Goal: Transaction & Acquisition: Purchase product/service

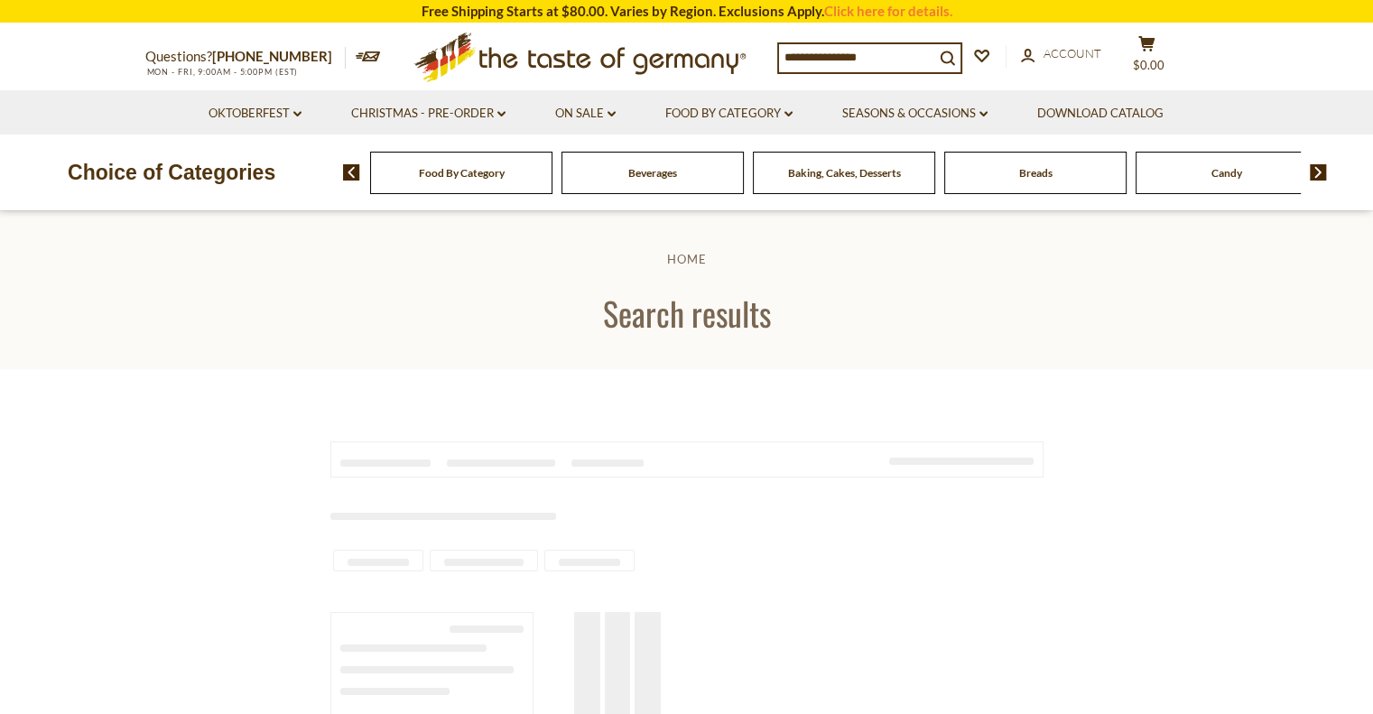
type input "**********"
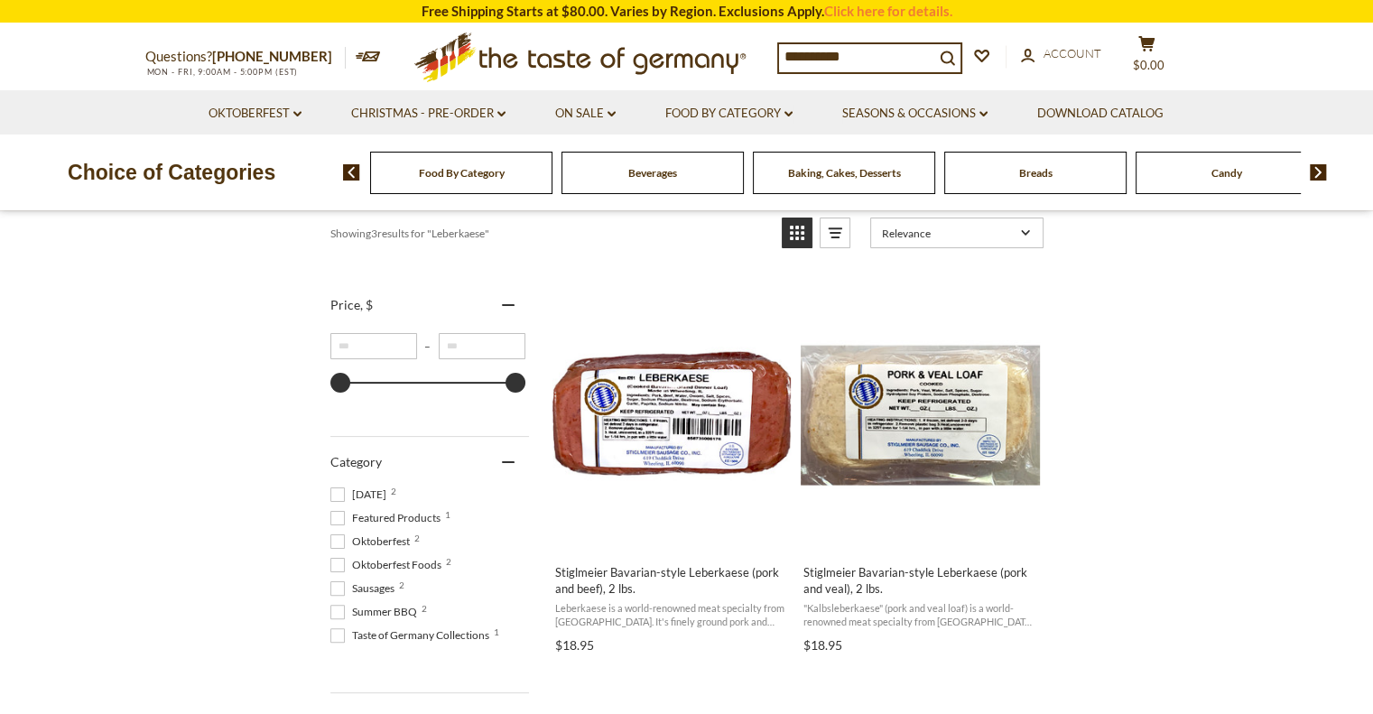
scroll to position [361, 0]
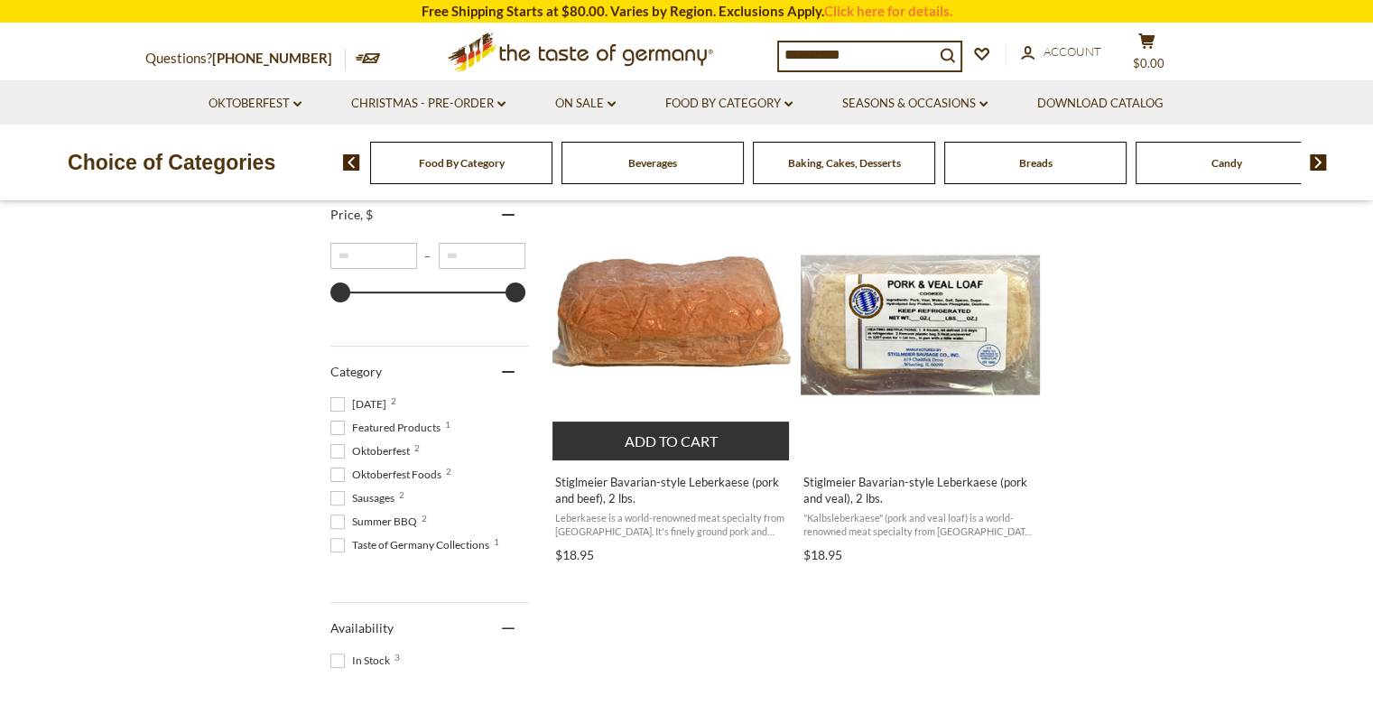
click at [650, 367] on img "Stiglmeier Bavarian-style Leberkaese (pork and beef), 2 lbs." at bounding box center [672, 325] width 239 height 239
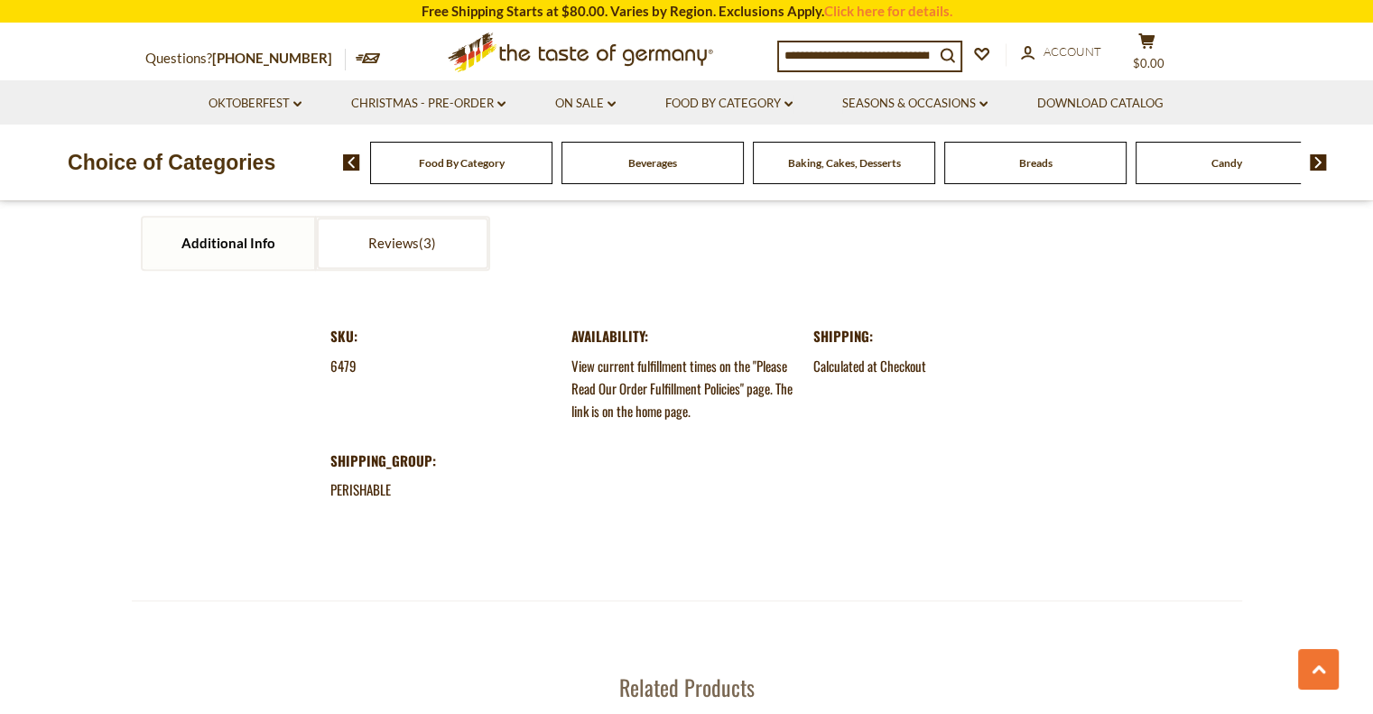
scroll to position [1896, 0]
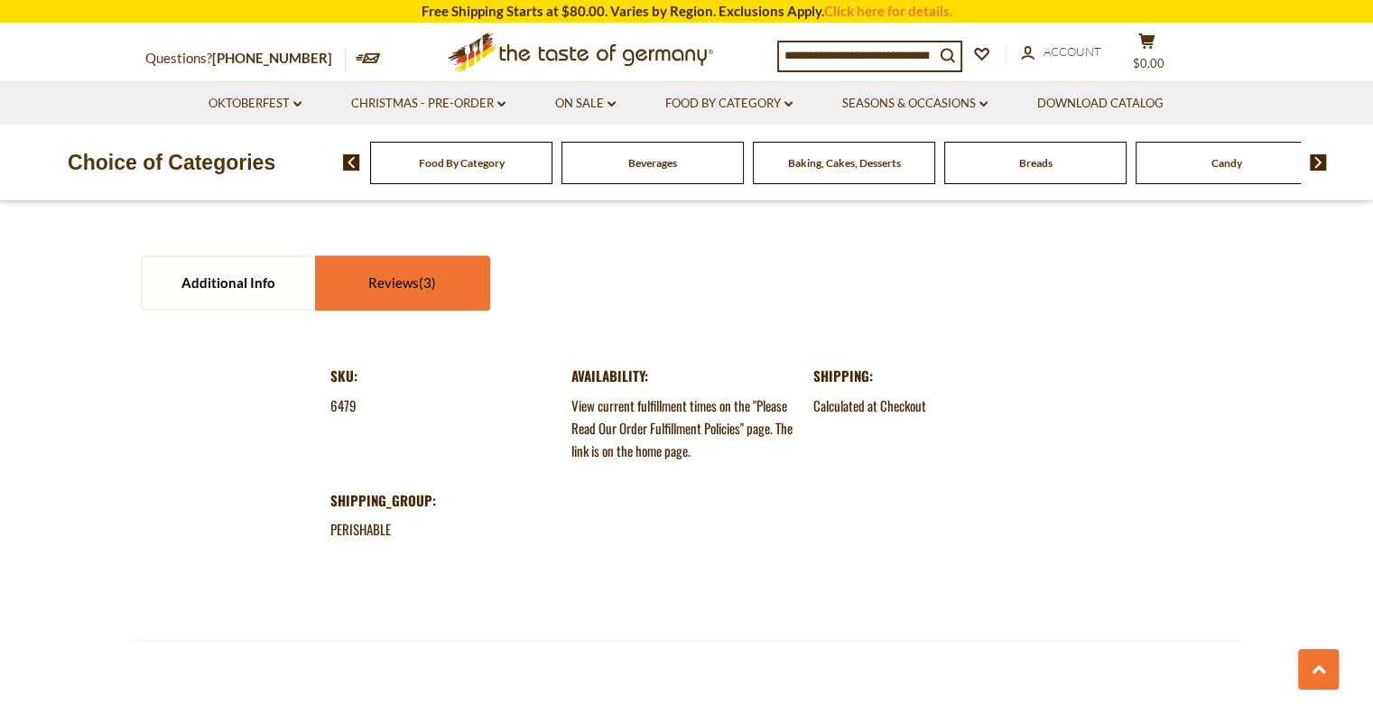
click at [348, 274] on link "Reviews" at bounding box center [403, 282] width 172 height 51
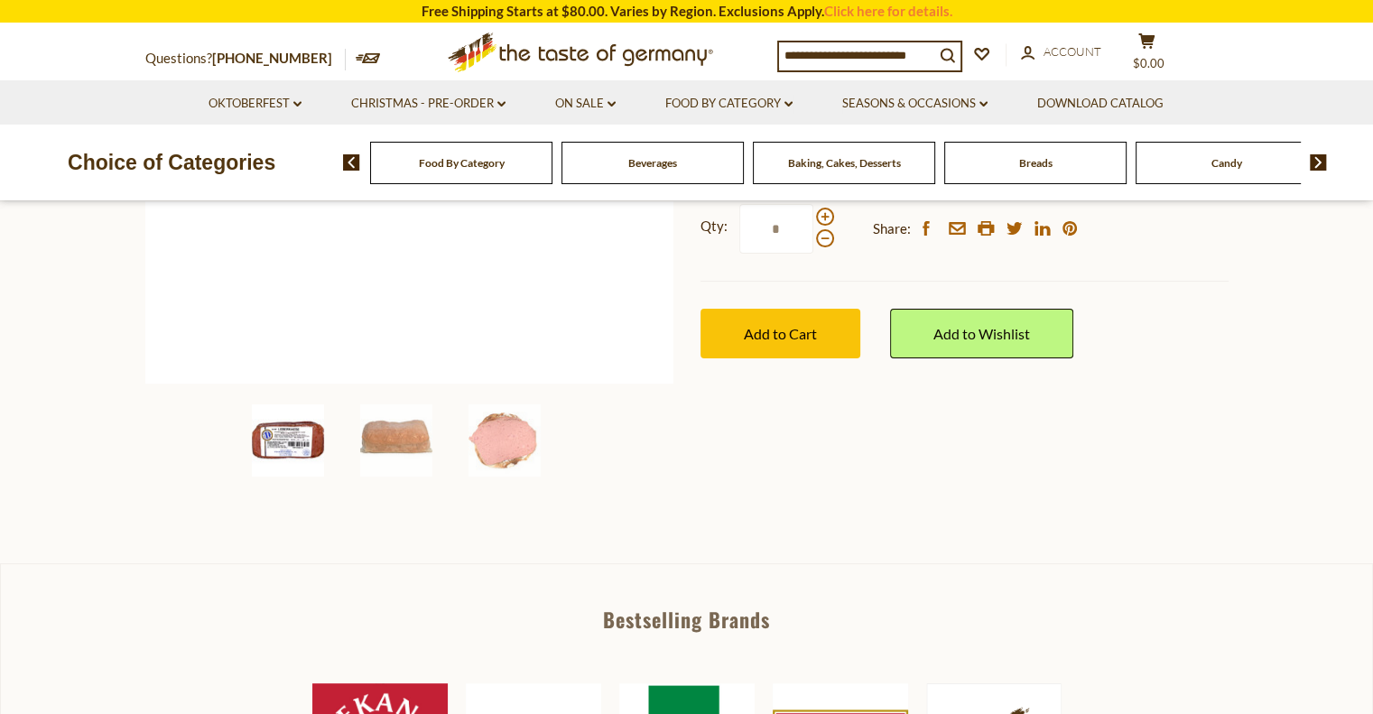
scroll to position [451, 0]
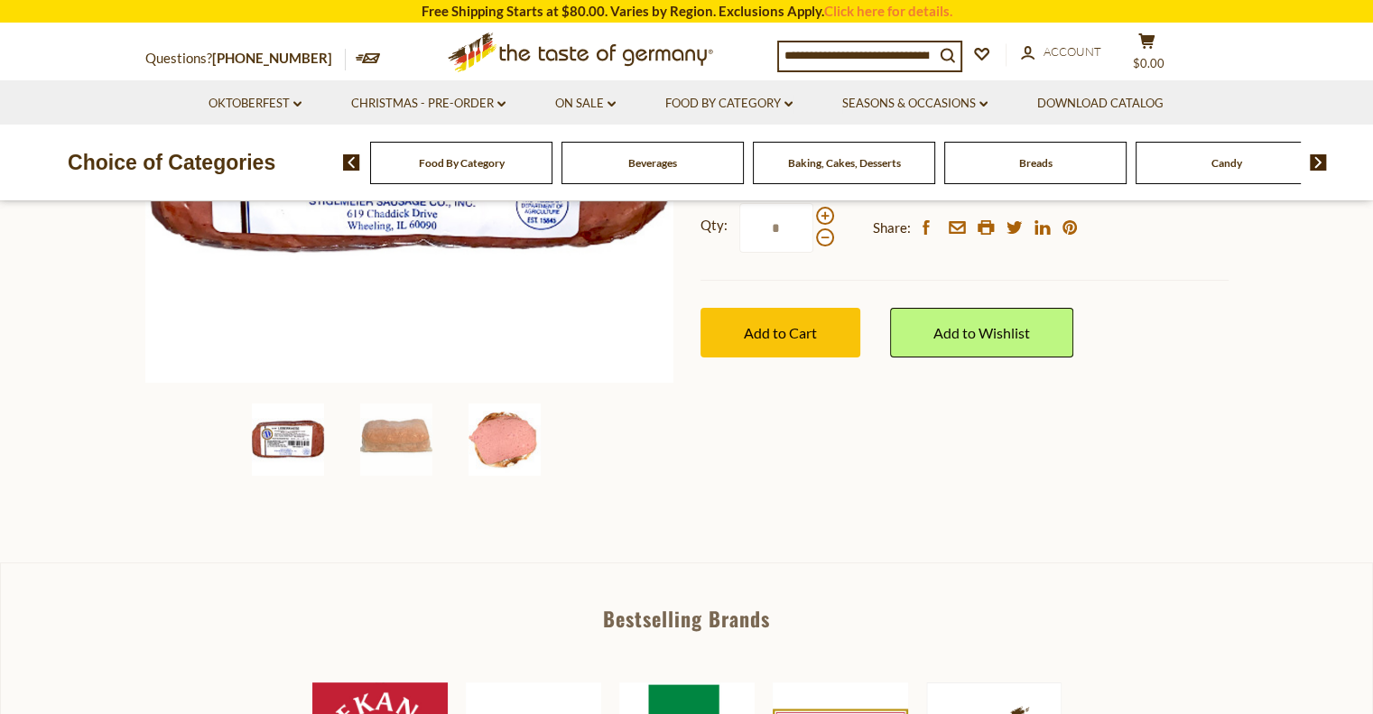
click at [494, 444] on img at bounding box center [505, 440] width 72 height 72
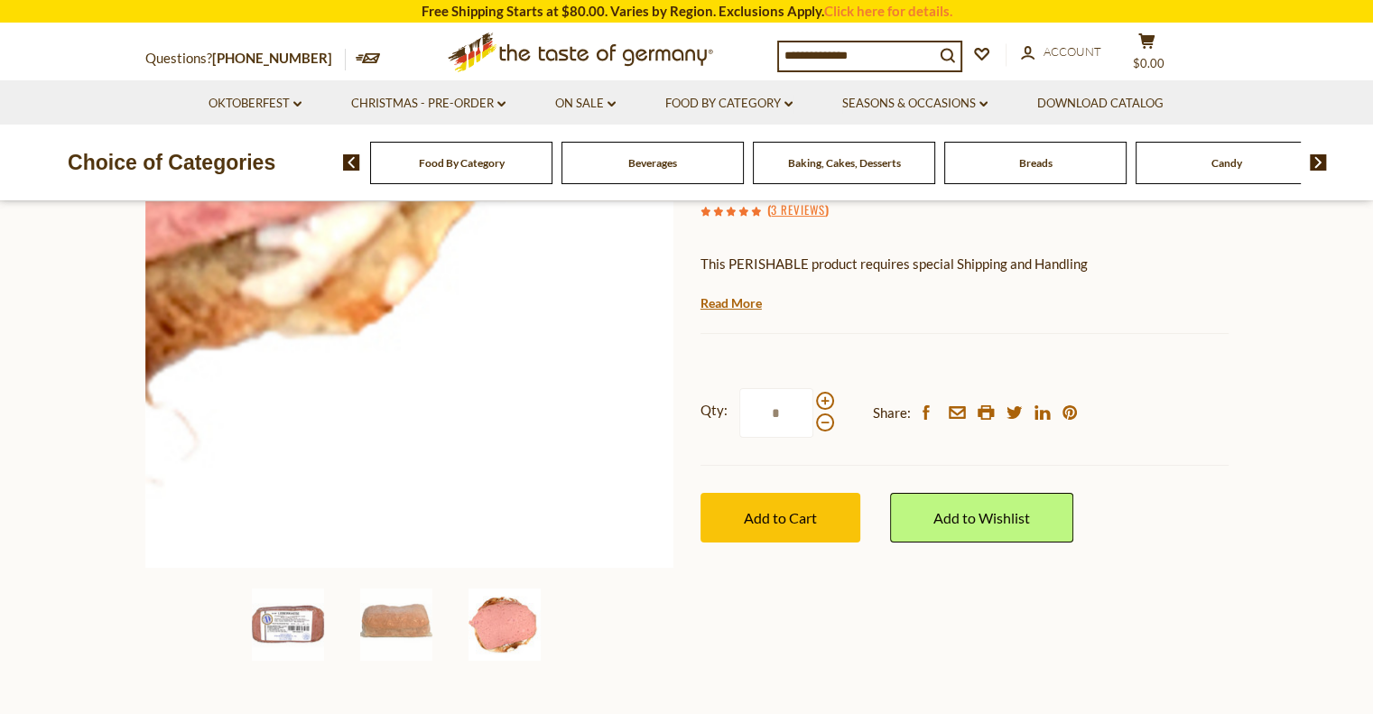
scroll to position [271, 0]
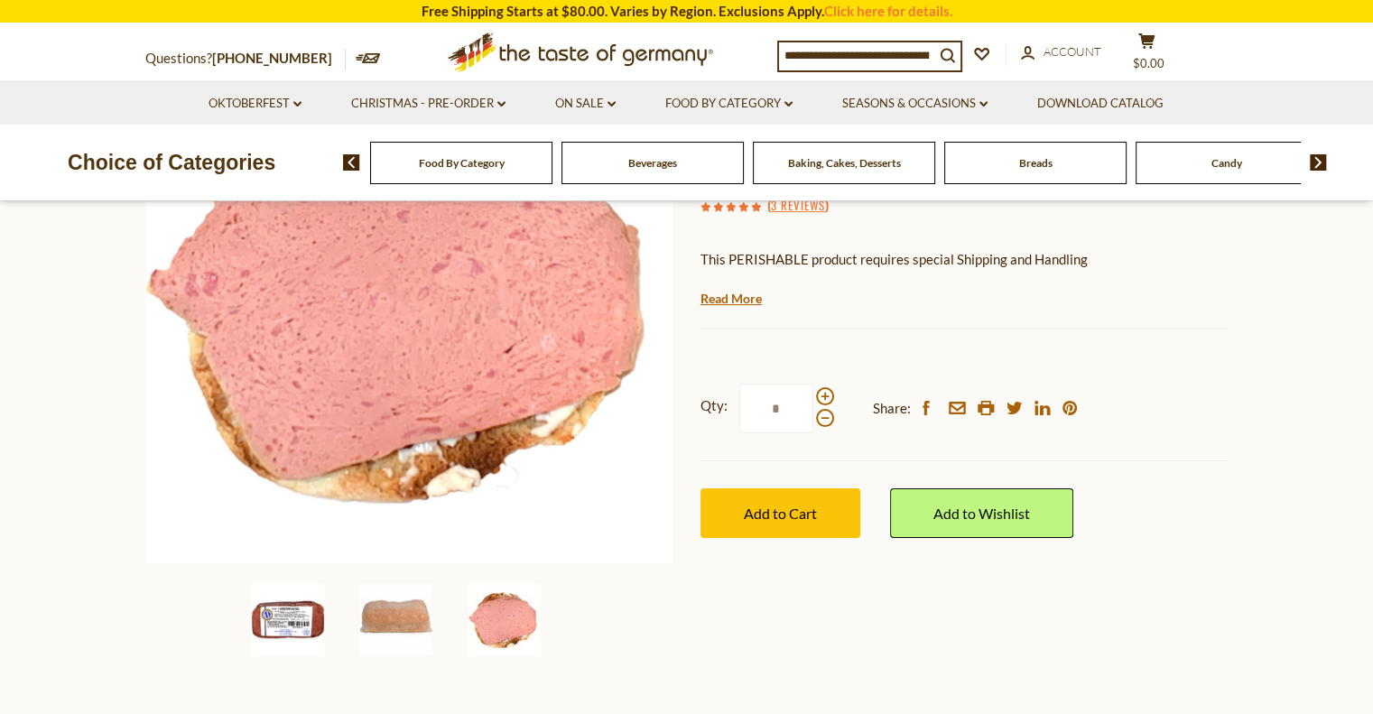
click at [282, 624] on img at bounding box center [288, 620] width 72 height 72
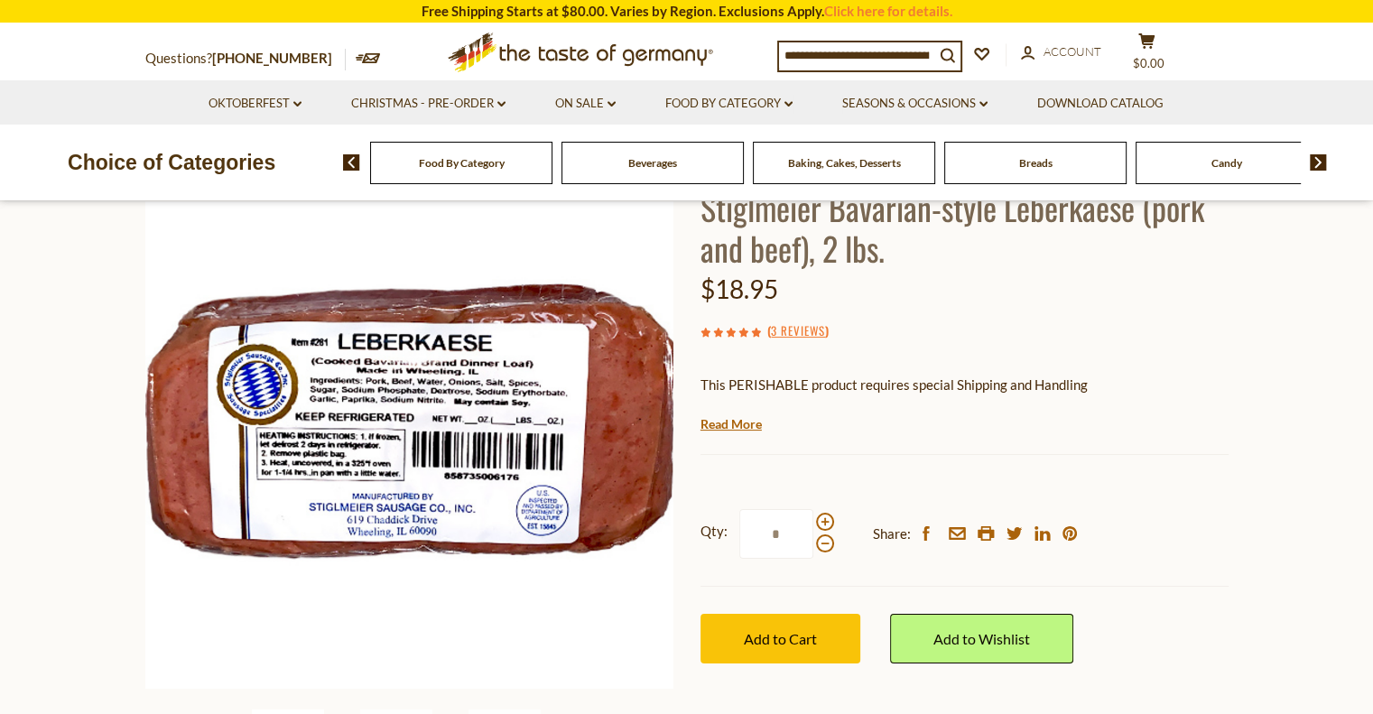
scroll to position [0, 0]
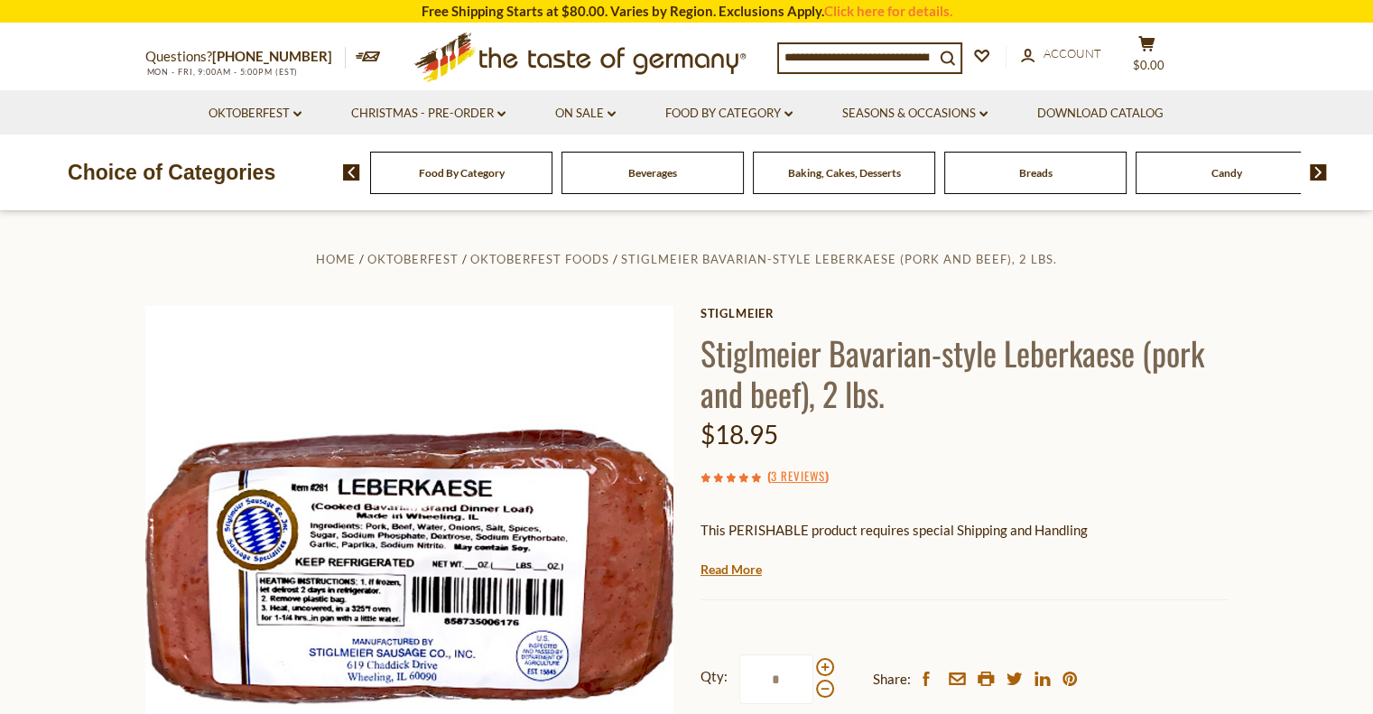
click at [444, 179] on span "Food By Category" at bounding box center [462, 173] width 86 height 14
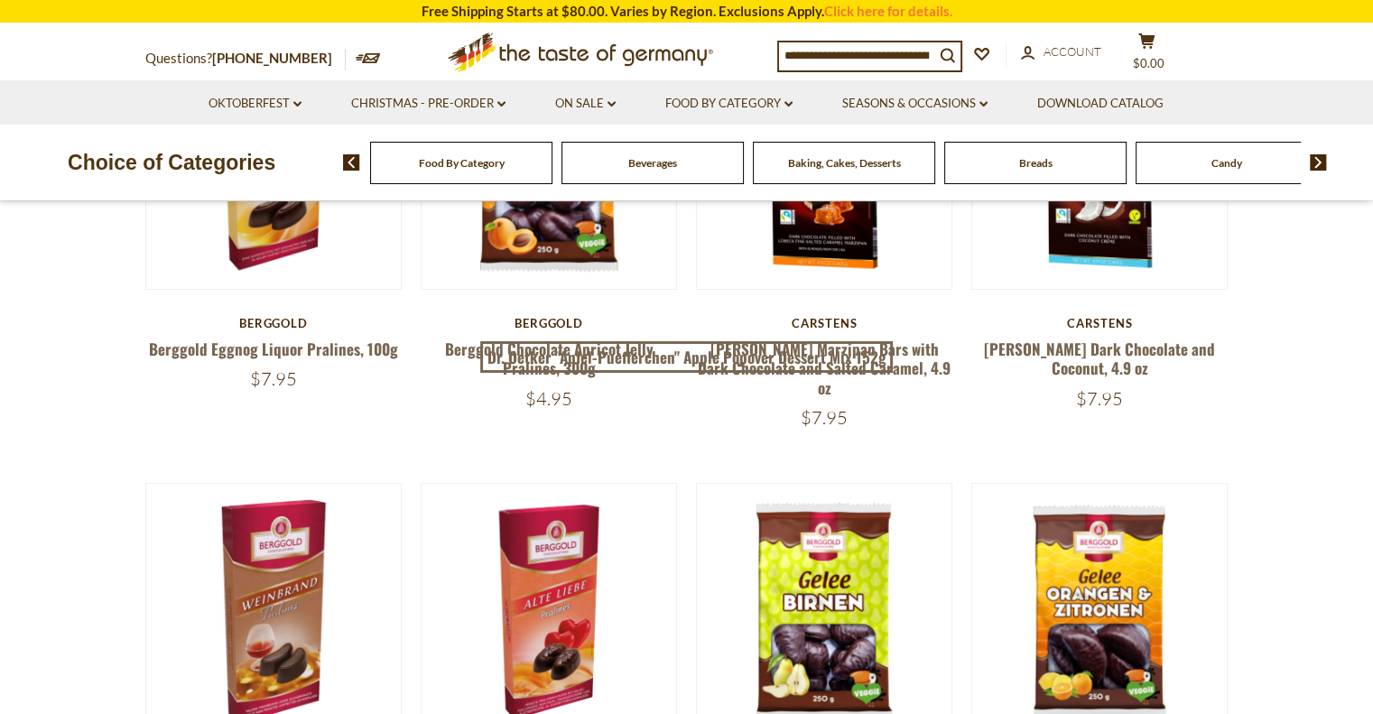
scroll to position [451, 0]
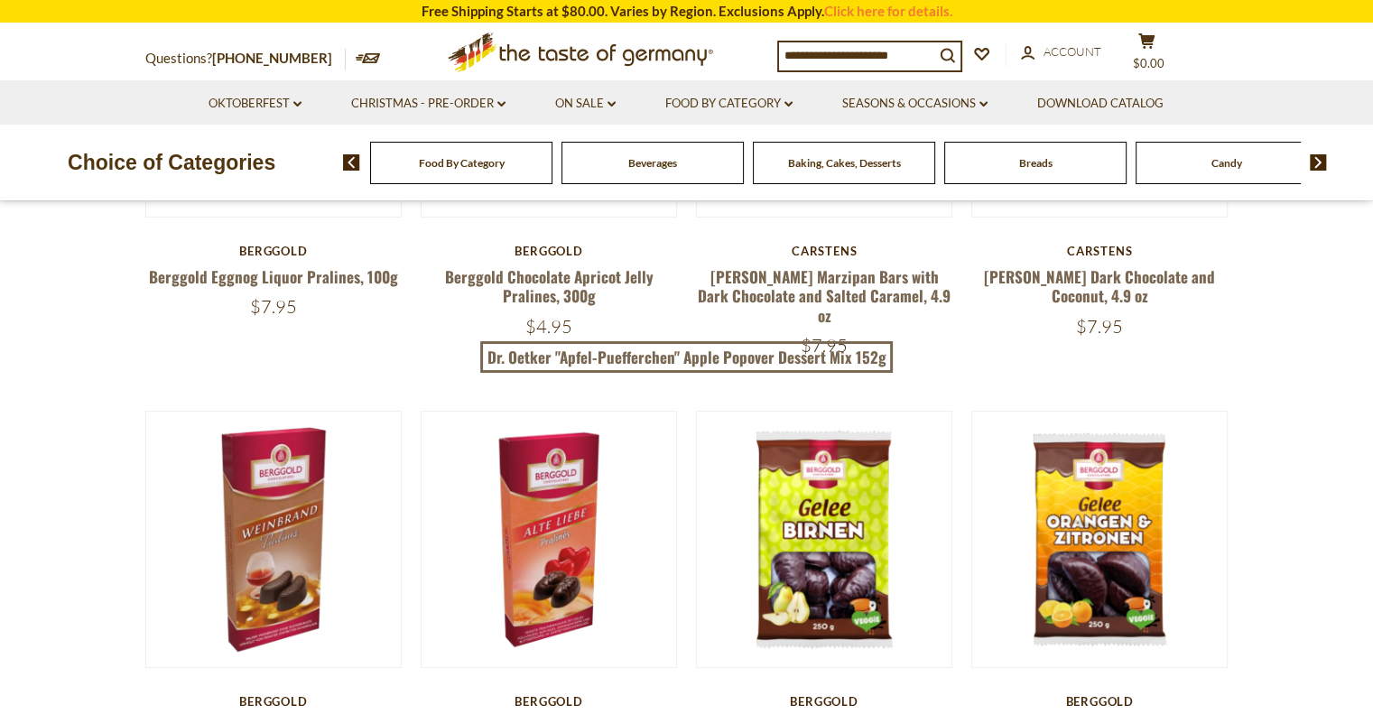
click at [903, 51] on input at bounding box center [856, 54] width 155 height 25
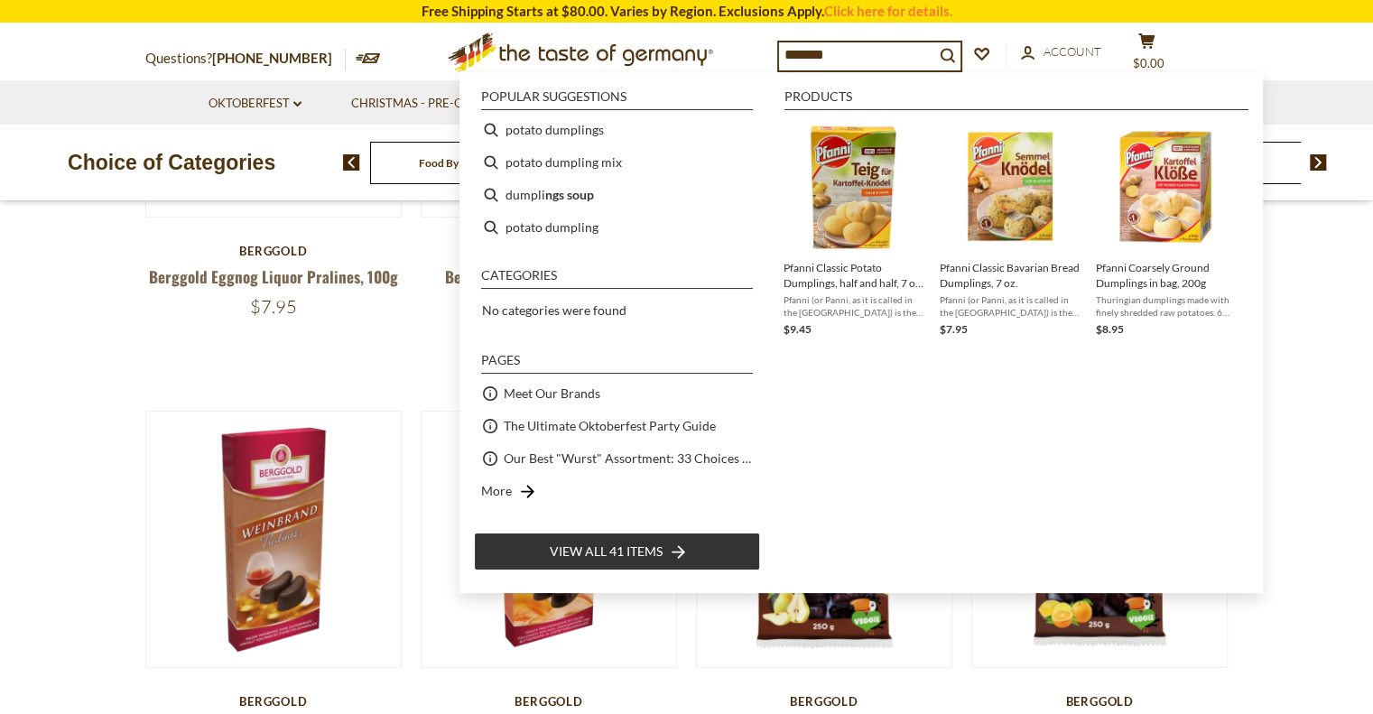
type input "********"
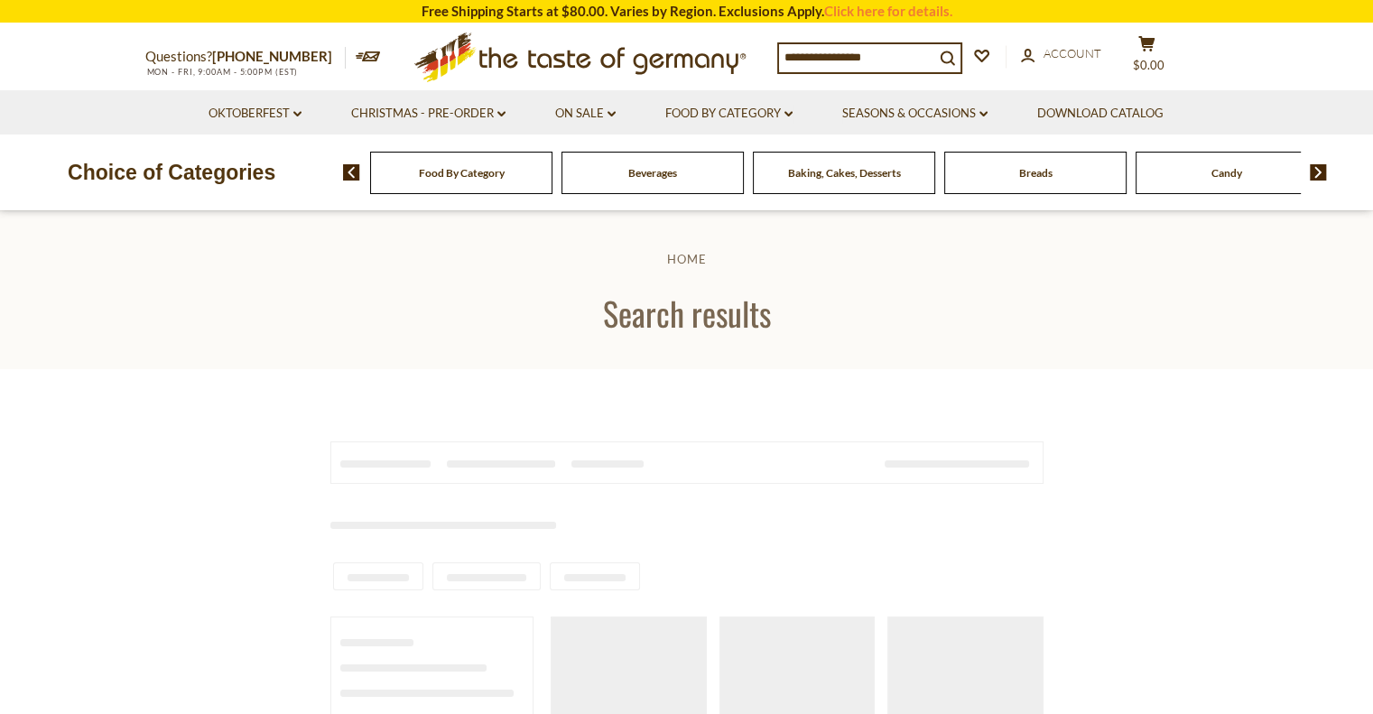
type input "********"
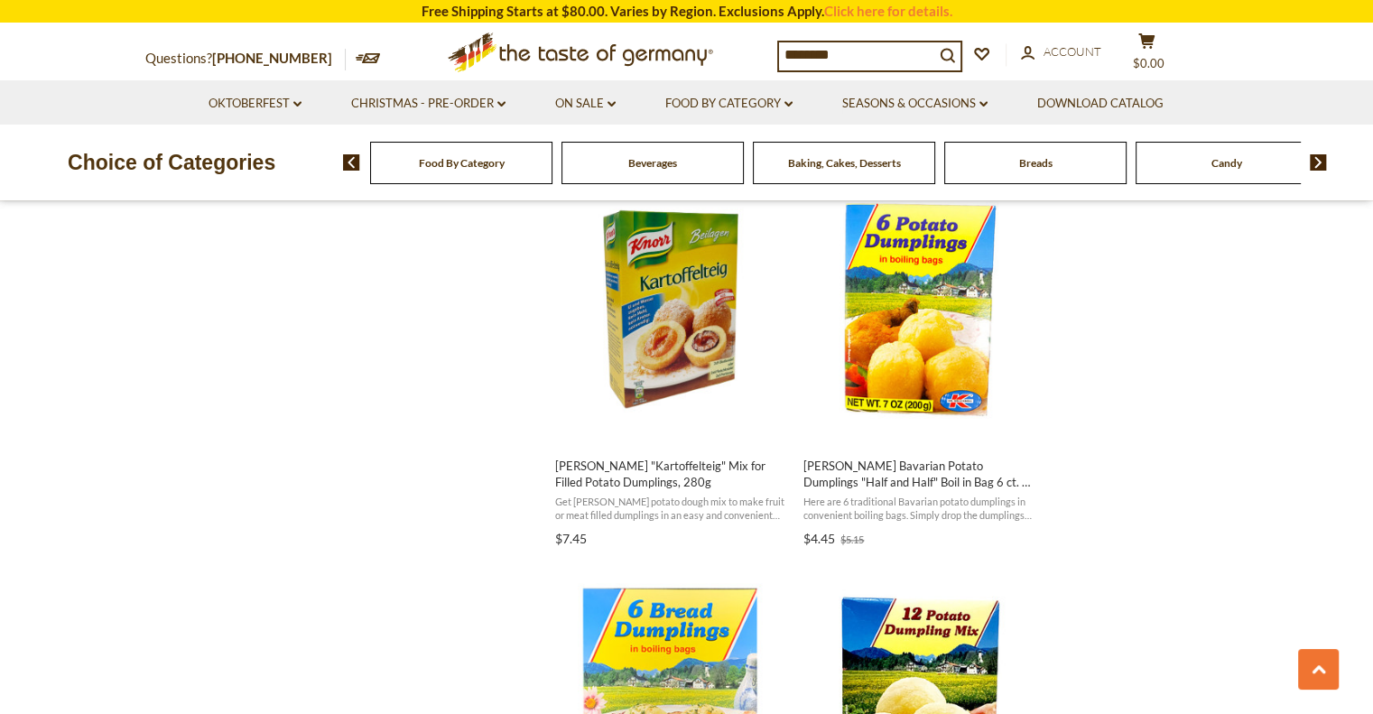
scroll to position [2347, 0]
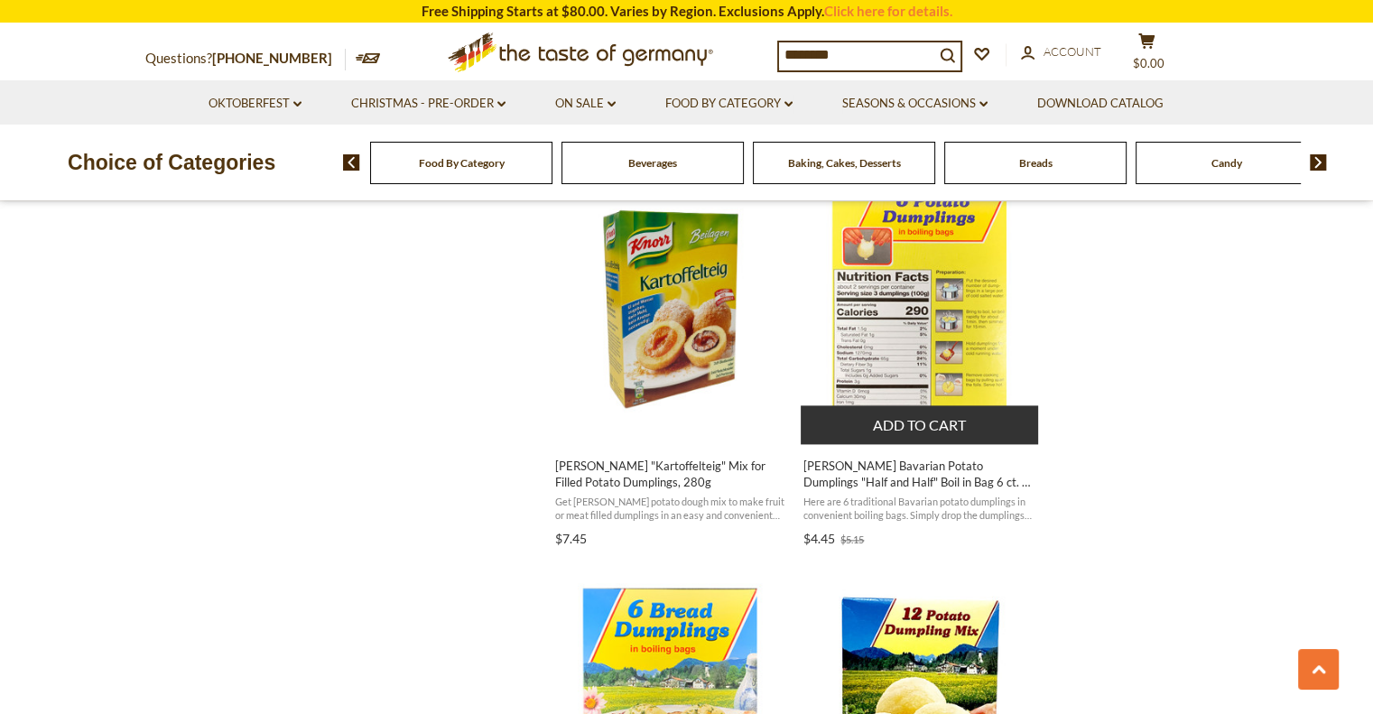
click at [922, 304] on img "Dr. Knoll Bavarian Potato Dumplings" at bounding box center [920, 308] width 239 height 239
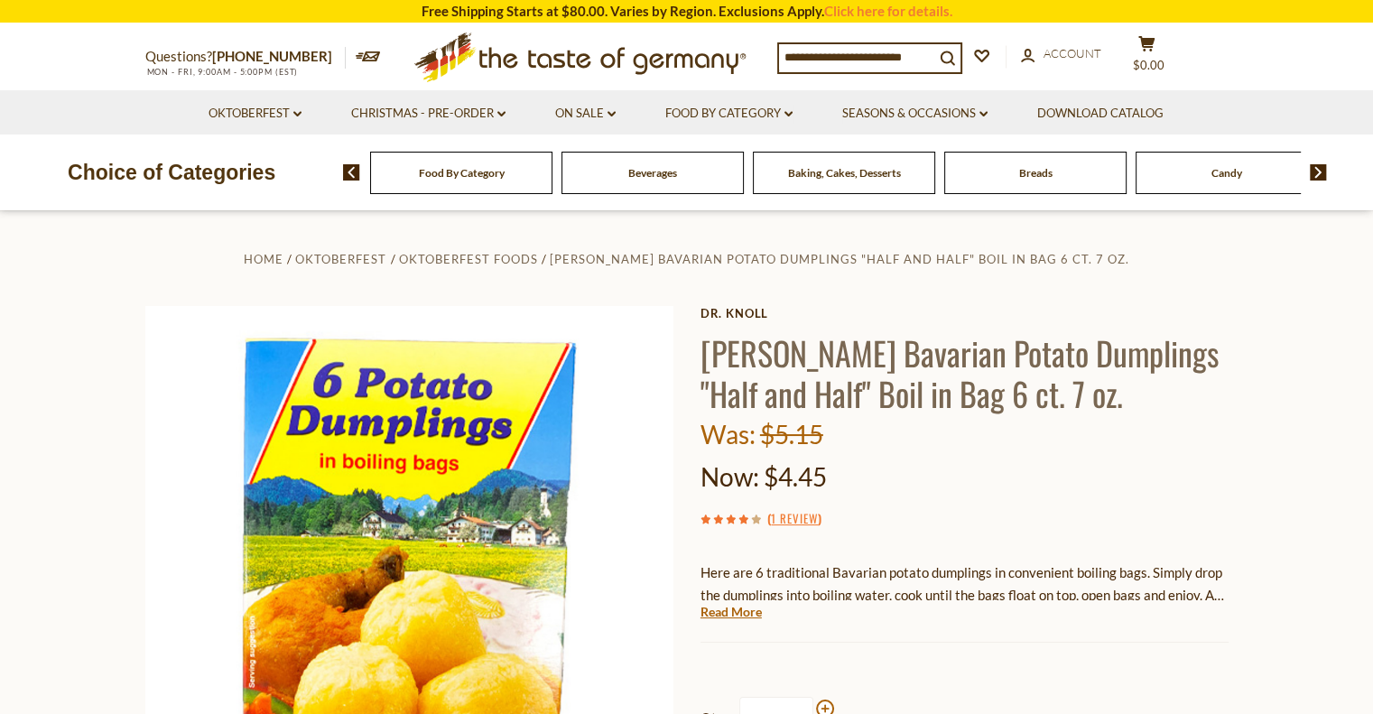
scroll to position [181, 0]
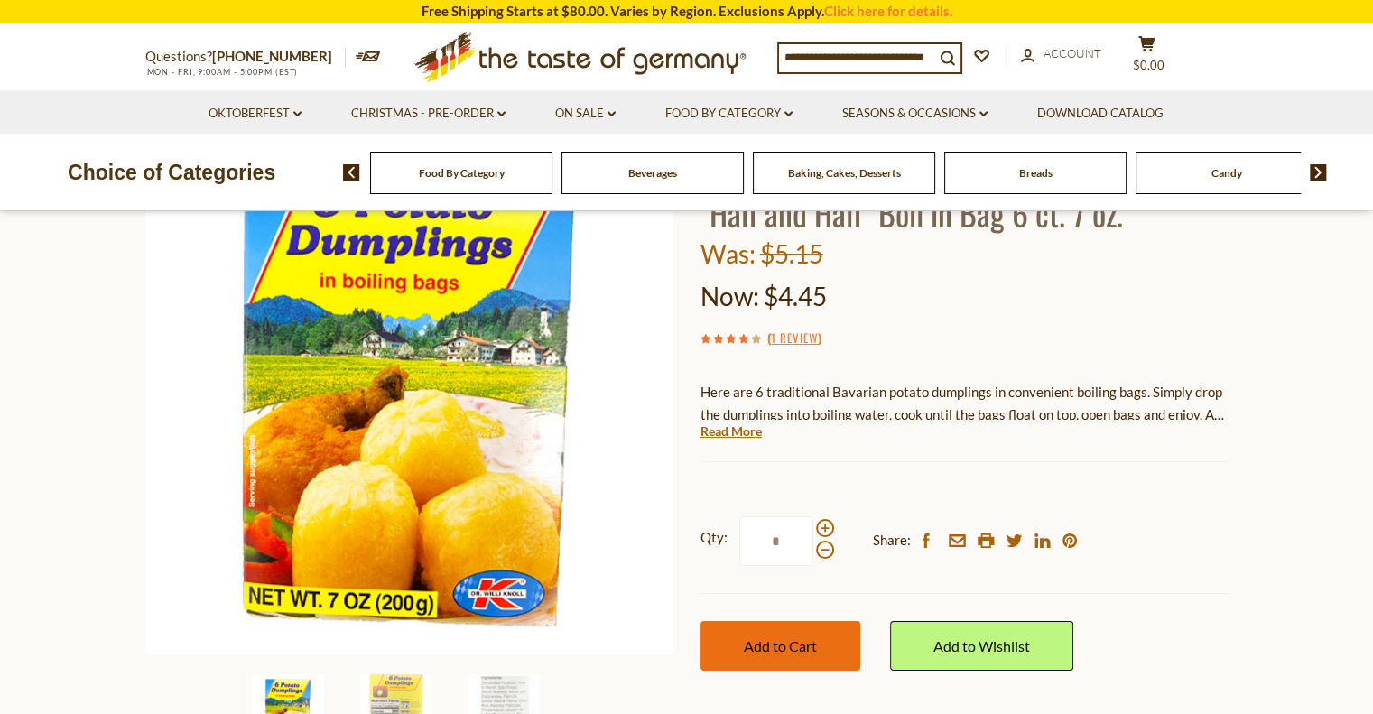
click at [805, 655] on button "Add to Cart" at bounding box center [781, 646] width 160 height 50
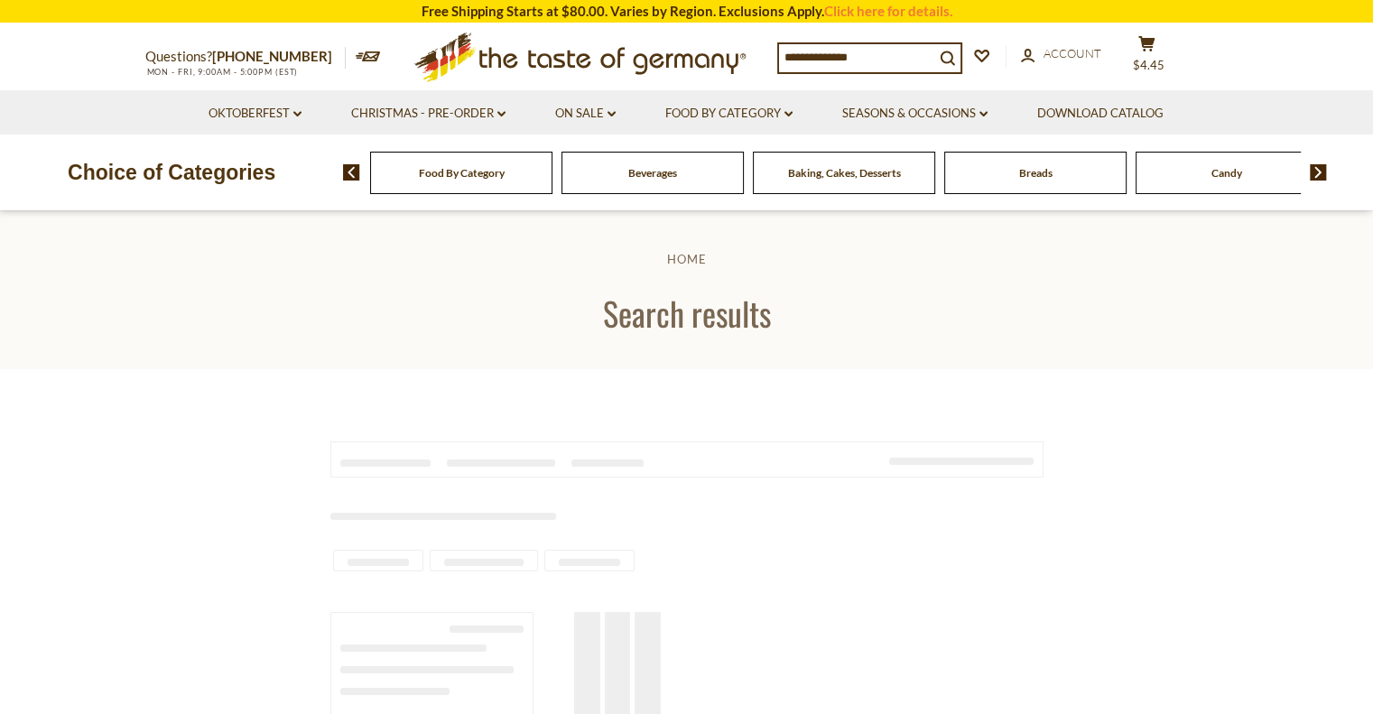
type input "********"
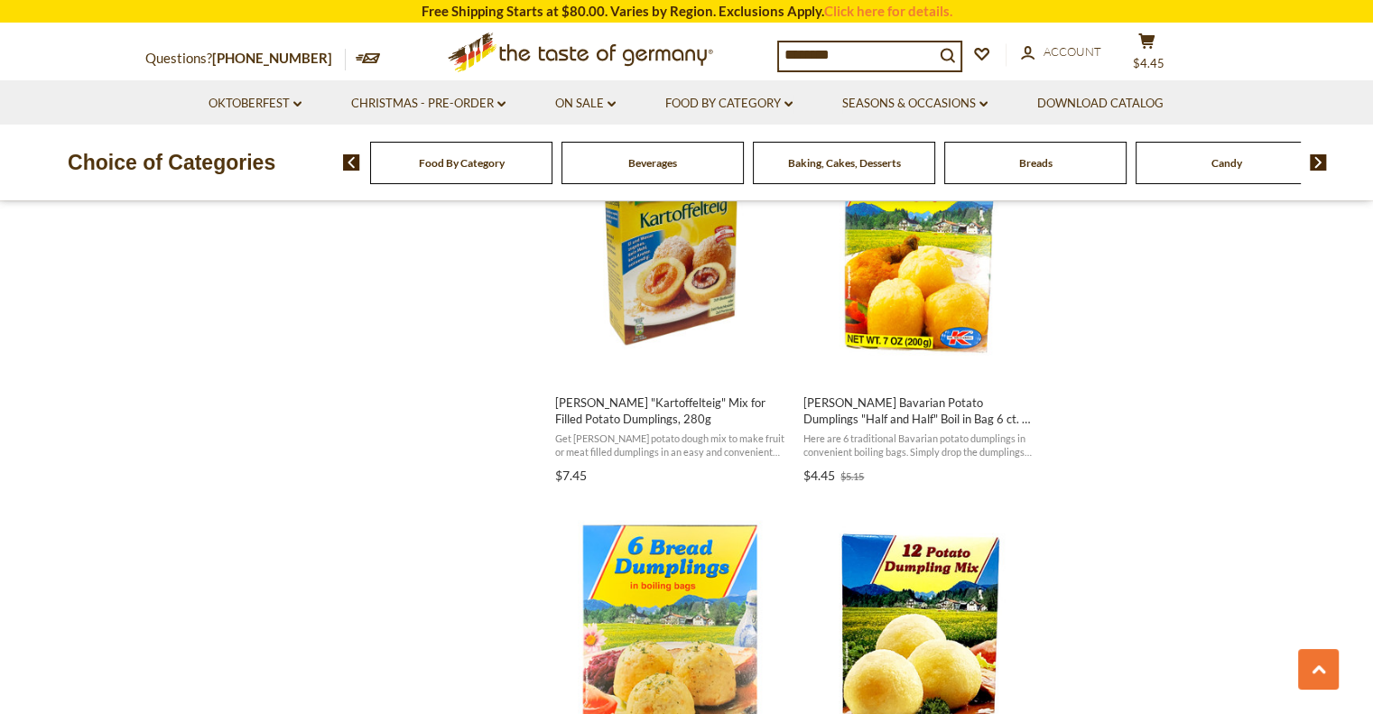
scroll to position [2257, 0]
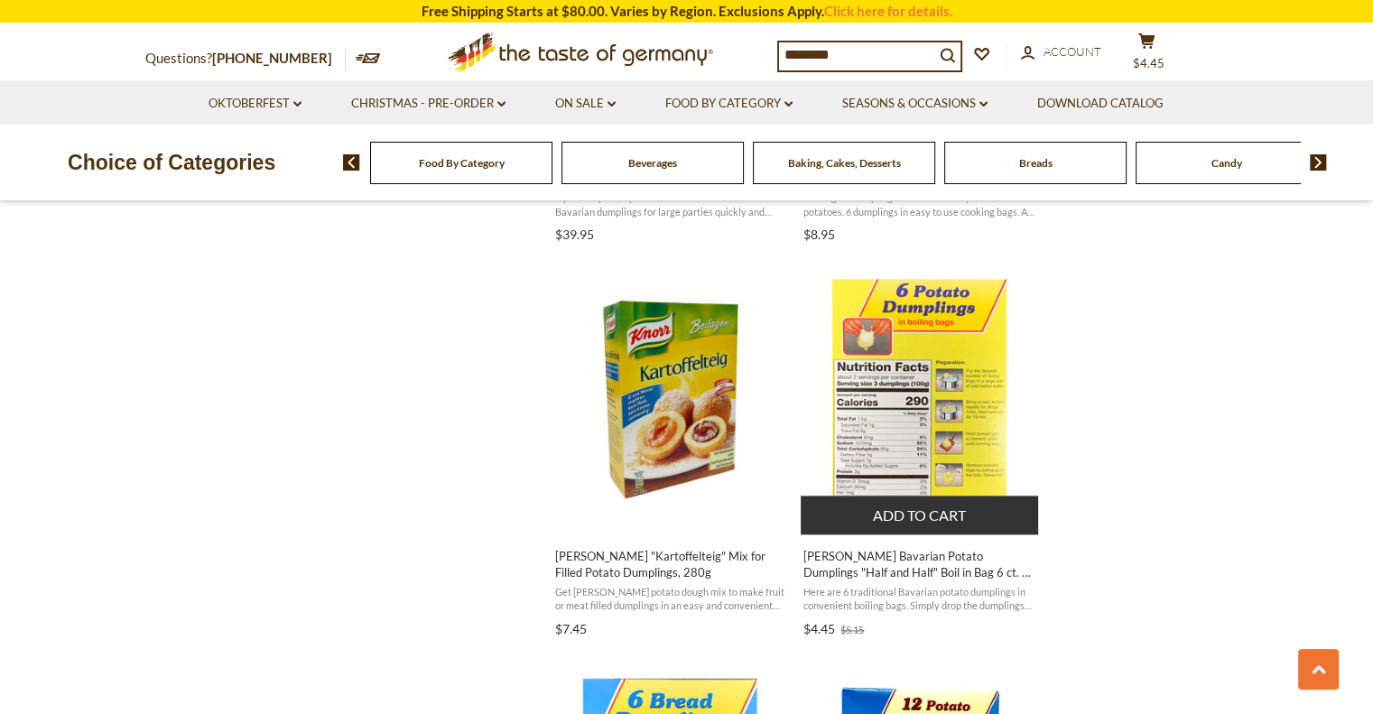
click at [898, 433] on img "Dr. Knoll Bavarian Potato Dumplings" at bounding box center [920, 398] width 239 height 239
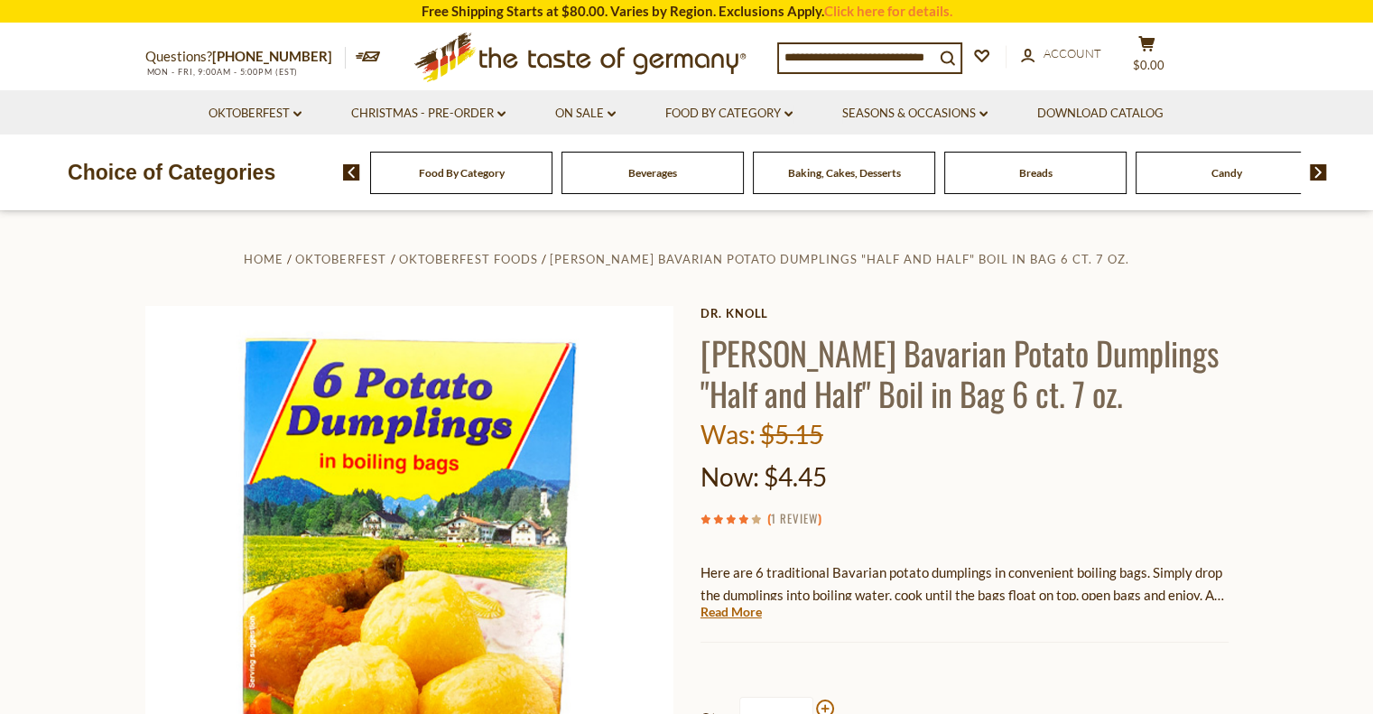
click at [811, 519] on link "1 Review" at bounding box center [794, 519] width 47 height 20
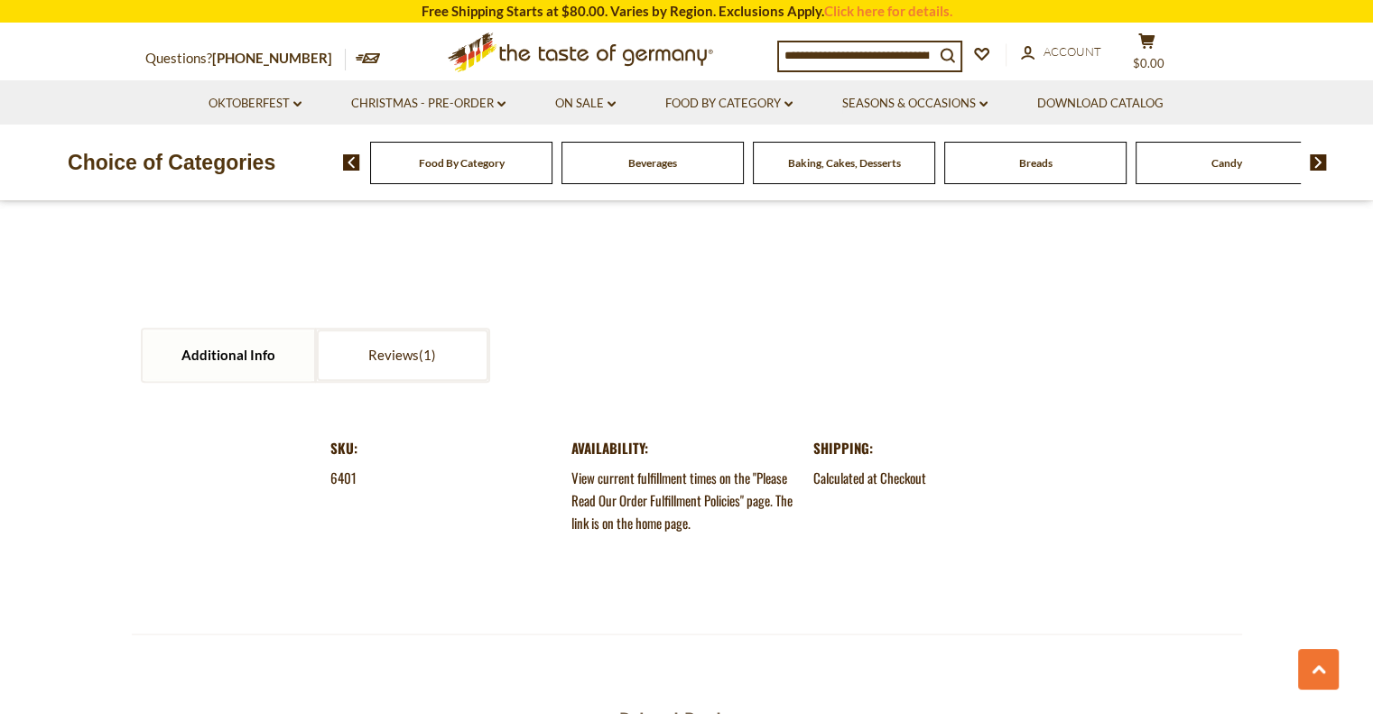
scroll to position [1806, 0]
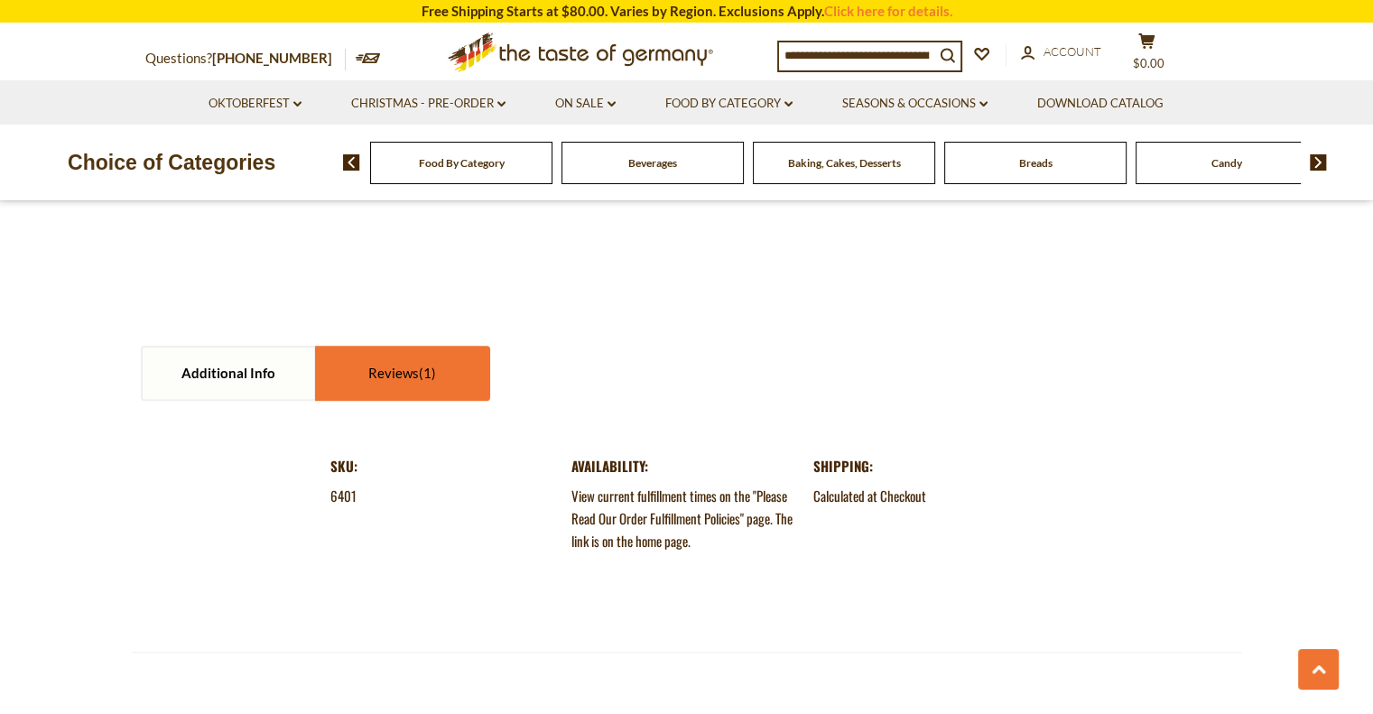
click at [401, 382] on link "Reviews" at bounding box center [403, 373] width 172 height 51
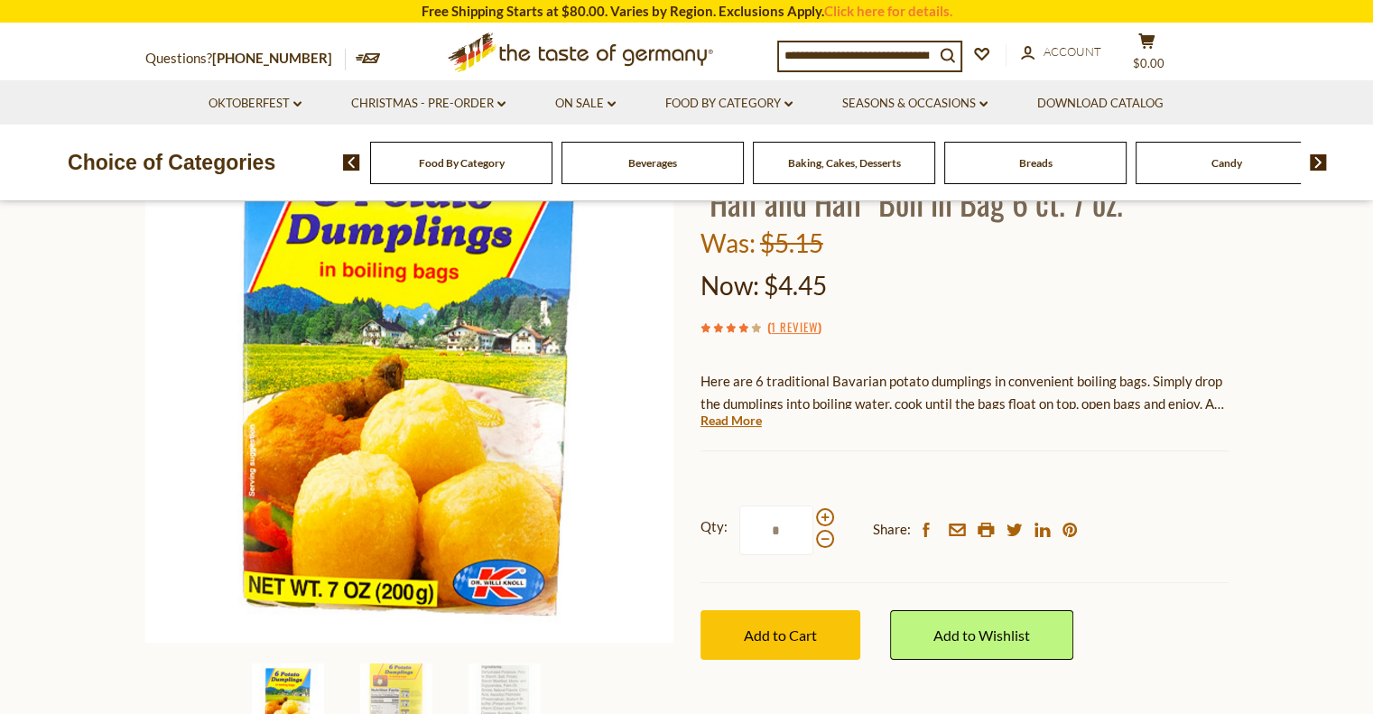
scroll to position [181, 0]
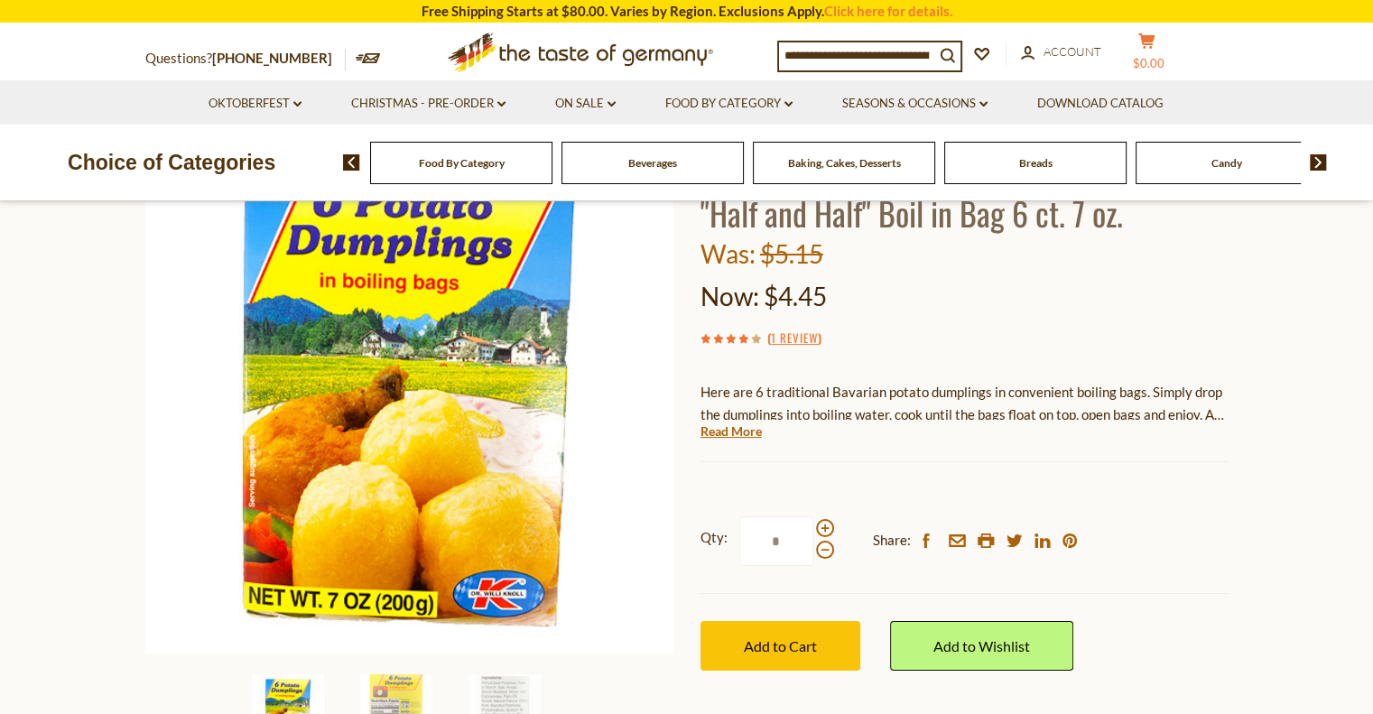
click at [1165, 56] on span "$0.00" at bounding box center [1149, 63] width 32 height 14
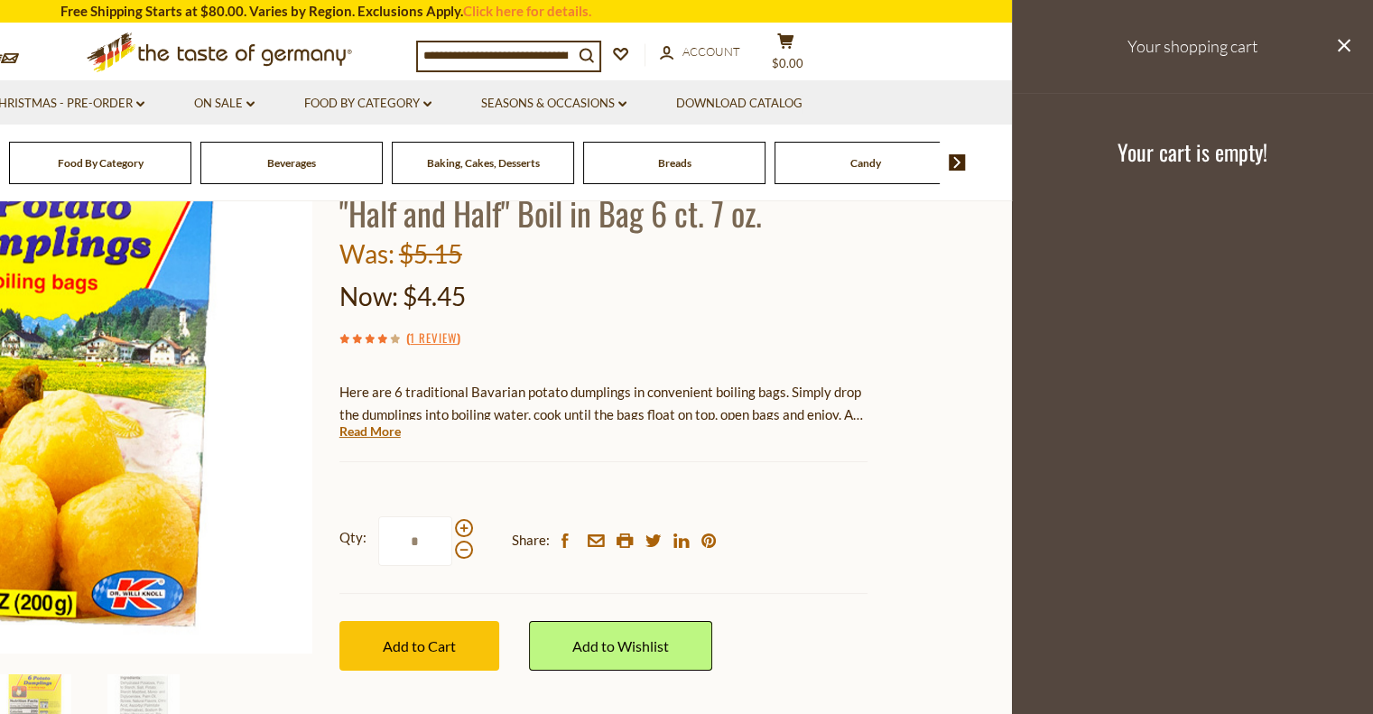
click at [651, 279] on div "Now: $4.45" at bounding box center [603, 296] width 528 height 42
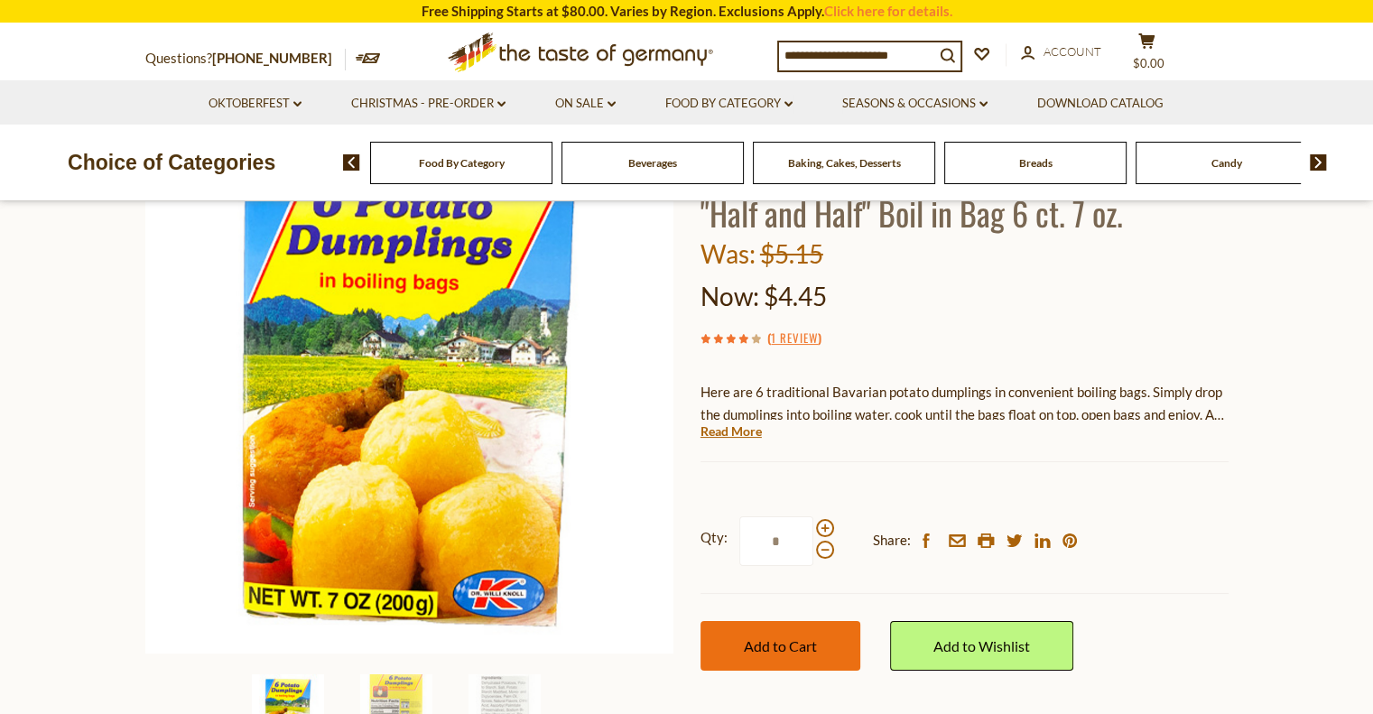
click at [788, 664] on button "Add to Cart" at bounding box center [781, 646] width 160 height 50
click at [466, 163] on span "Food By Category" at bounding box center [462, 163] width 86 height 14
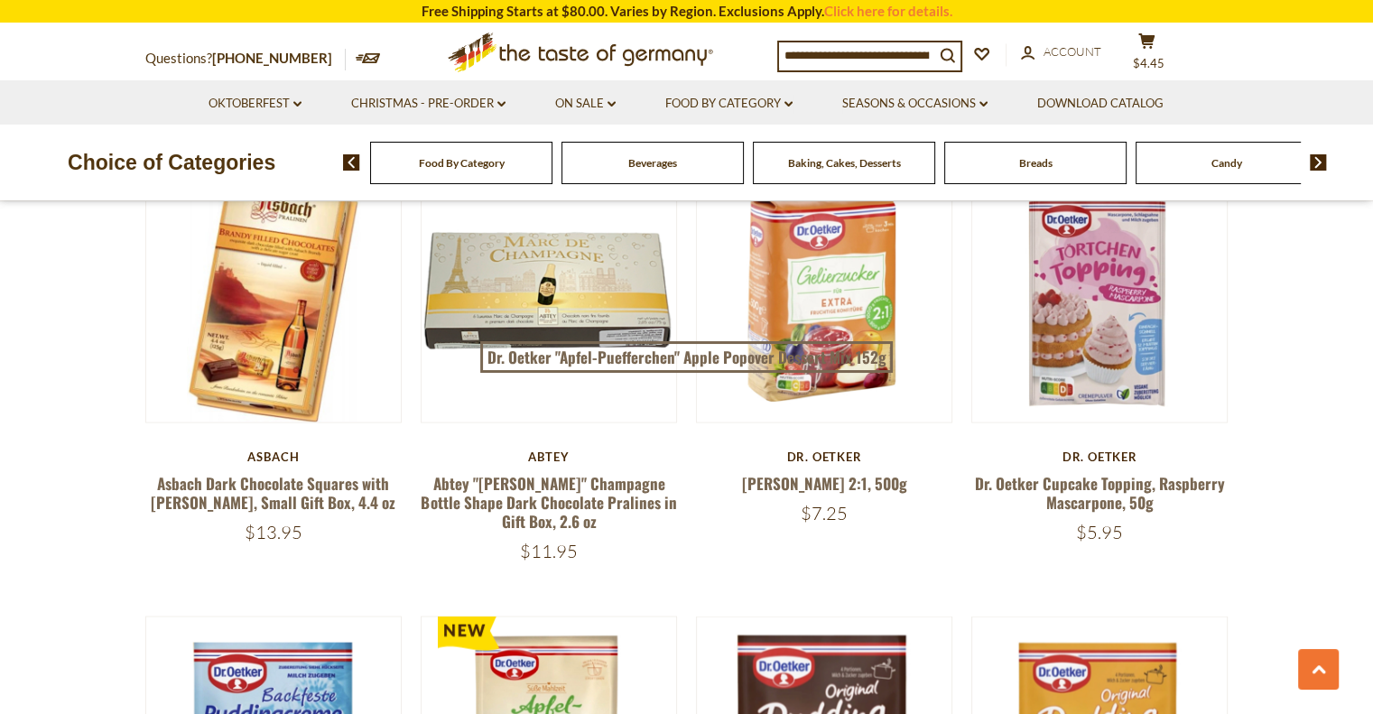
scroll to position [3611, 0]
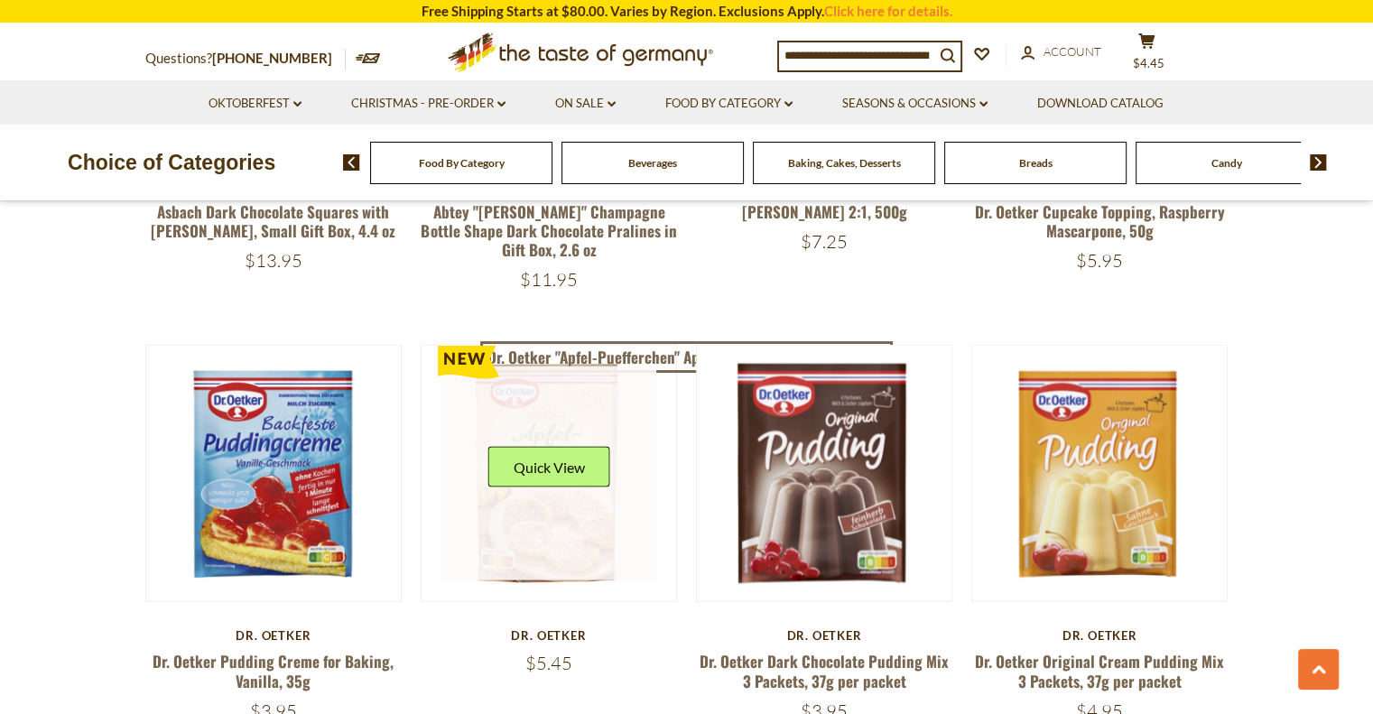
click at [528, 489] on link at bounding box center [548, 474] width 215 height 215
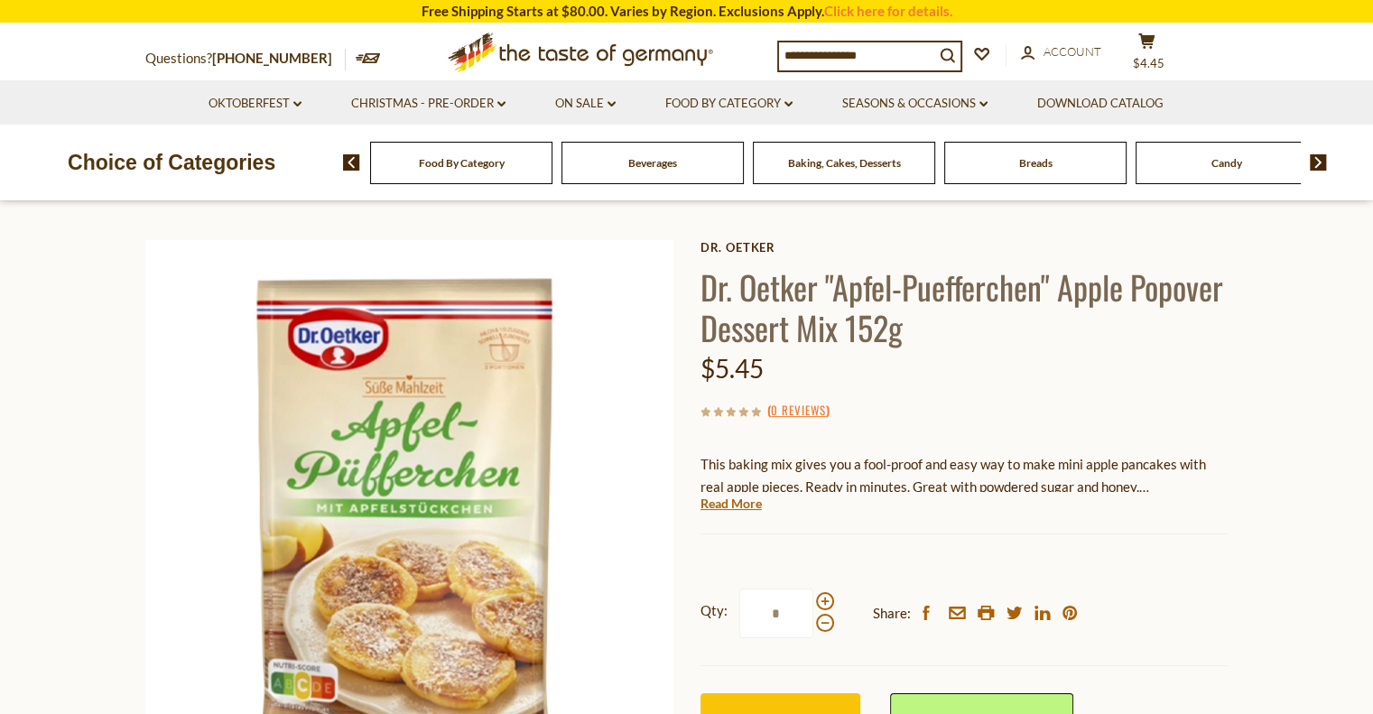
scroll to position [181, 0]
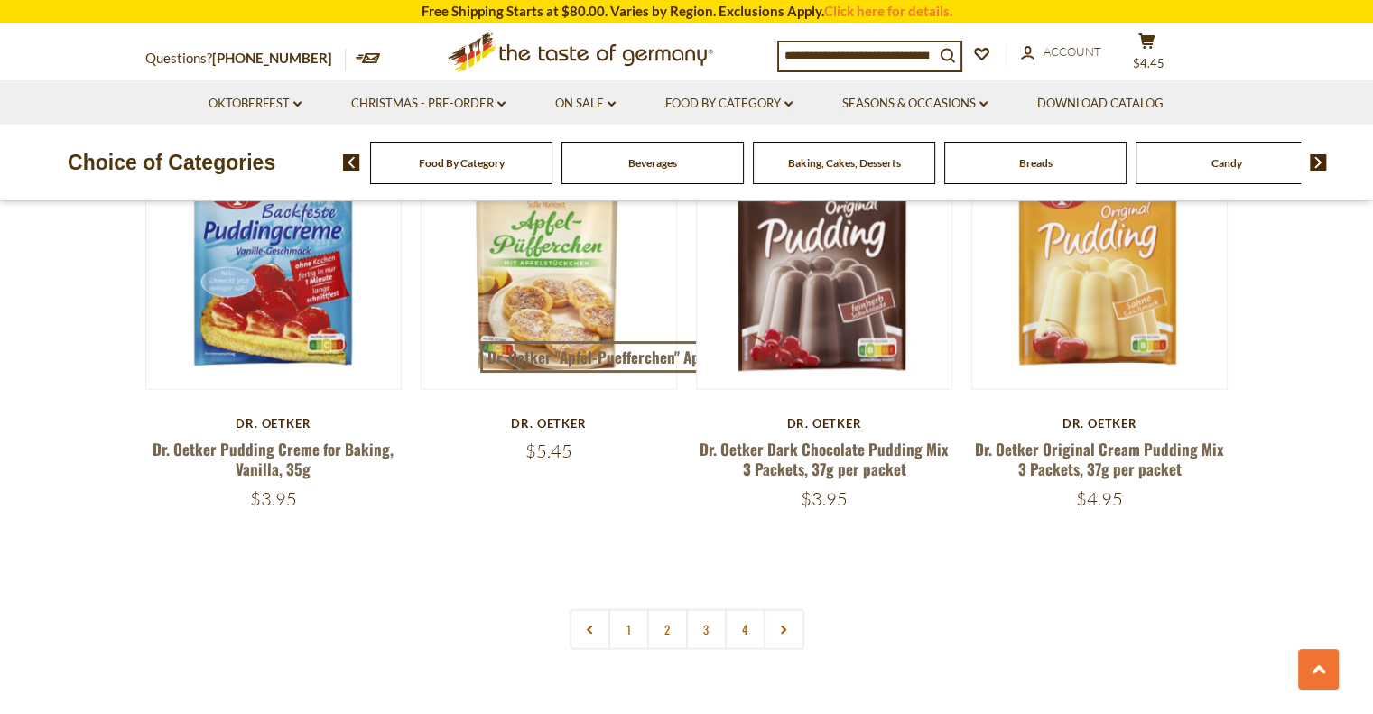
scroll to position [3882, 0]
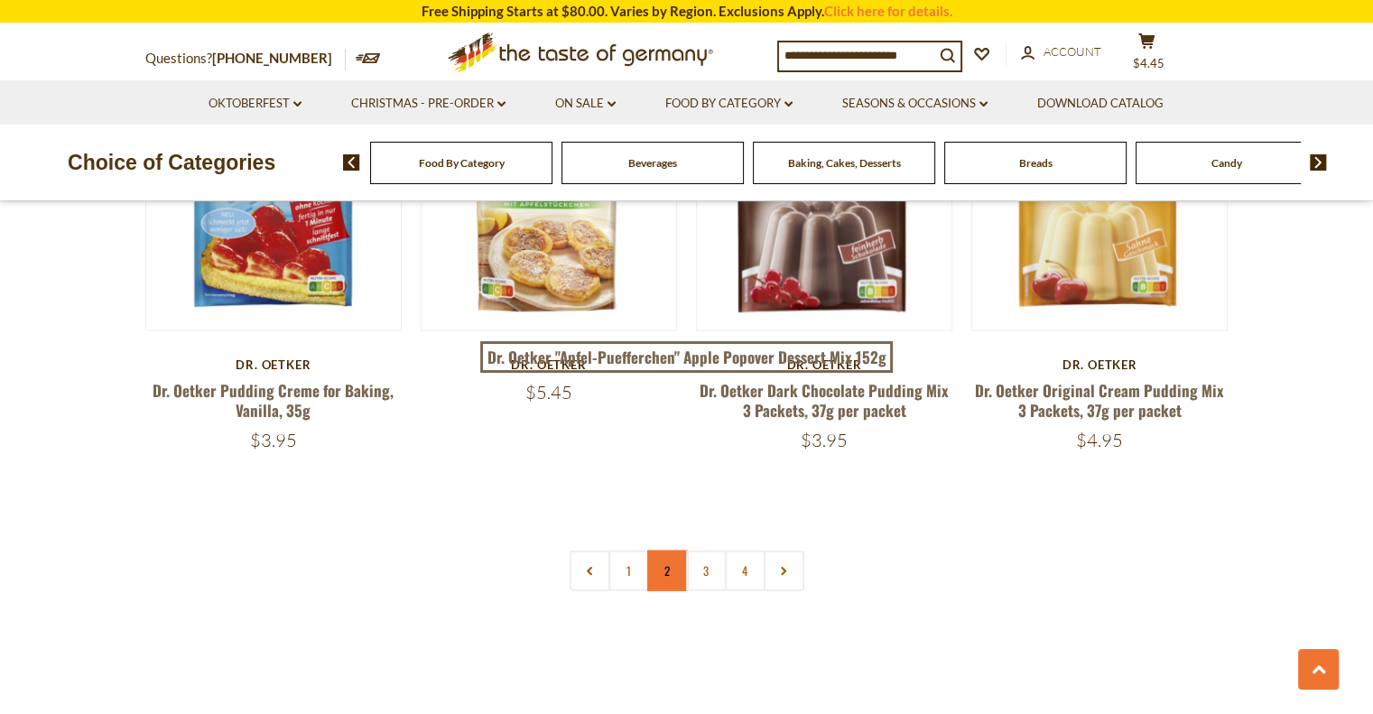
click at [672, 551] on link "2" at bounding box center [667, 571] width 41 height 41
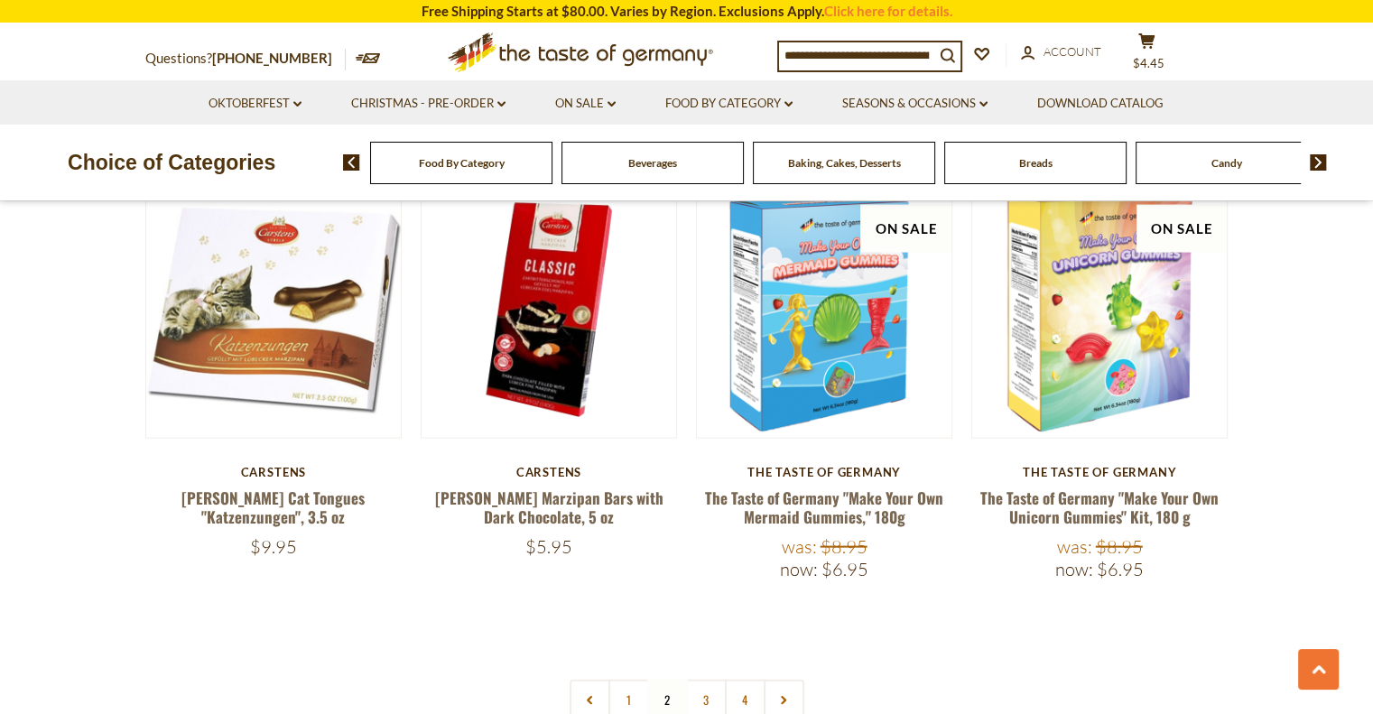
scroll to position [3849, 0]
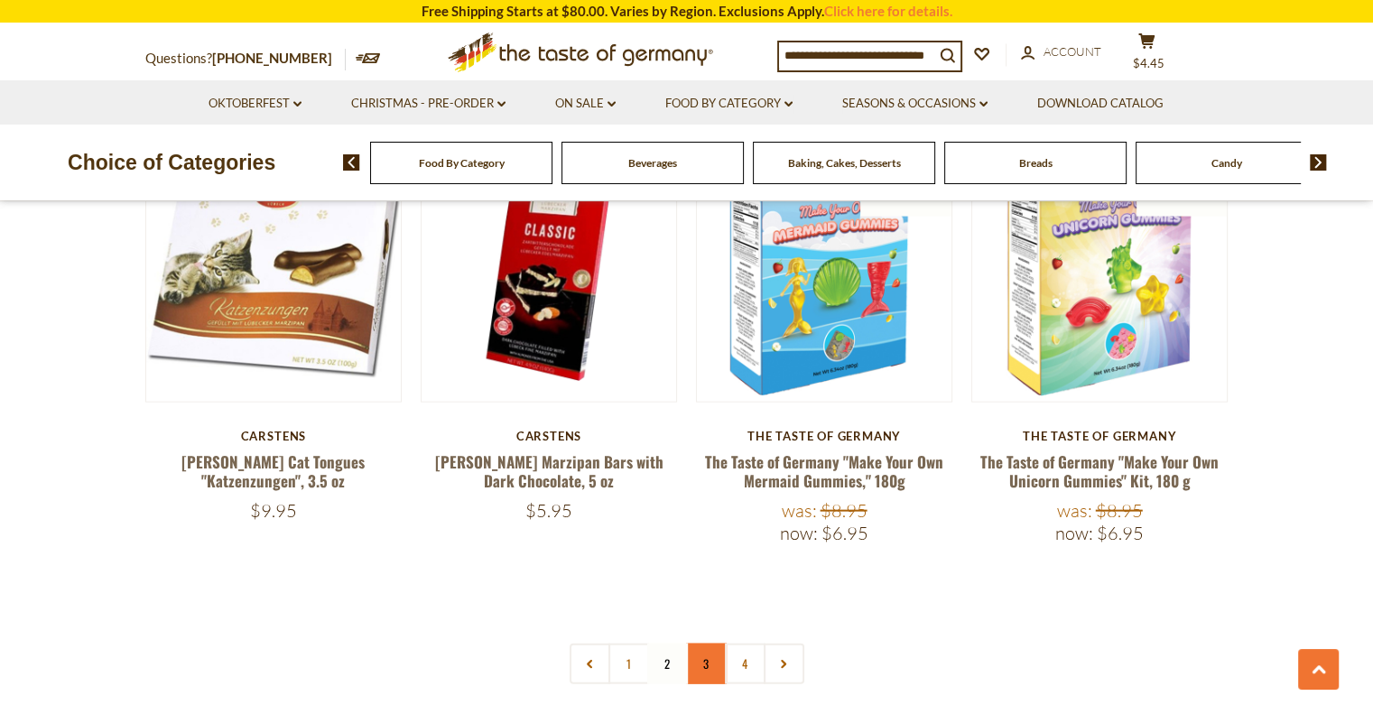
click at [701, 644] on link "3" at bounding box center [706, 664] width 41 height 41
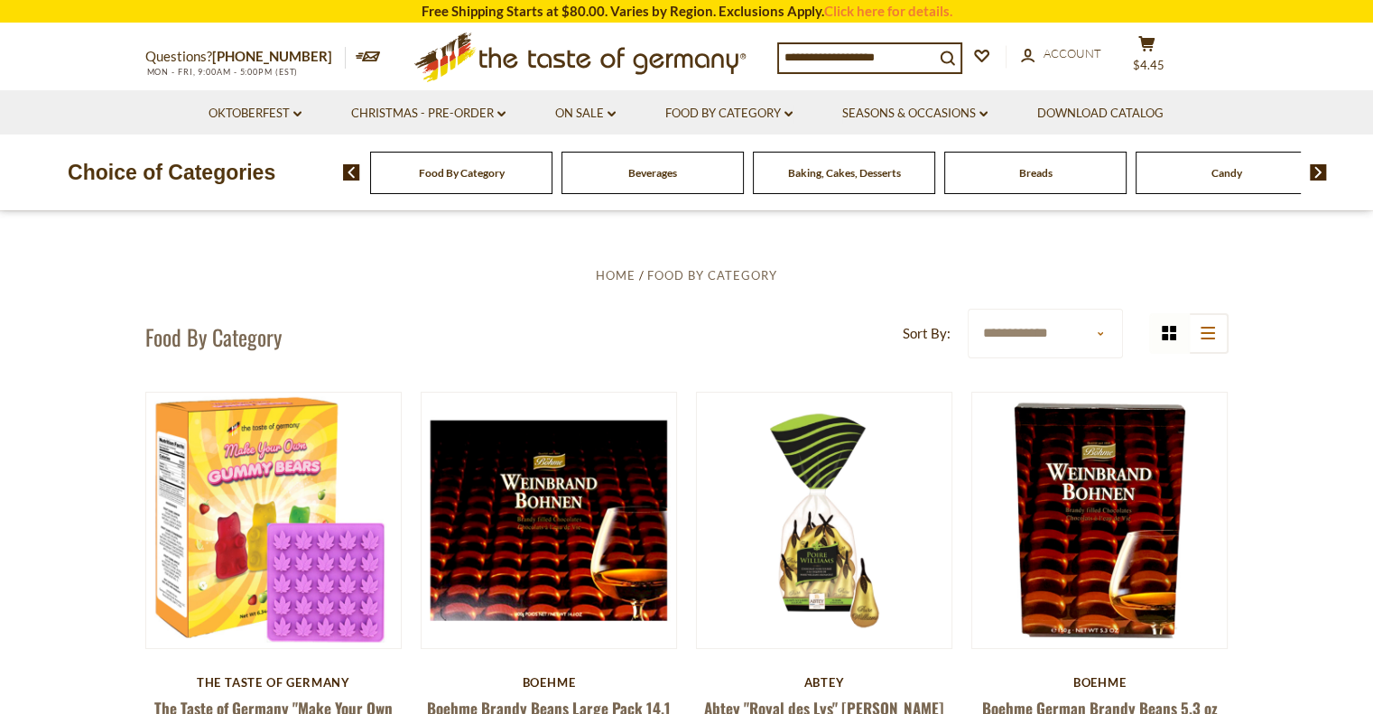
scroll to position [0, 0]
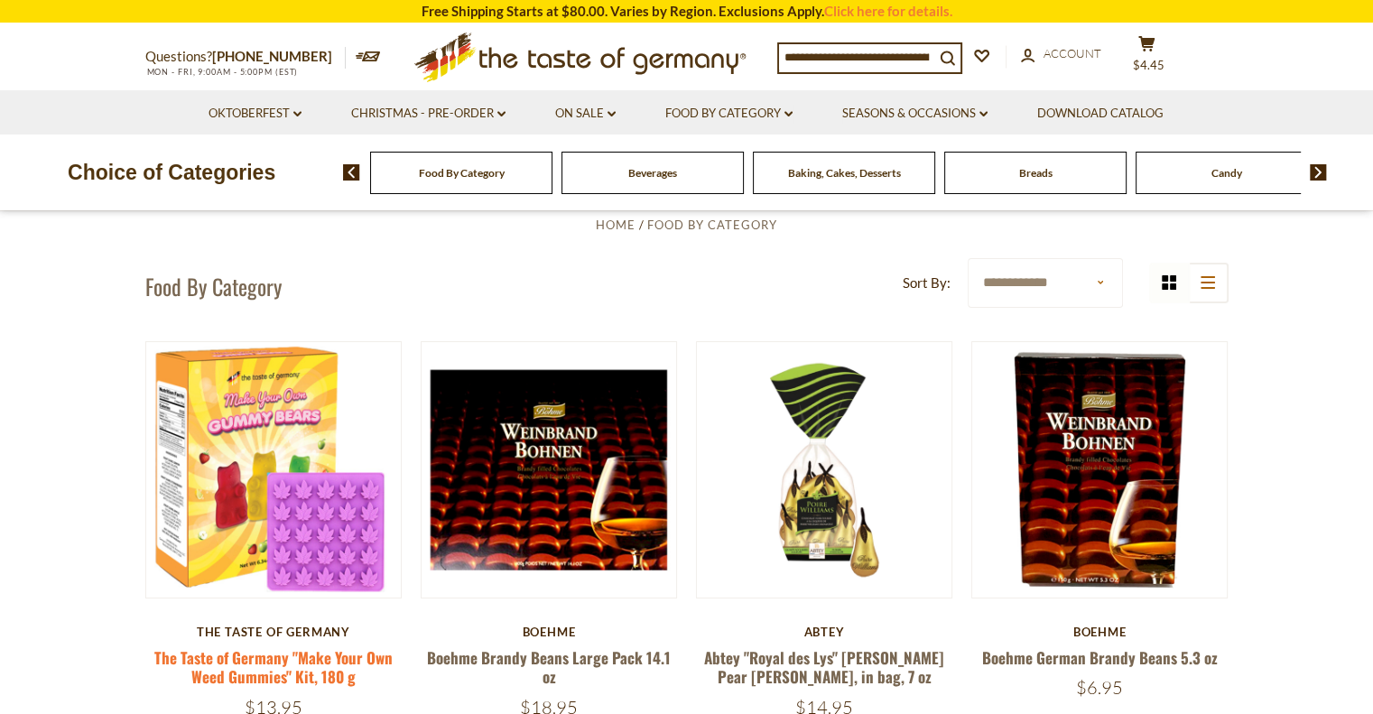
click at [271, 658] on link "The Taste of Germany "Make Your Own Weed Gummies" Kit, 180 g" at bounding box center [273, 667] width 238 height 42
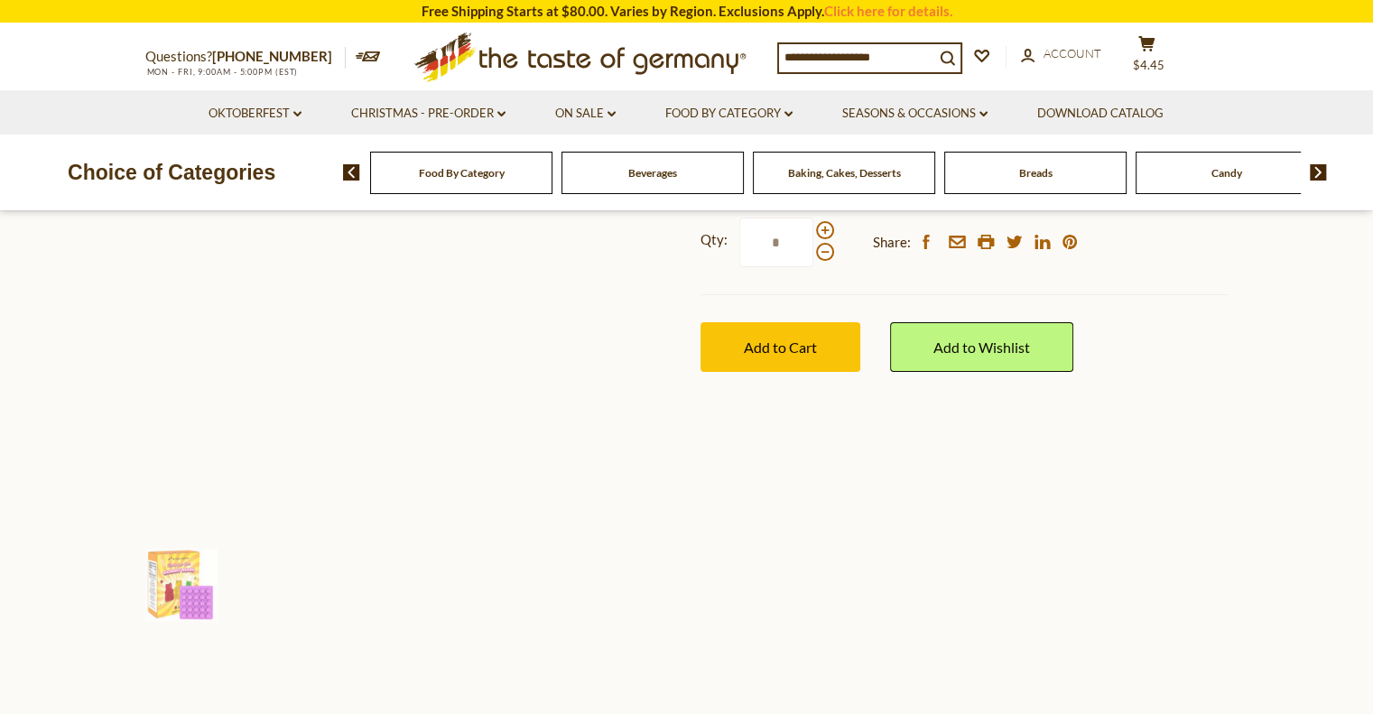
scroll to position [361, 0]
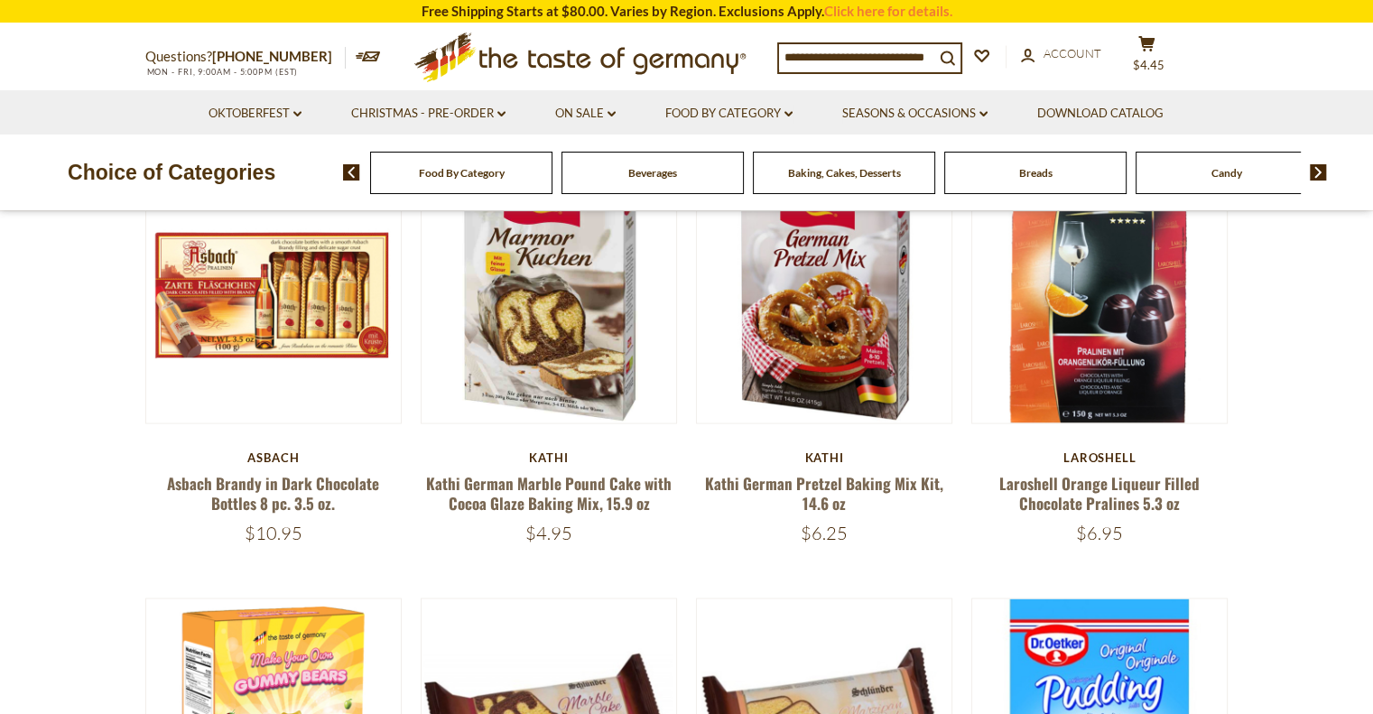
scroll to position [3250, 0]
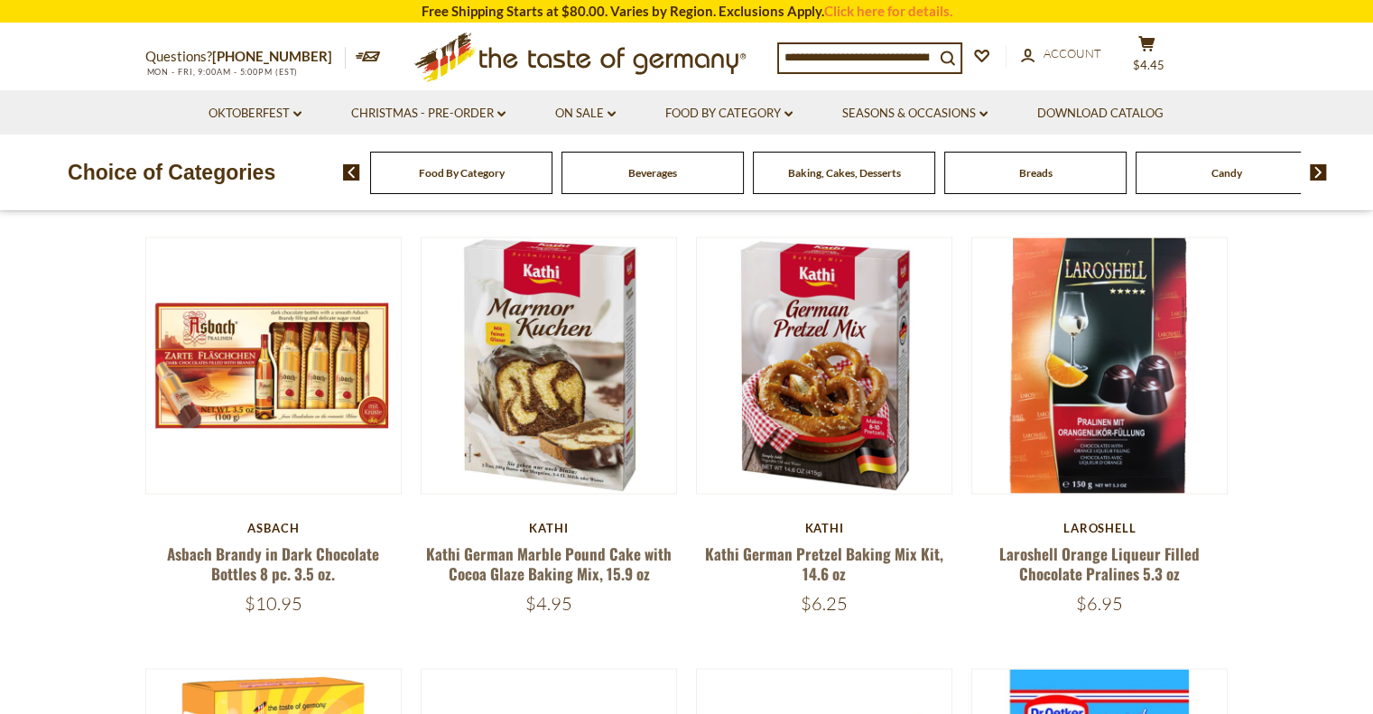
click at [822, 179] on span "Baking, Cakes, Desserts" at bounding box center [844, 173] width 113 height 14
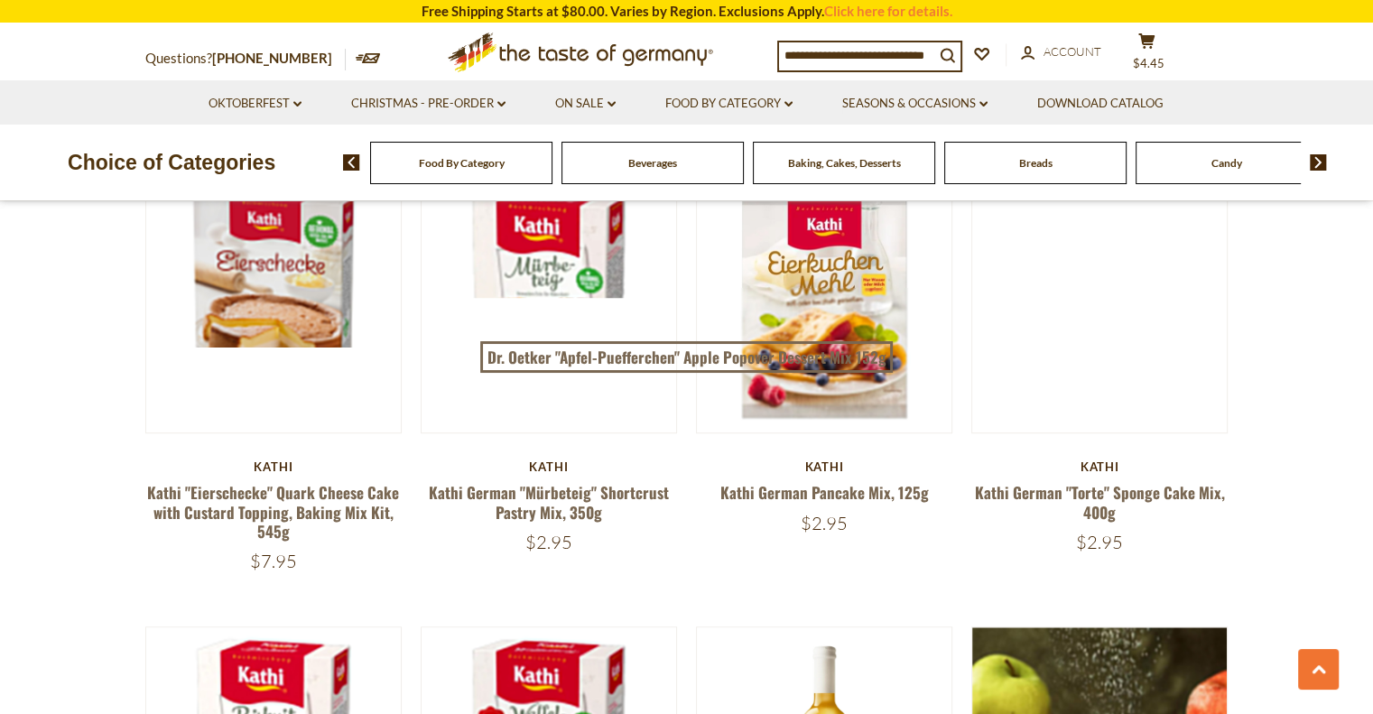
scroll to position [1444, 0]
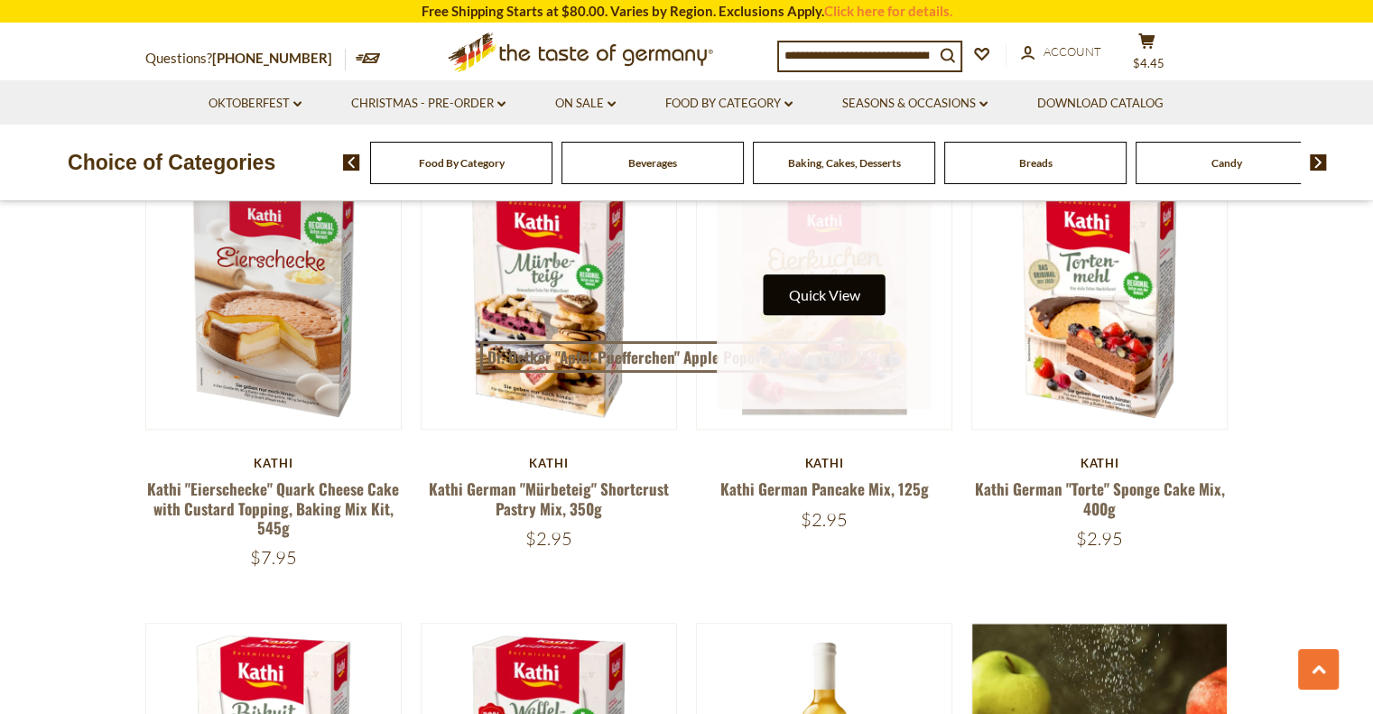
click at [856, 299] on button "Quick View" at bounding box center [825, 294] width 122 height 41
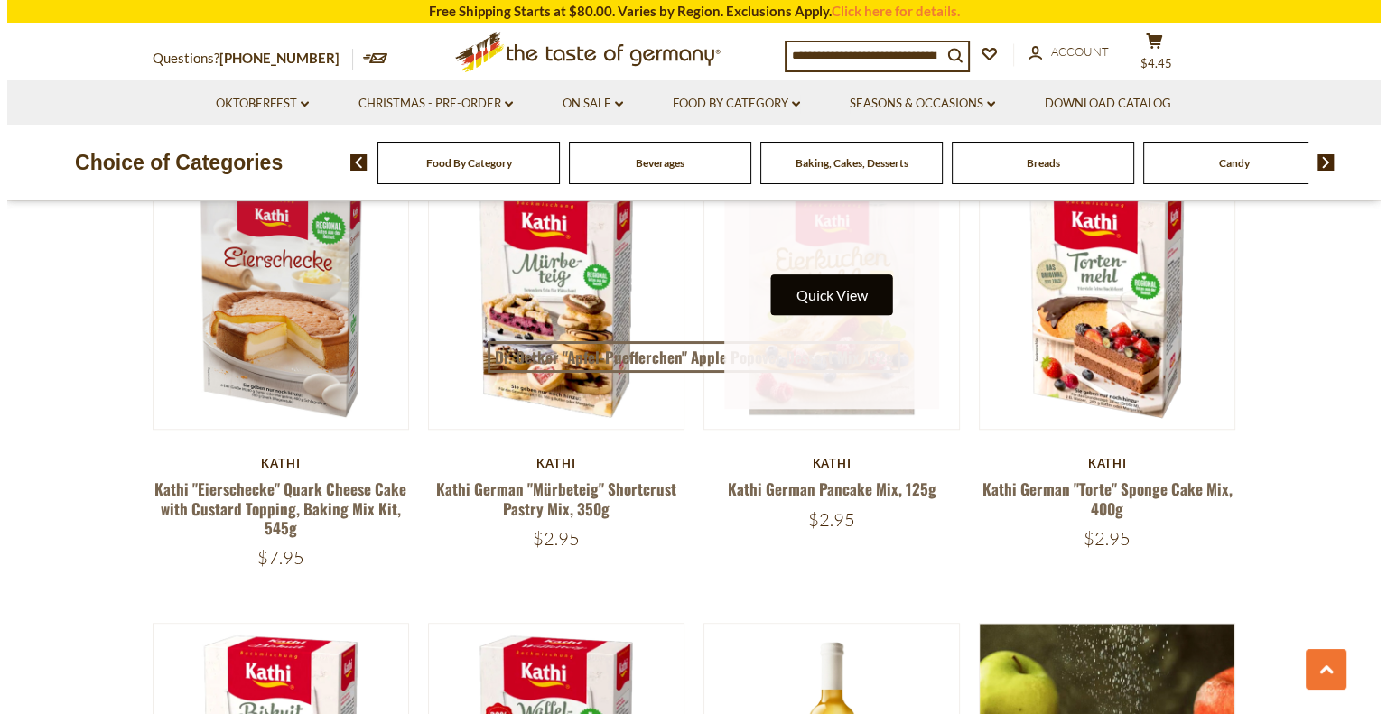
scroll to position [1447, 0]
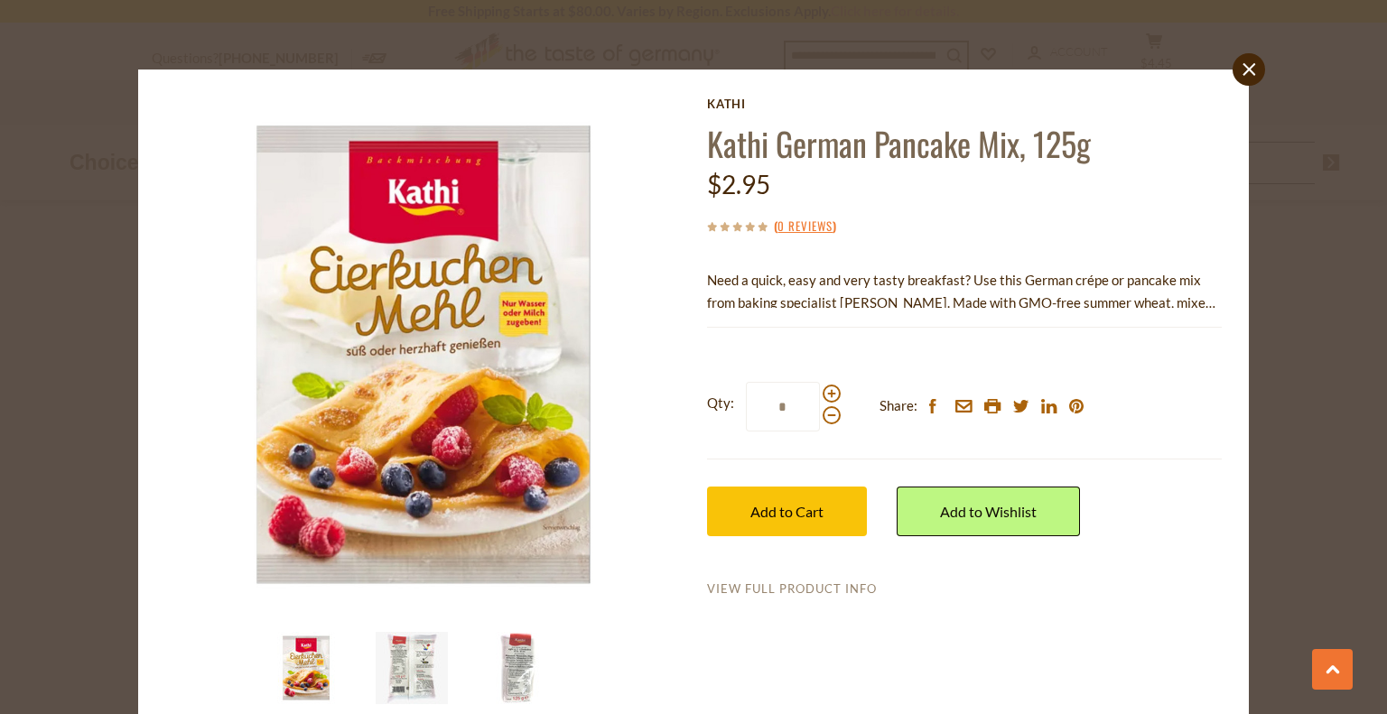
click at [831, 589] on link "View Full Product Info" at bounding box center [792, 589] width 170 height 16
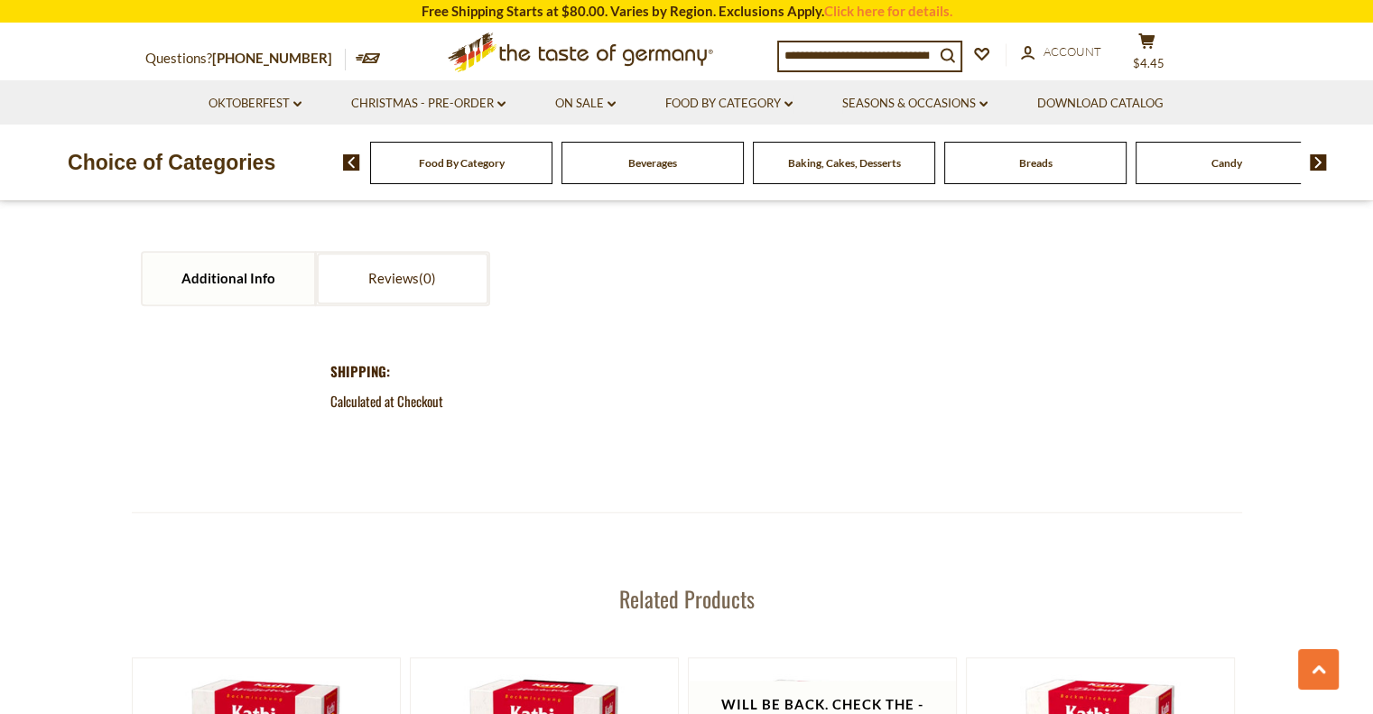
scroll to position [1896, 0]
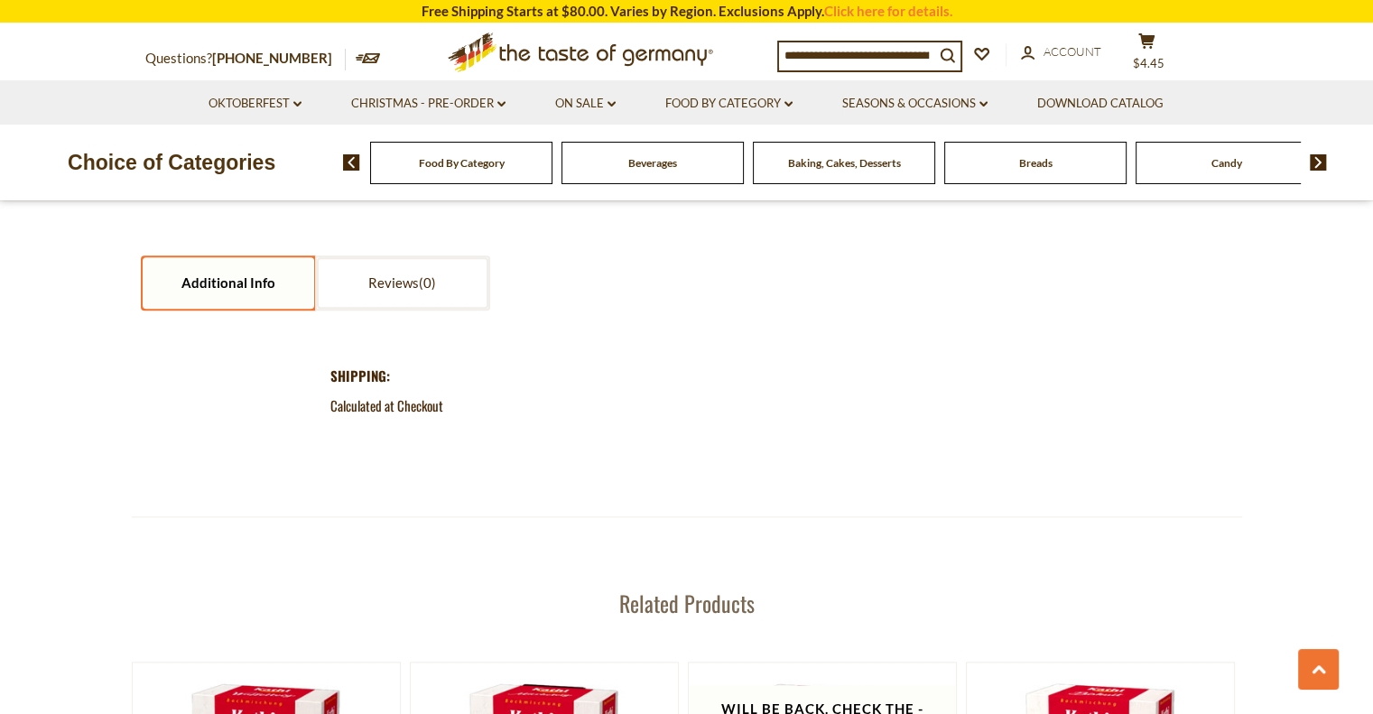
click at [246, 282] on link "Additional Info" at bounding box center [229, 282] width 172 height 51
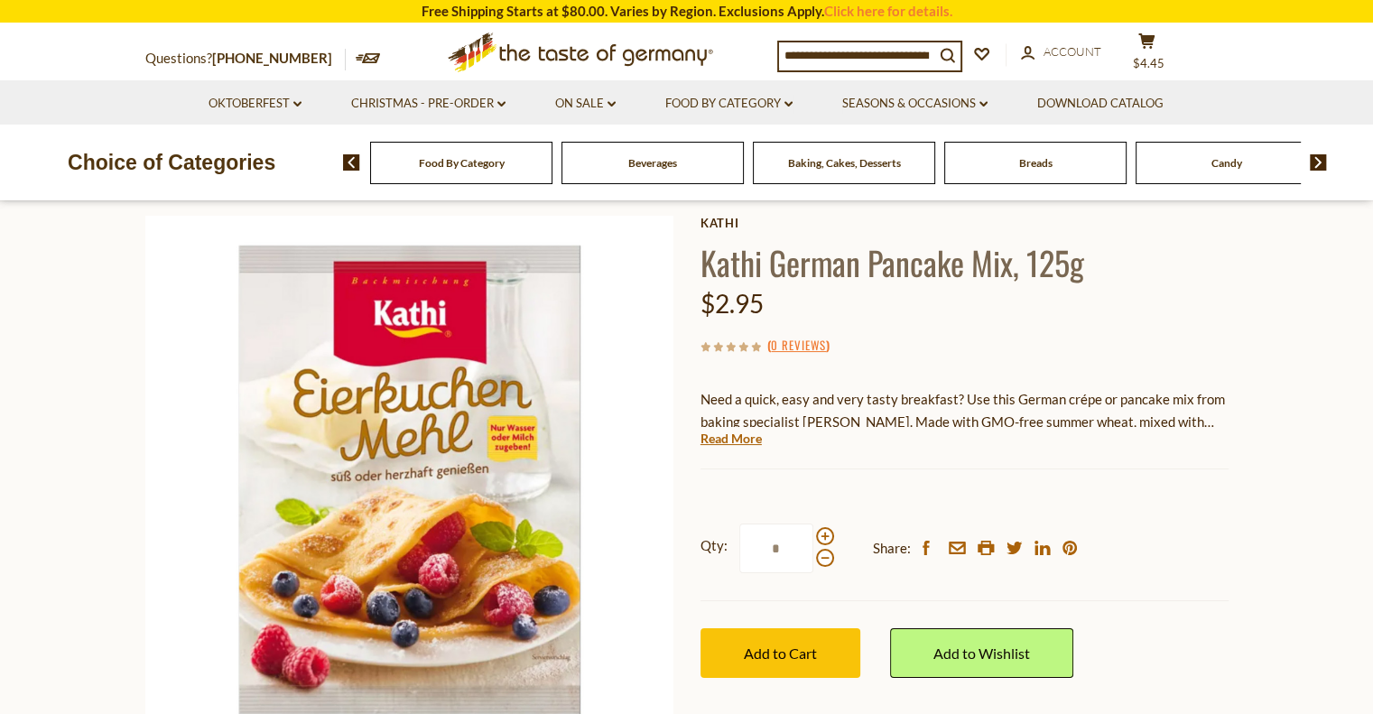
scroll to position [361, 0]
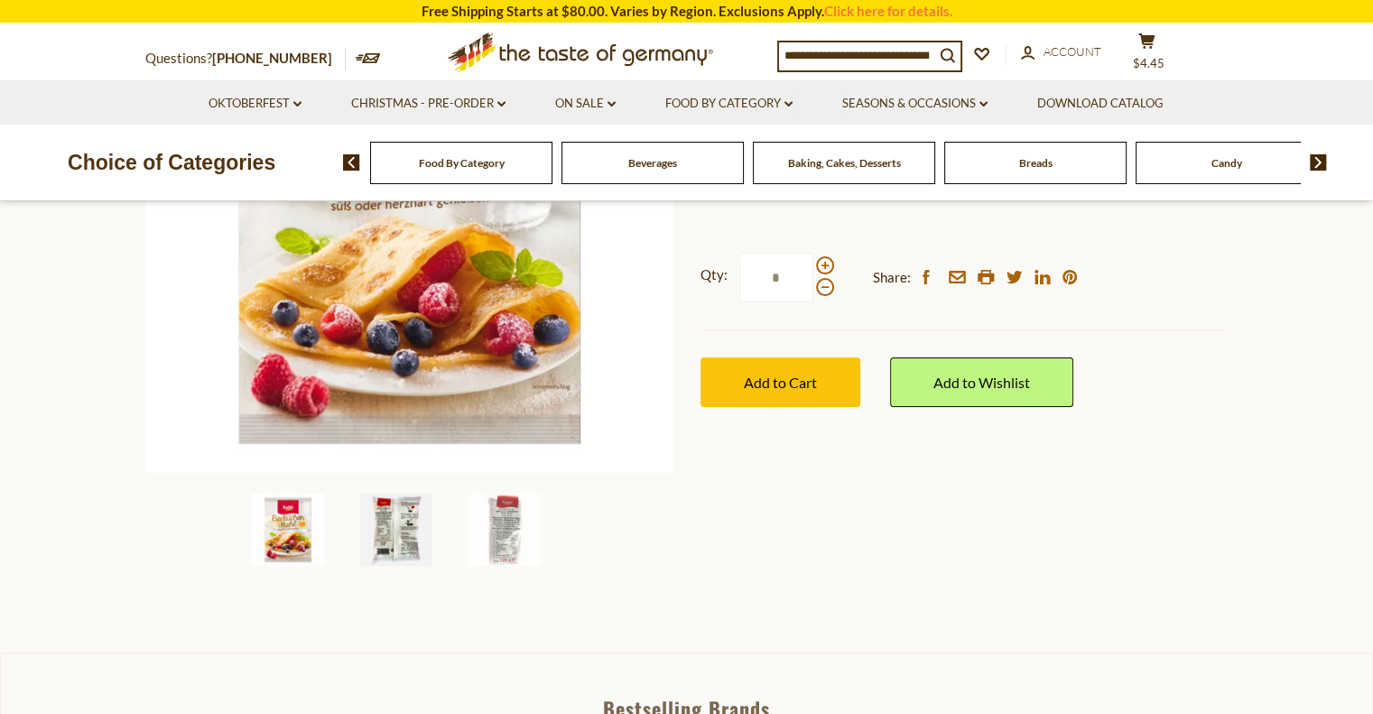
click at [388, 537] on img at bounding box center [396, 530] width 72 height 72
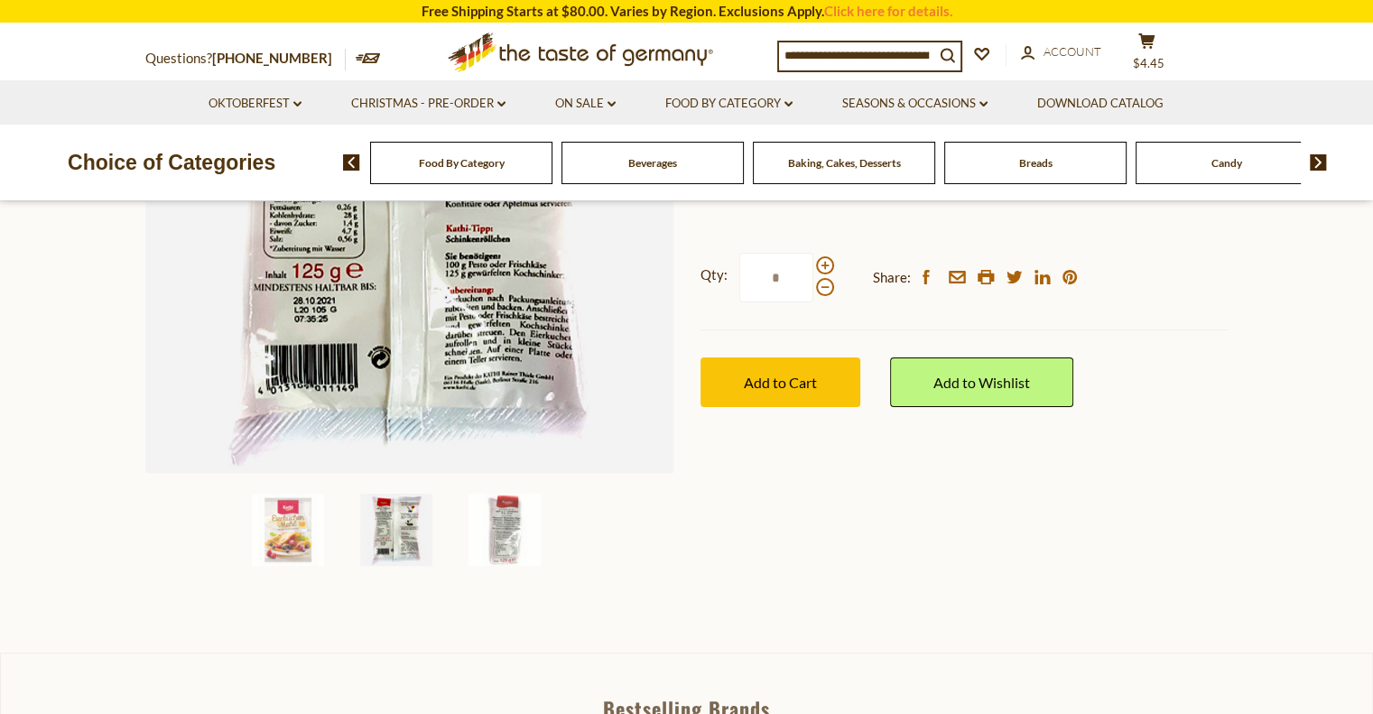
scroll to position [181, 0]
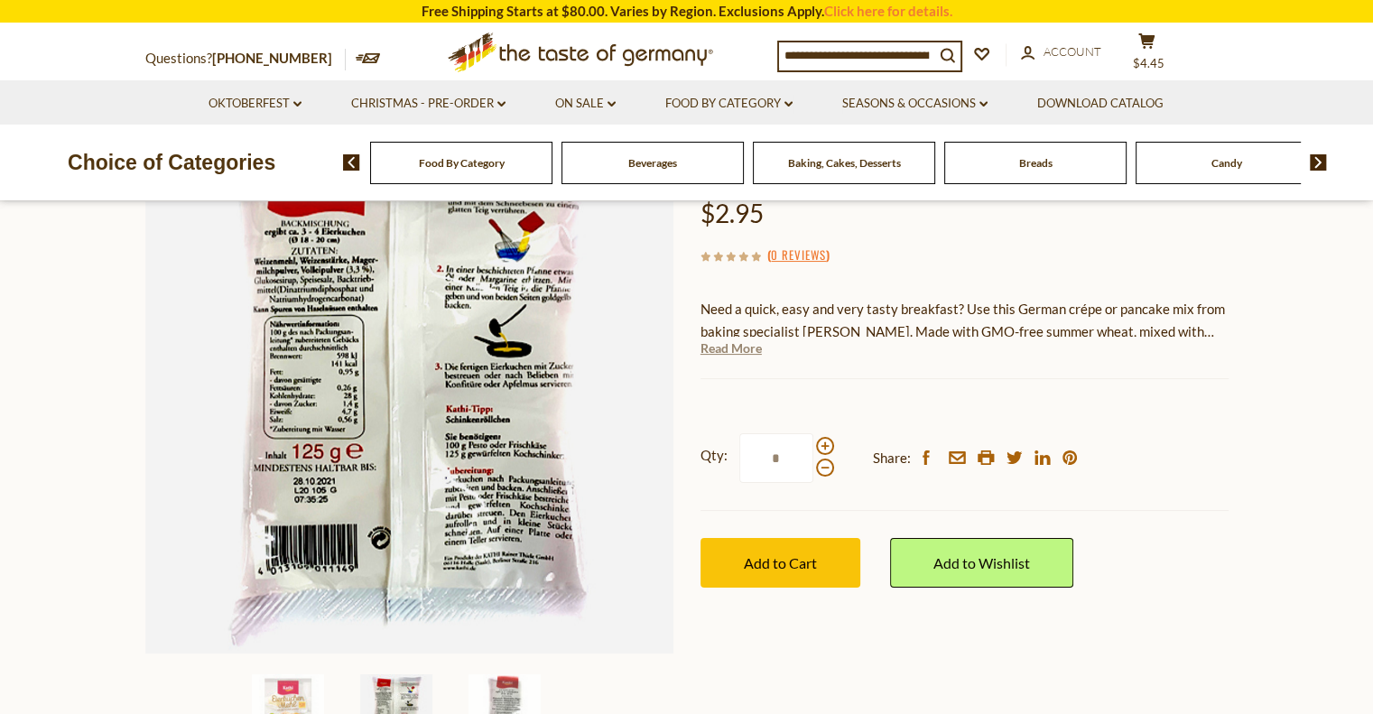
click at [740, 355] on link "Read More" at bounding box center [731, 348] width 61 height 18
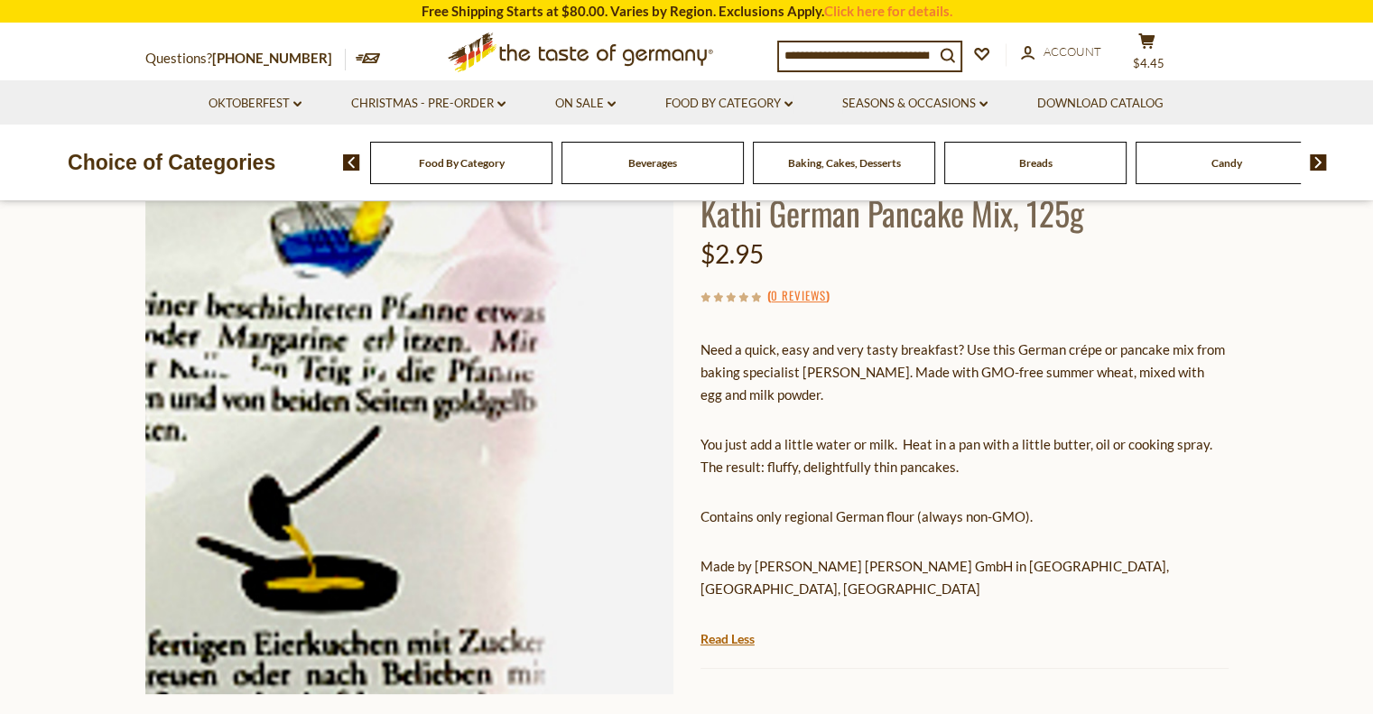
scroll to position [0, 0]
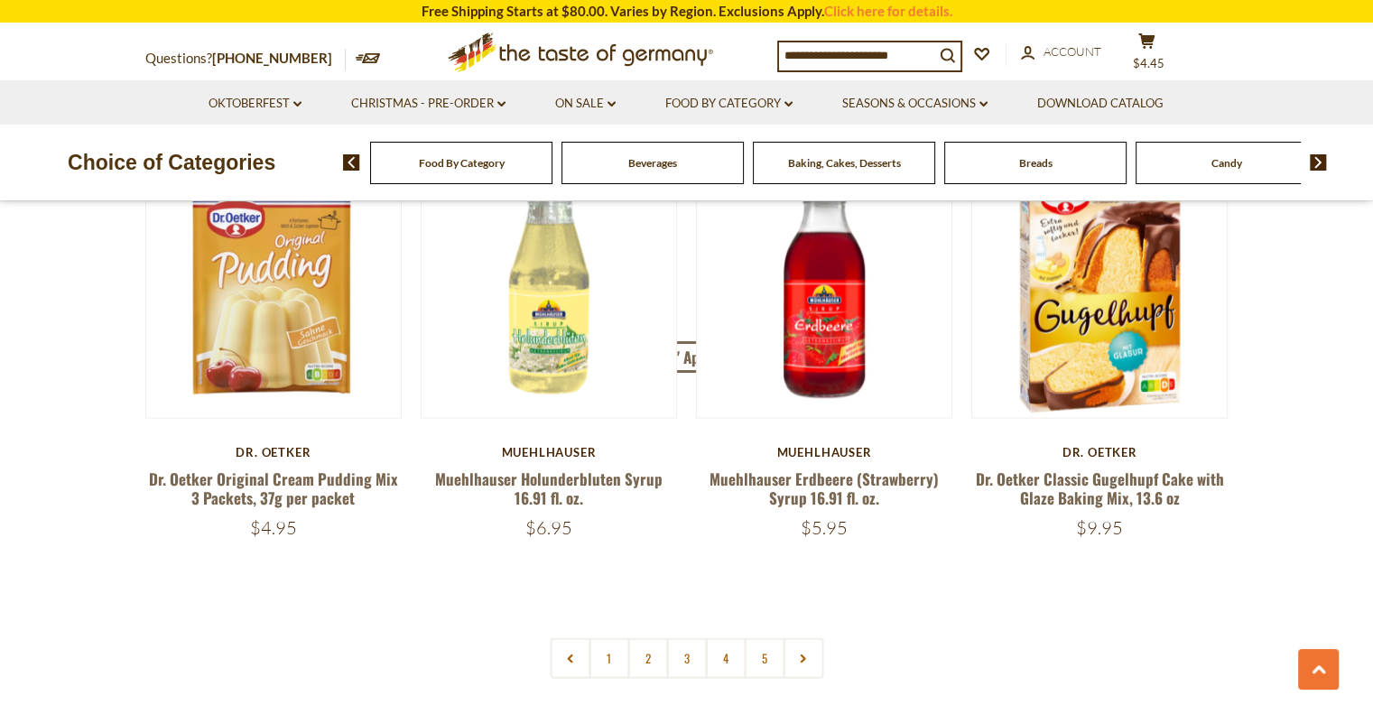
scroll to position [4065, 0]
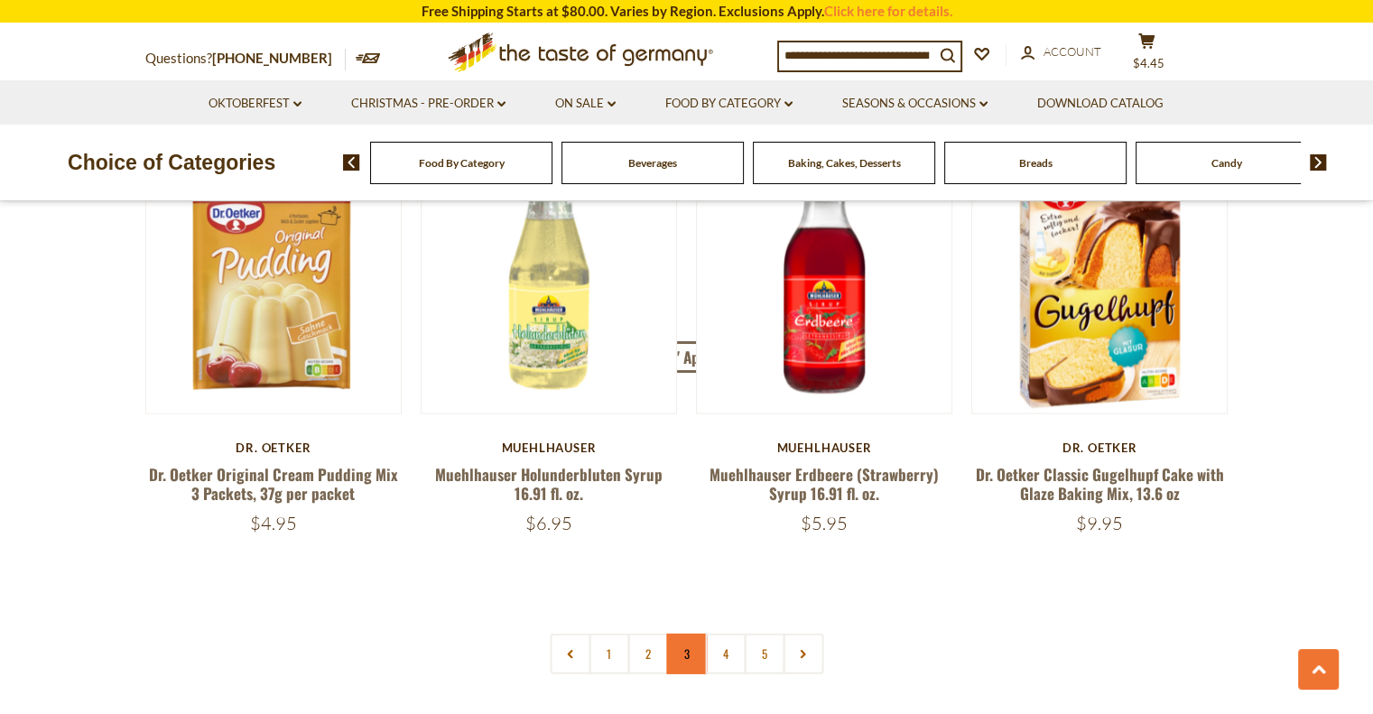
click at [694, 649] on link "3" at bounding box center [686, 654] width 41 height 41
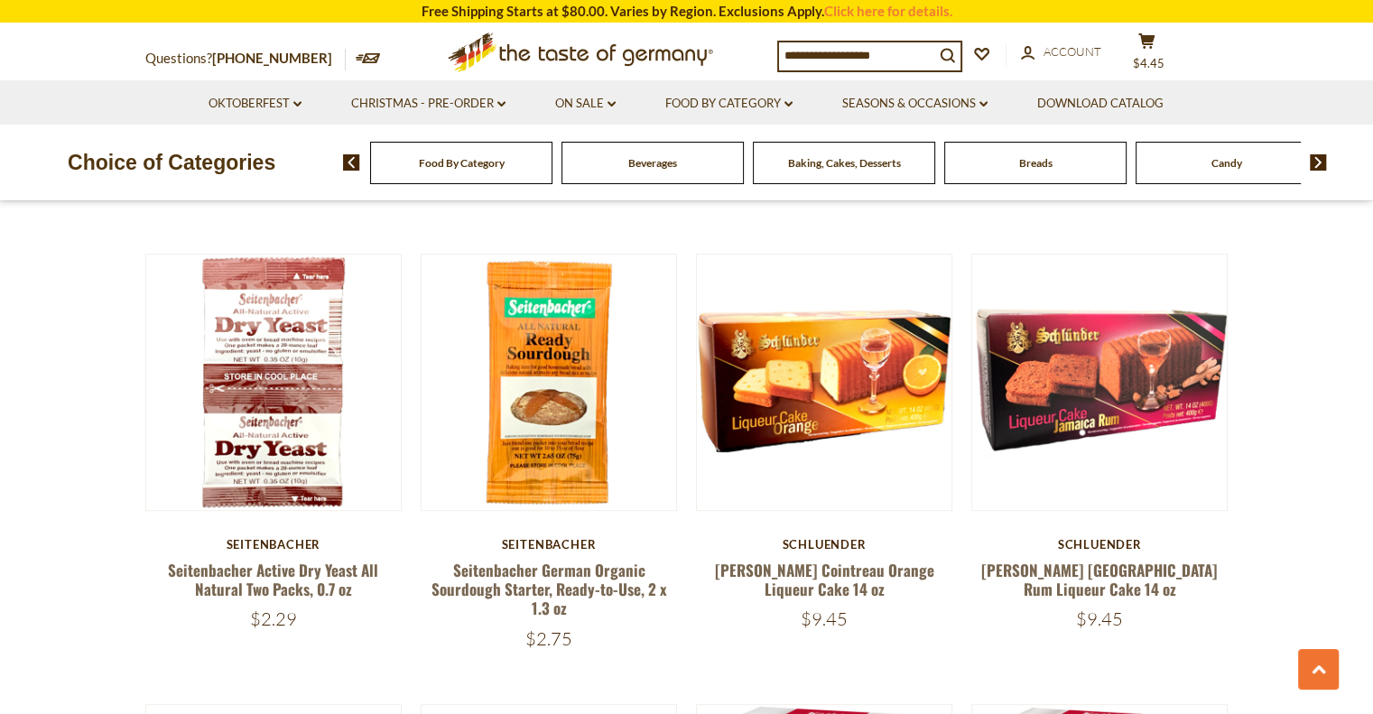
scroll to position [943, 0]
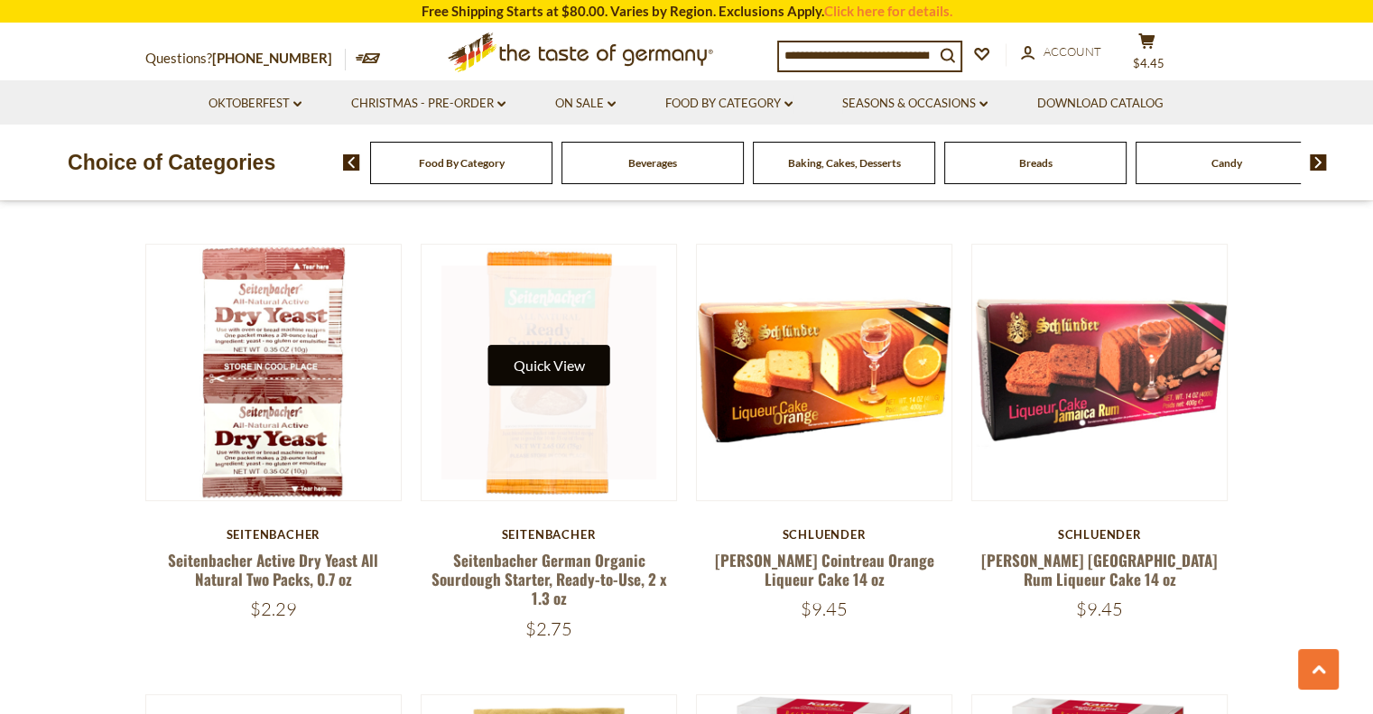
click at [545, 369] on button "Quick View" at bounding box center [549, 365] width 122 height 41
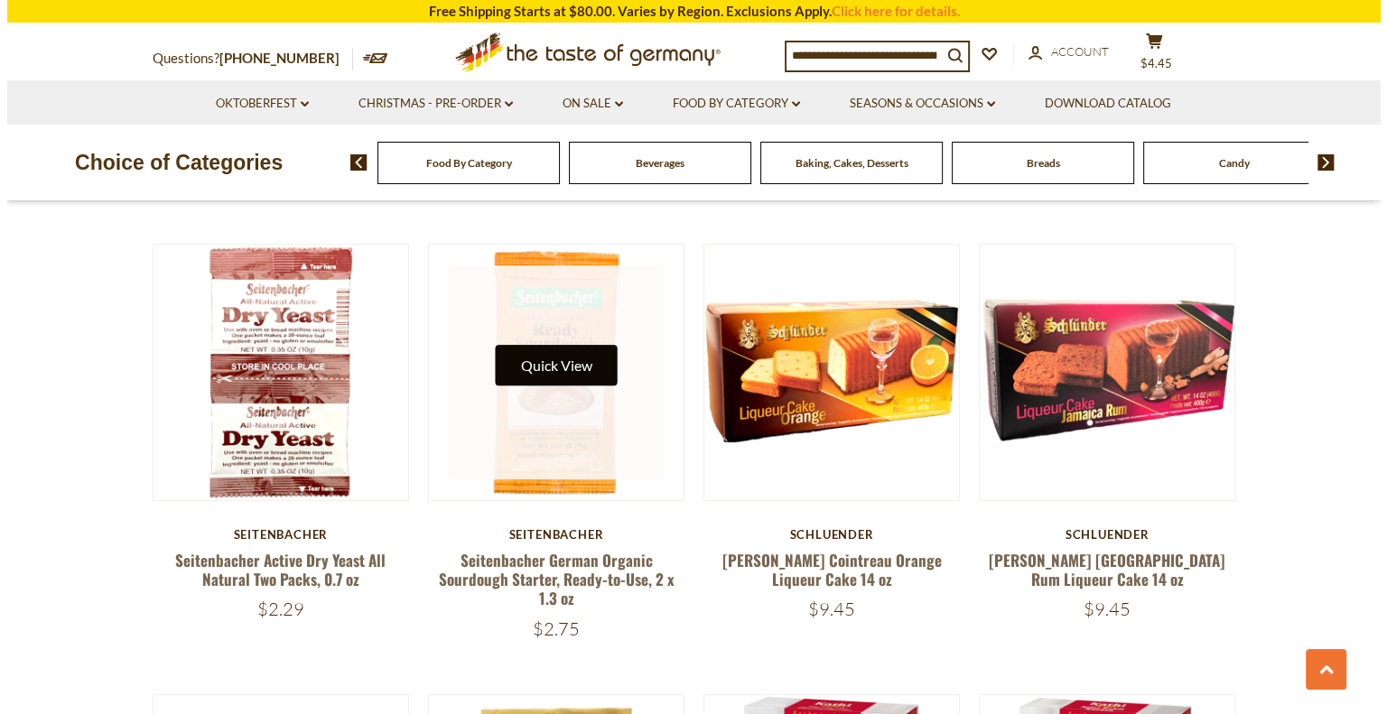
scroll to position [945, 0]
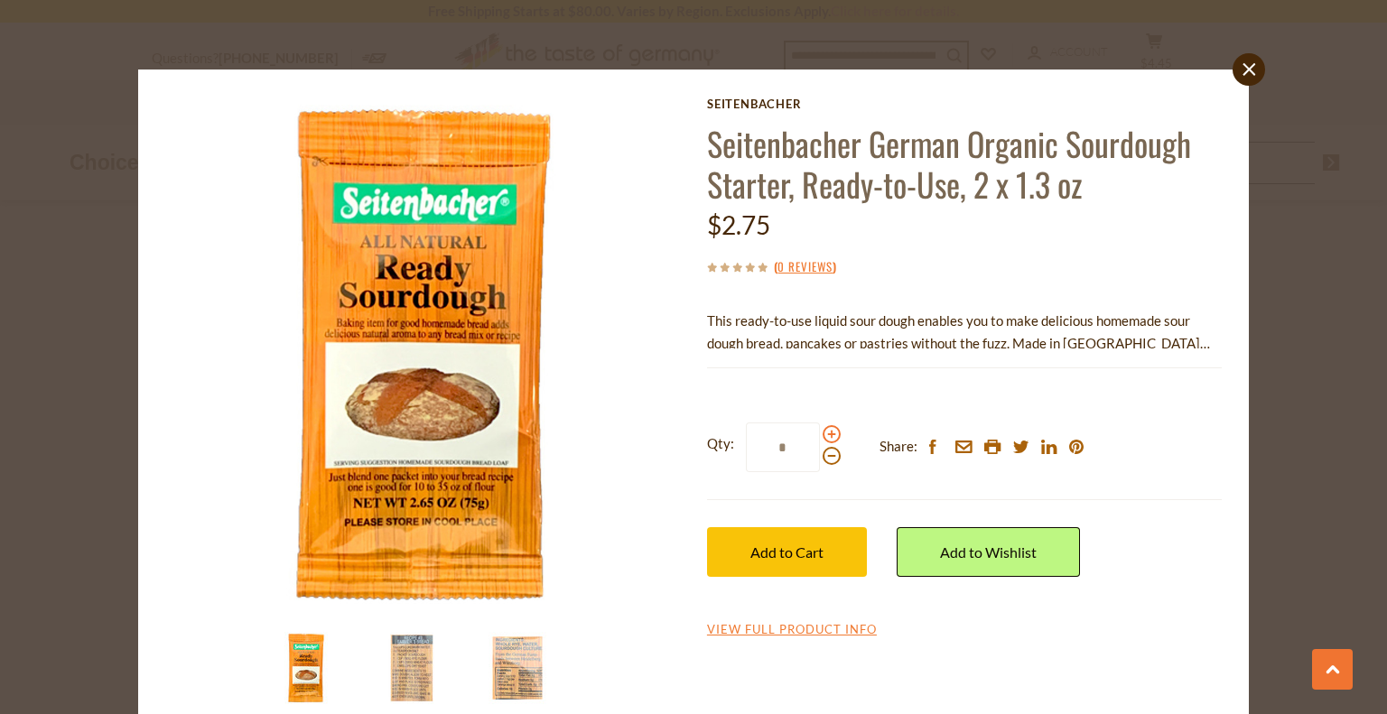
click at [822, 435] on span at bounding box center [831, 434] width 18 height 18
click at [820, 435] on input "*" at bounding box center [783, 448] width 74 height 50
type input "*"
click at [793, 557] on span "Add to Cart" at bounding box center [786, 551] width 73 height 17
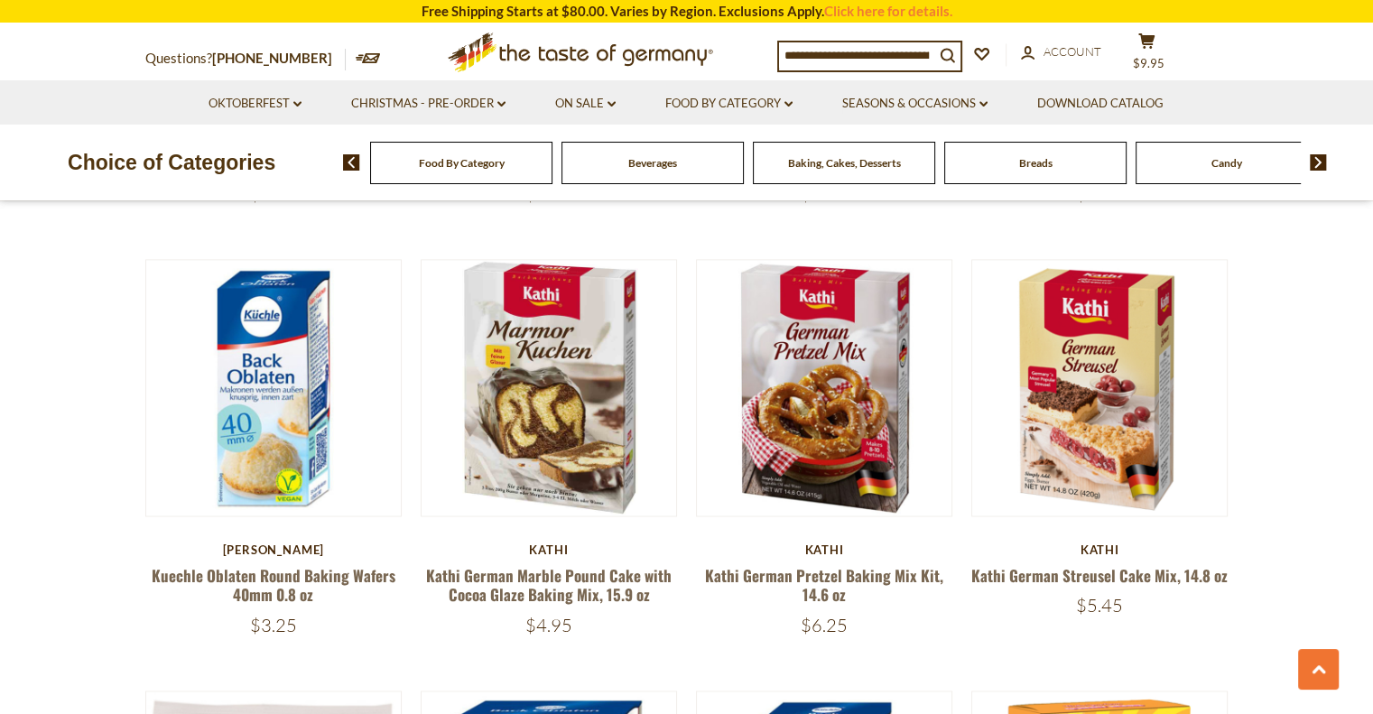
scroll to position [2748, 0]
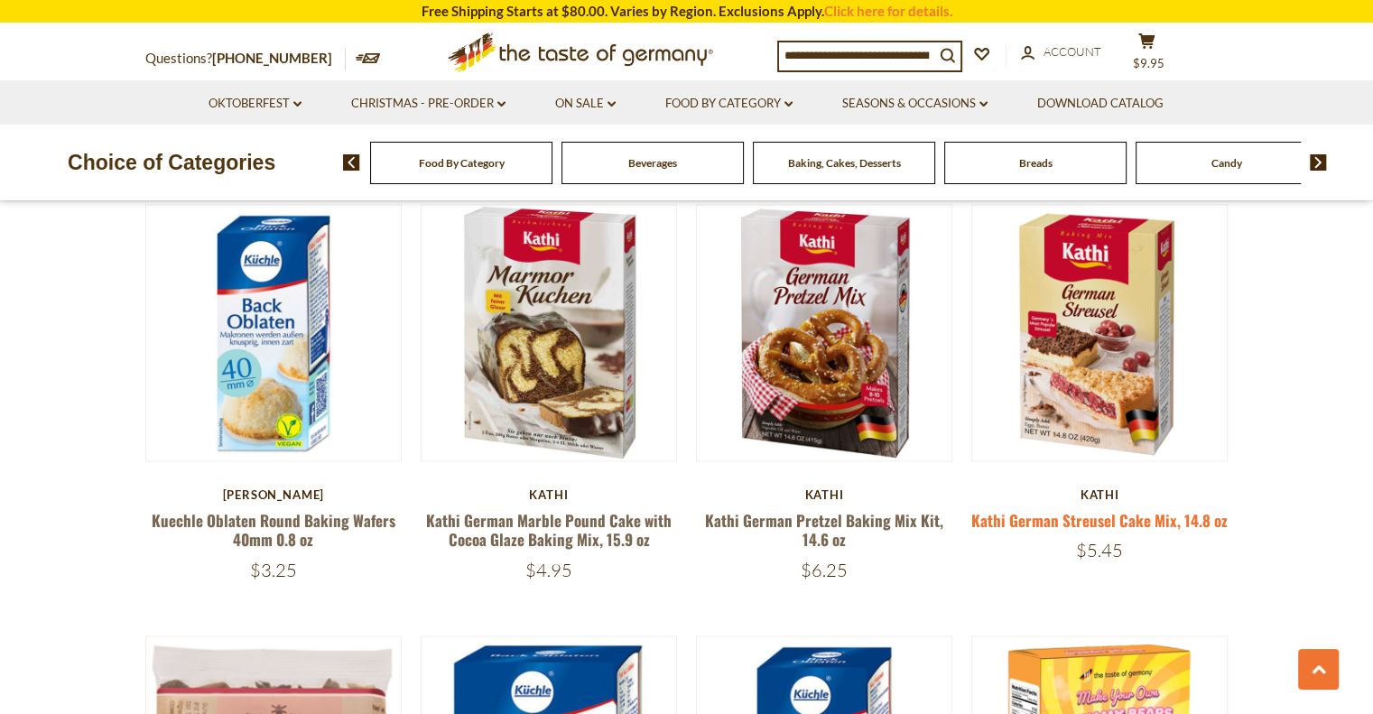
click at [1054, 522] on link "Kathi German Streusel Cake Mix, 14.8 oz" at bounding box center [1099, 520] width 256 height 23
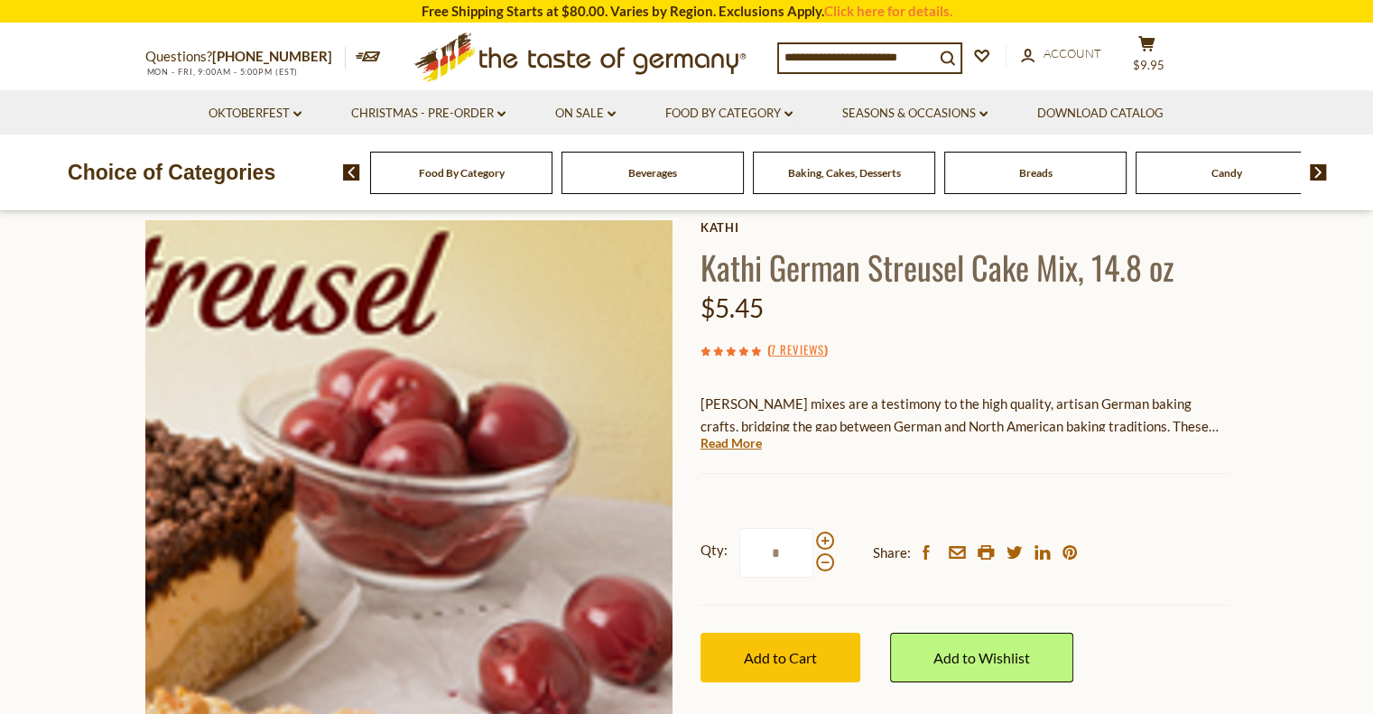
scroll to position [181, 0]
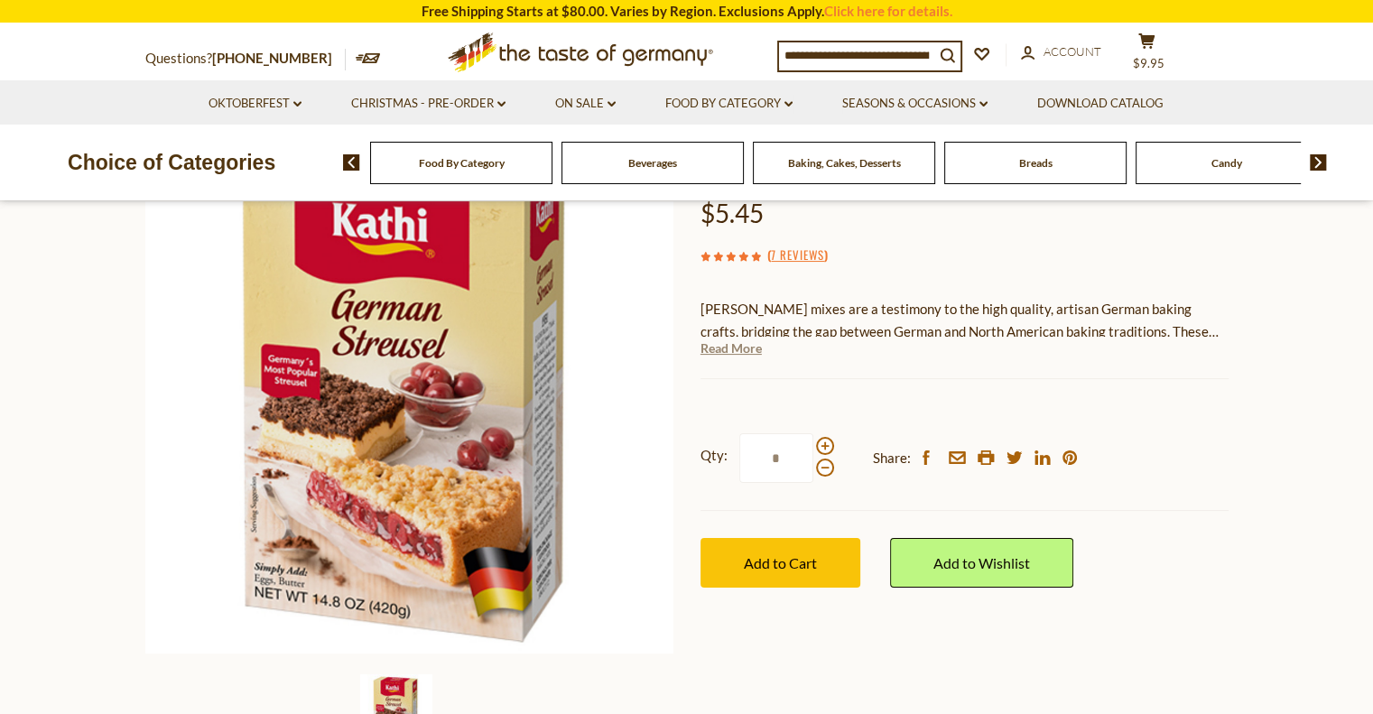
click at [746, 346] on link "Read More" at bounding box center [731, 348] width 61 height 18
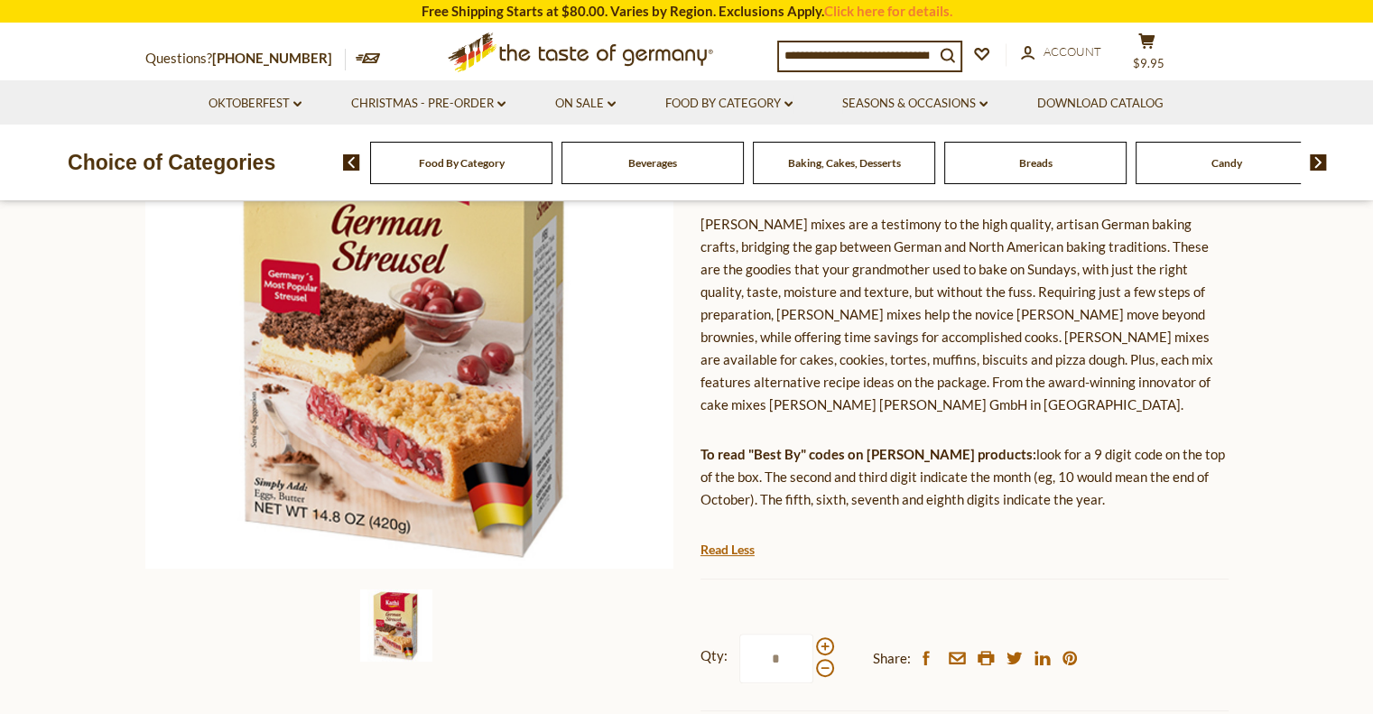
scroll to position [361, 0]
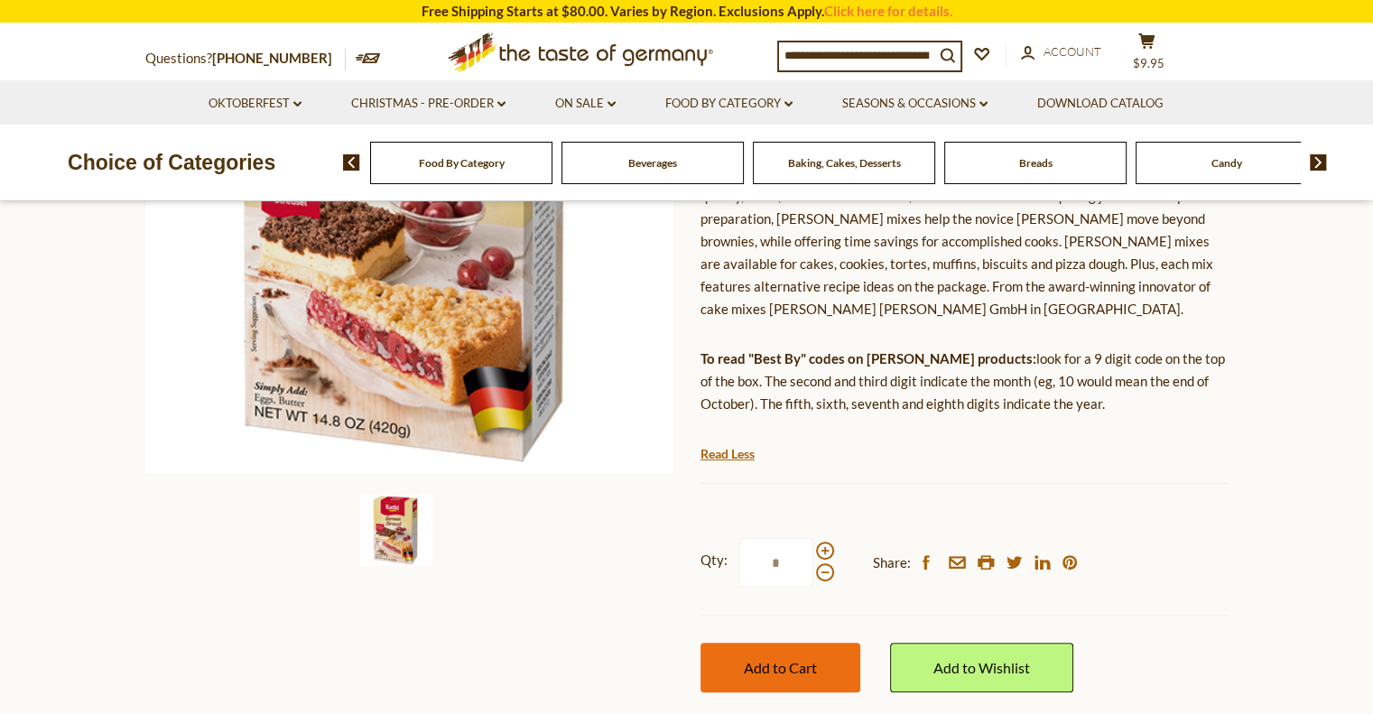
click at [786, 659] on span "Add to Cart" at bounding box center [780, 667] width 73 height 17
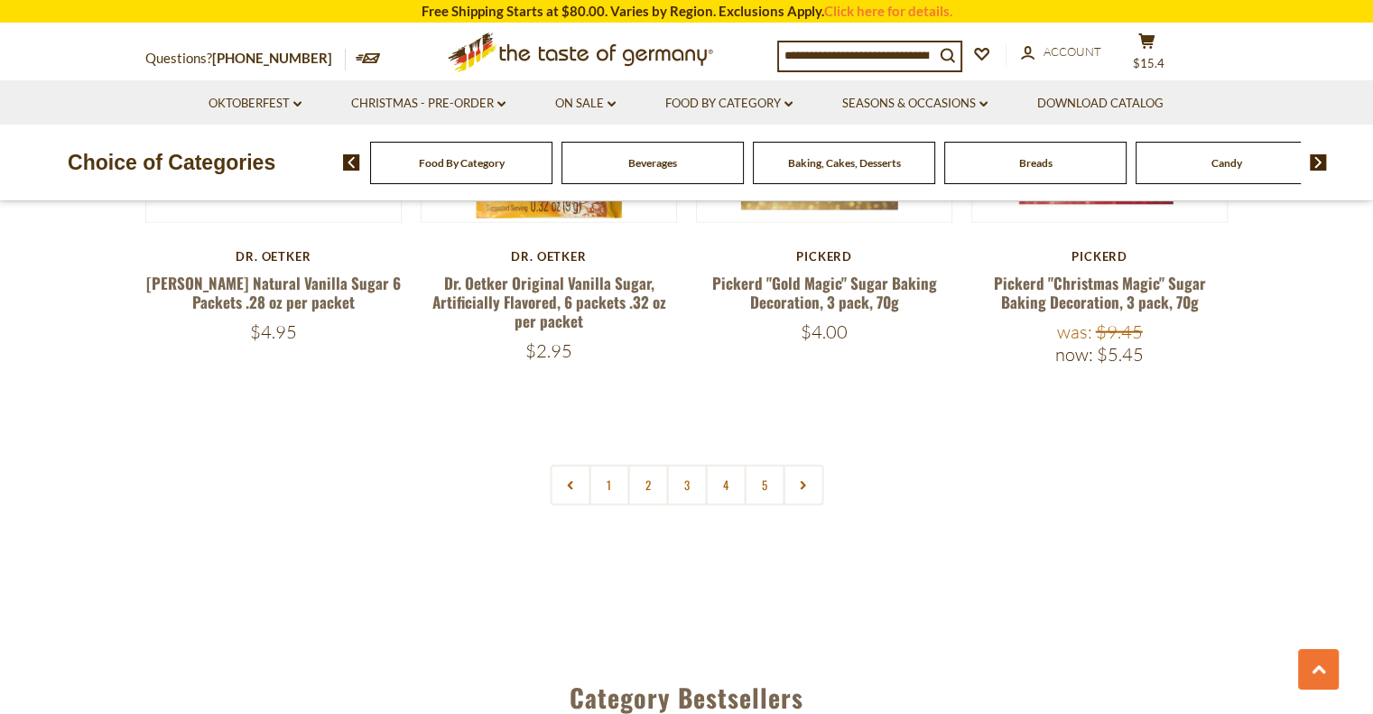
scroll to position [4283, 0]
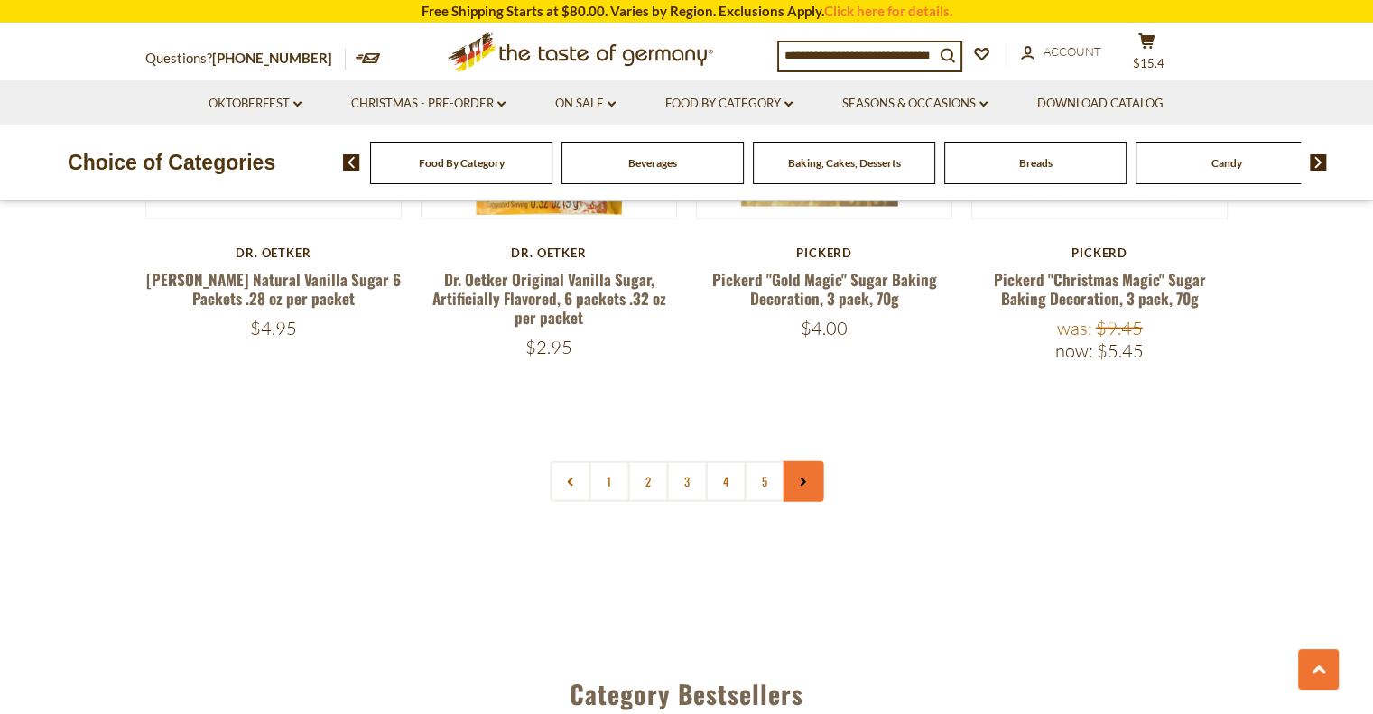
click at [806, 479] on icon at bounding box center [803, 482] width 11 height 9
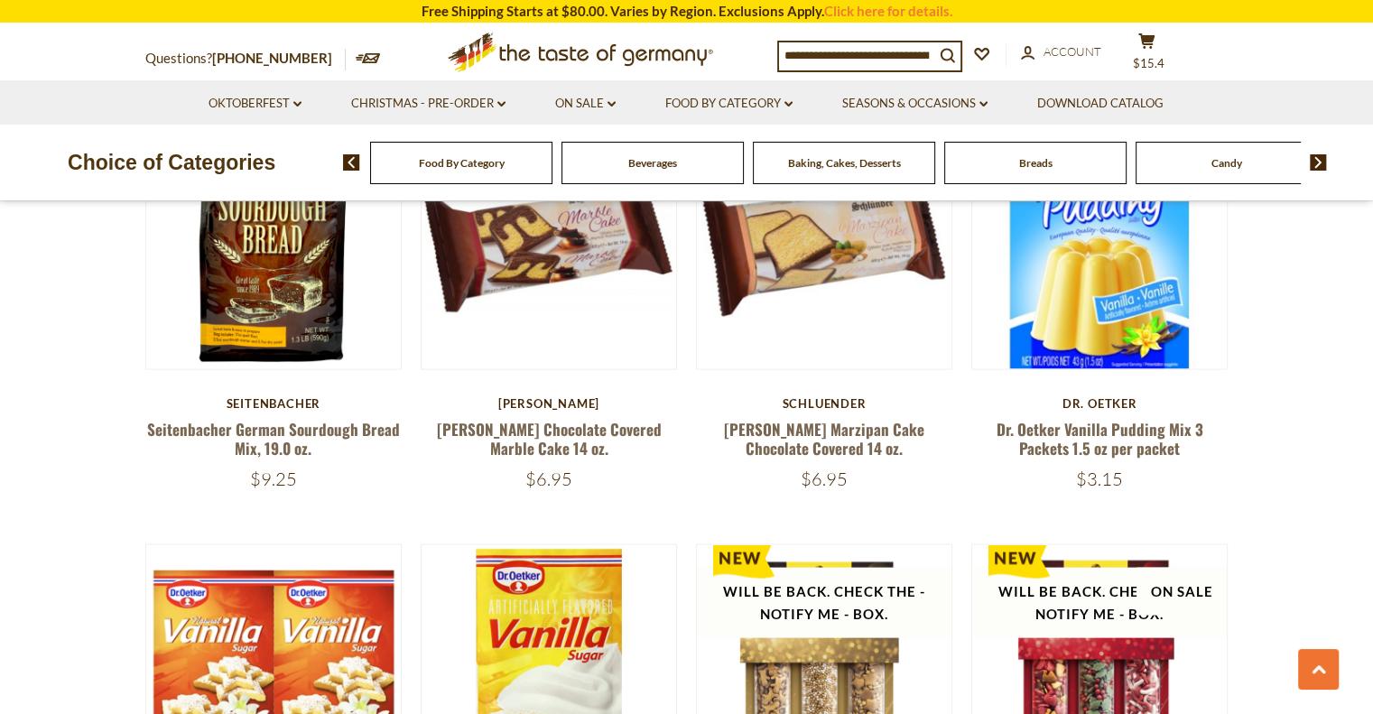
scroll to position [4243, 0]
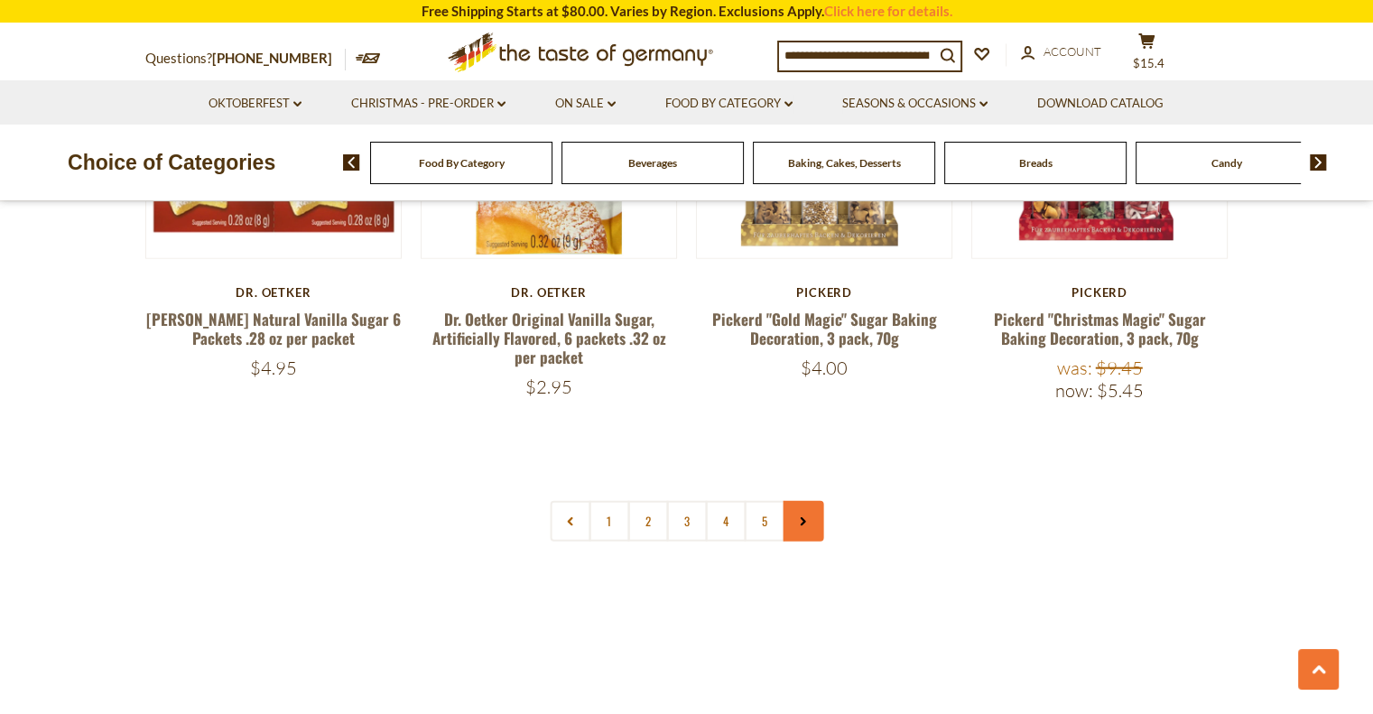
click at [796, 524] on link at bounding box center [803, 521] width 41 height 41
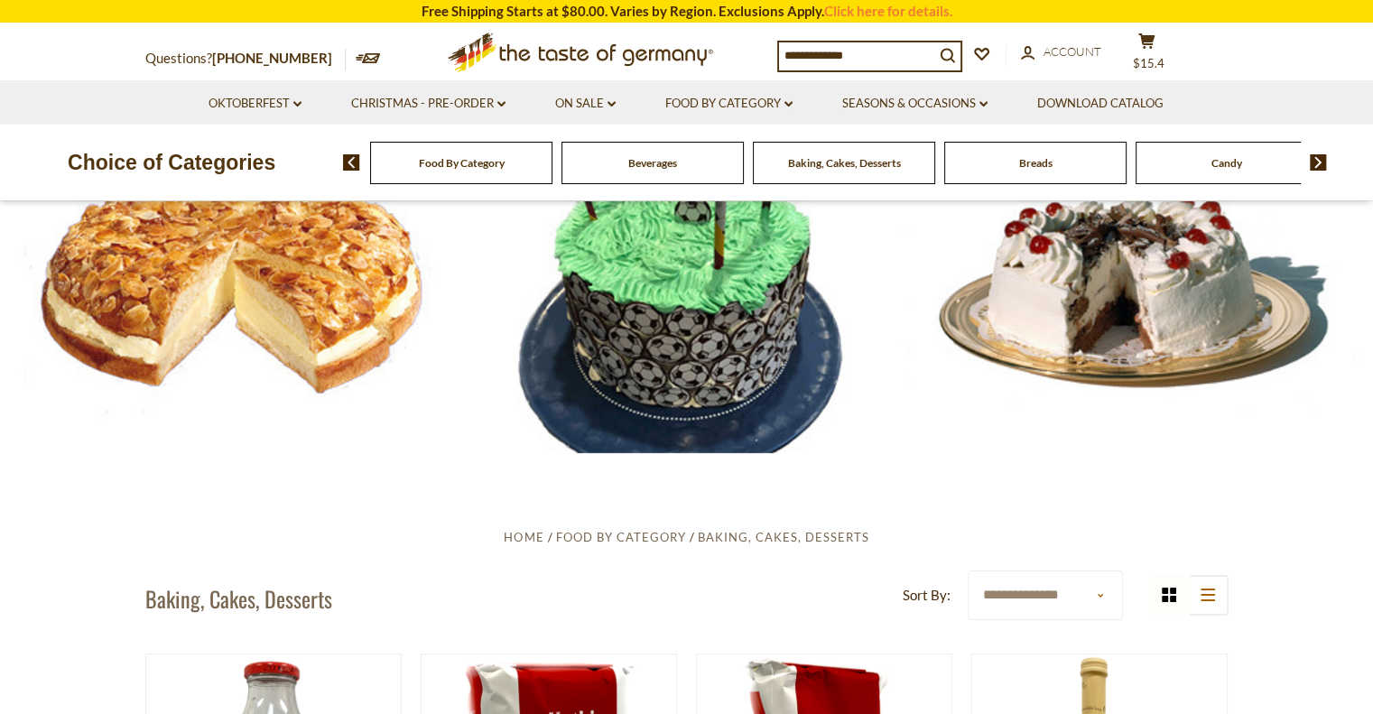
scroll to position [90, 0]
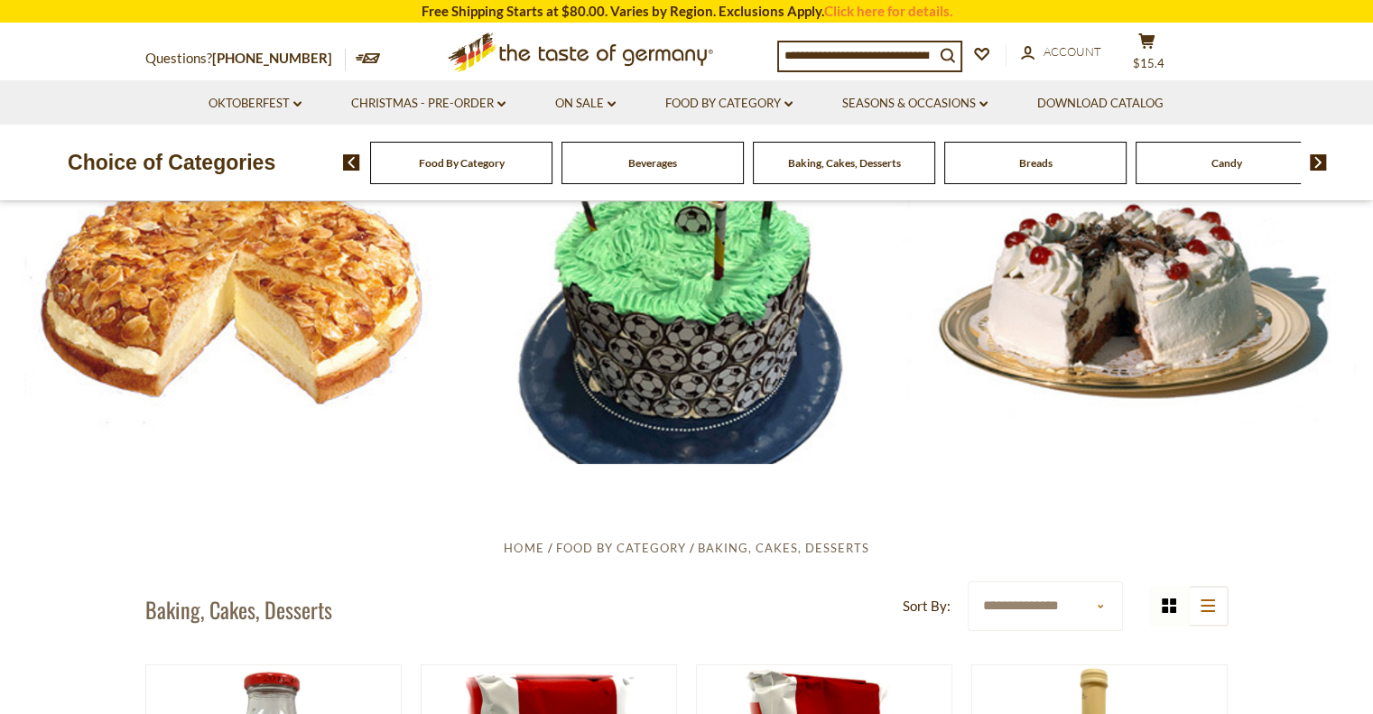
click at [1258, 173] on div "Candy" at bounding box center [1227, 163] width 182 height 42
click at [1241, 173] on div "Candy" at bounding box center [1227, 163] width 182 height 42
click at [1240, 173] on div "Candy" at bounding box center [1227, 163] width 182 height 42
click at [1314, 163] on img at bounding box center [1318, 162] width 17 height 16
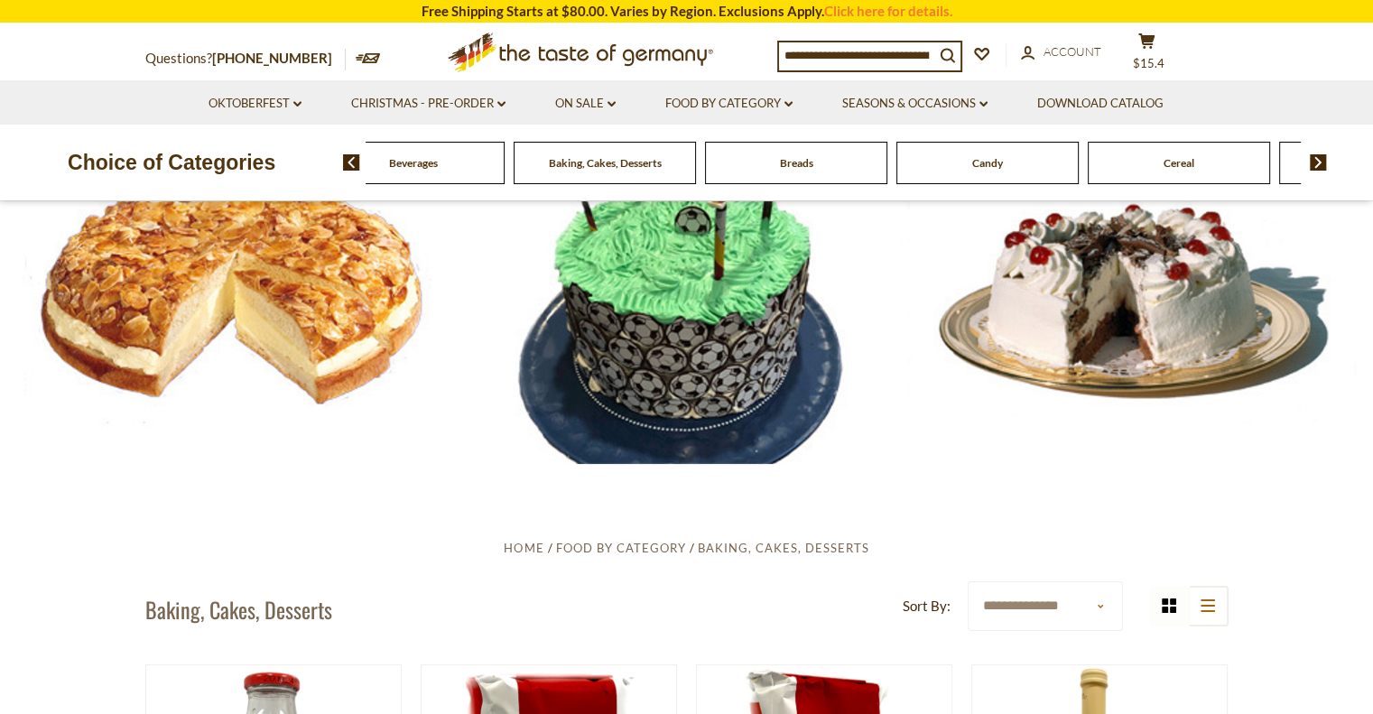
click at [975, 168] on span "Candy" at bounding box center [987, 163] width 31 height 14
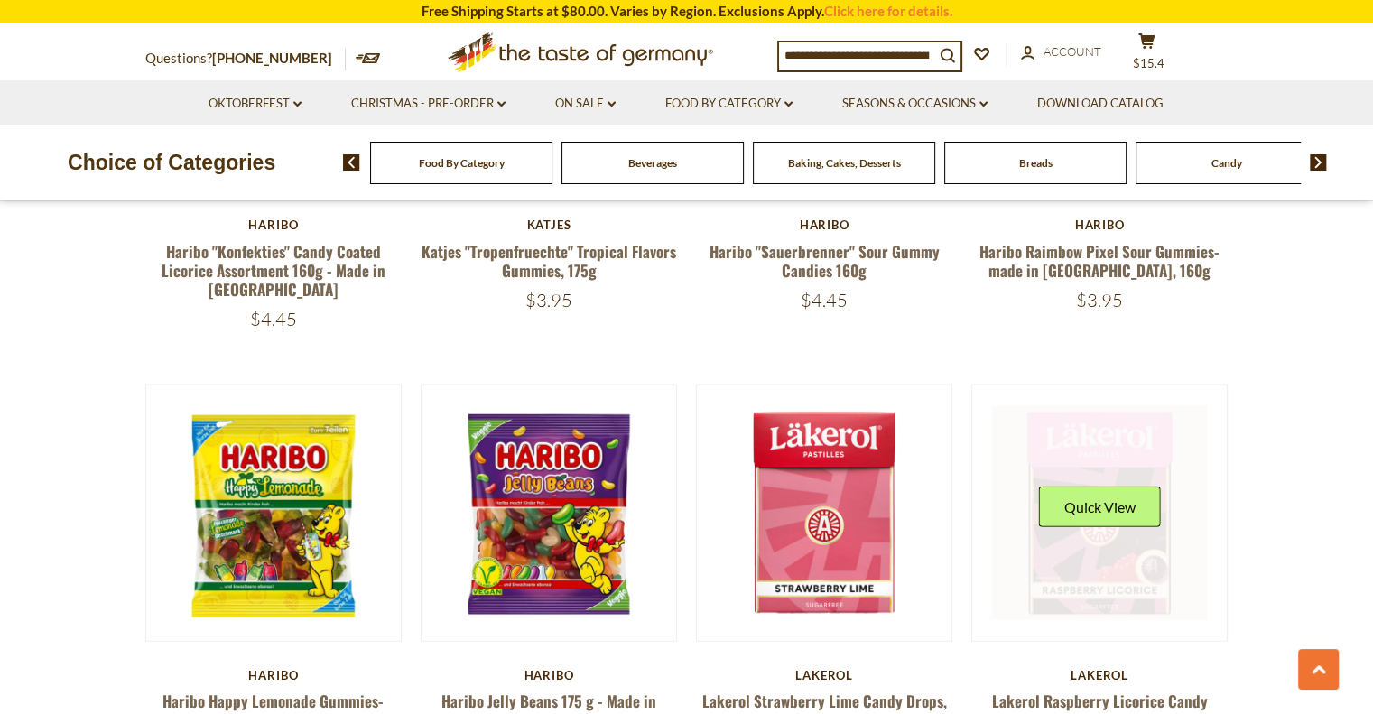
scroll to position [4243, 0]
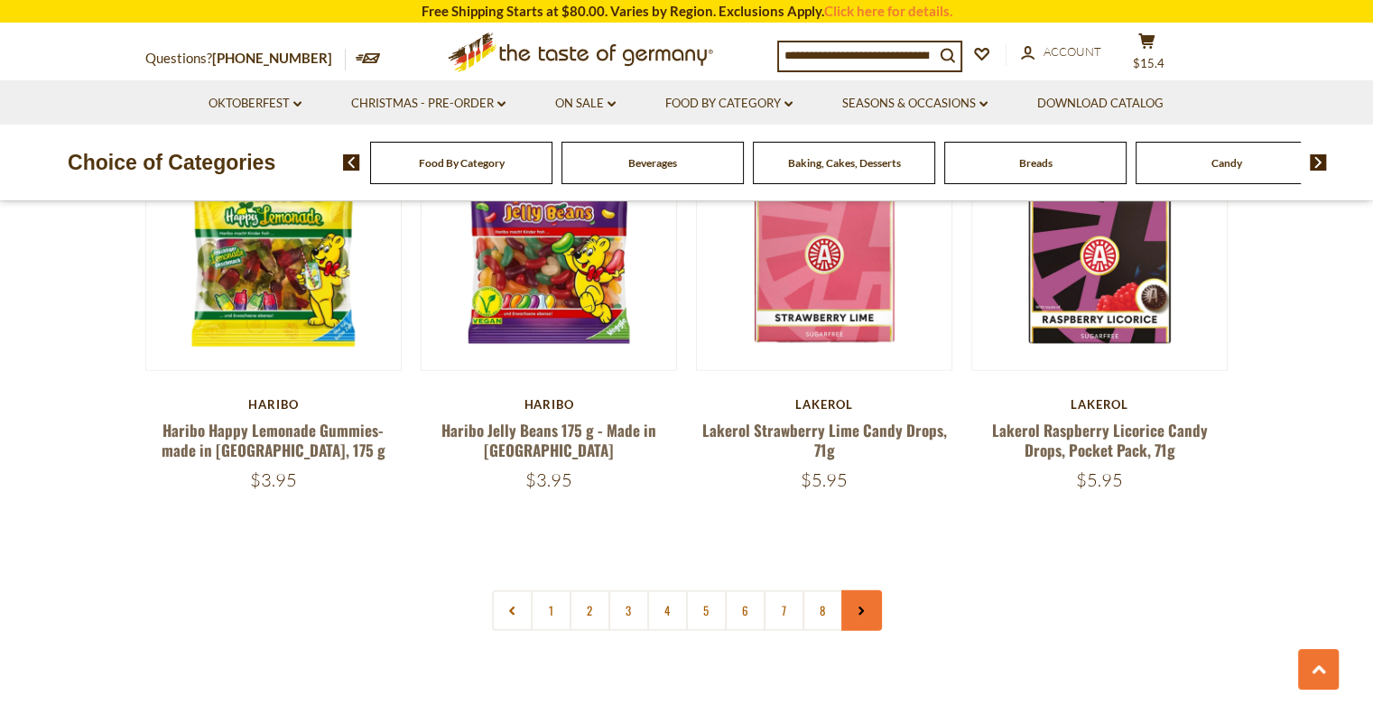
click at [863, 590] on link at bounding box center [861, 610] width 41 height 41
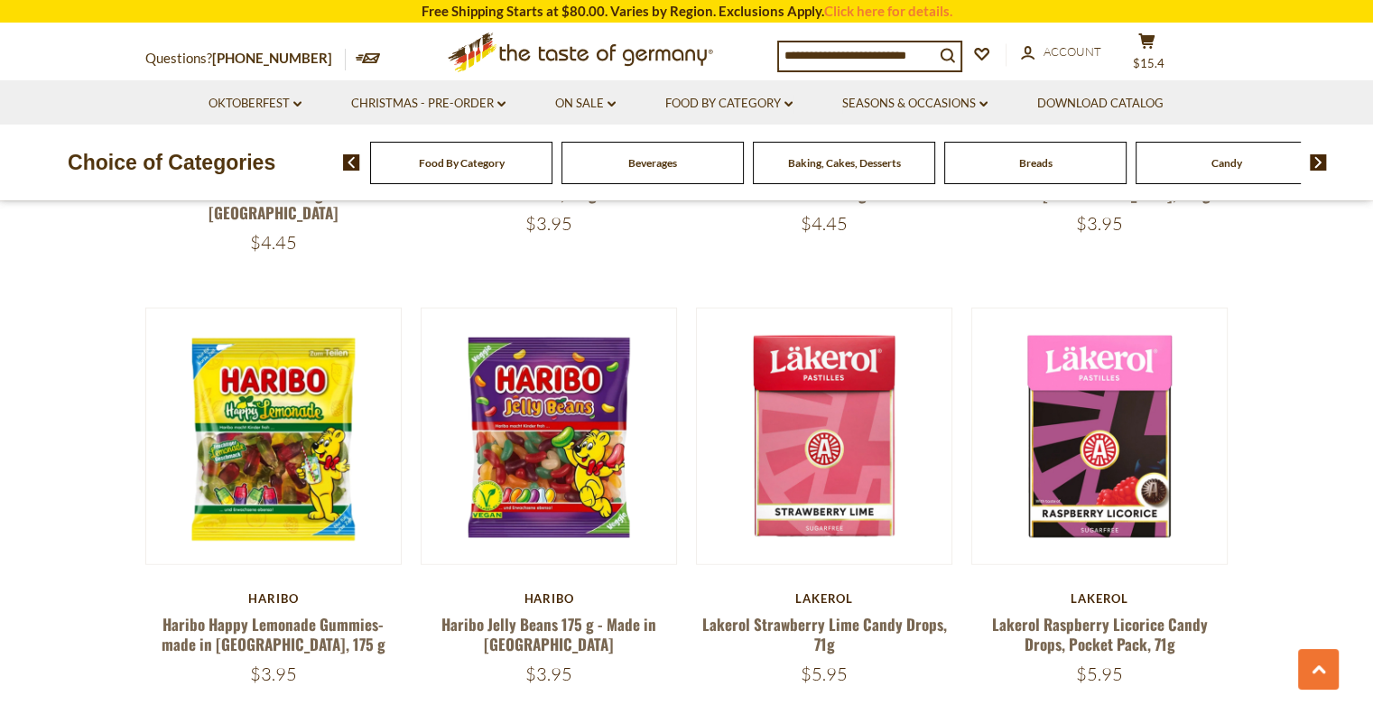
scroll to position [4409, 0]
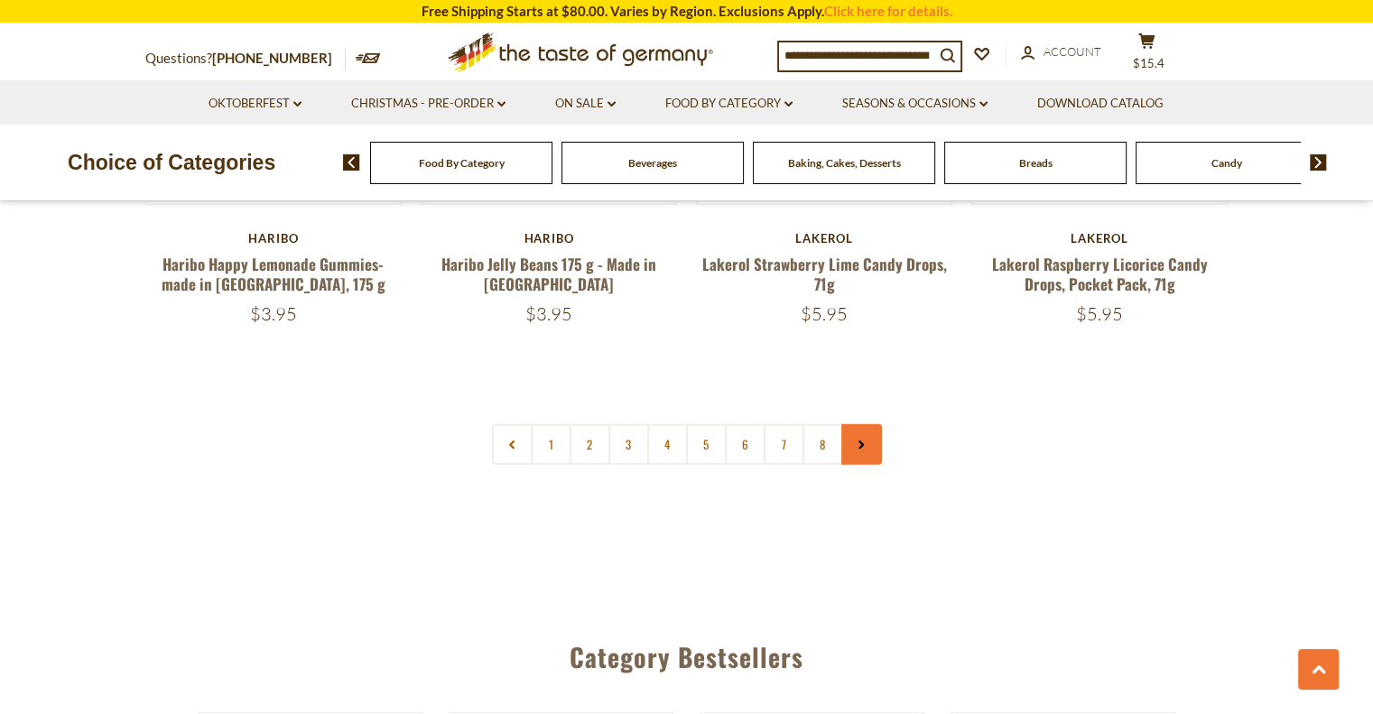
click at [863, 441] on icon at bounding box center [861, 445] width 11 height 9
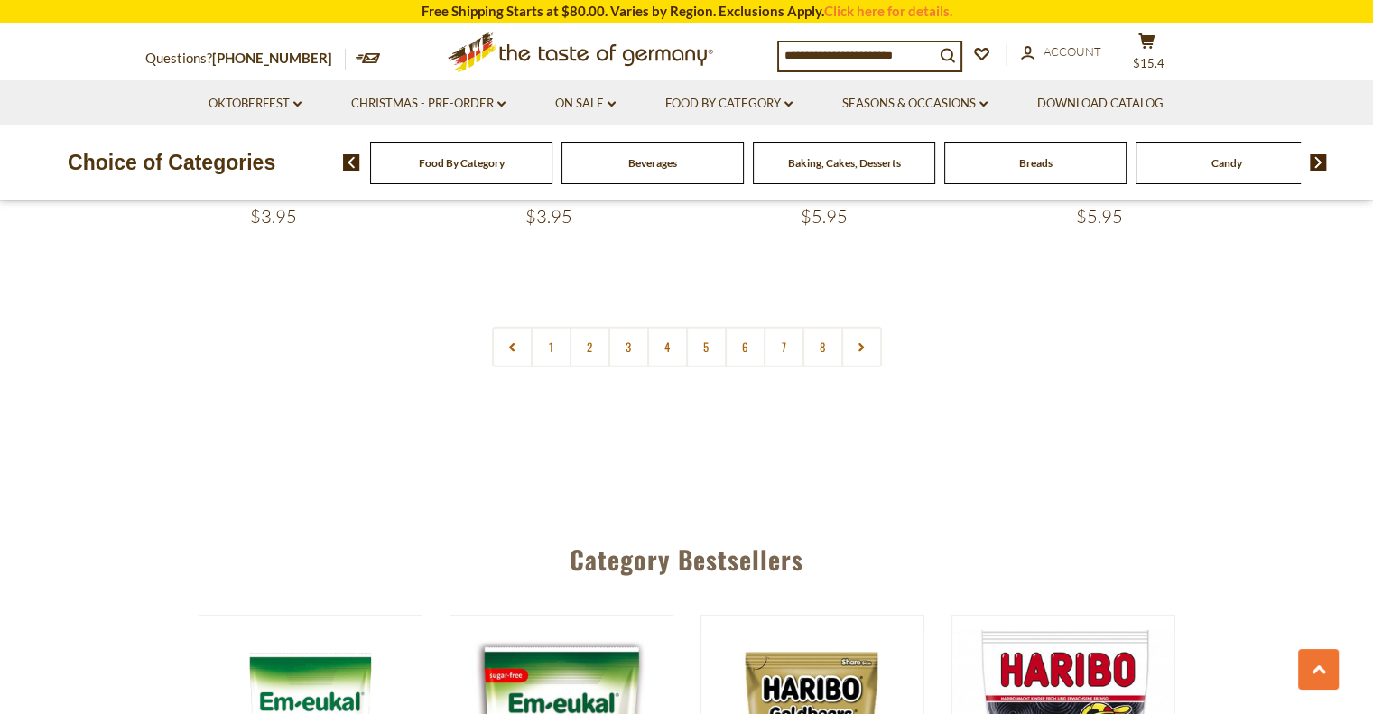
scroll to position [4514, 0]
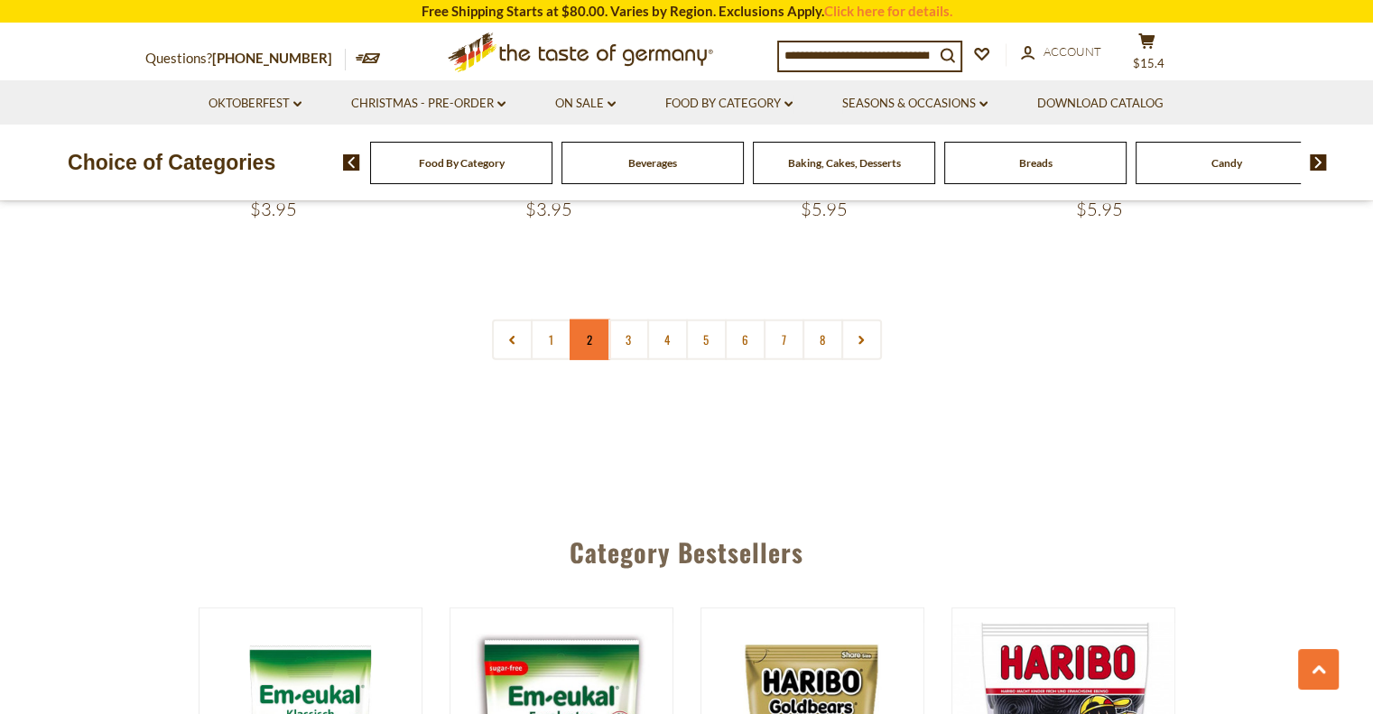
click at [587, 320] on link "2" at bounding box center [590, 340] width 41 height 41
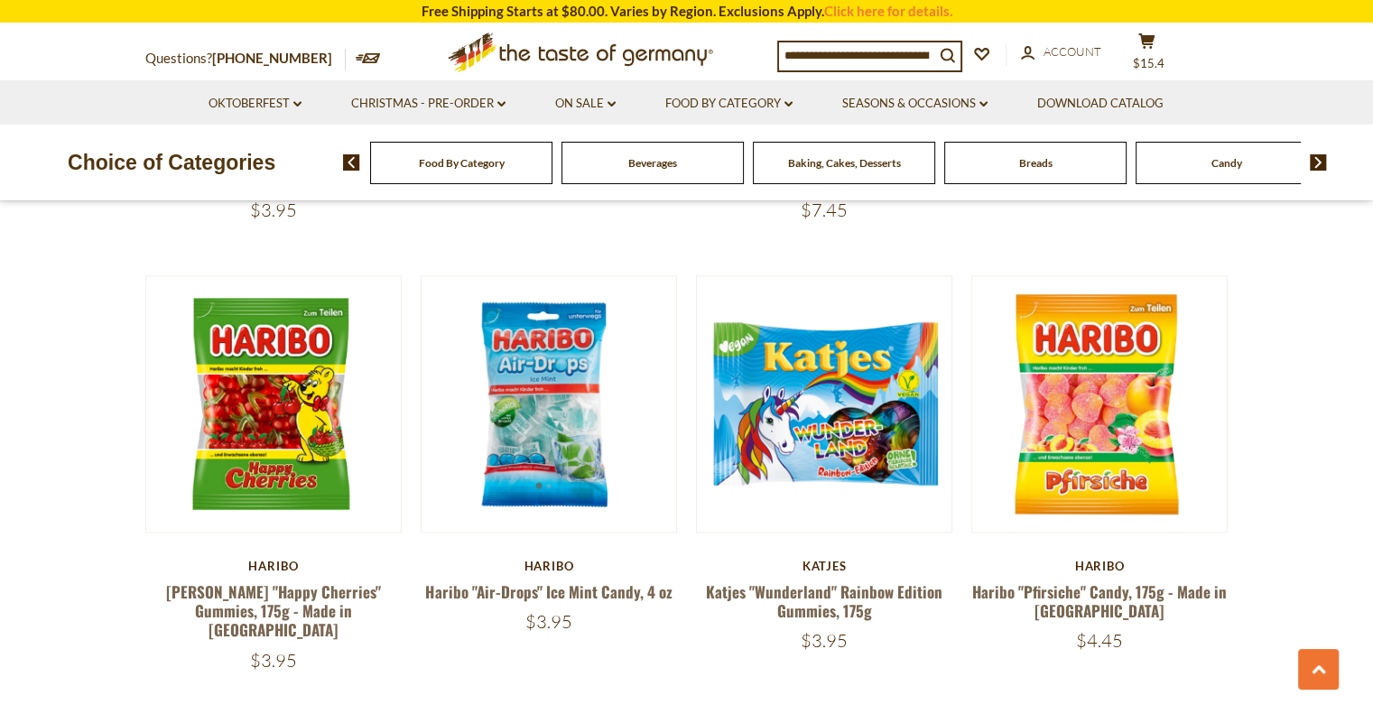
scroll to position [2568, 0]
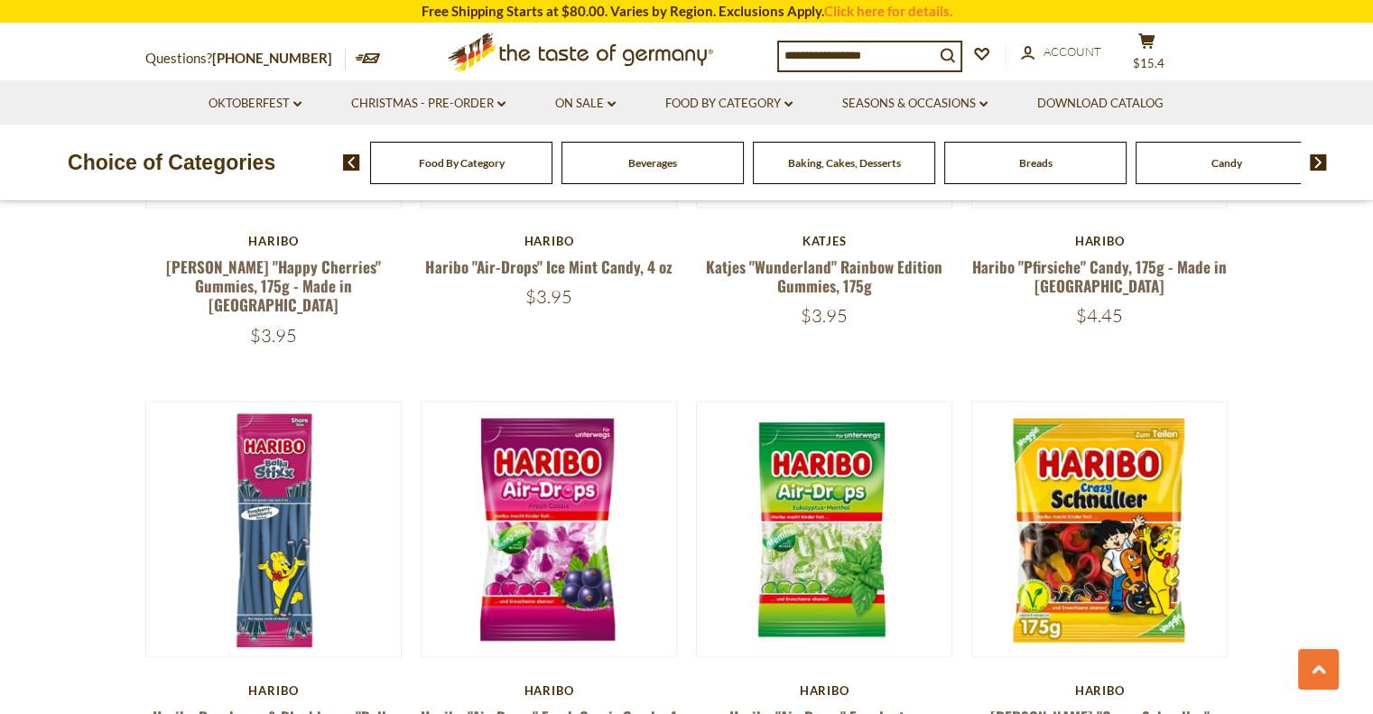
click at [852, 55] on input at bounding box center [856, 54] width 155 height 25
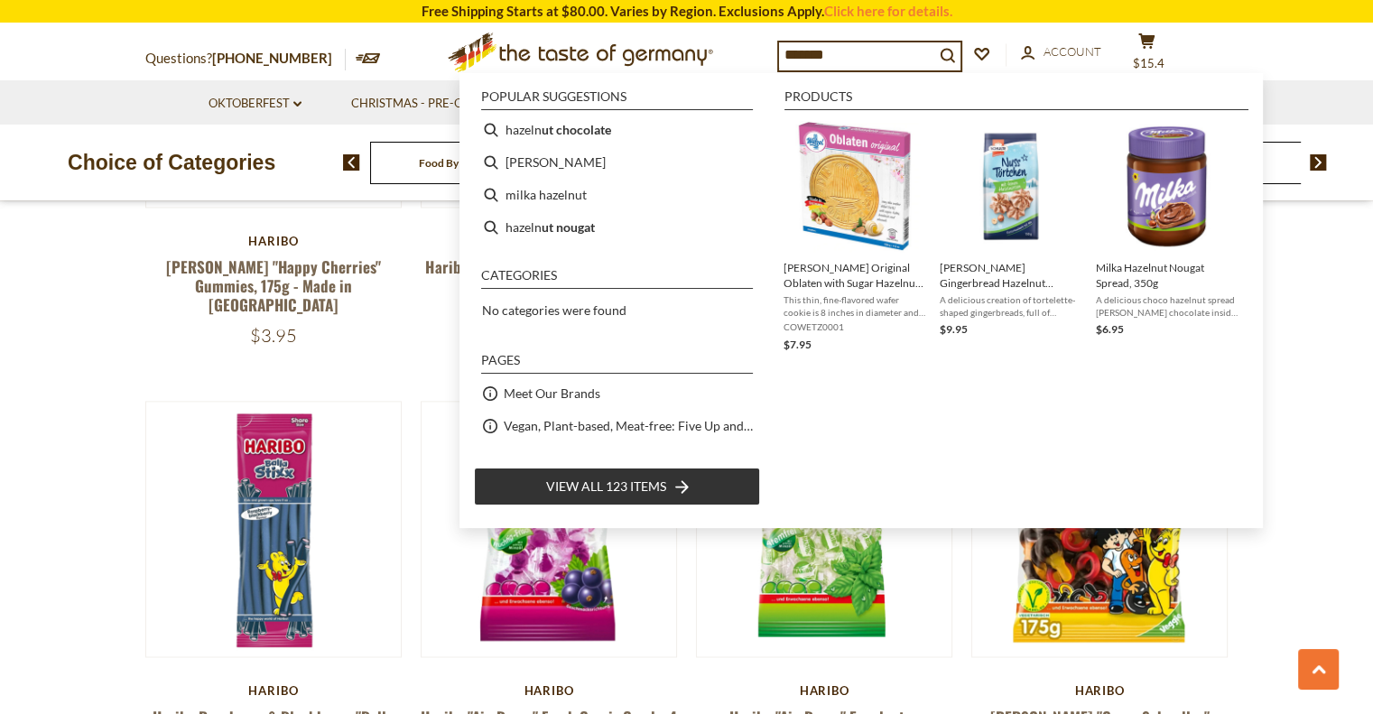
type input "********"
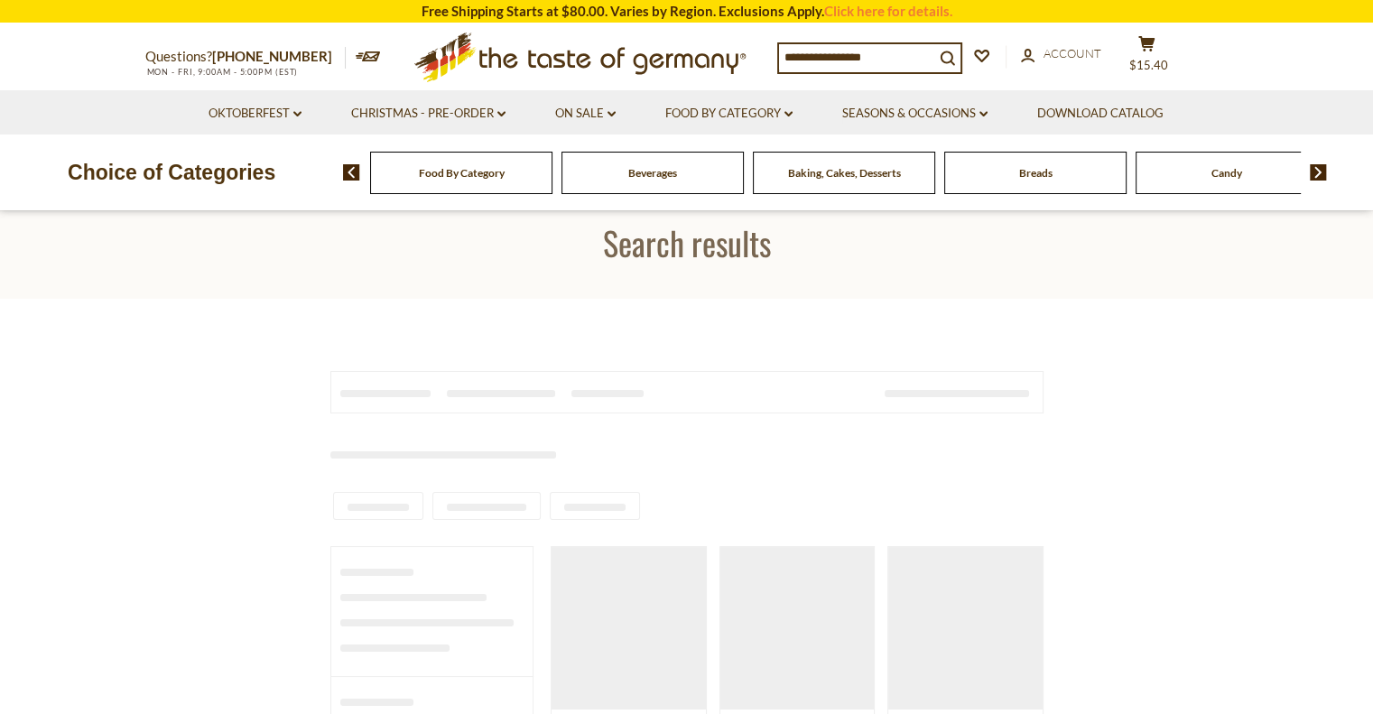
type input "********"
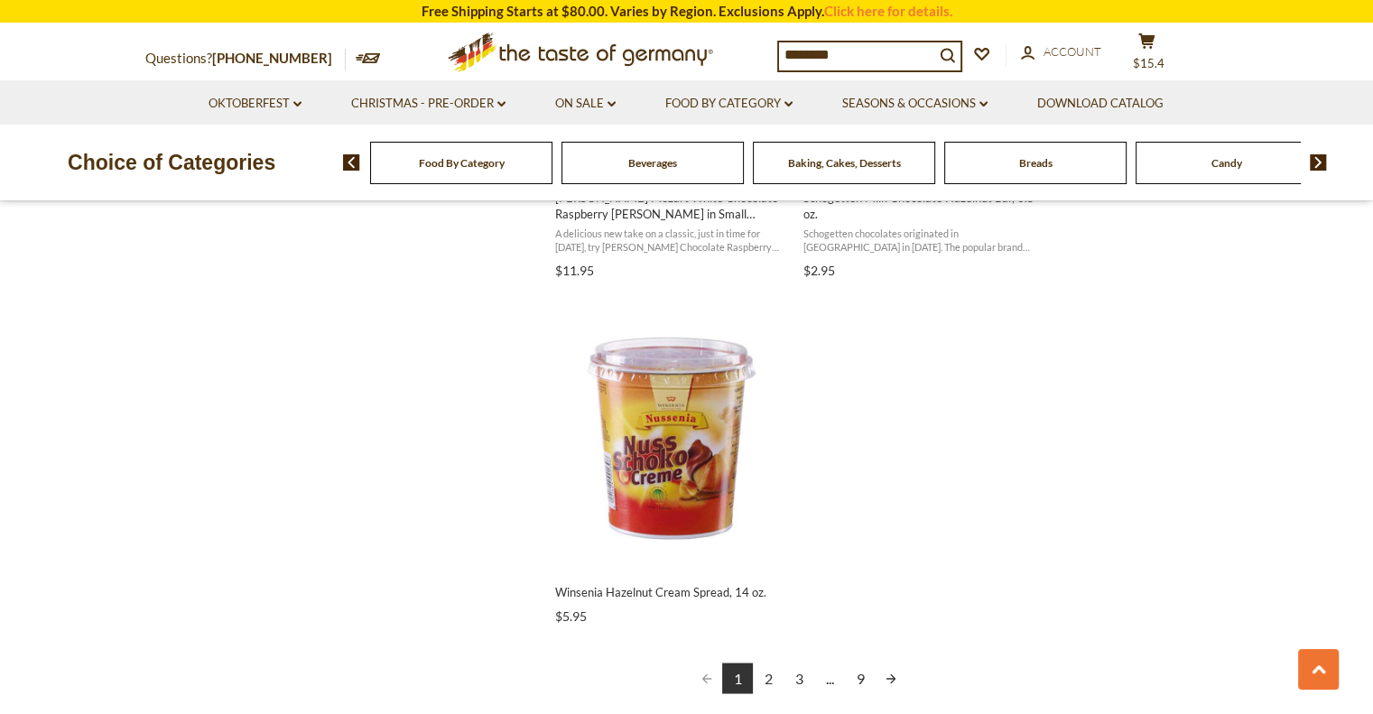
scroll to position [3069, 0]
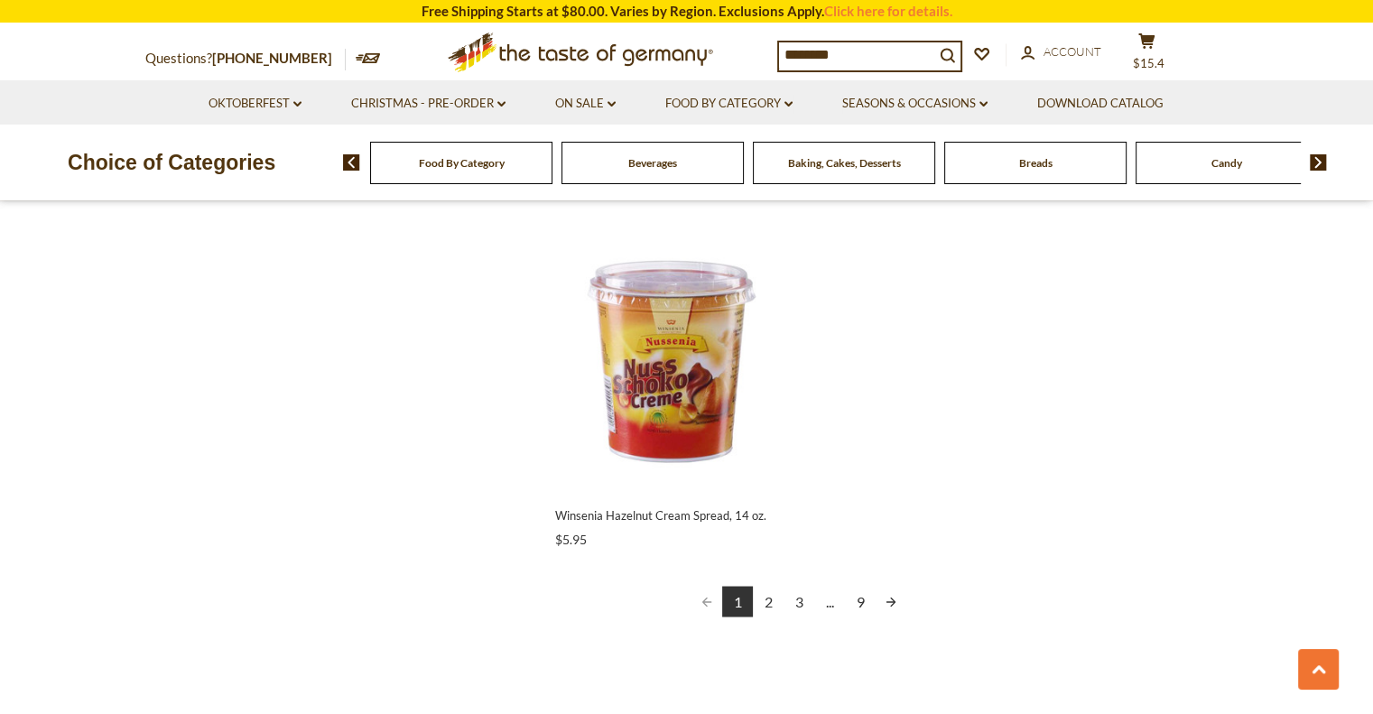
click at [768, 600] on link "2" at bounding box center [768, 601] width 31 height 31
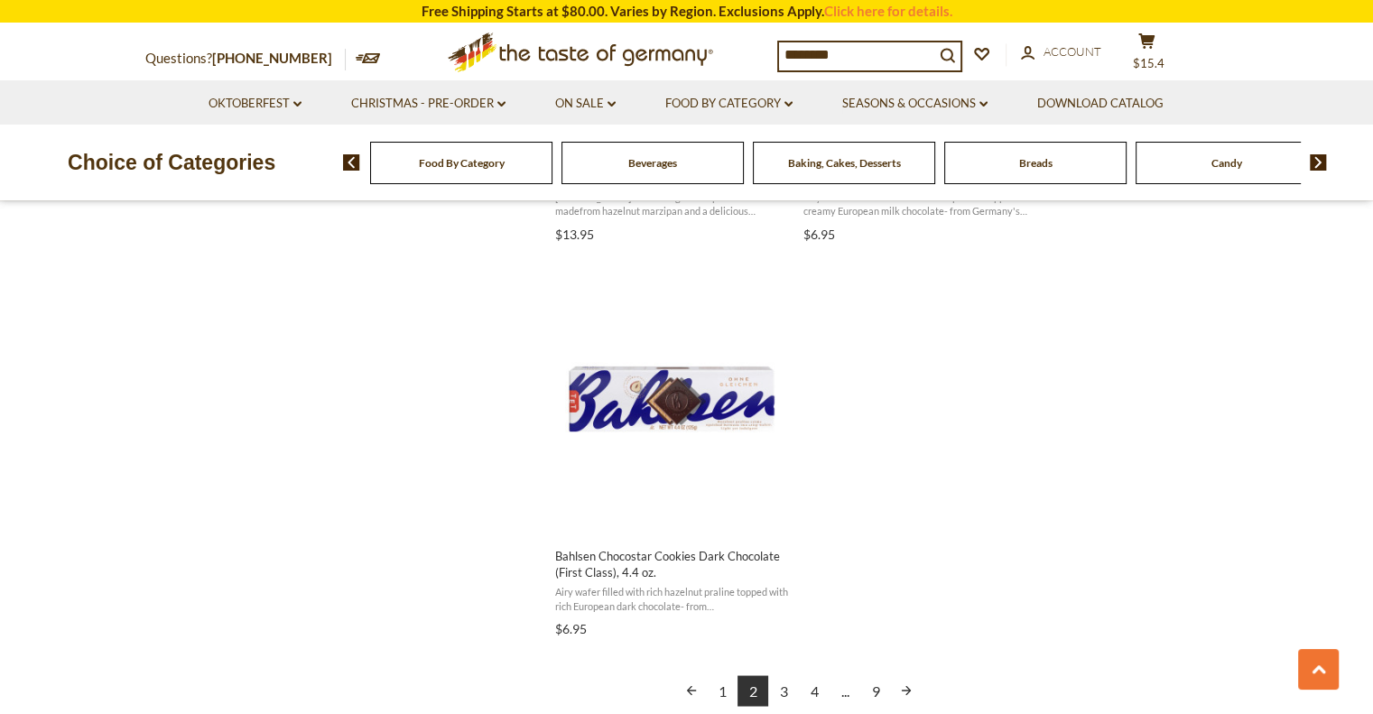
scroll to position [3250, 0]
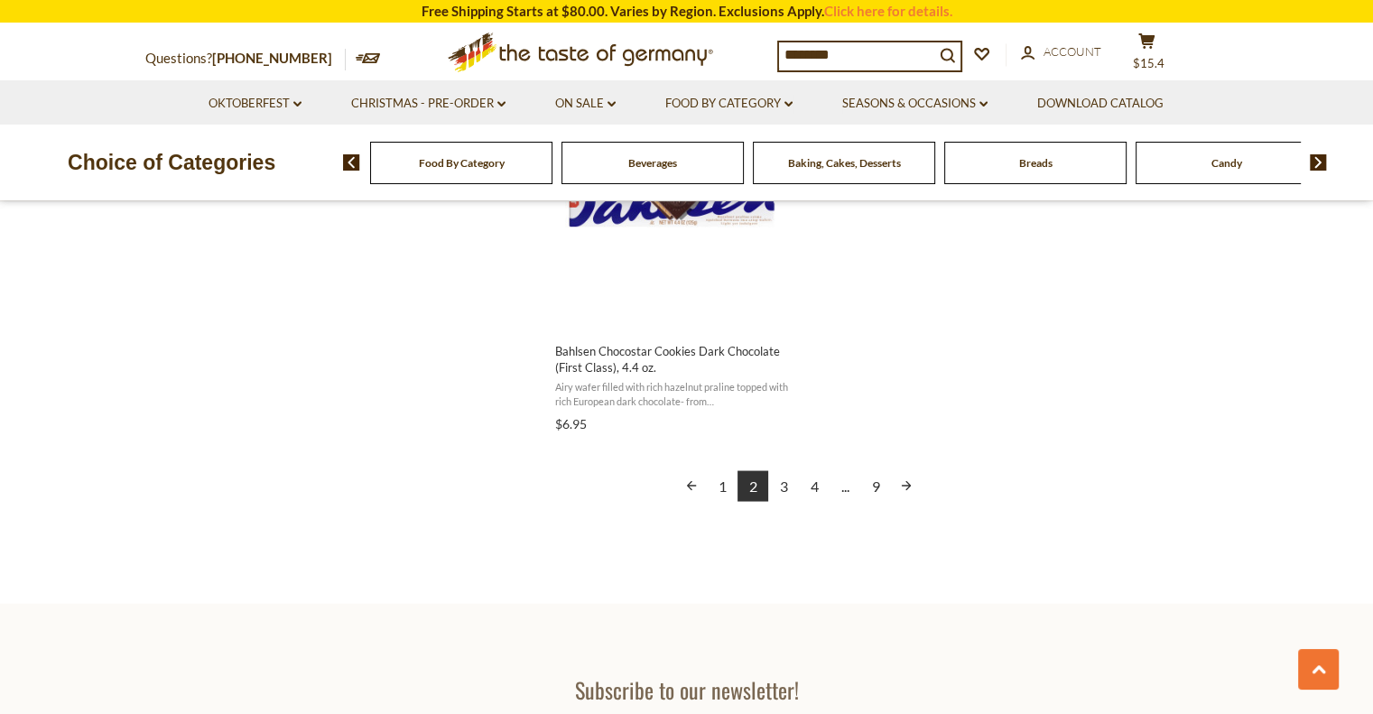
click at [780, 480] on link "3" at bounding box center [783, 485] width 31 height 31
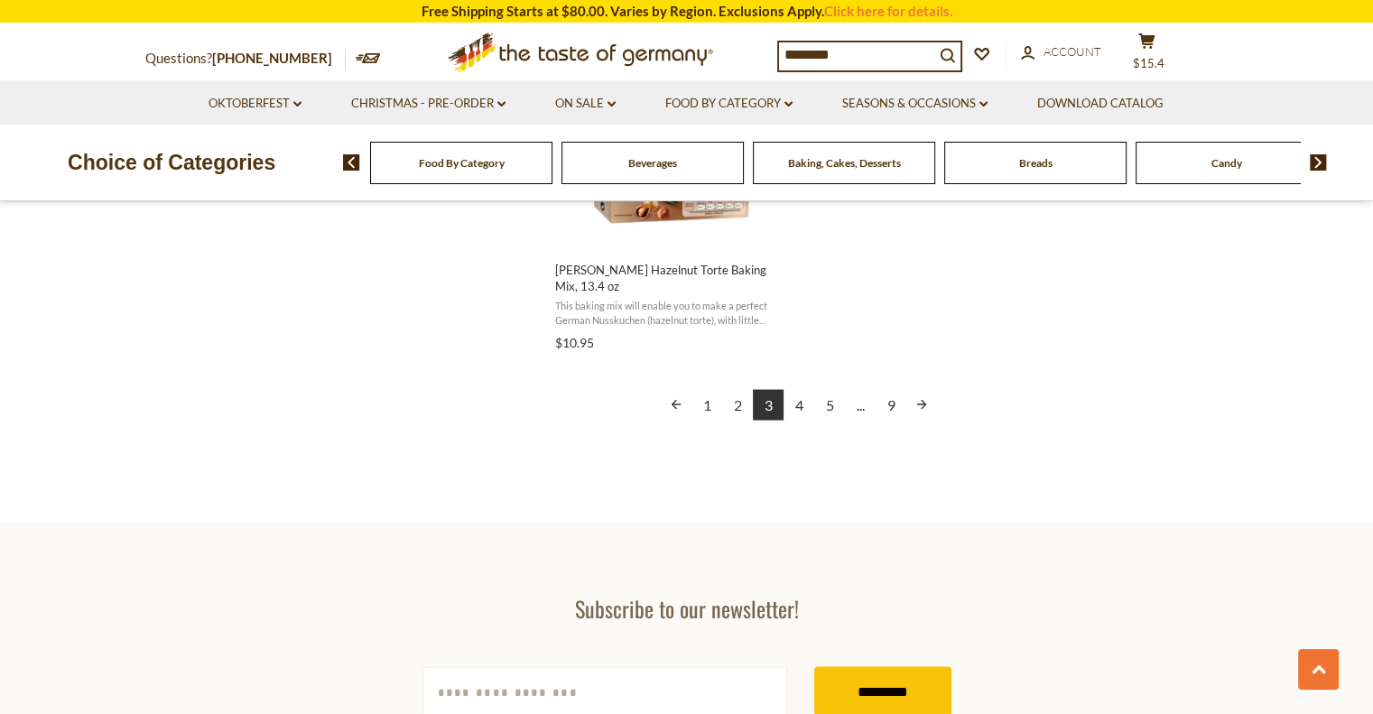
scroll to position [3340, 0]
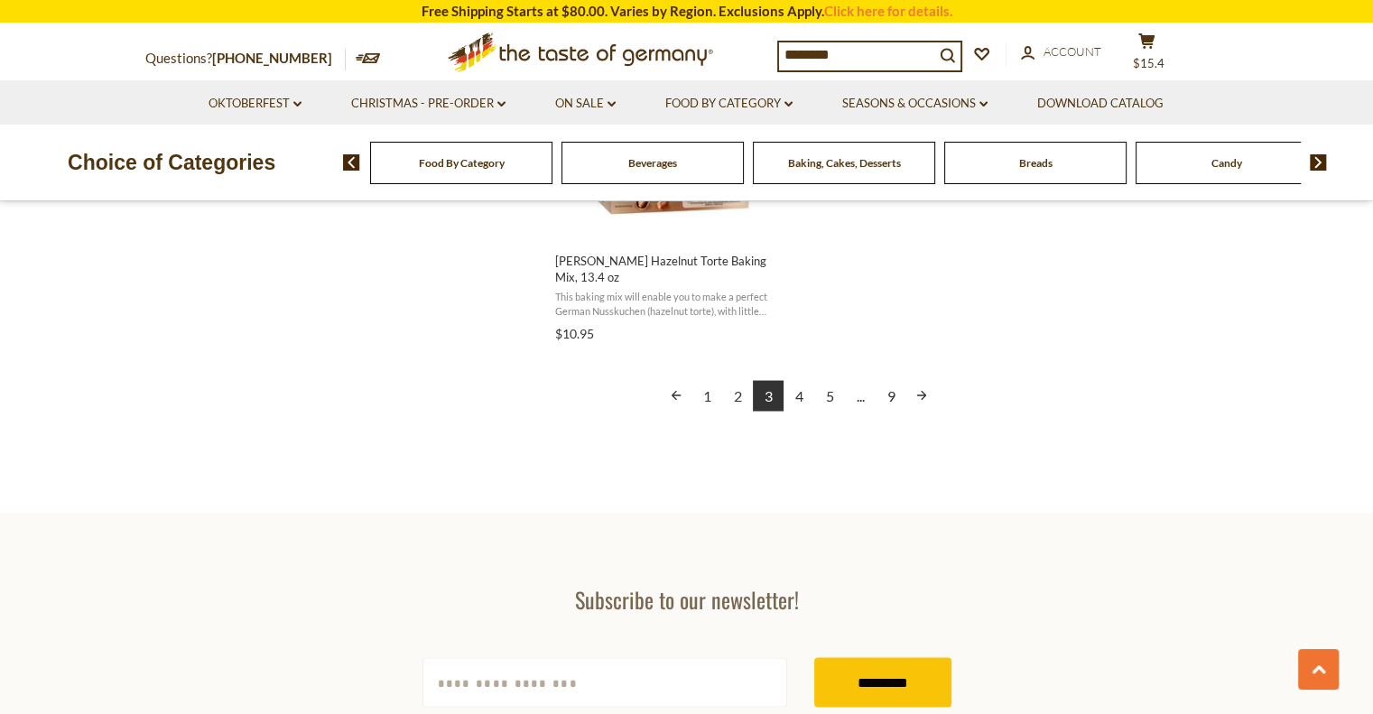
click at [804, 396] on link "4" at bounding box center [799, 395] width 31 height 31
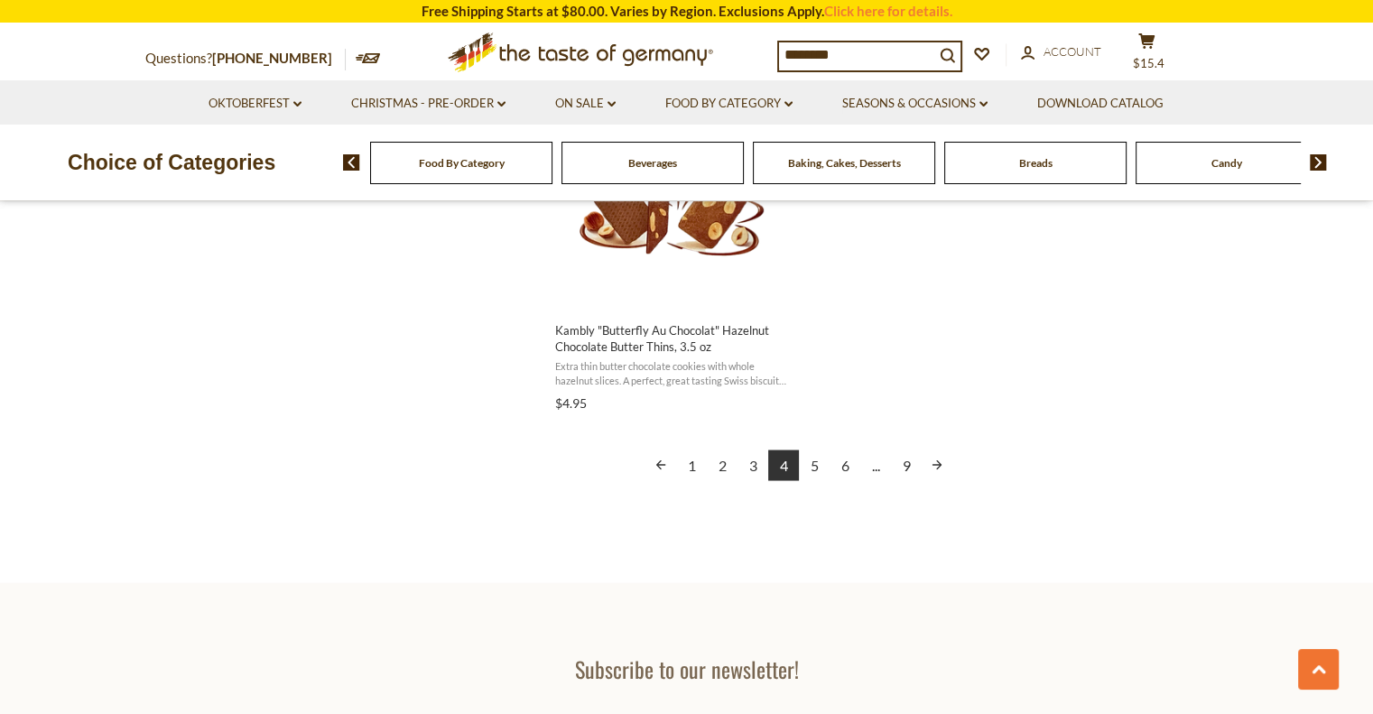
scroll to position [3340, 0]
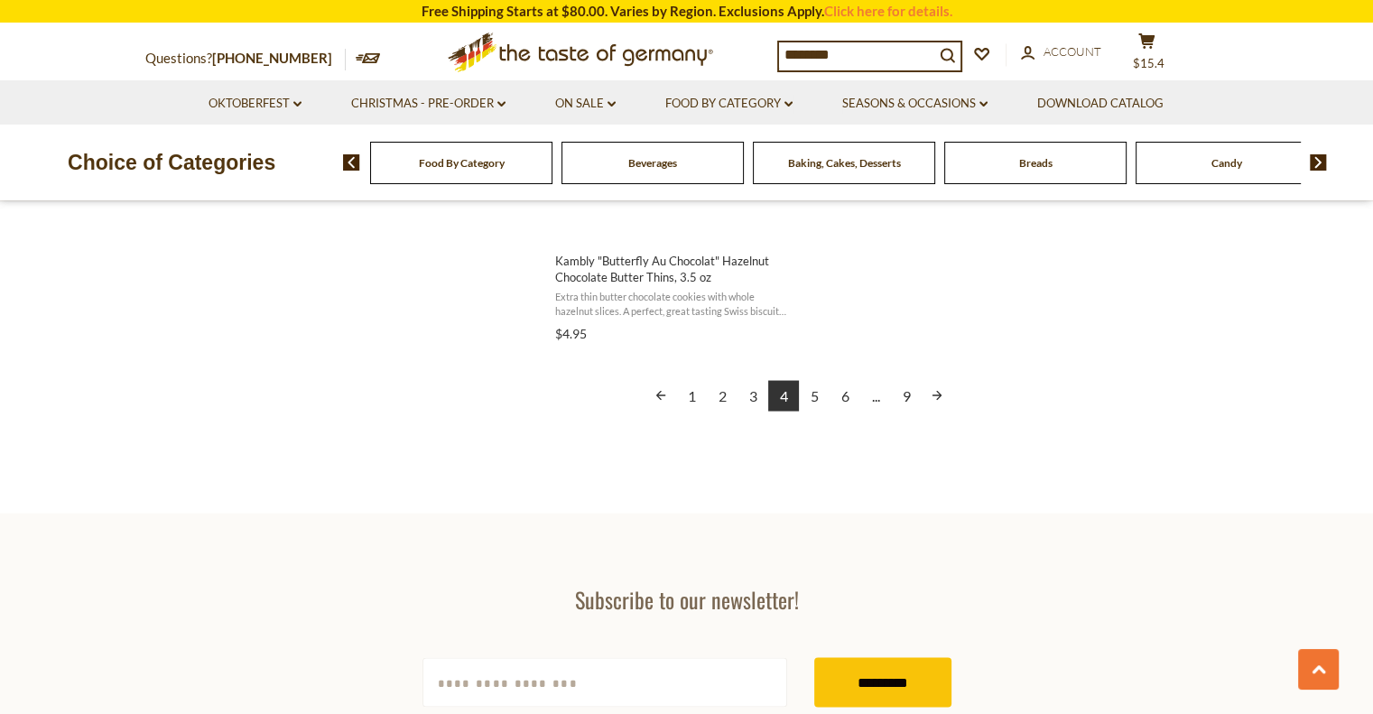
click at [810, 401] on link "5" at bounding box center [814, 395] width 31 height 31
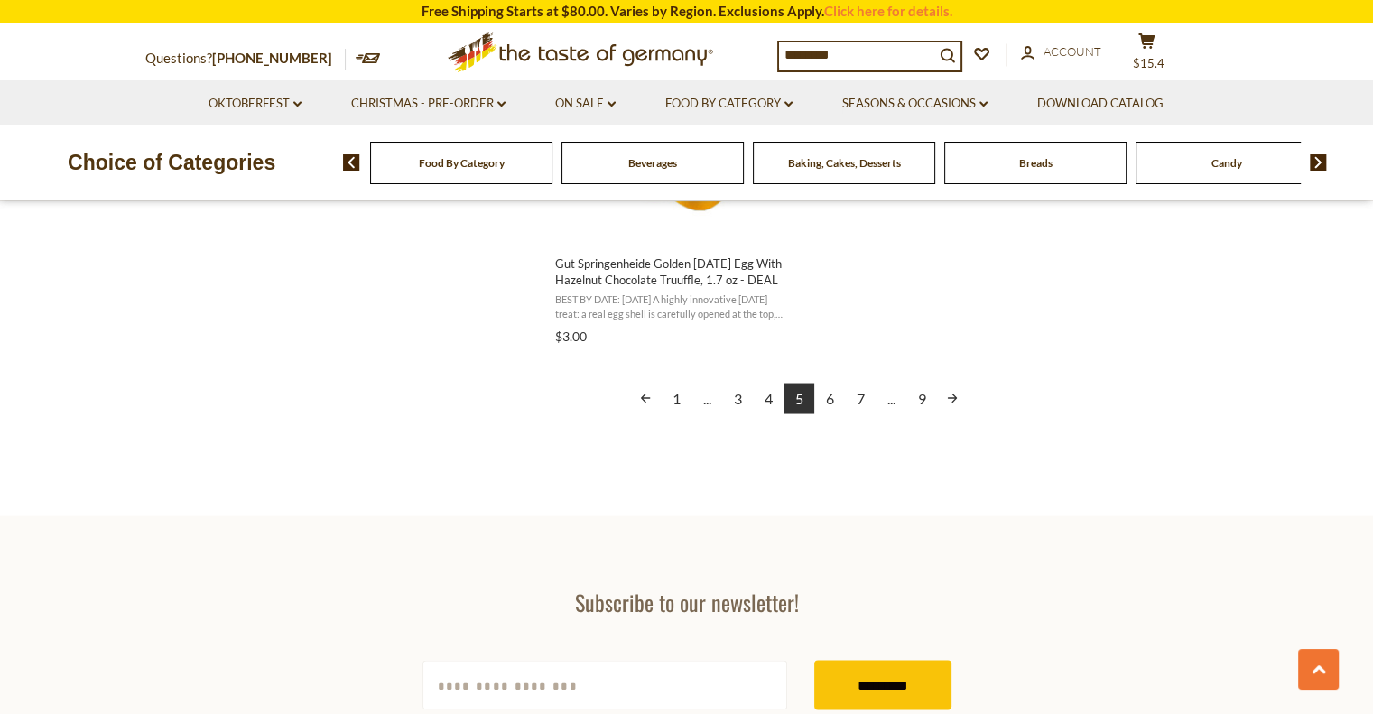
scroll to position [3340, 0]
click at [828, 398] on link "6" at bounding box center [829, 395] width 31 height 31
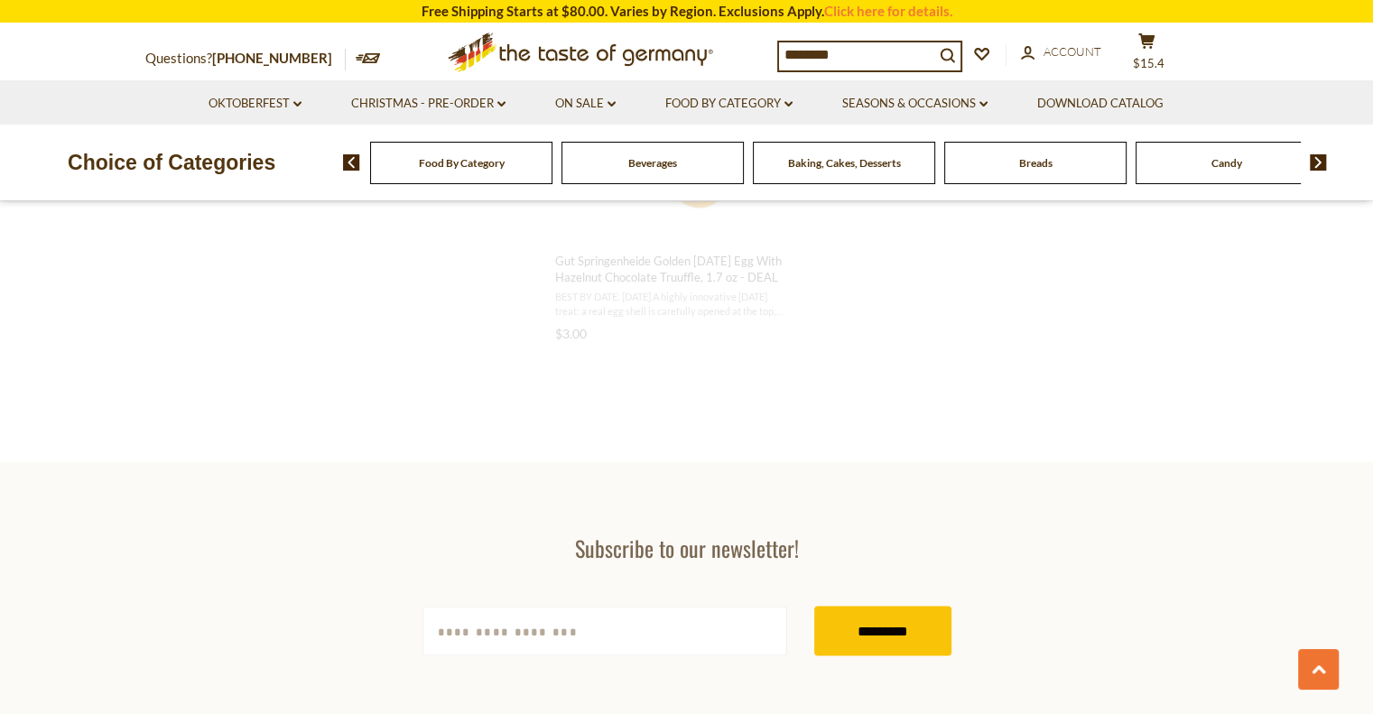
scroll to position [1067, 0]
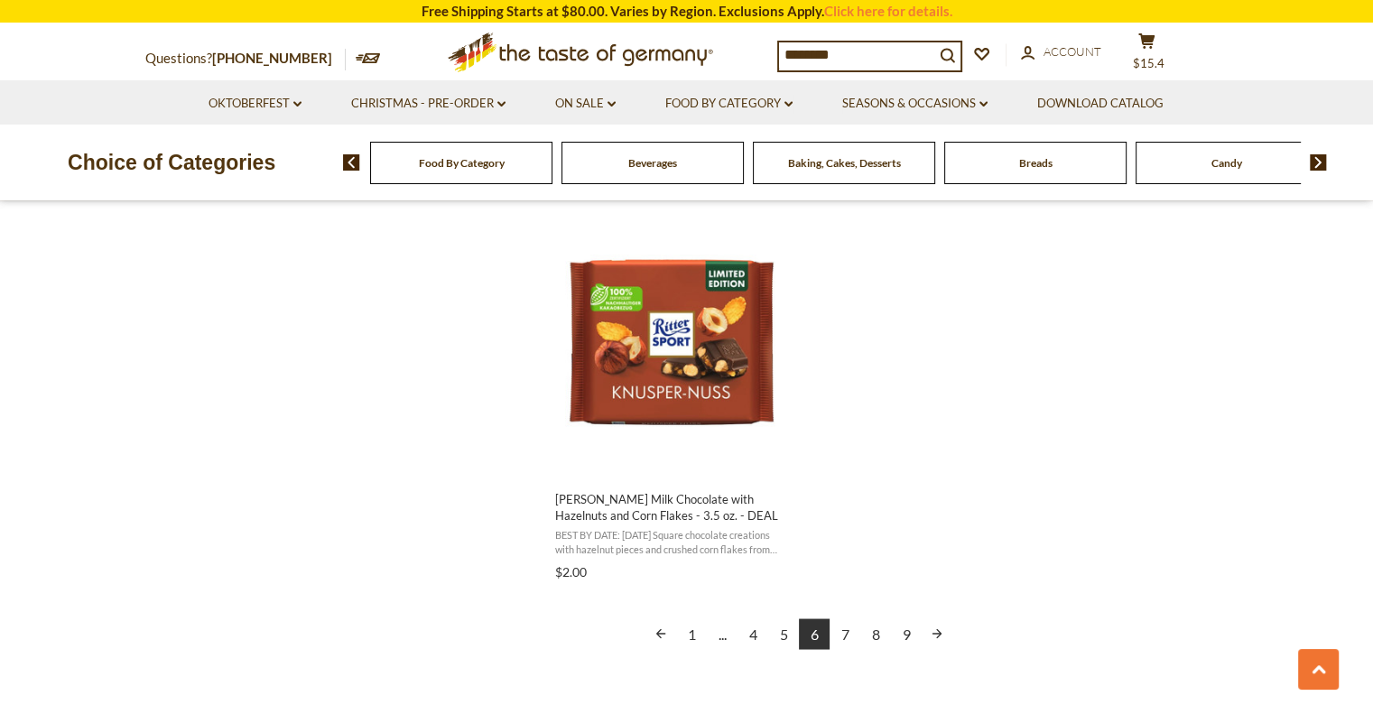
scroll to position [3250, 0]
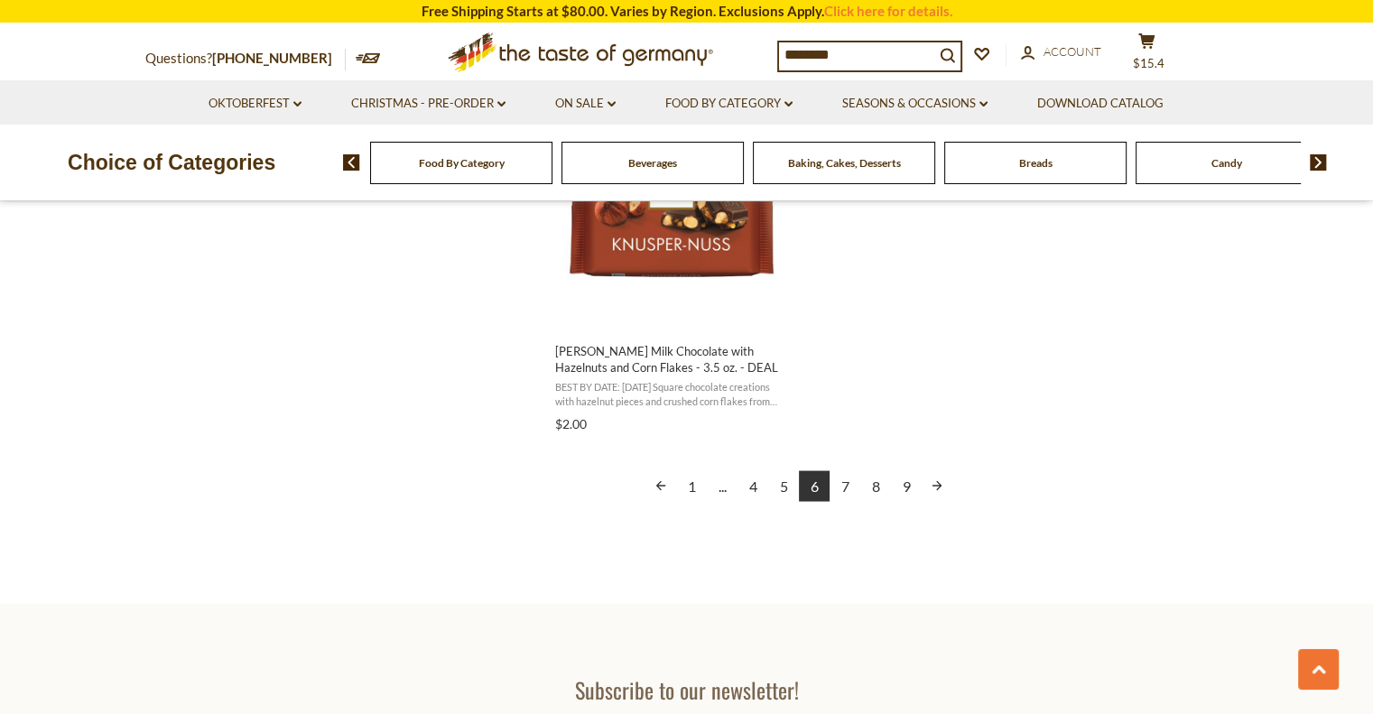
click at [845, 479] on link "7" at bounding box center [845, 485] width 31 height 31
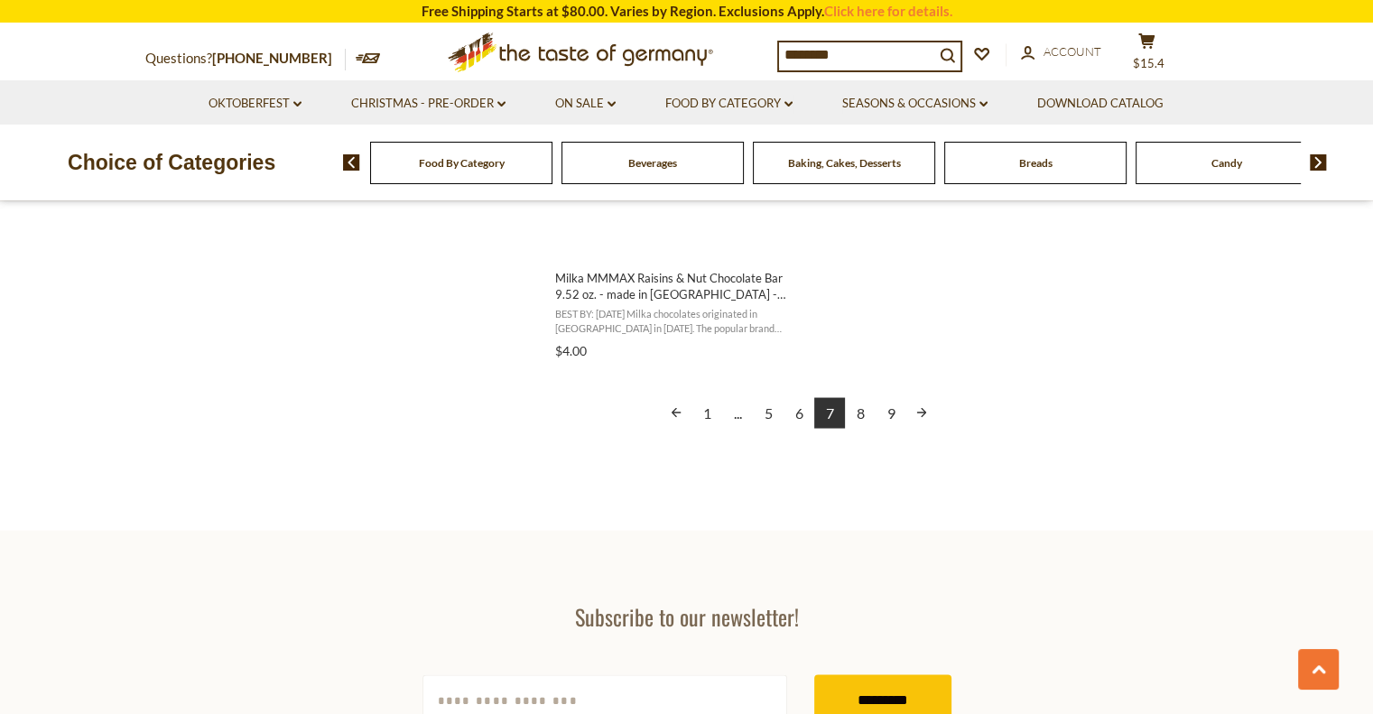
scroll to position [3340, 0]
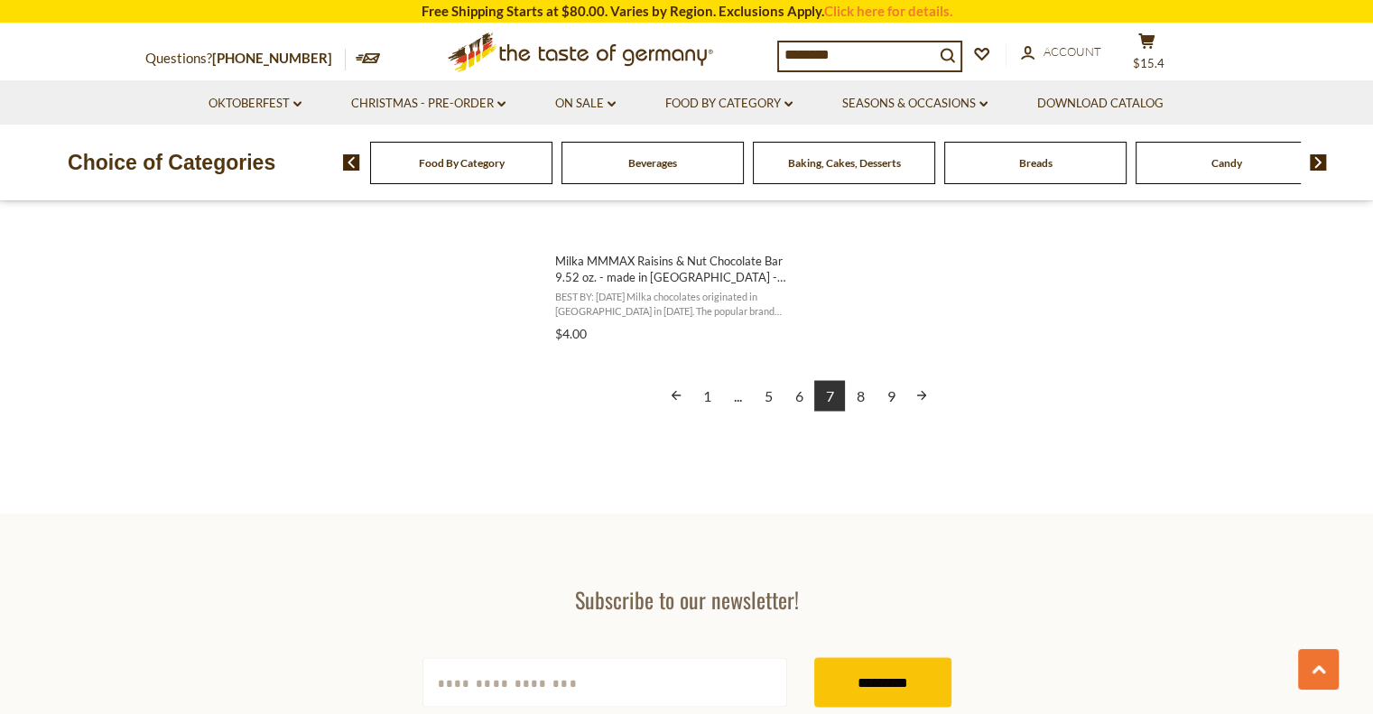
click at [859, 396] on link "8" at bounding box center [860, 395] width 31 height 31
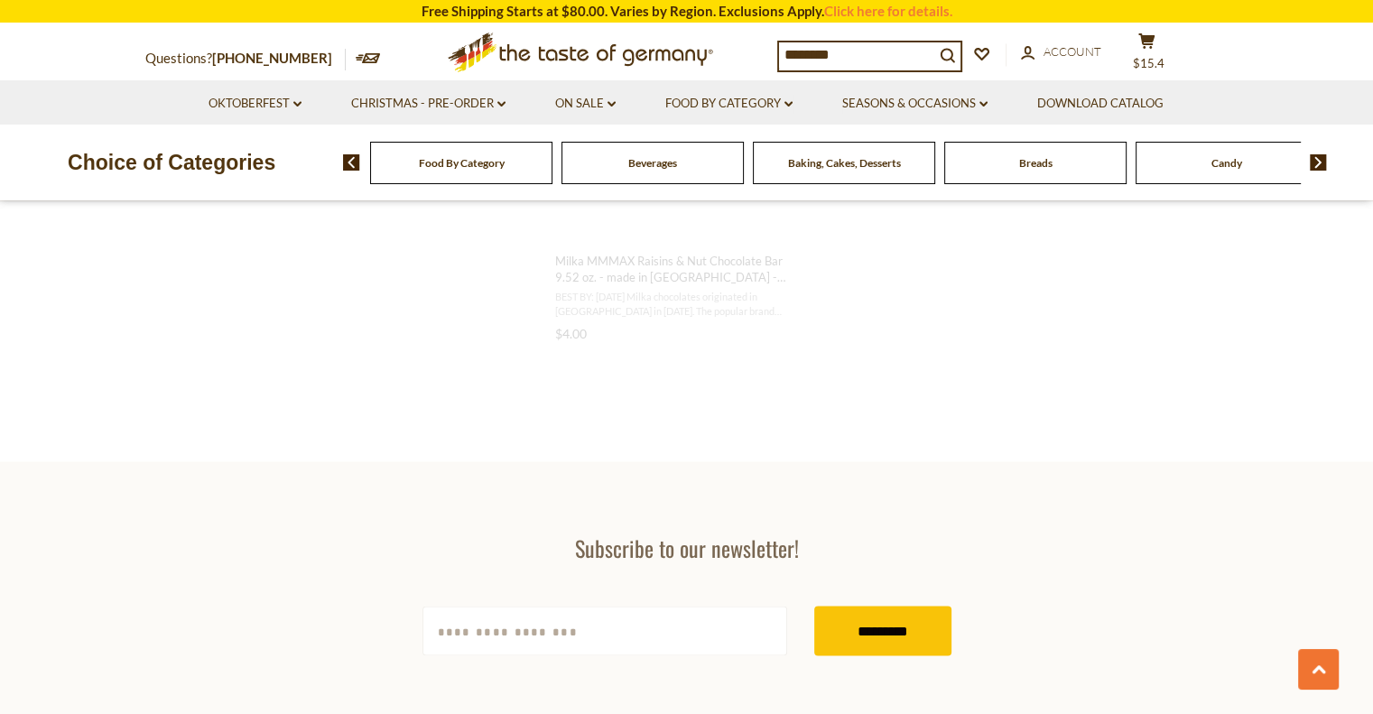
scroll to position [970, 0]
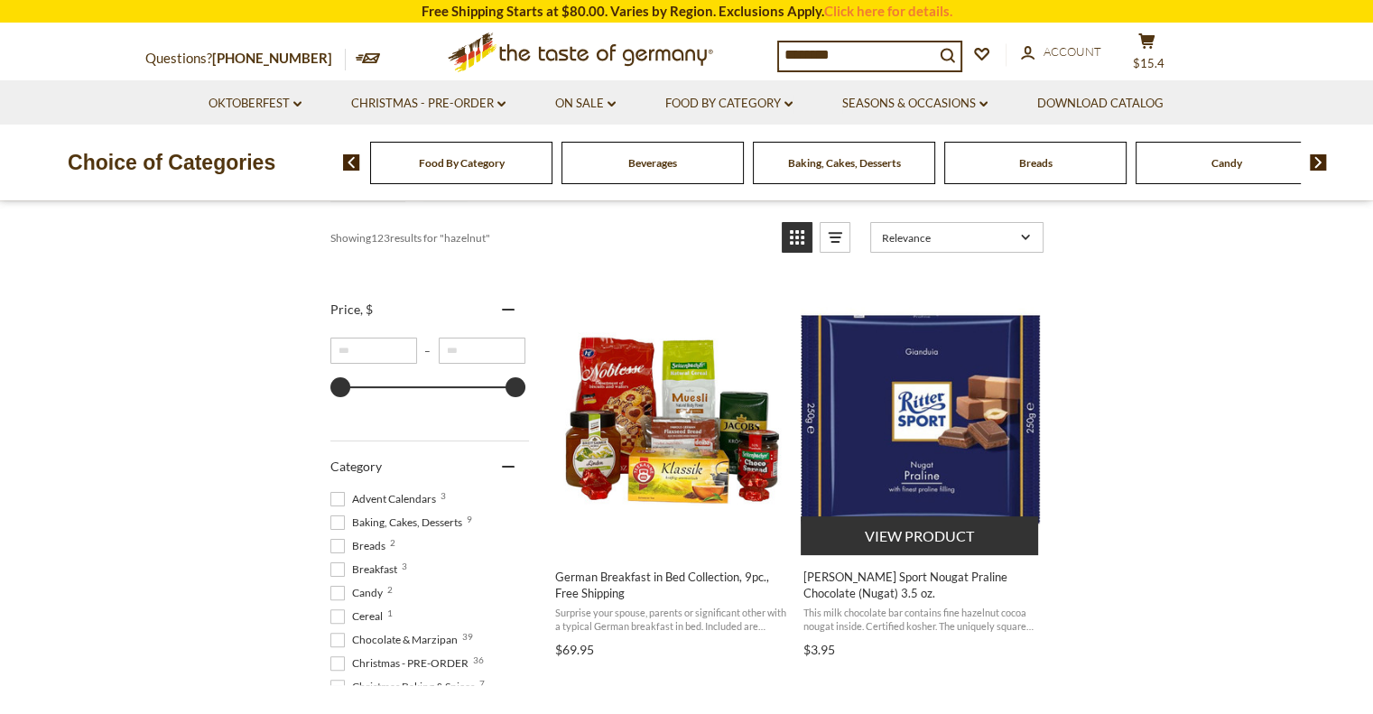
scroll to position [361, 0]
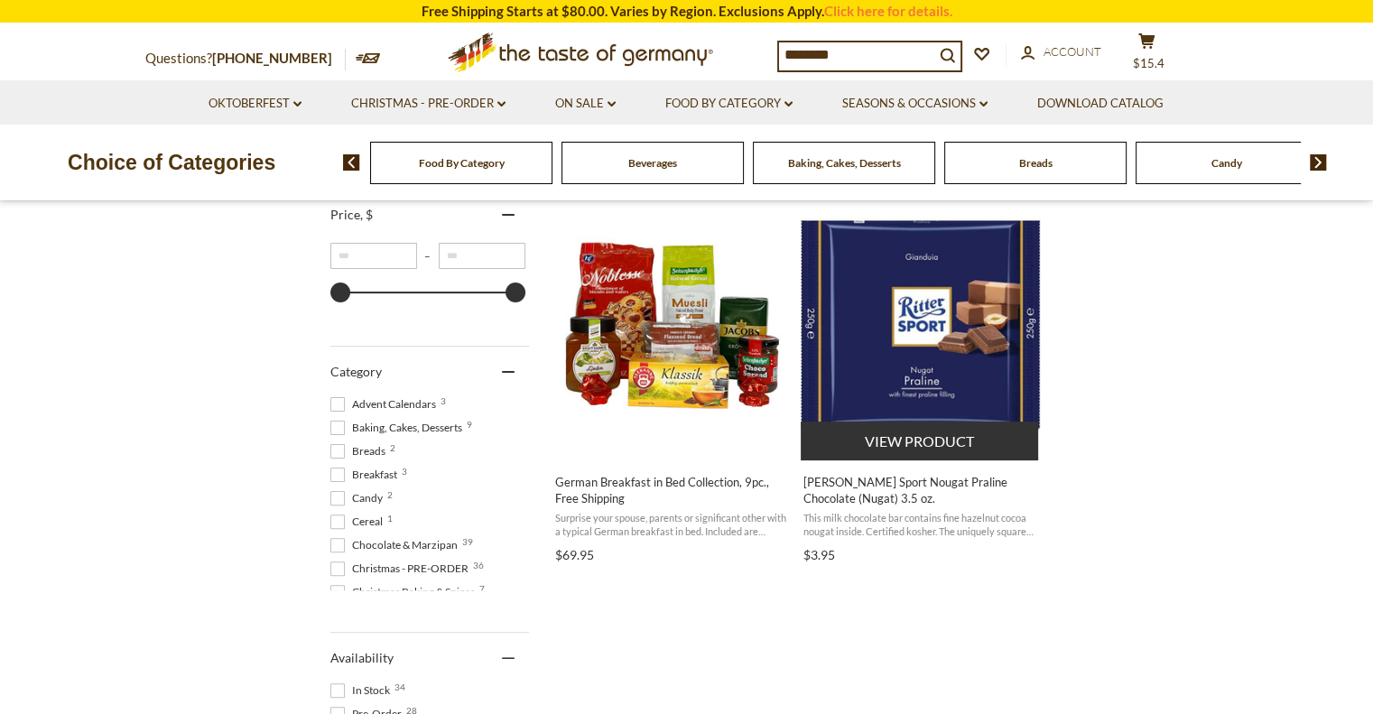
click at [949, 365] on img "Ritter Sport Nougat Praline Chocolate (Nugat) 3.5 oz." at bounding box center [920, 325] width 239 height 239
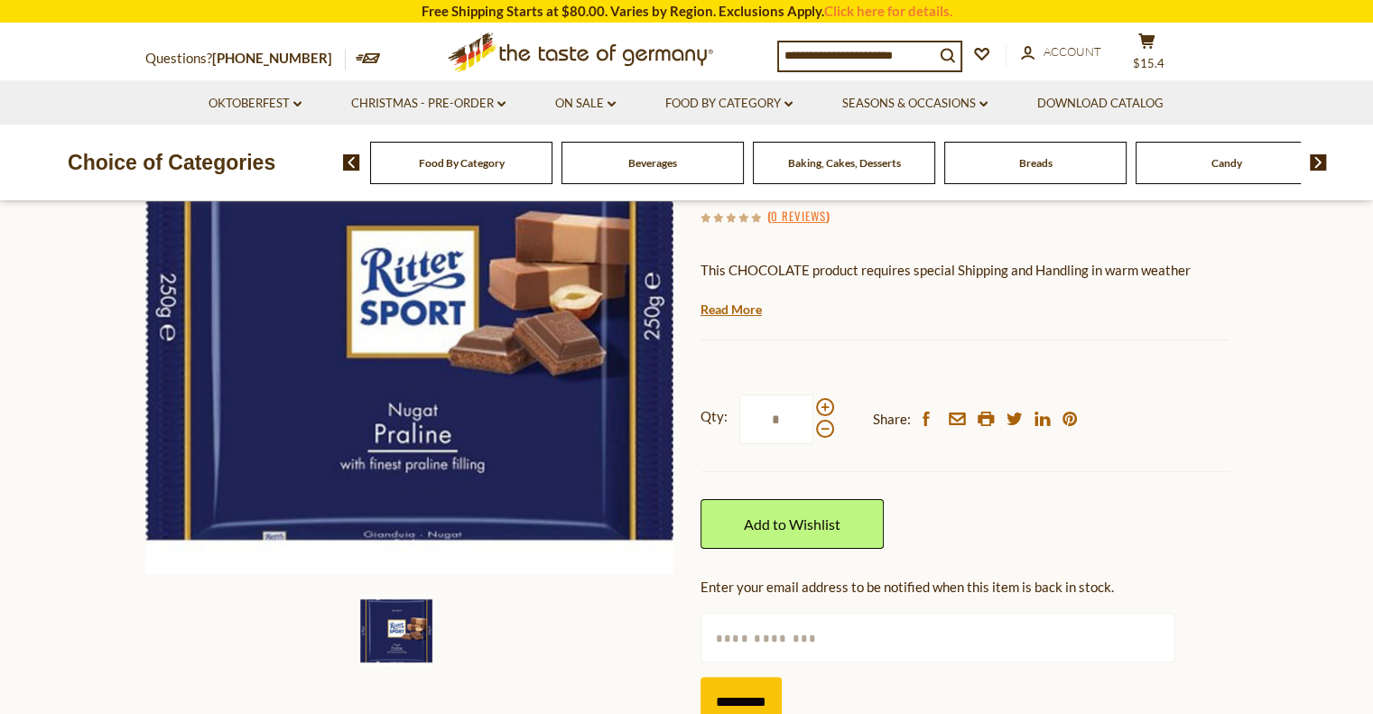
scroll to position [271, 0]
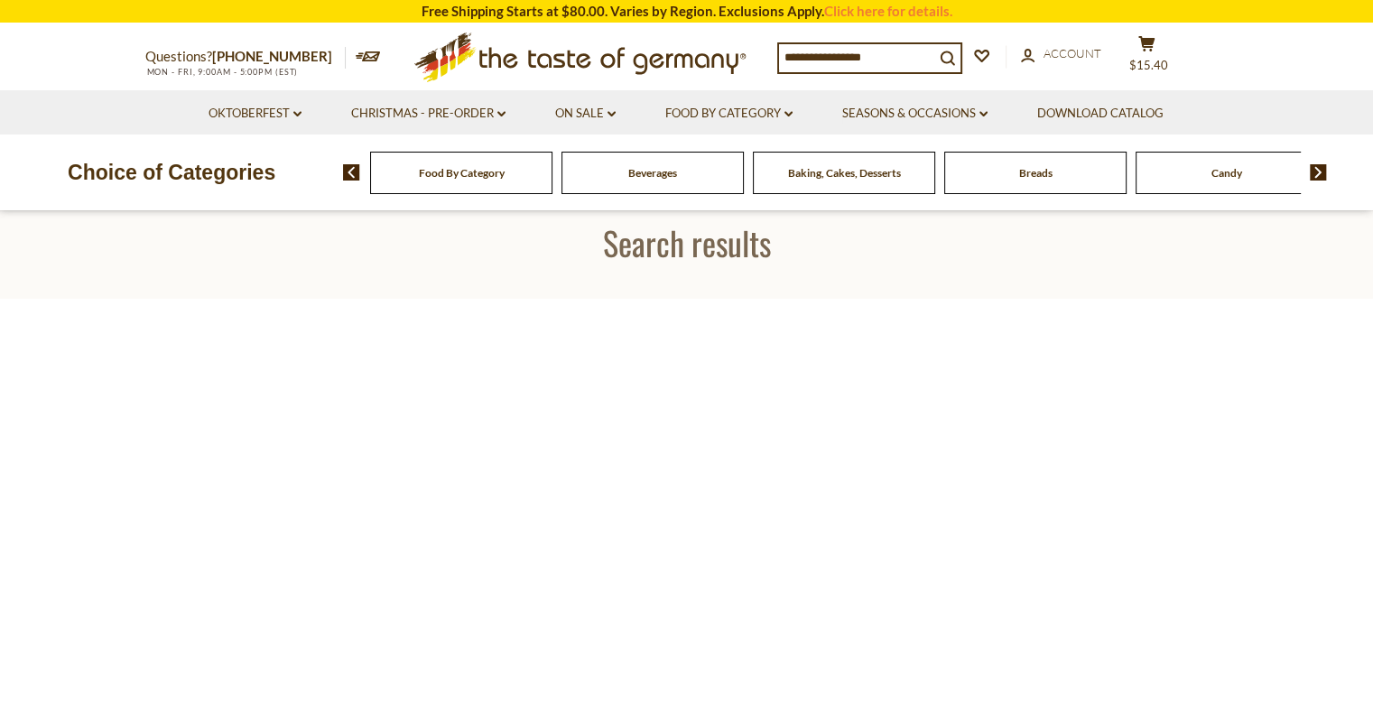
type input "********"
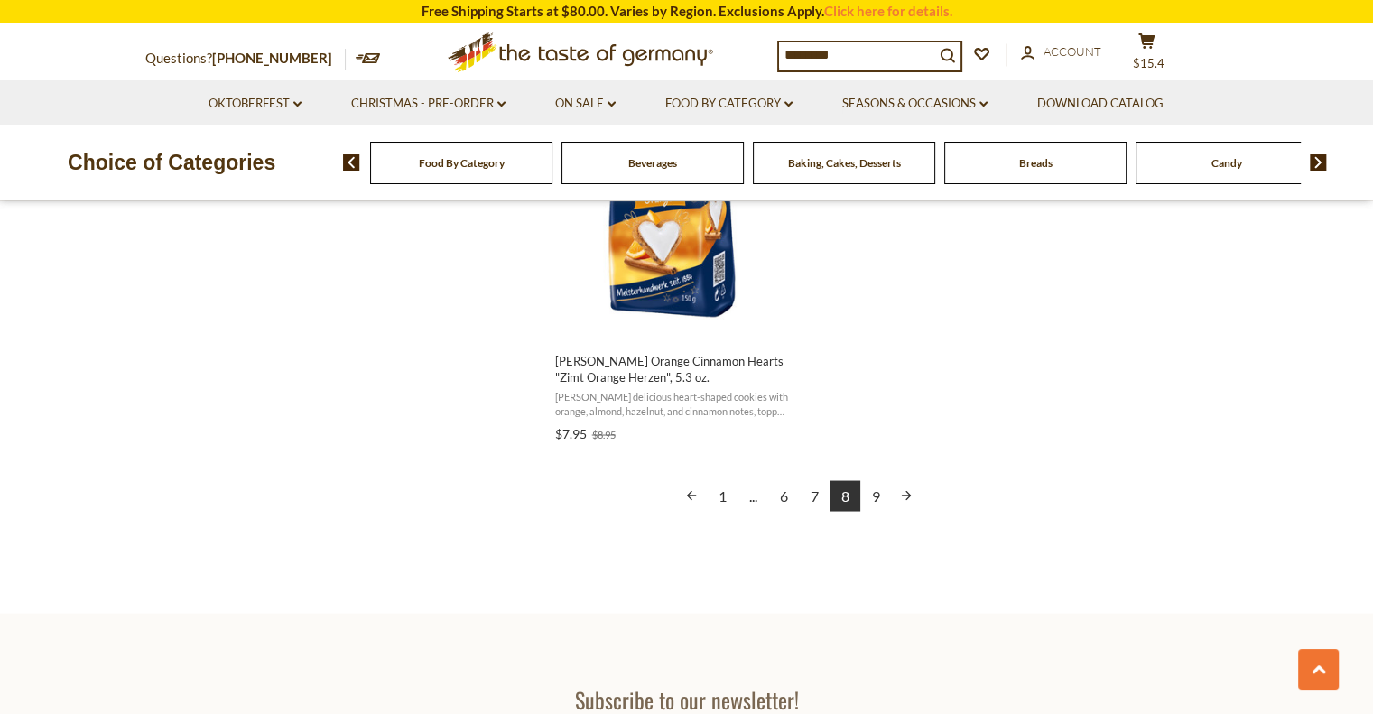
scroll to position [3250, 0]
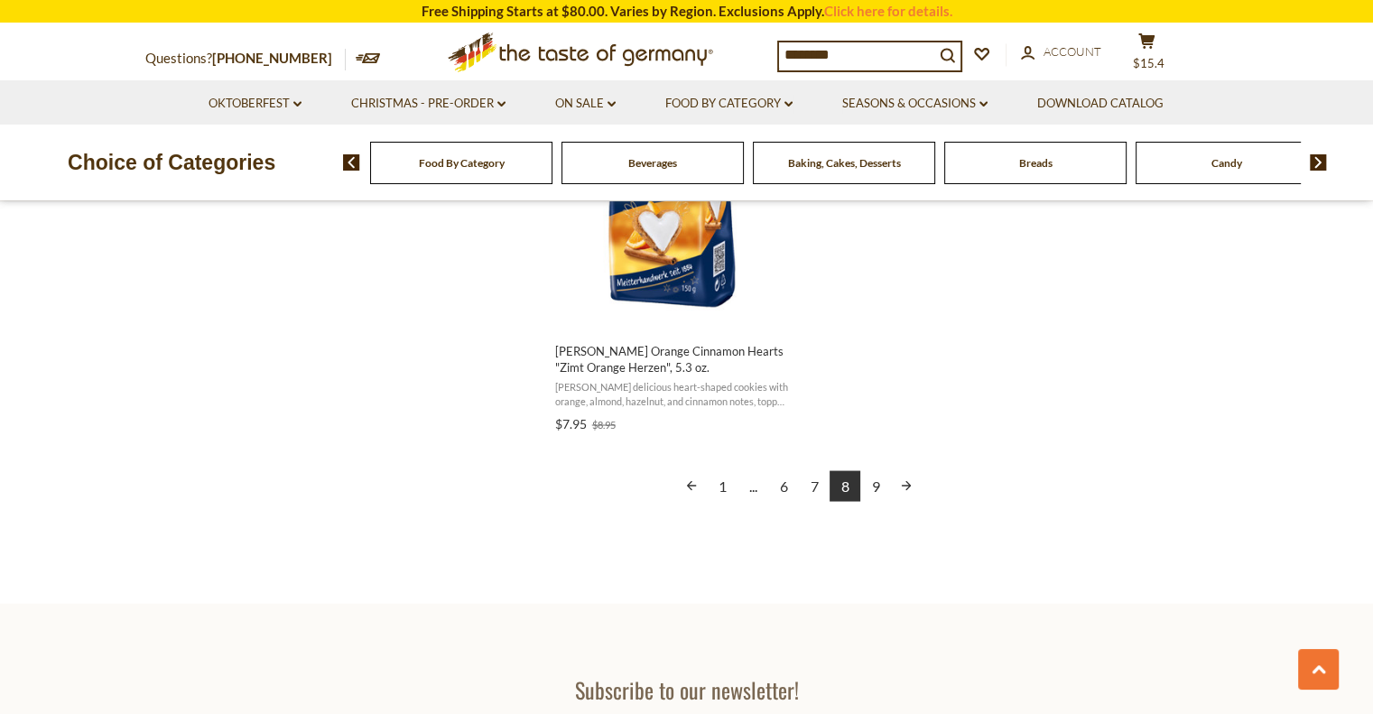
click at [879, 479] on link "9" at bounding box center [875, 485] width 31 height 31
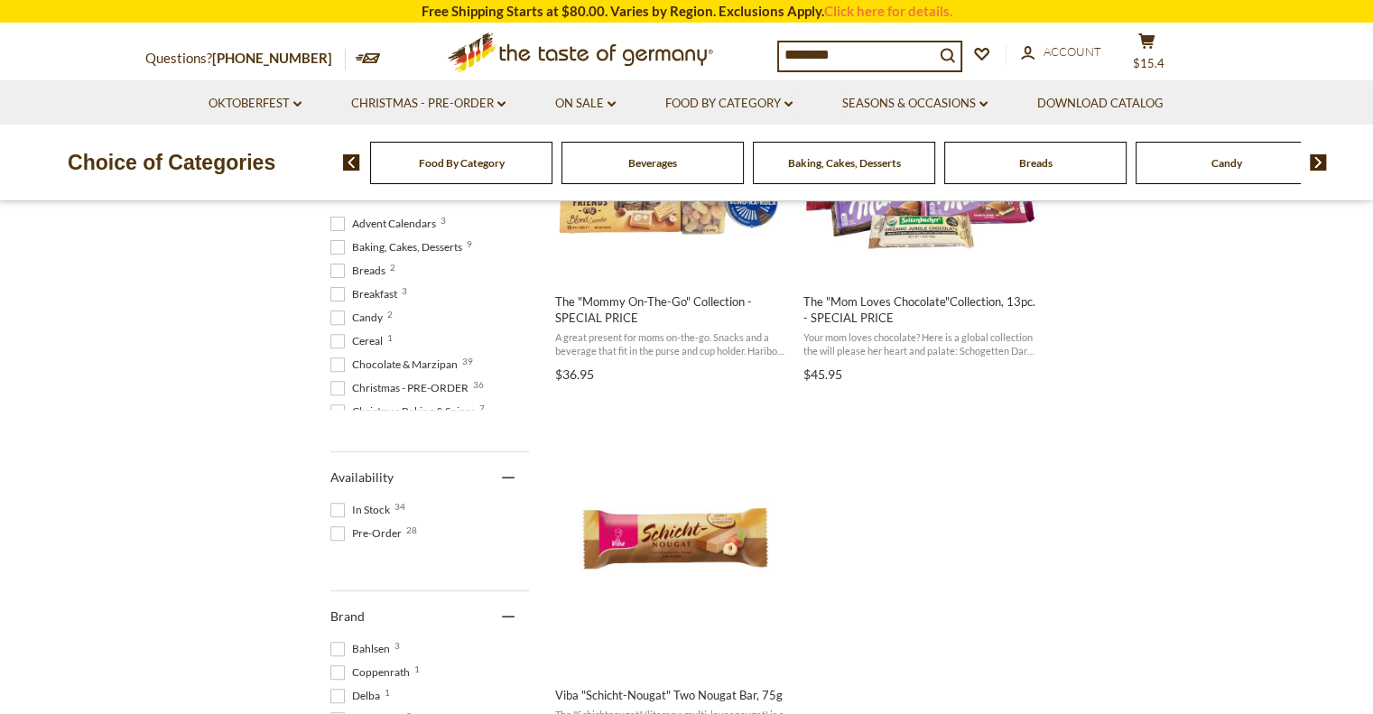
scroll to position [722, 0]
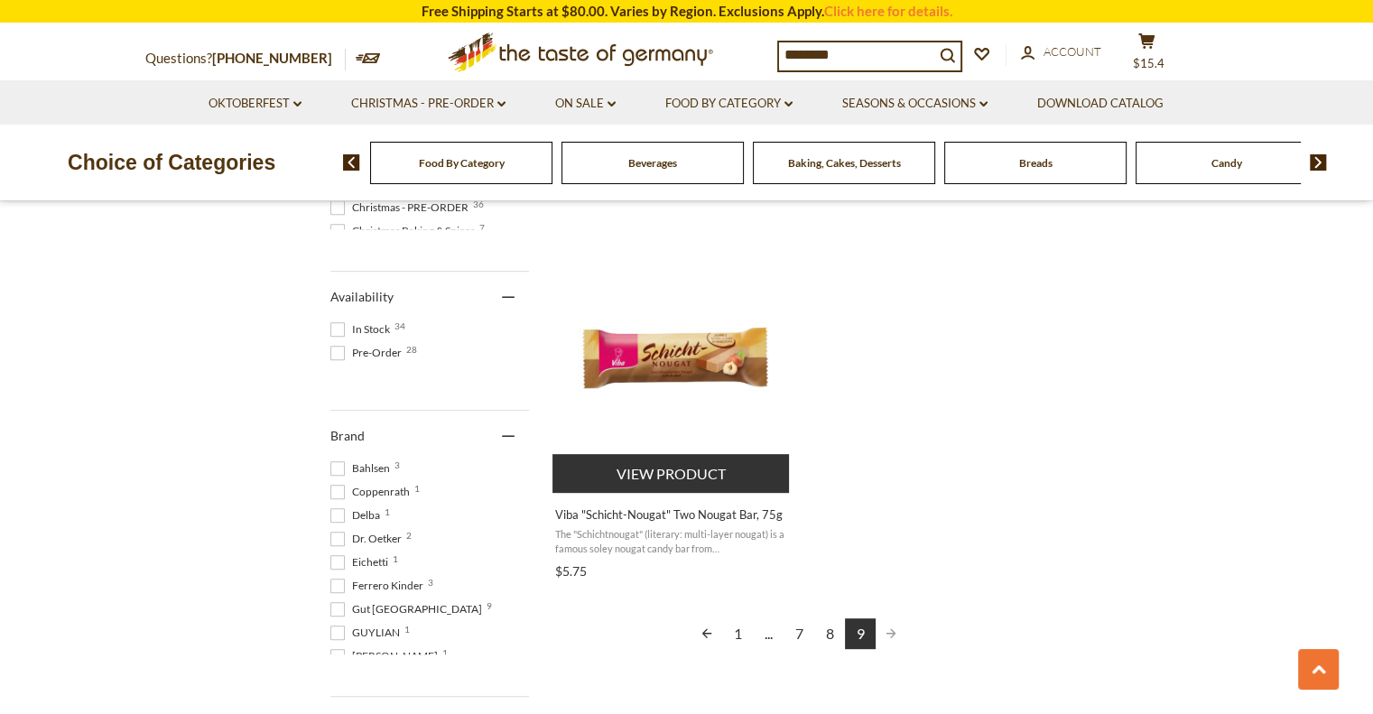
click at [662, 462] on button "View product" at bounding box center [671, 473] width 237 height 39
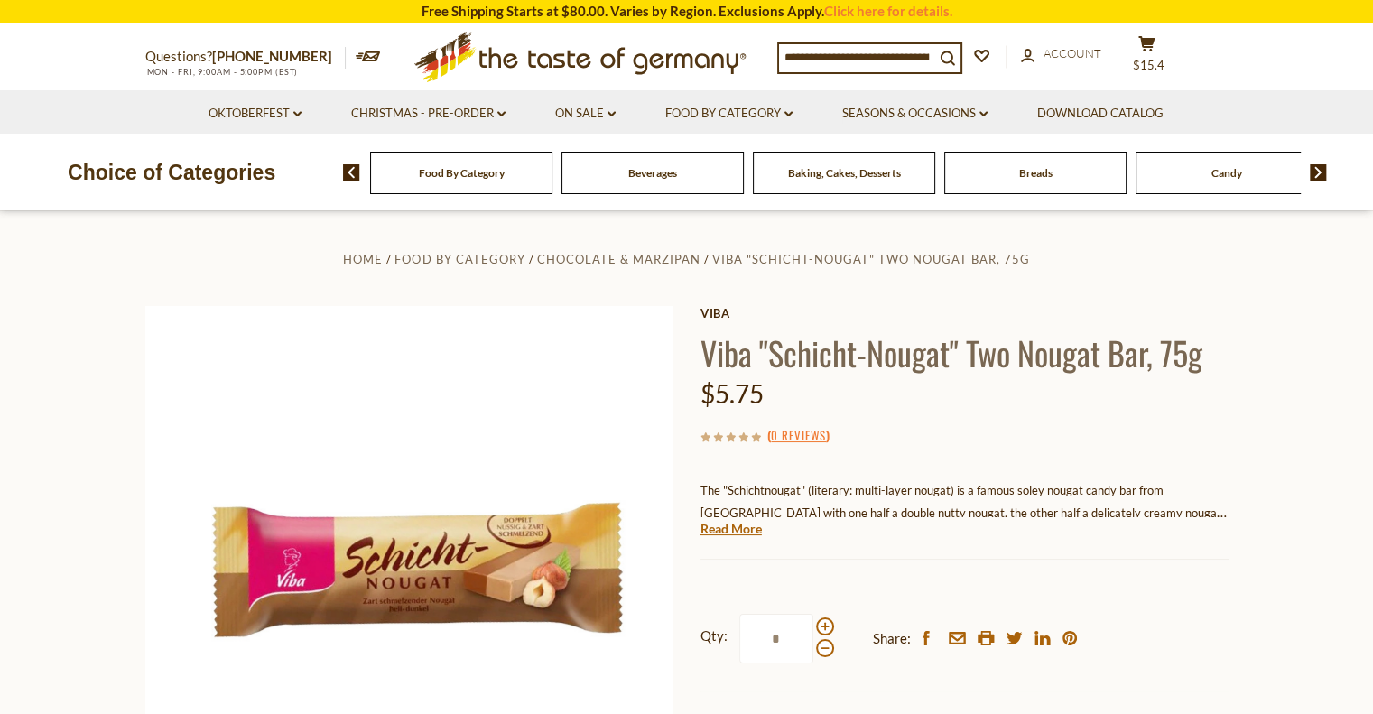
click at [877, 49] on input at bounding box center [856, 56] width 155 height 25
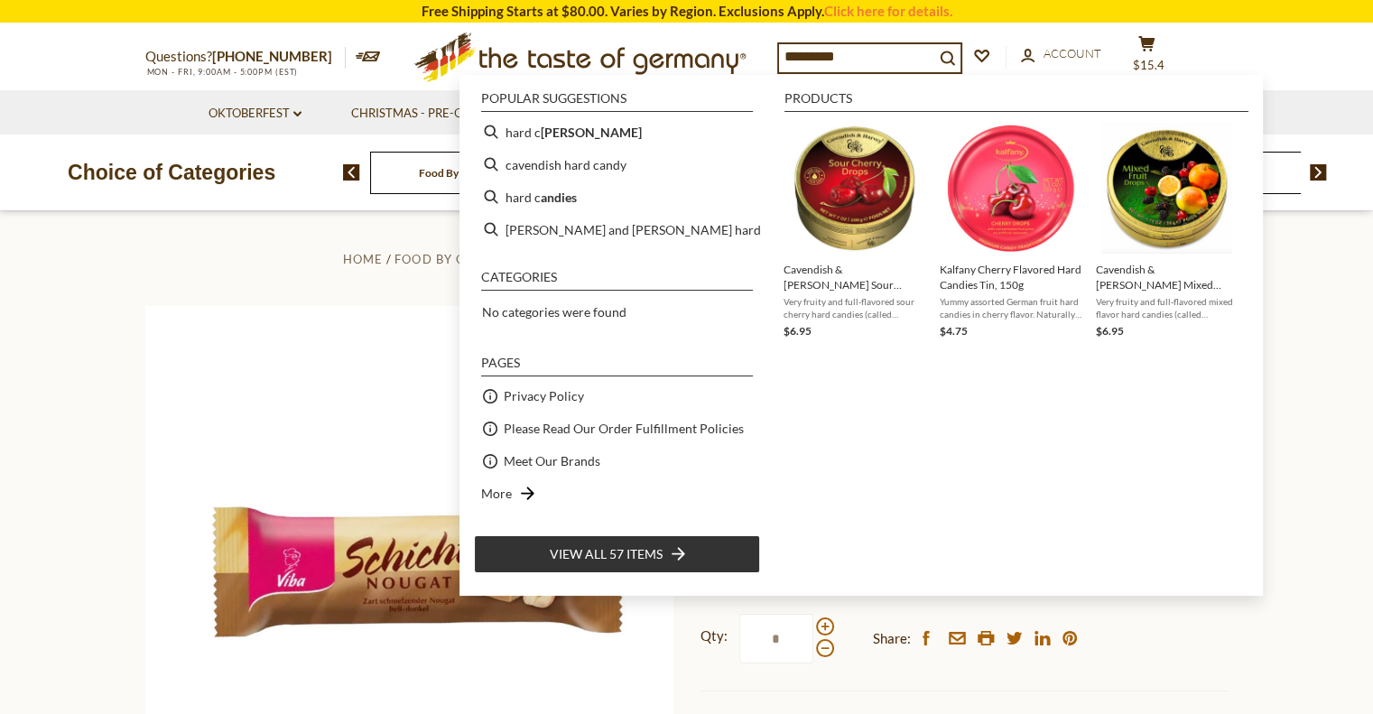
type input "**********"
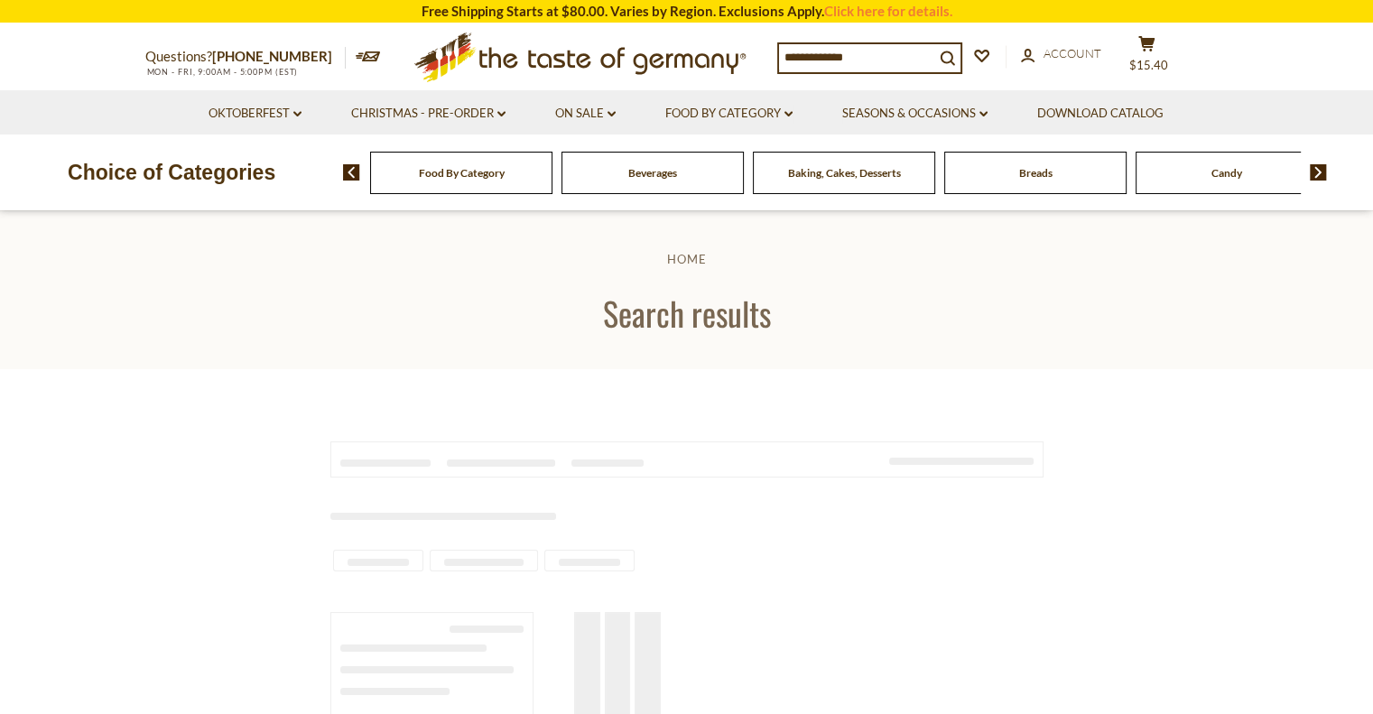
type input "**********"
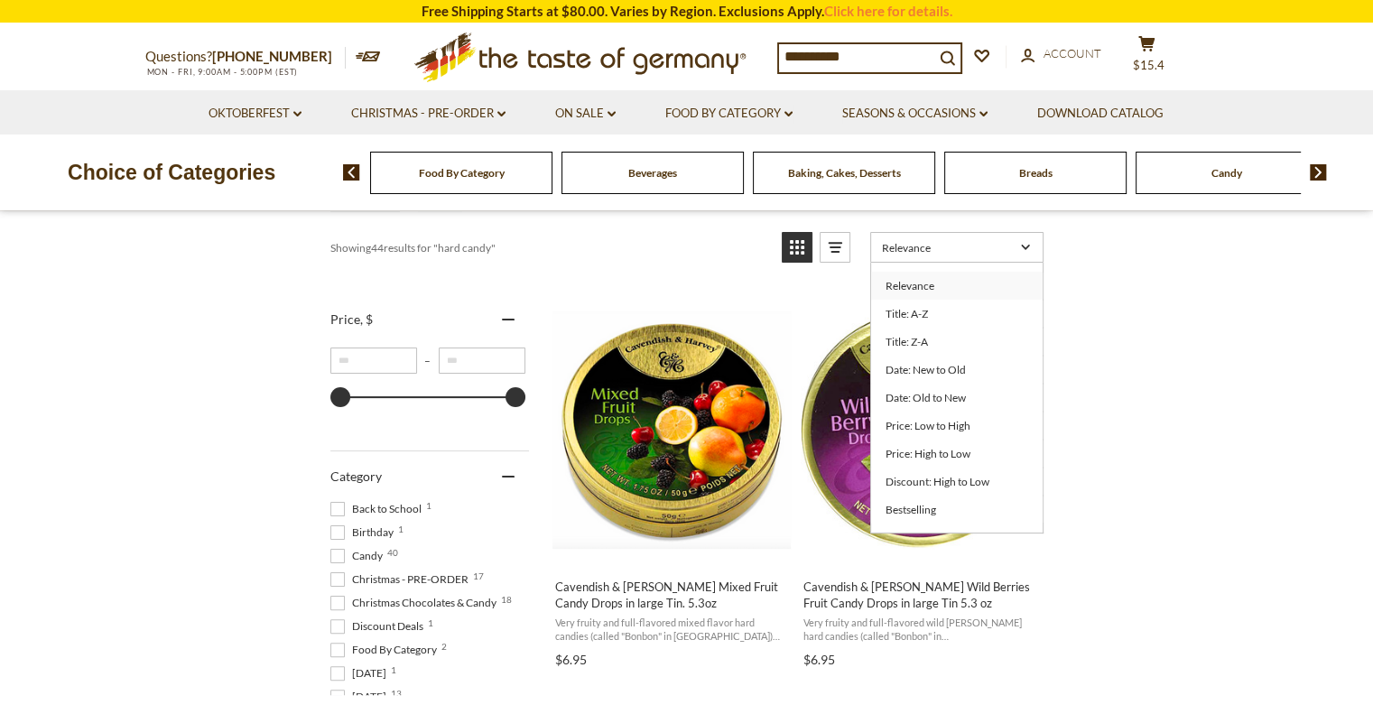
scroll to position [271, 0]
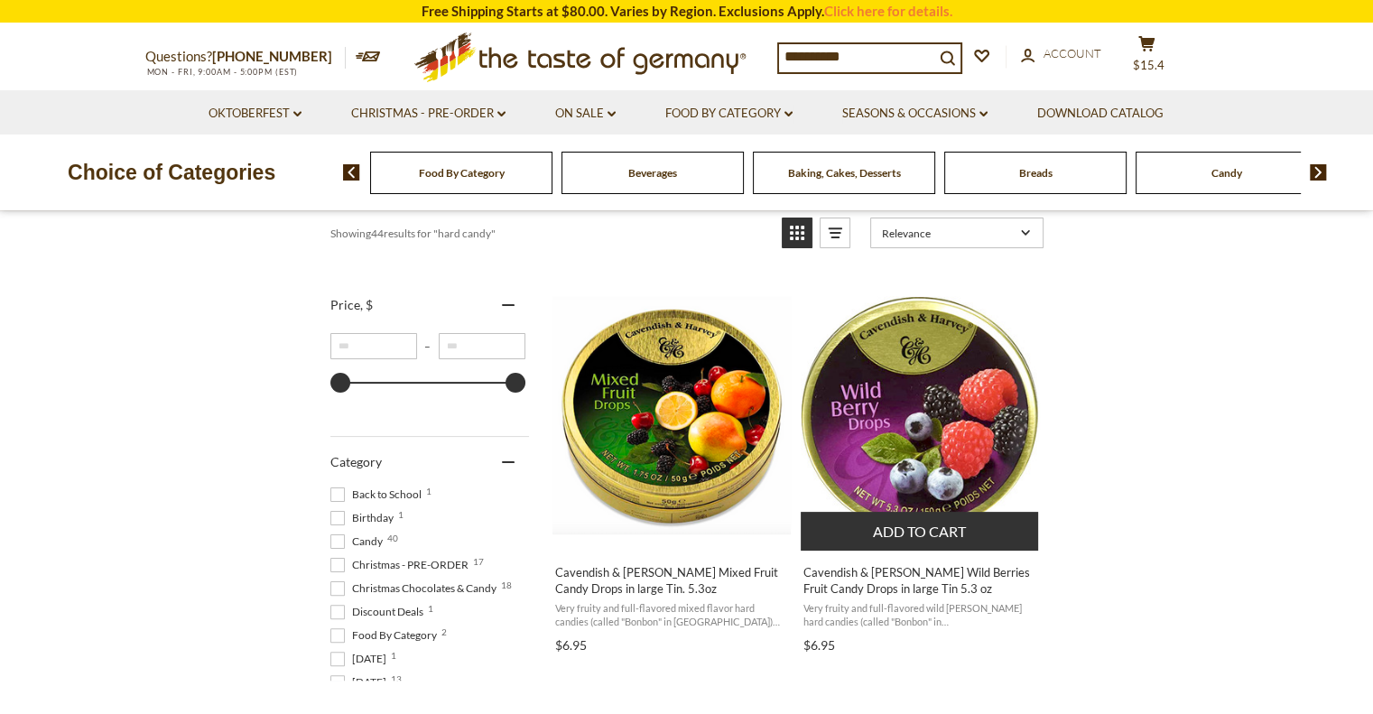
click at [904, 531] on button "Add to cart" at bounding box center [919, 531] width 237 height 39
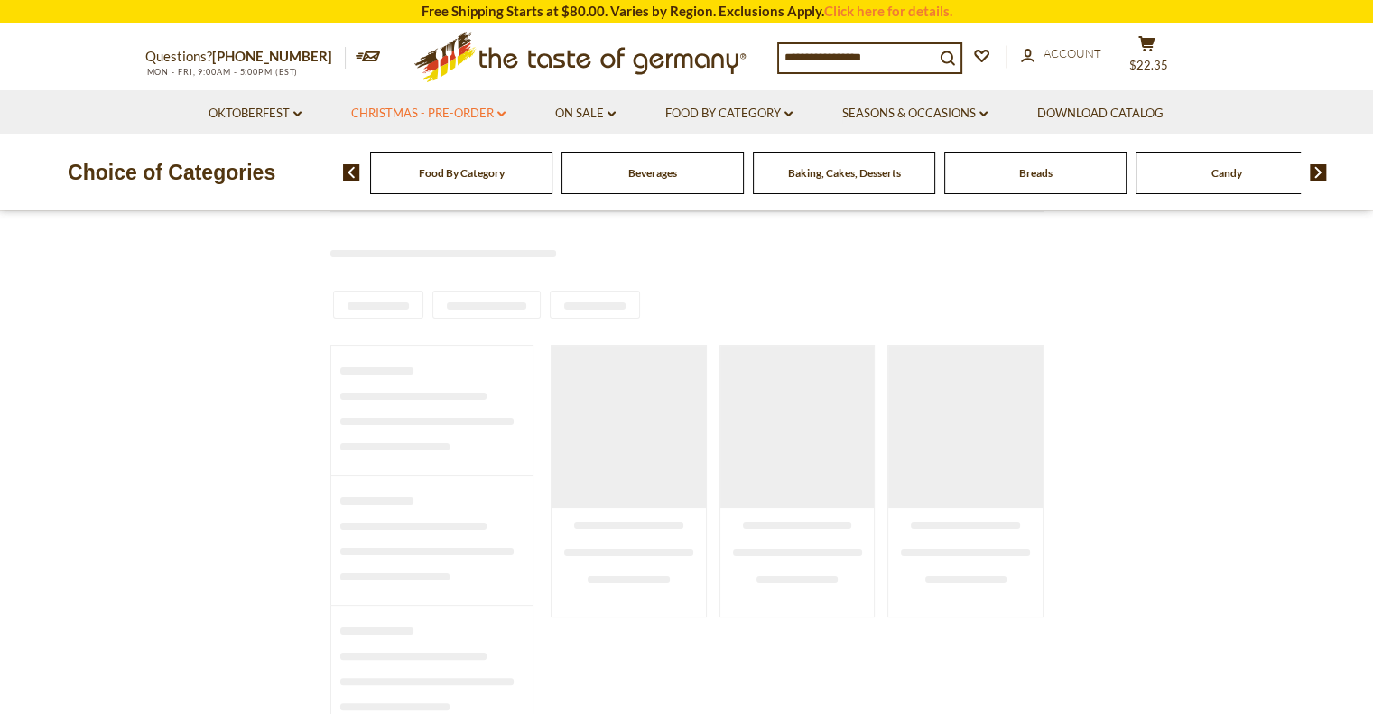
type input "**********"
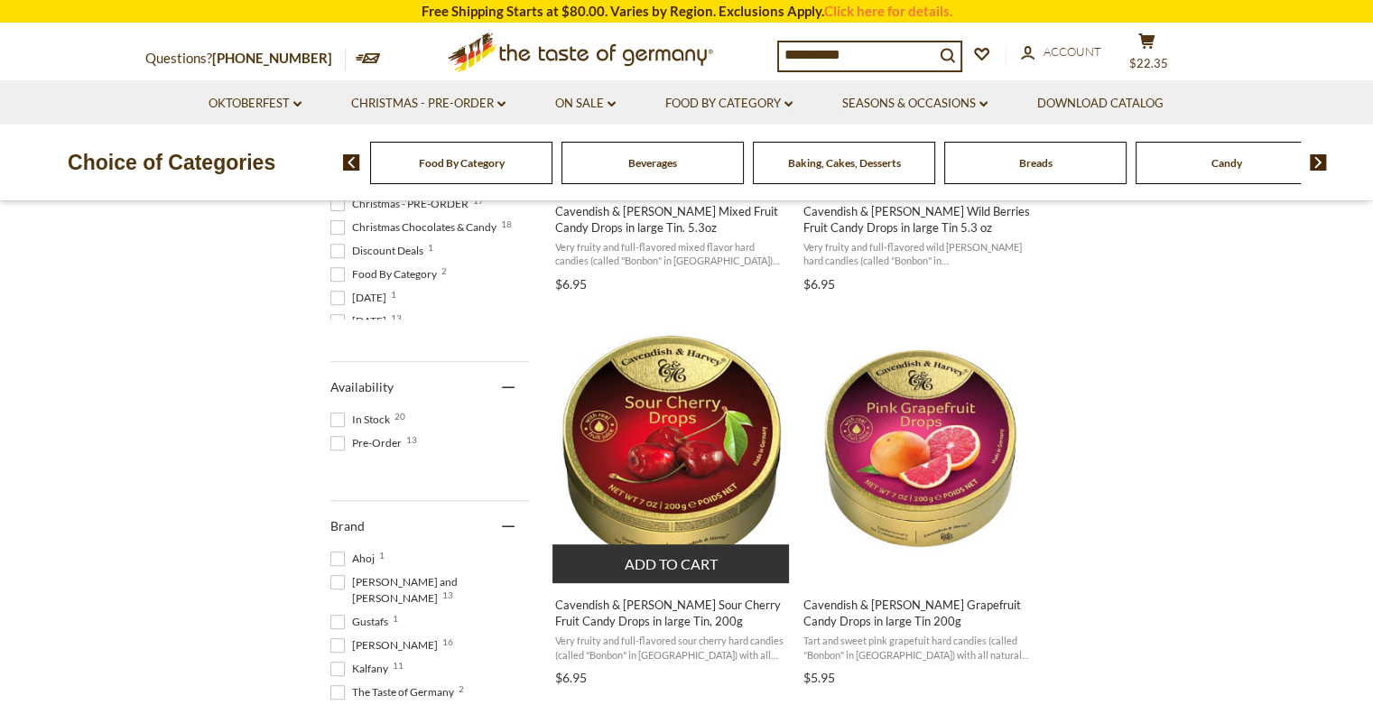
scroll to position [722, 0]
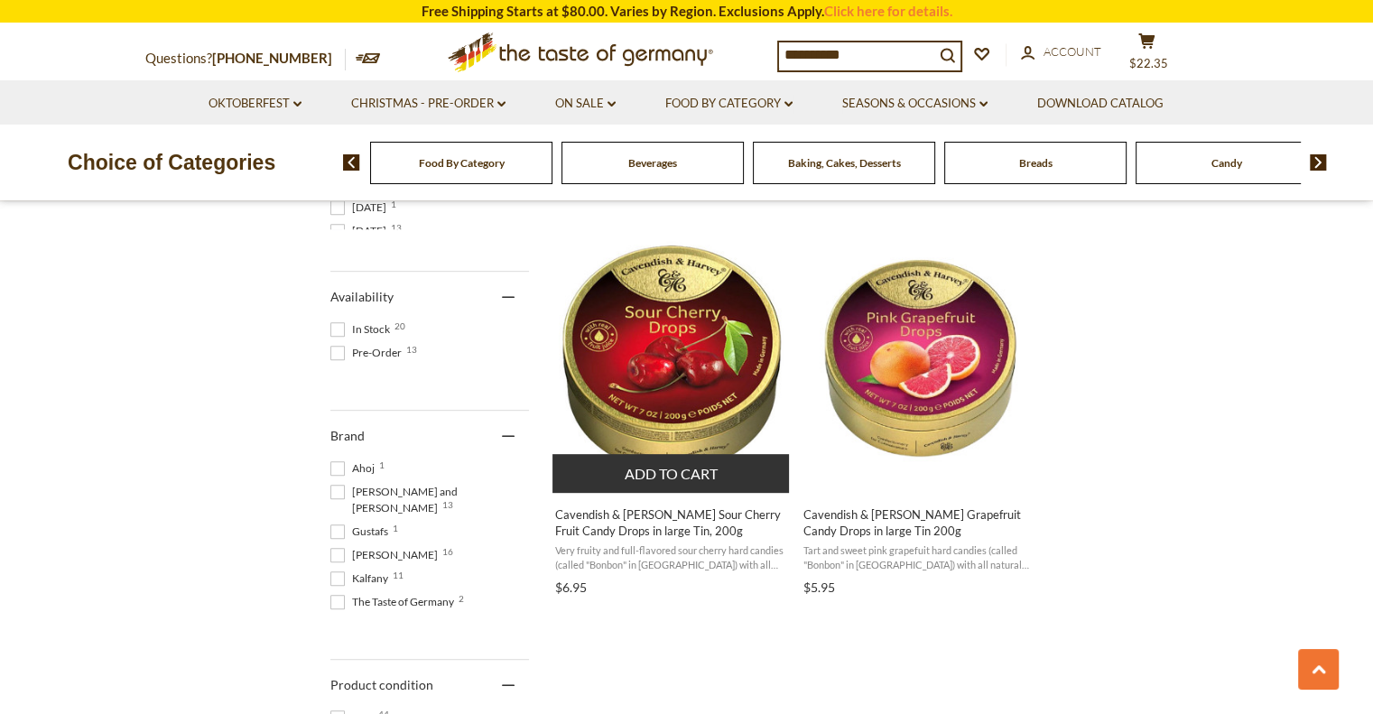
click at [679, 469] on button "Add to cart" at bounding box center [671, 473] width 237 height 39
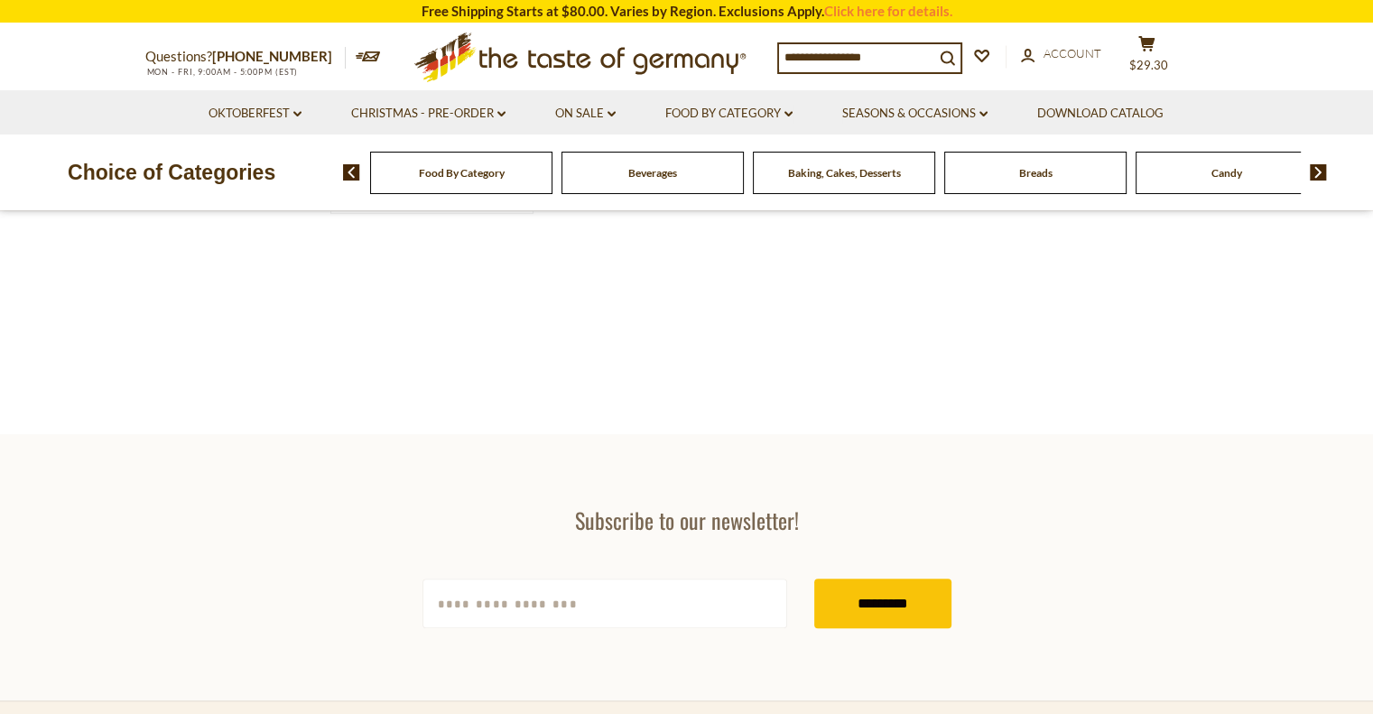
type input "**********"
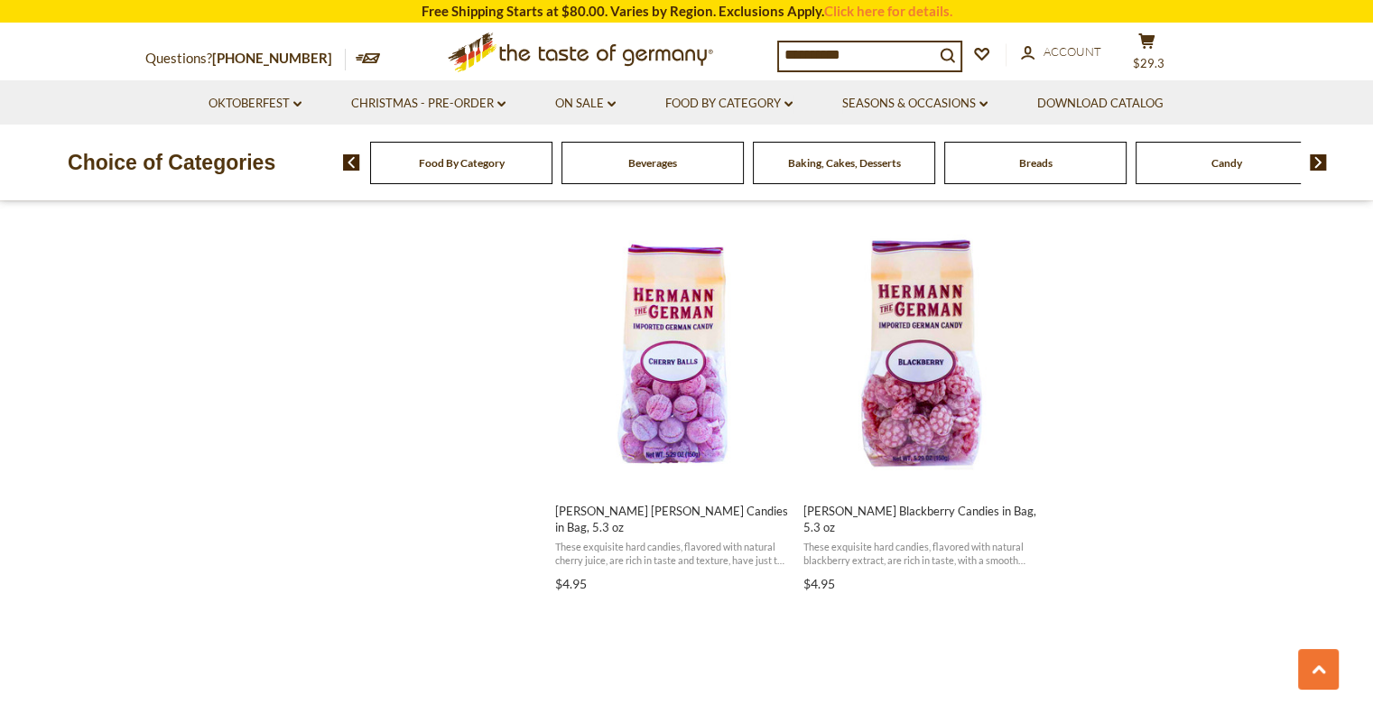
scroll to position [2347, 0]
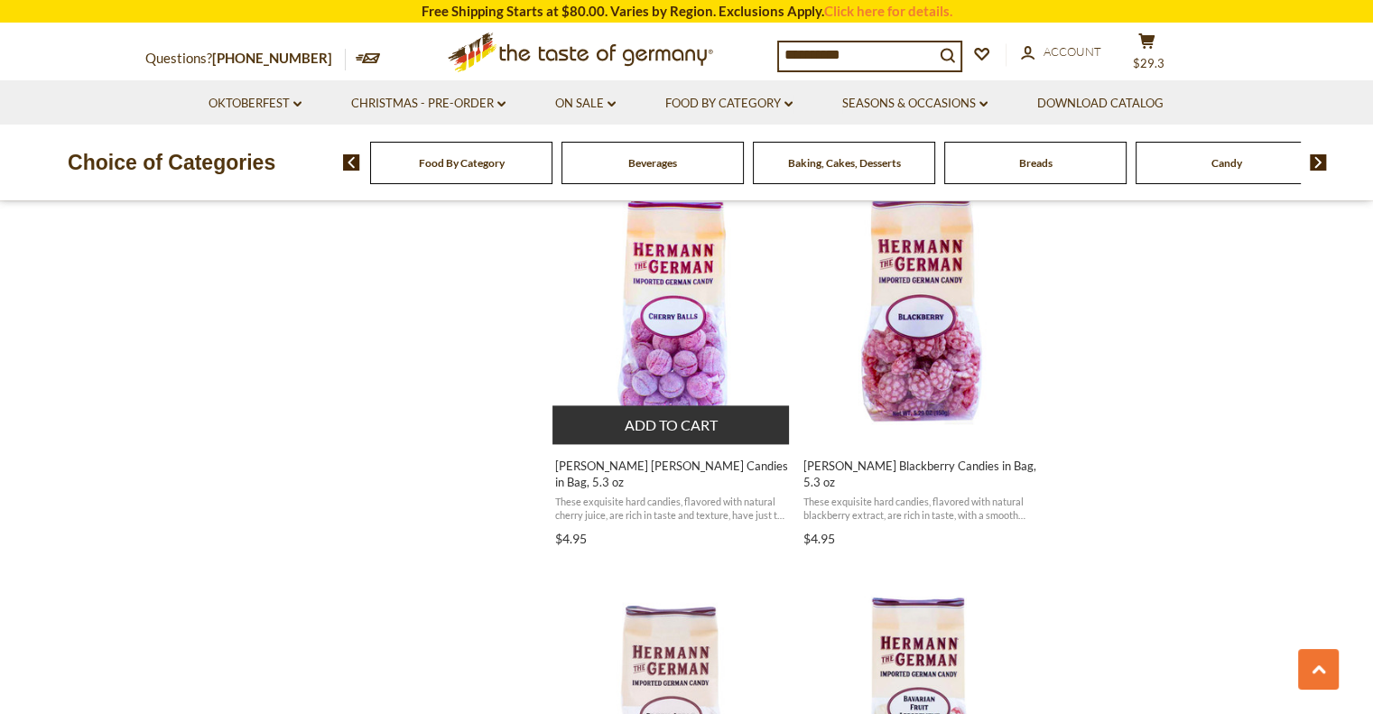
click at [653, 407] on button "Add to cart" at bounding box center [671, 424] width 237 height 39
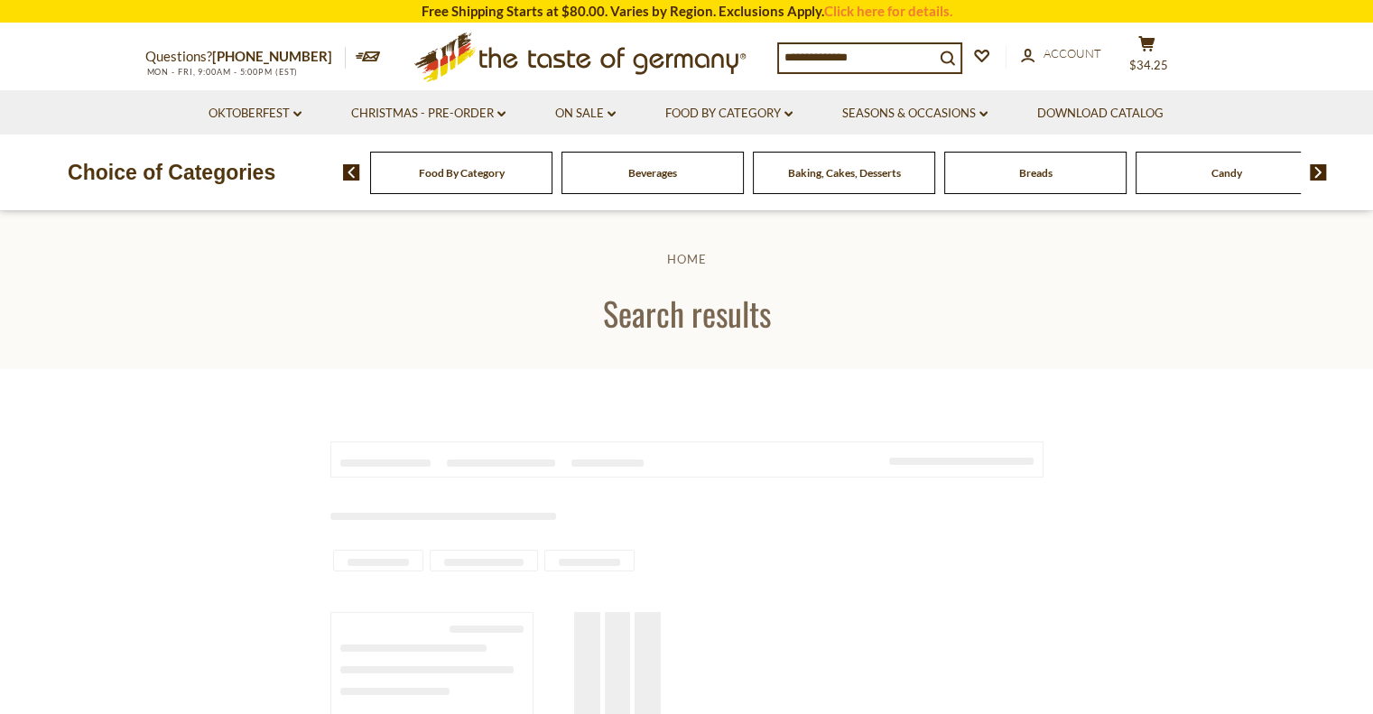
type input "**********"
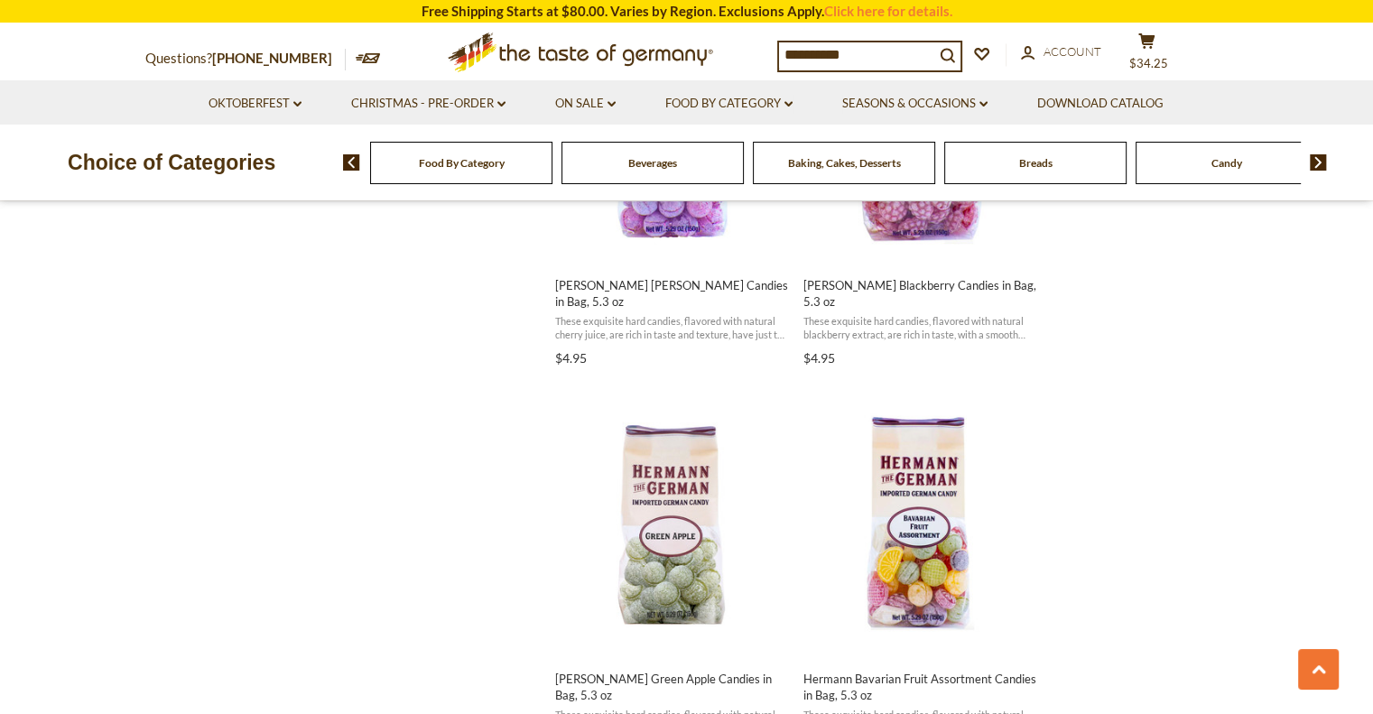
scroll to position [2438, 0]
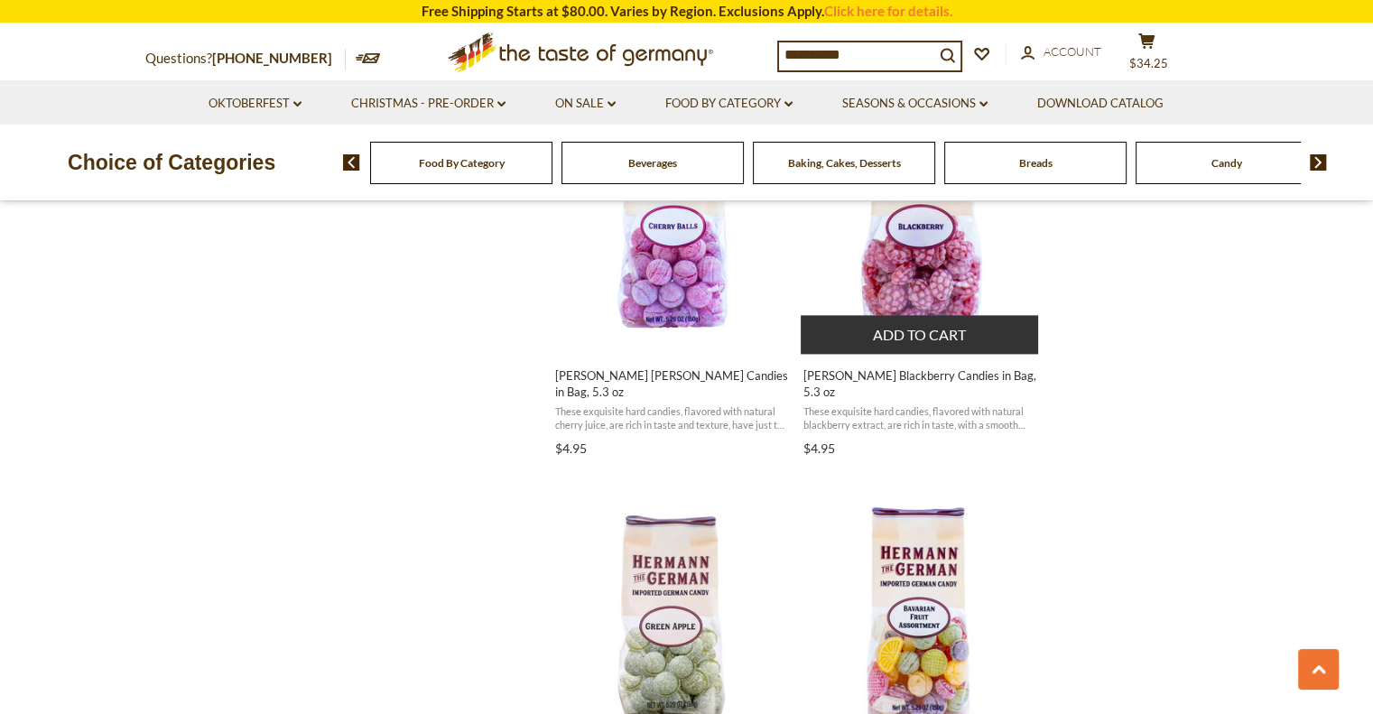
click at [932, 334] on button "Add to cart" at bounding box center [919, 334] width 237 height 39
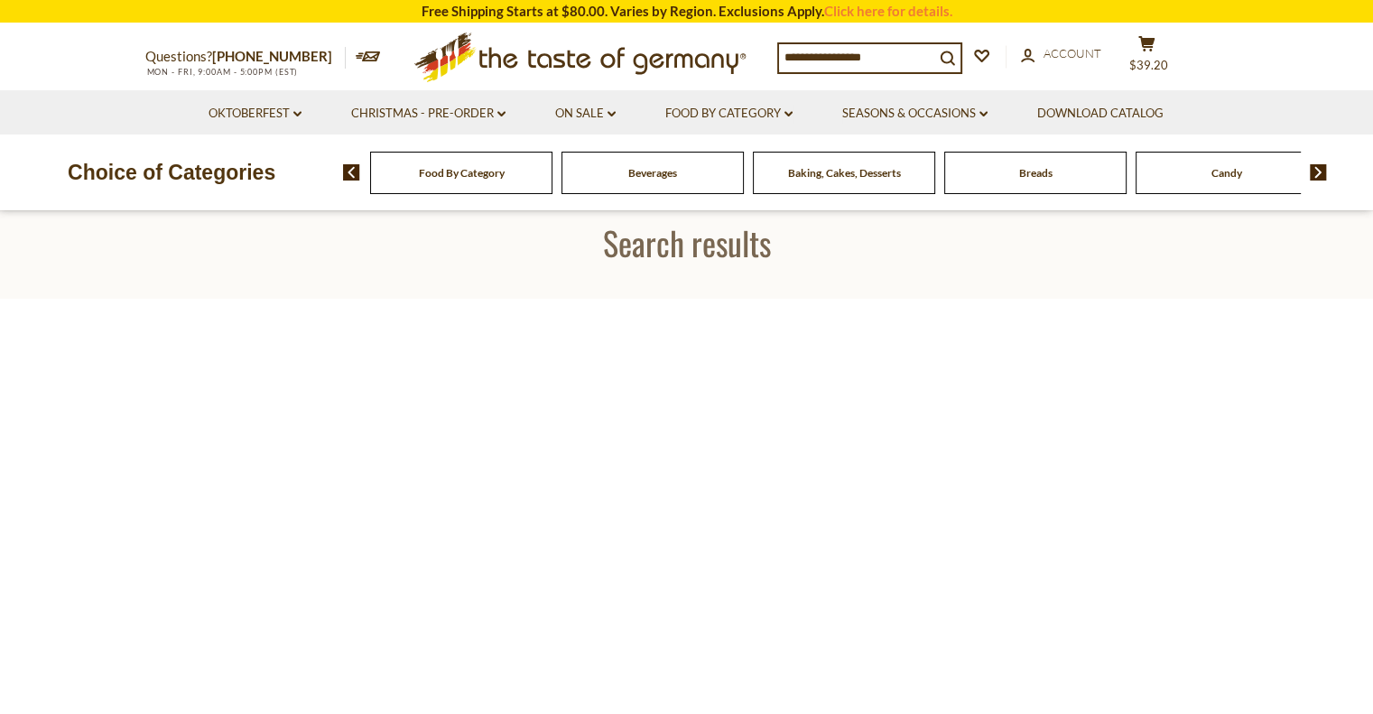
type input "**********"
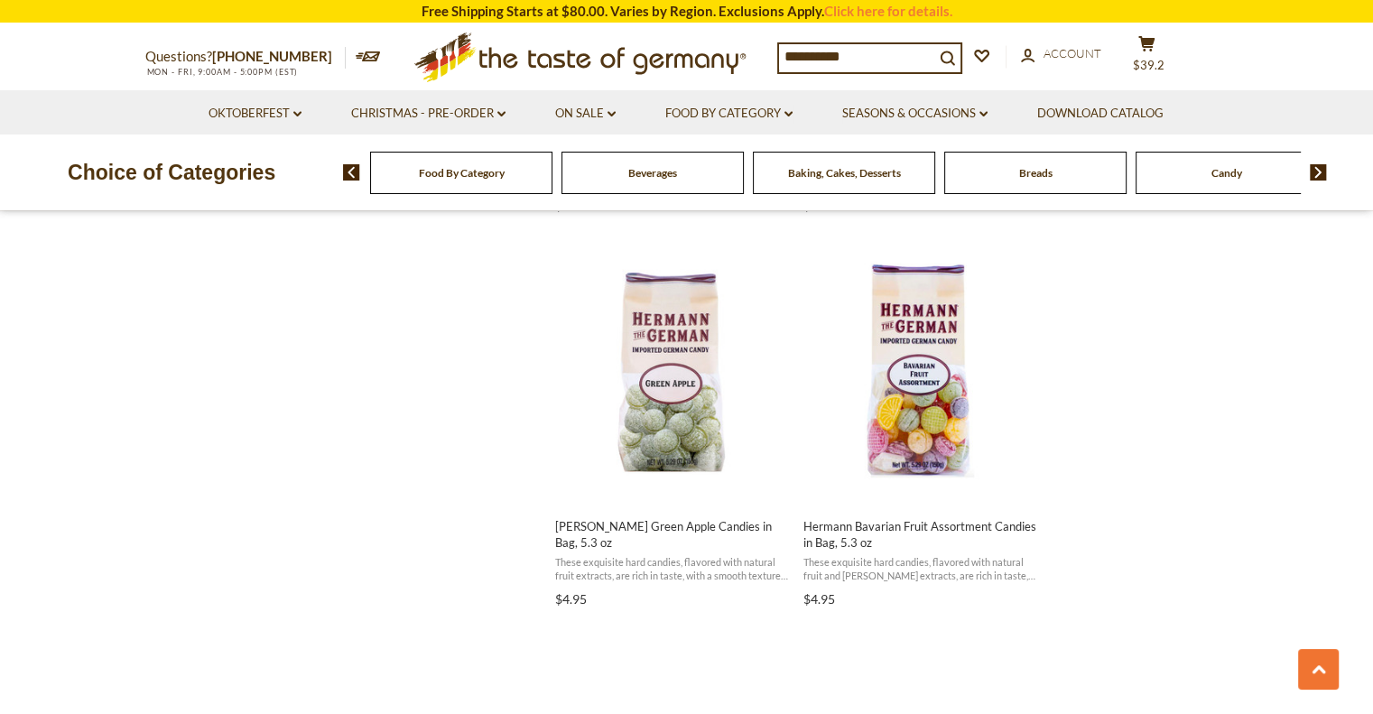
scroll to position [2707, 0]
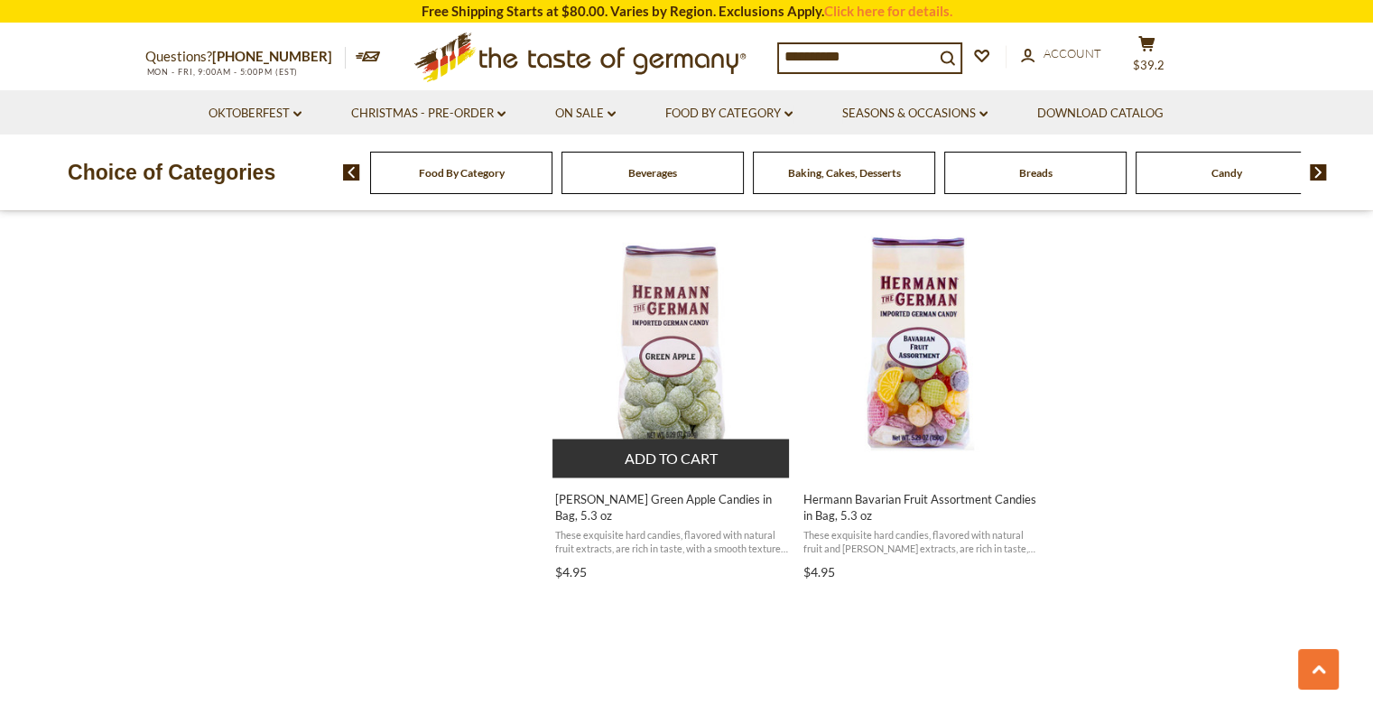
click at [666, 453] on button "Add to cart" at bounding box center [671, 458] width 237 height 39
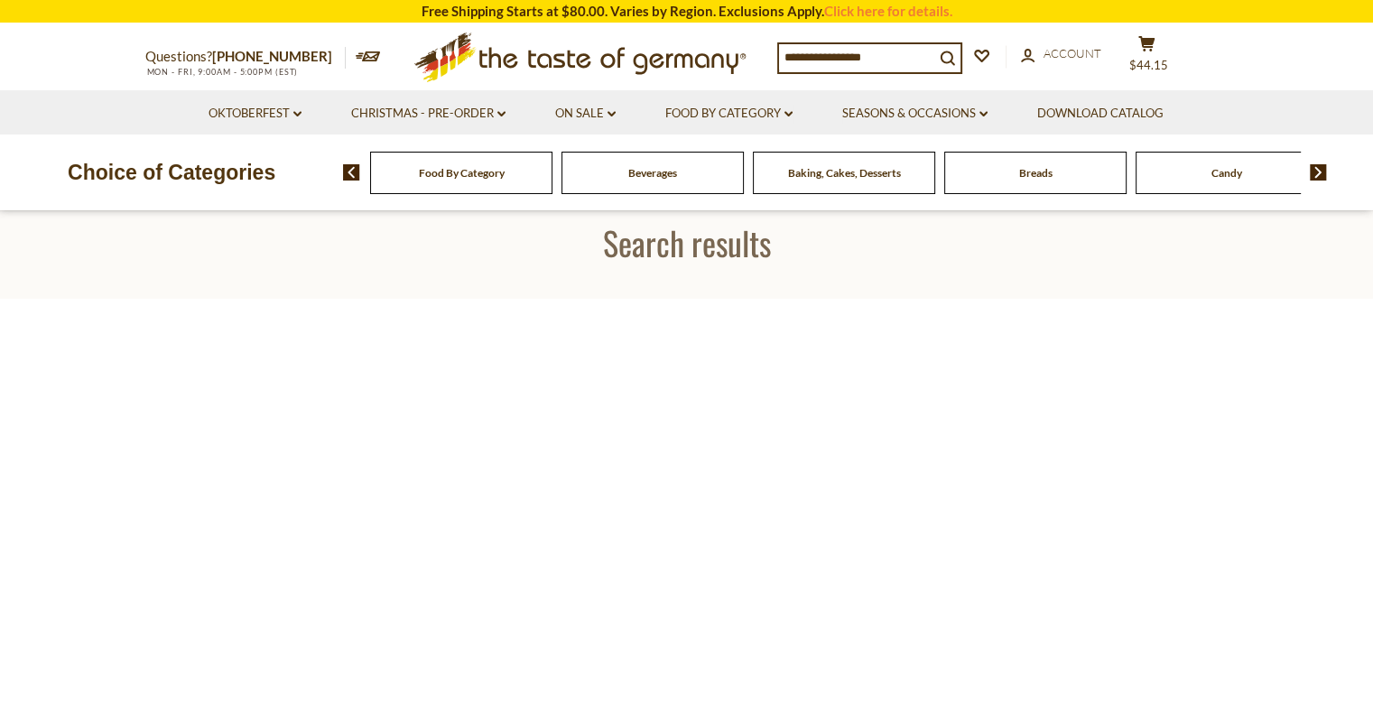
type input "**********"
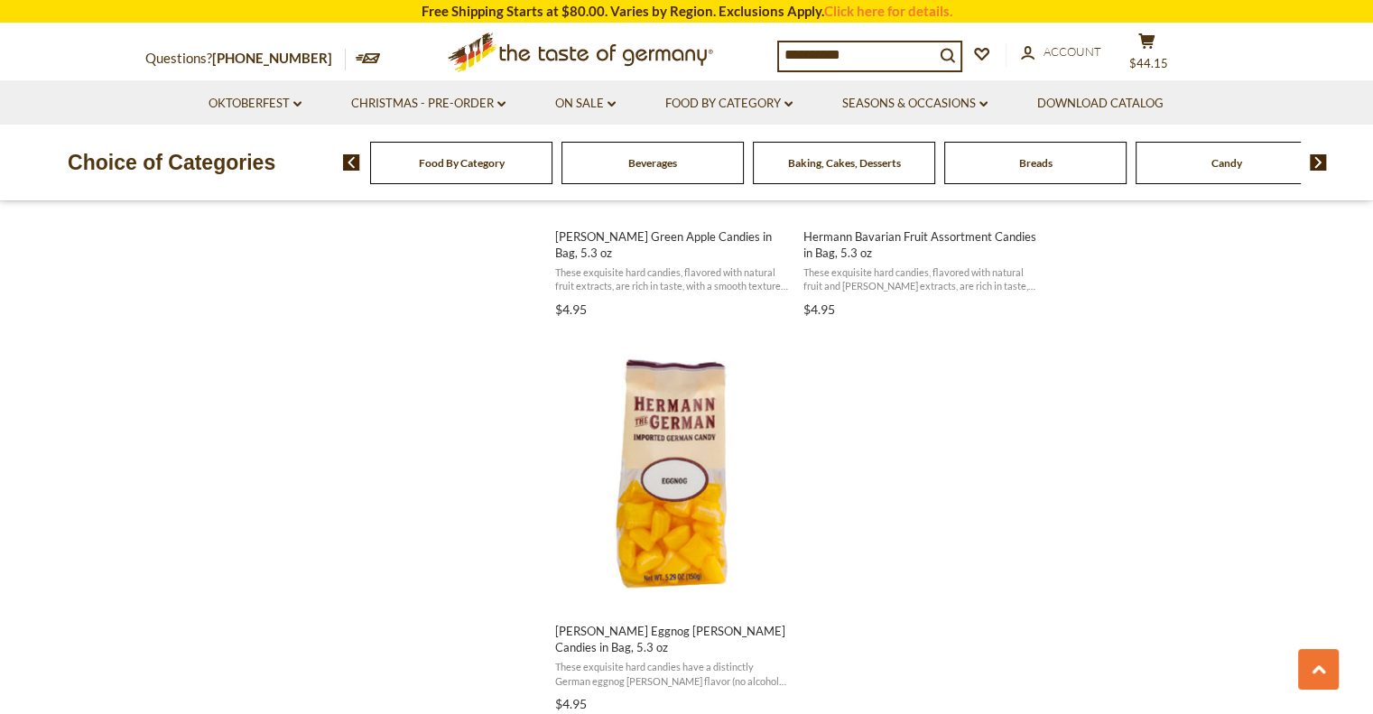
scroll to position [3159, 0]
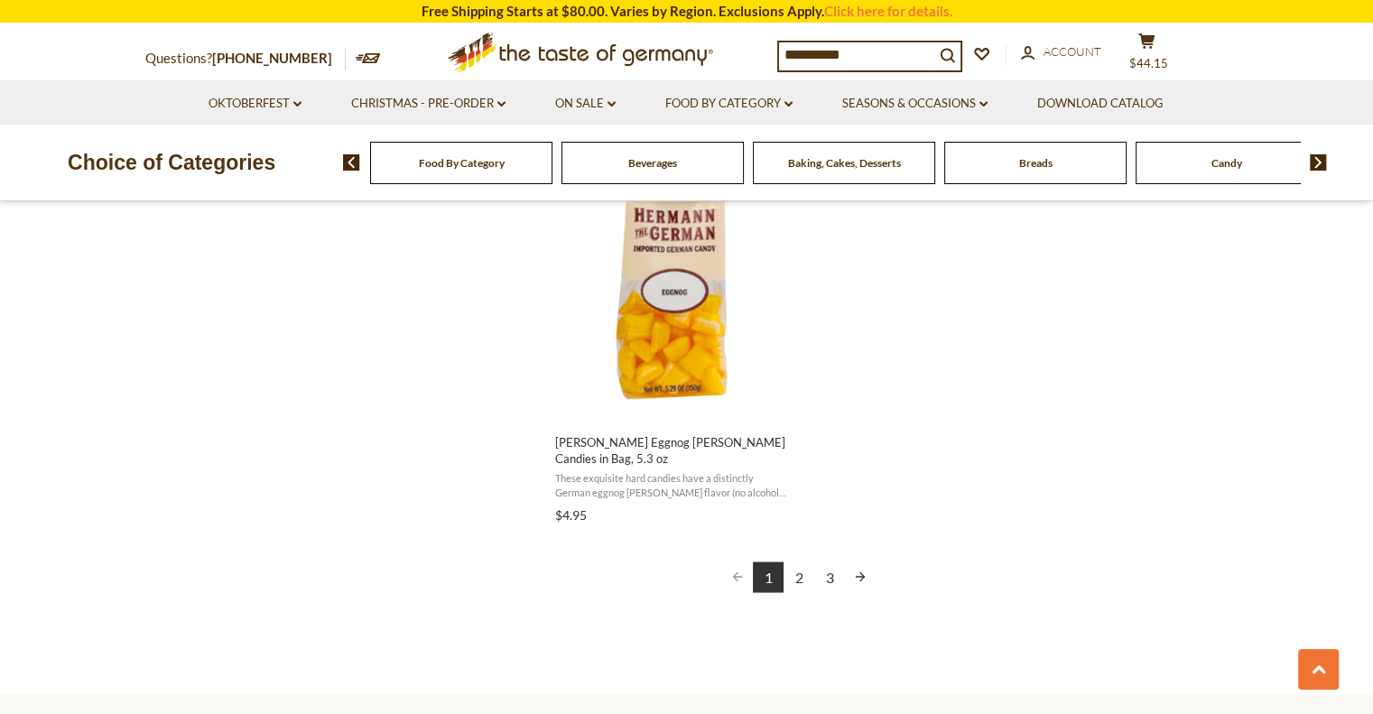
click at [797, 571] on link "2" at bounding box center [799, 577] width 31 height 31
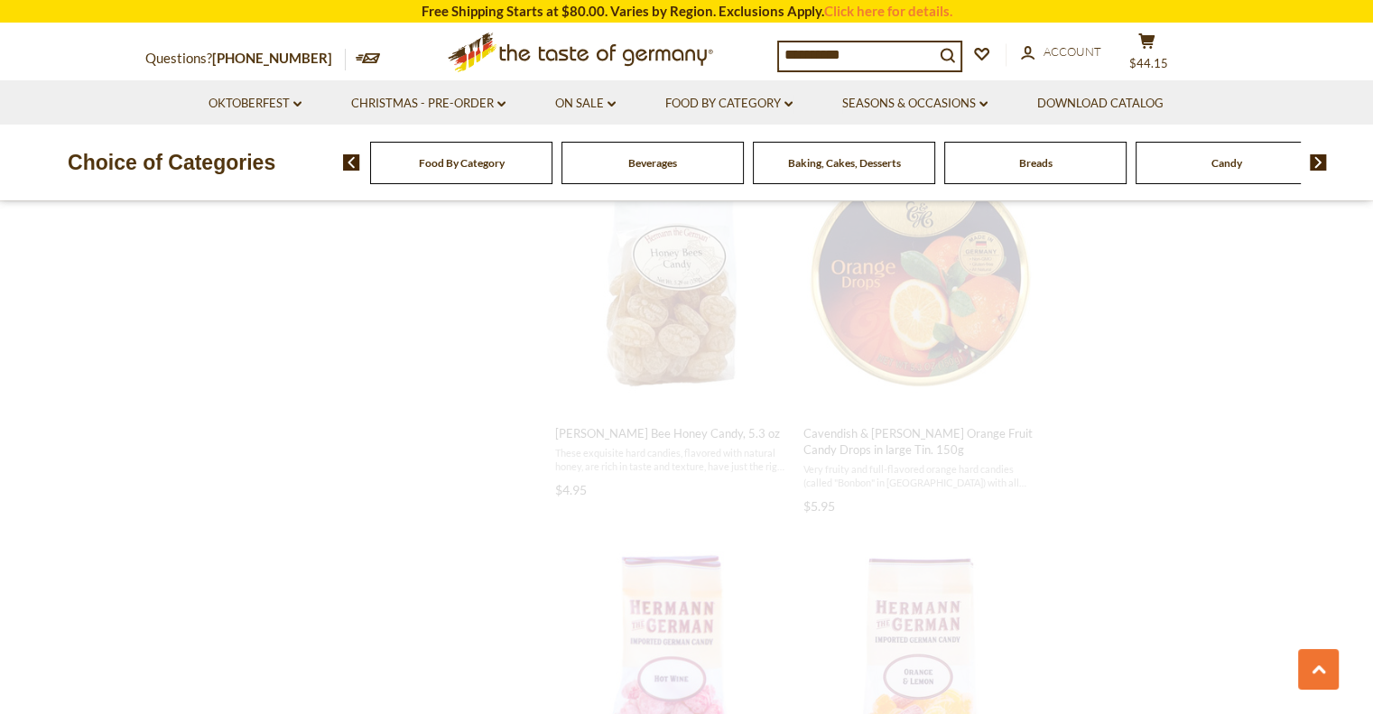
scroll to position [0, 0]
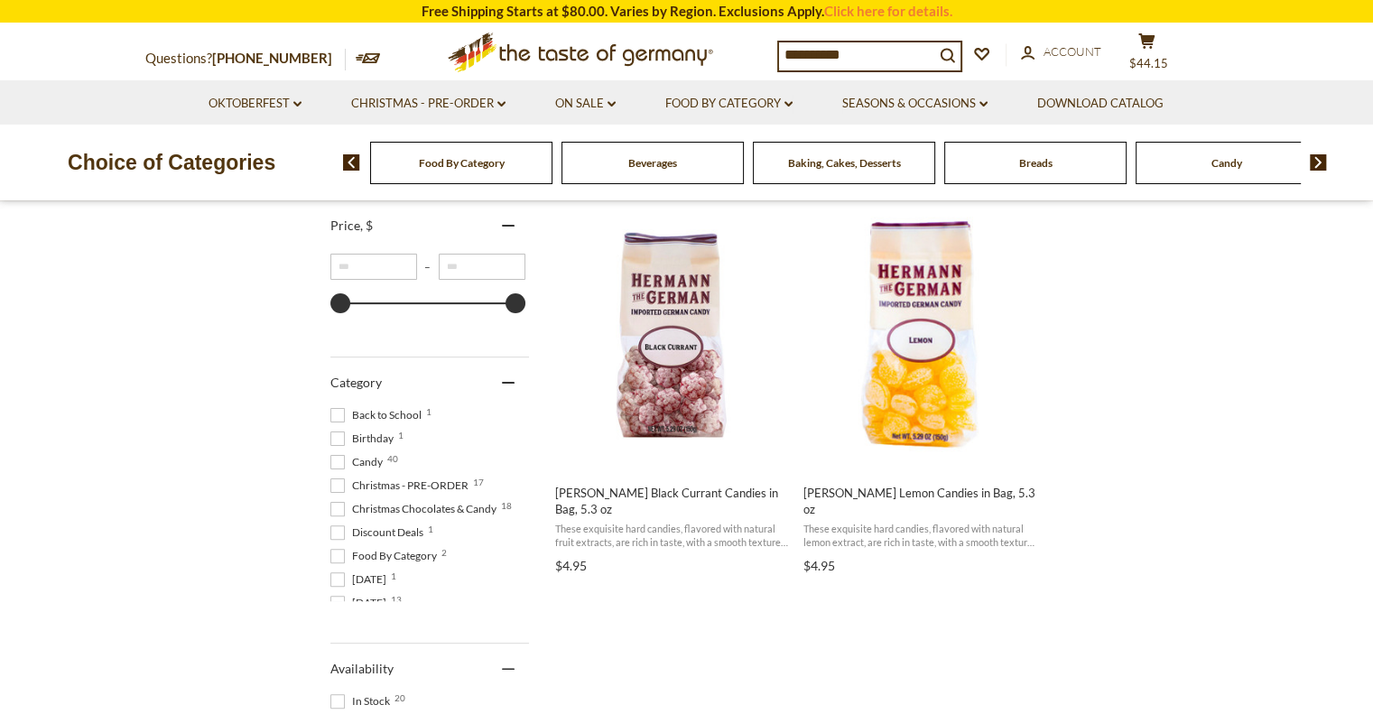
scroll to position [361, 0]
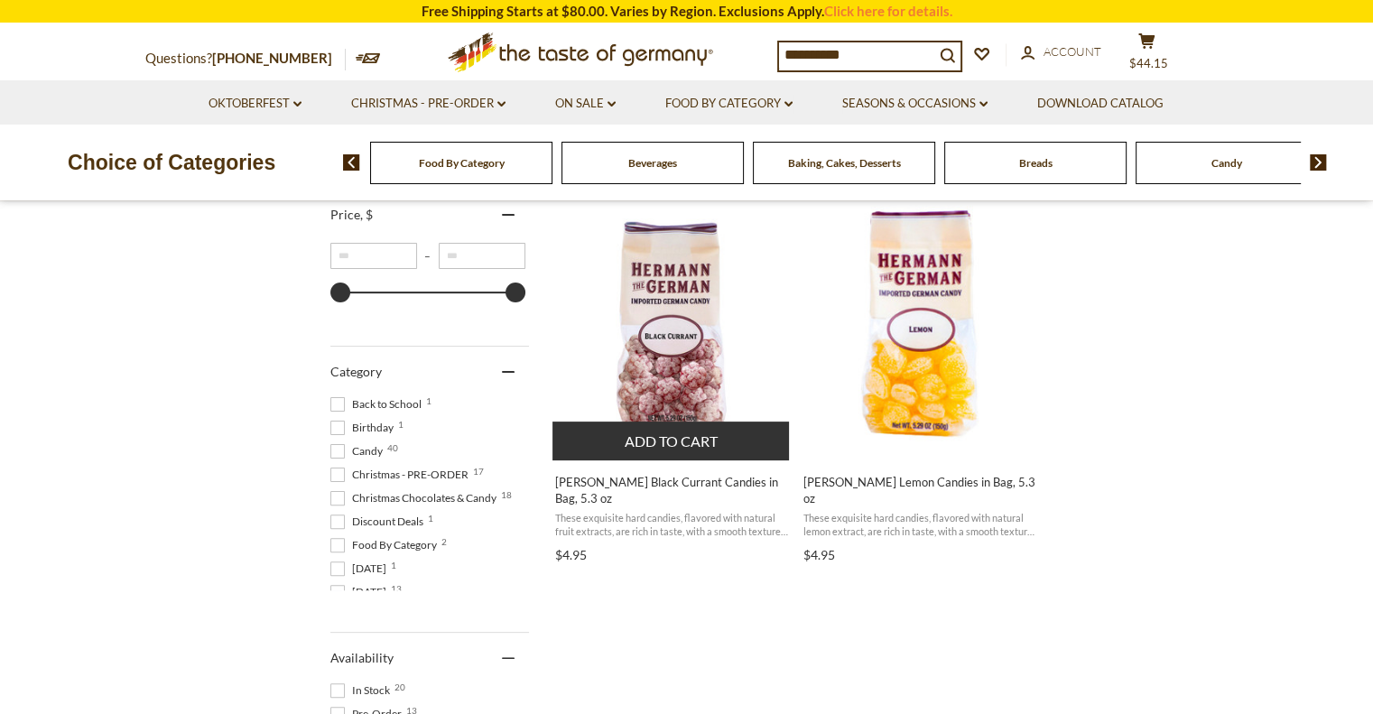
click at [697, 432] on button "Add to cart" at bounding box center [671, 441] width 237 height 39
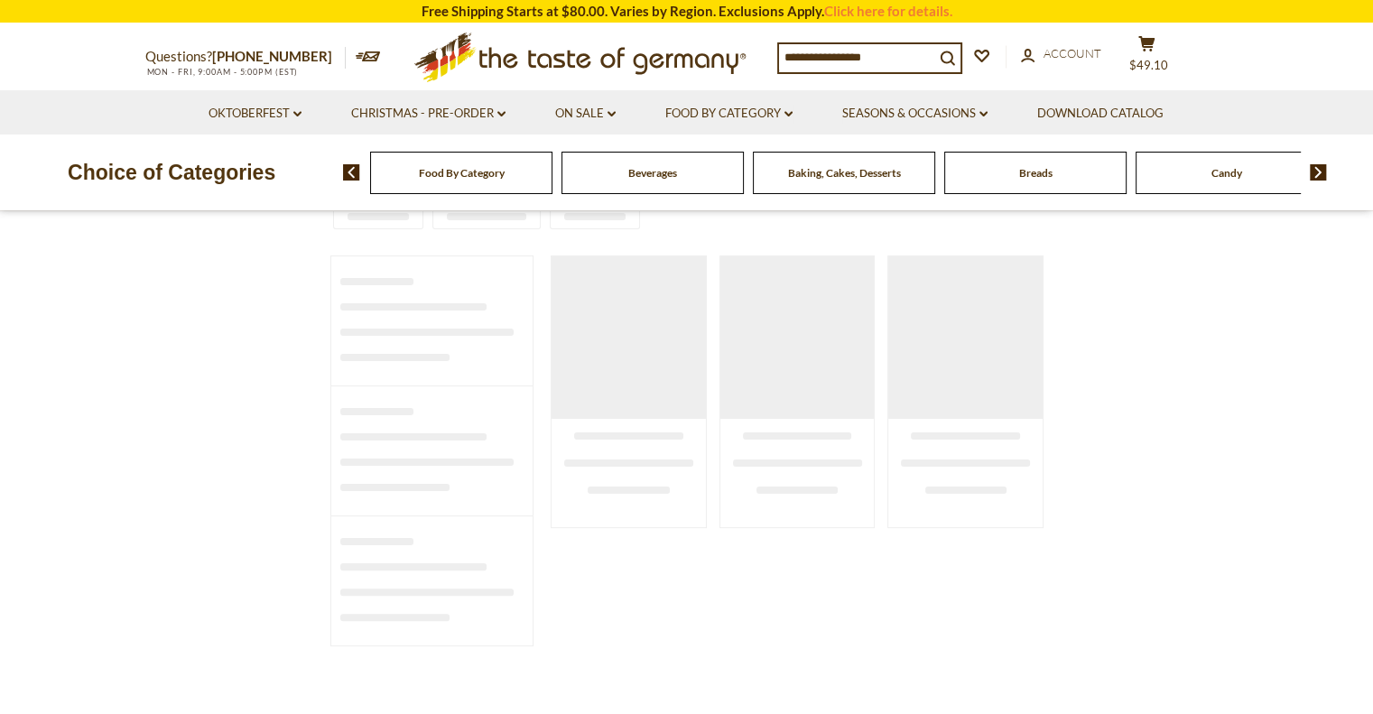
type input "**********"
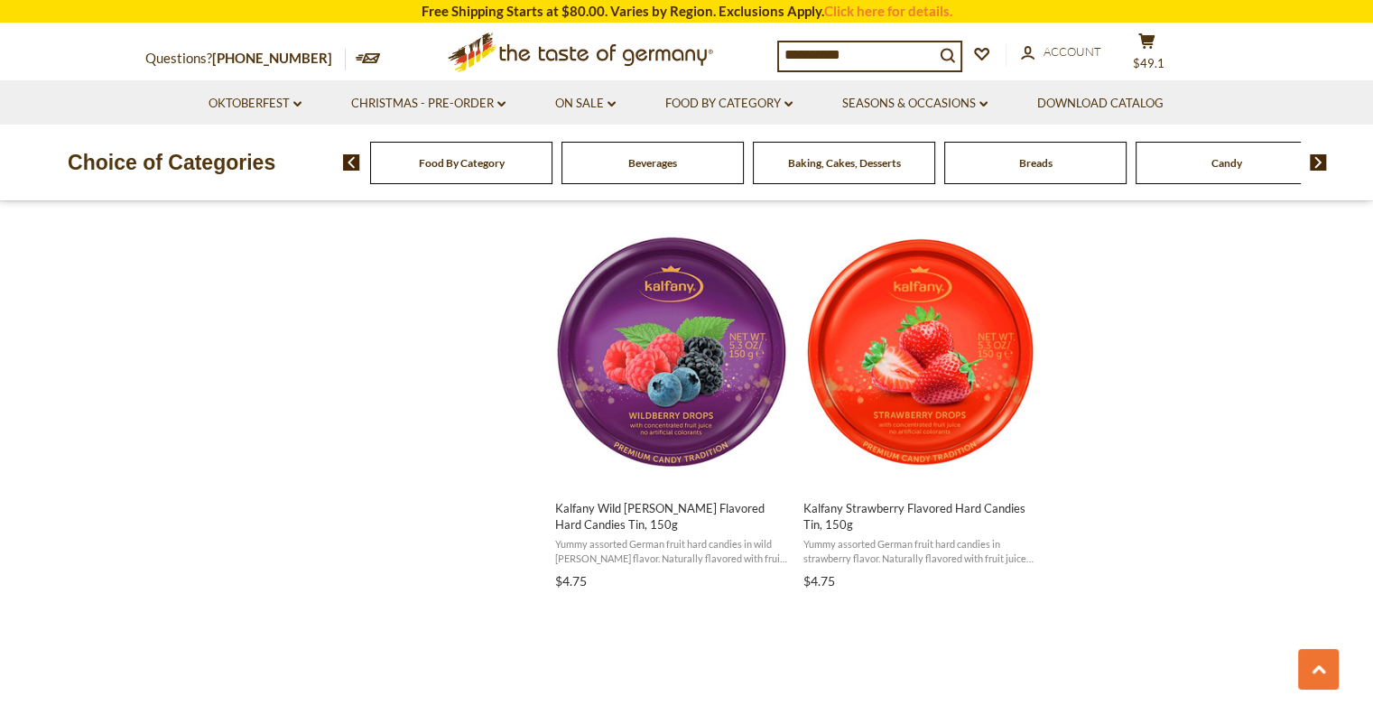
scroll to position [1896, 0]
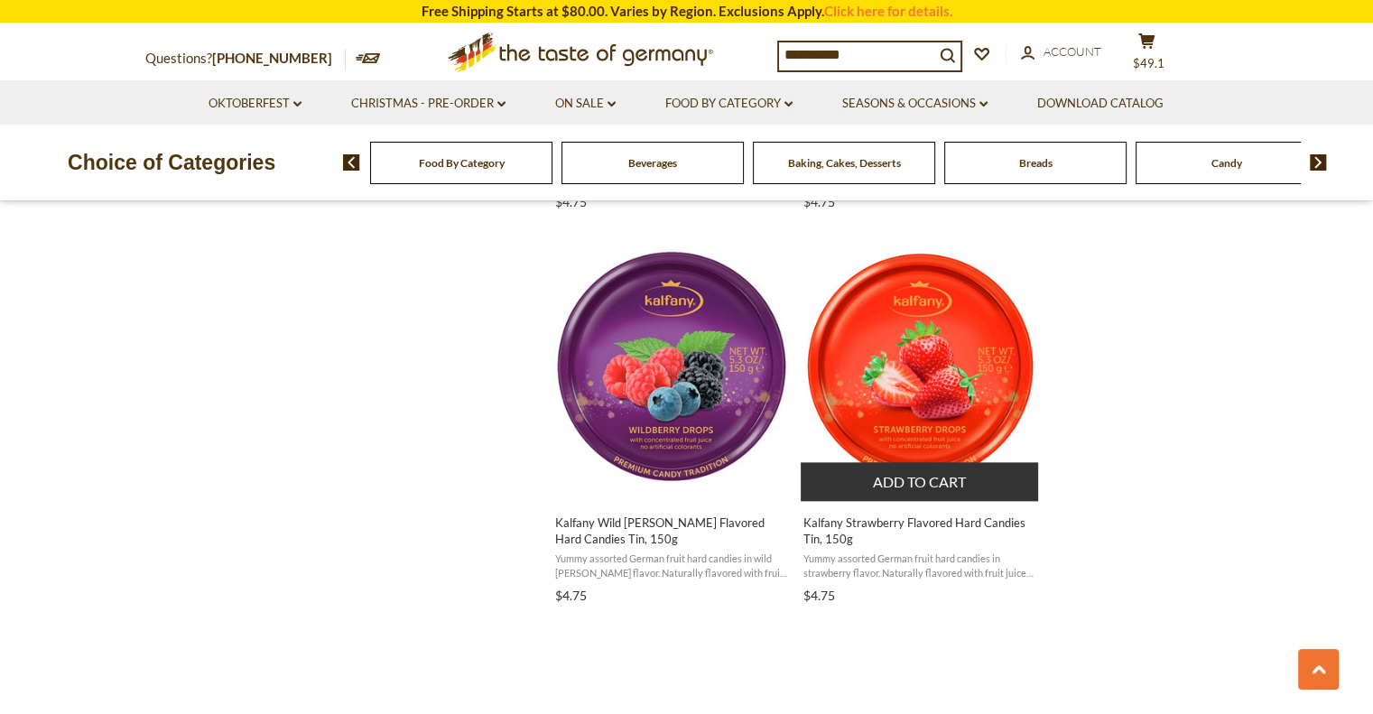
click at [923, 482] on button "Add to cart" at bounding box center [919, 481] width 237 height 39
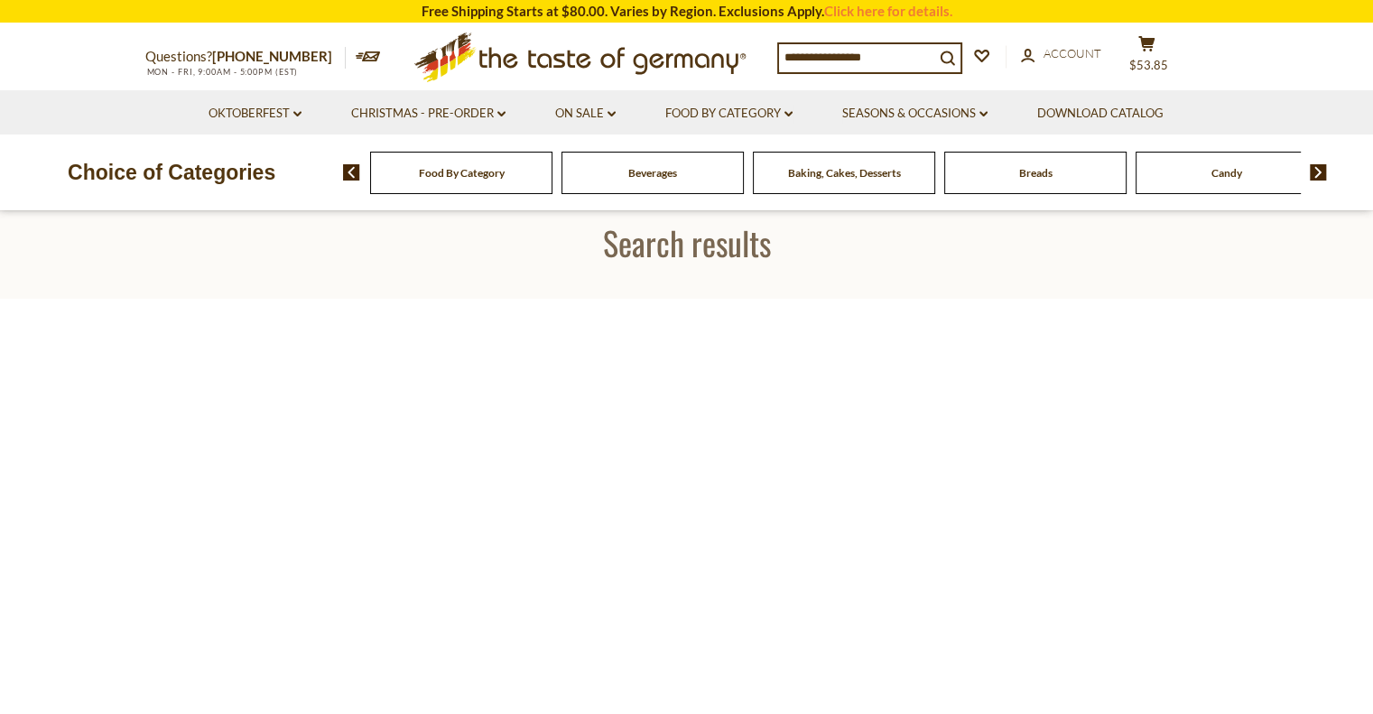
type input "**********"
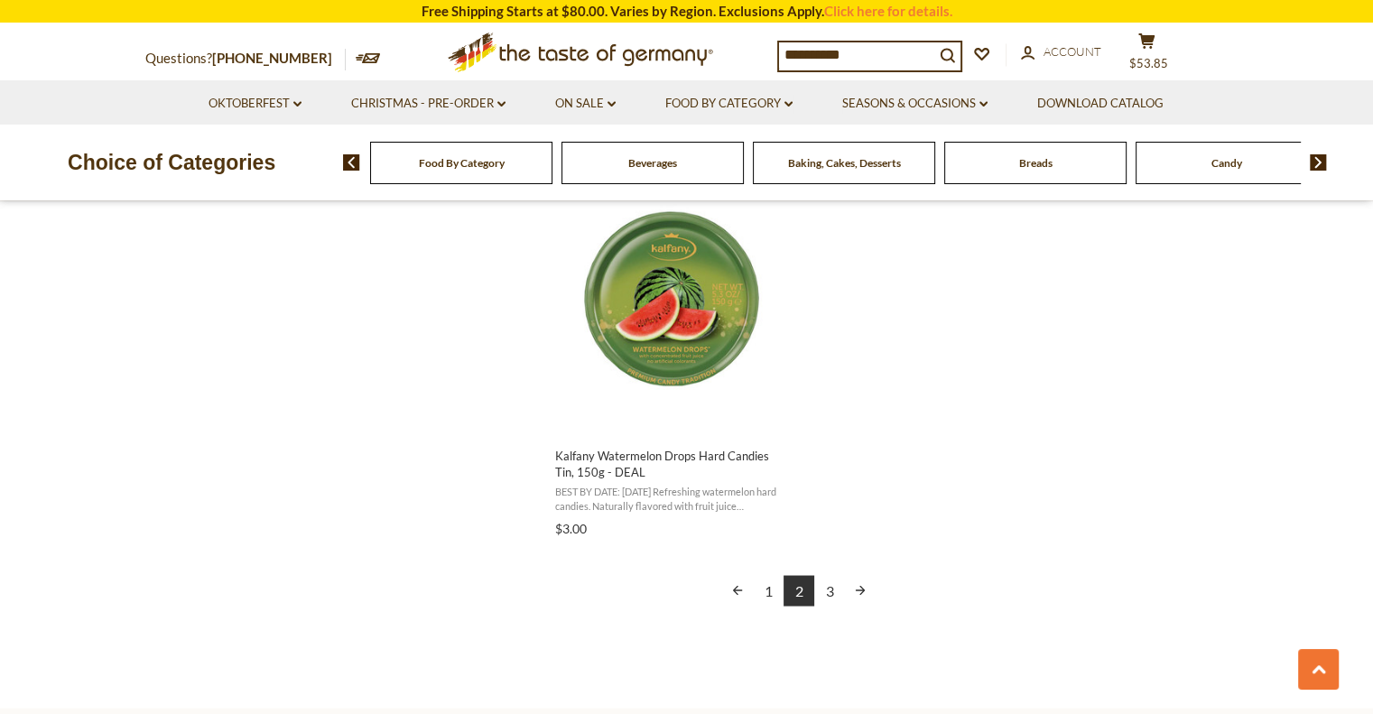
scroll to position [3250, 0]
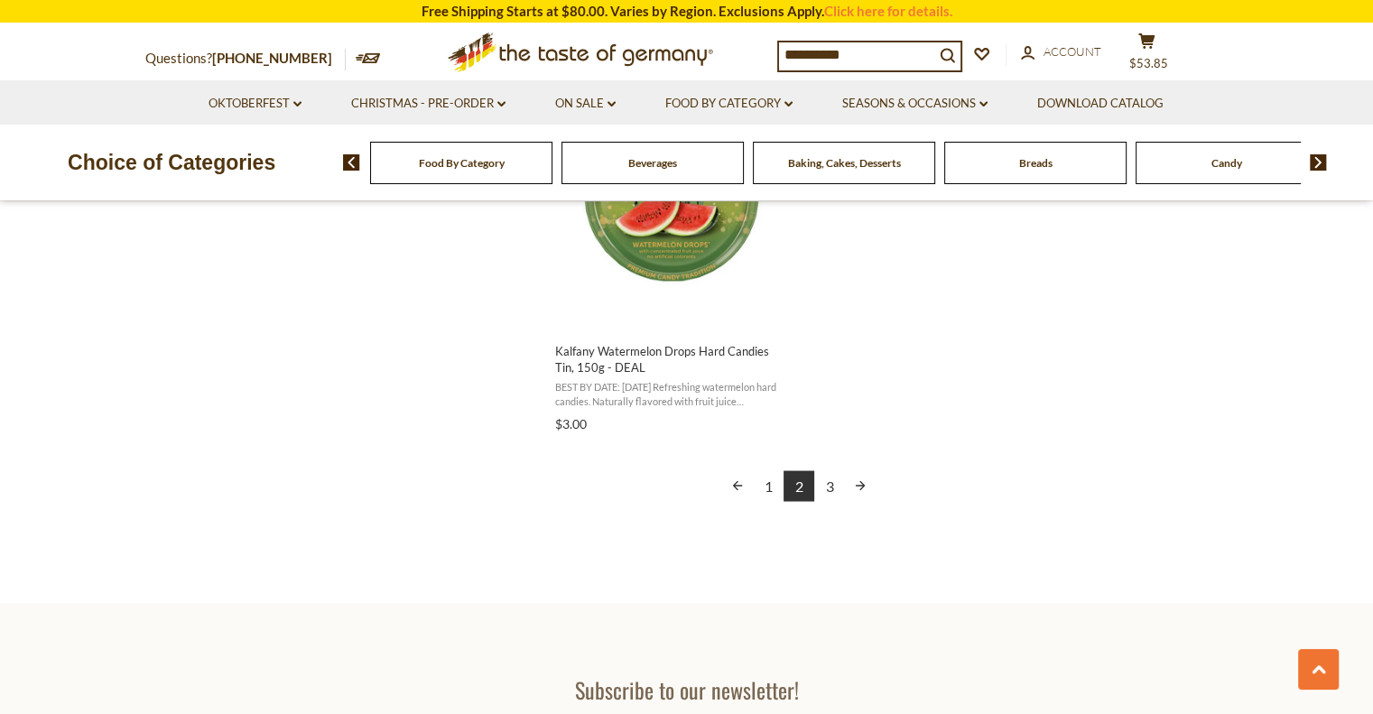
click at [831, 482] on link "3" at bounding box center [829, 485] width 31 height 31
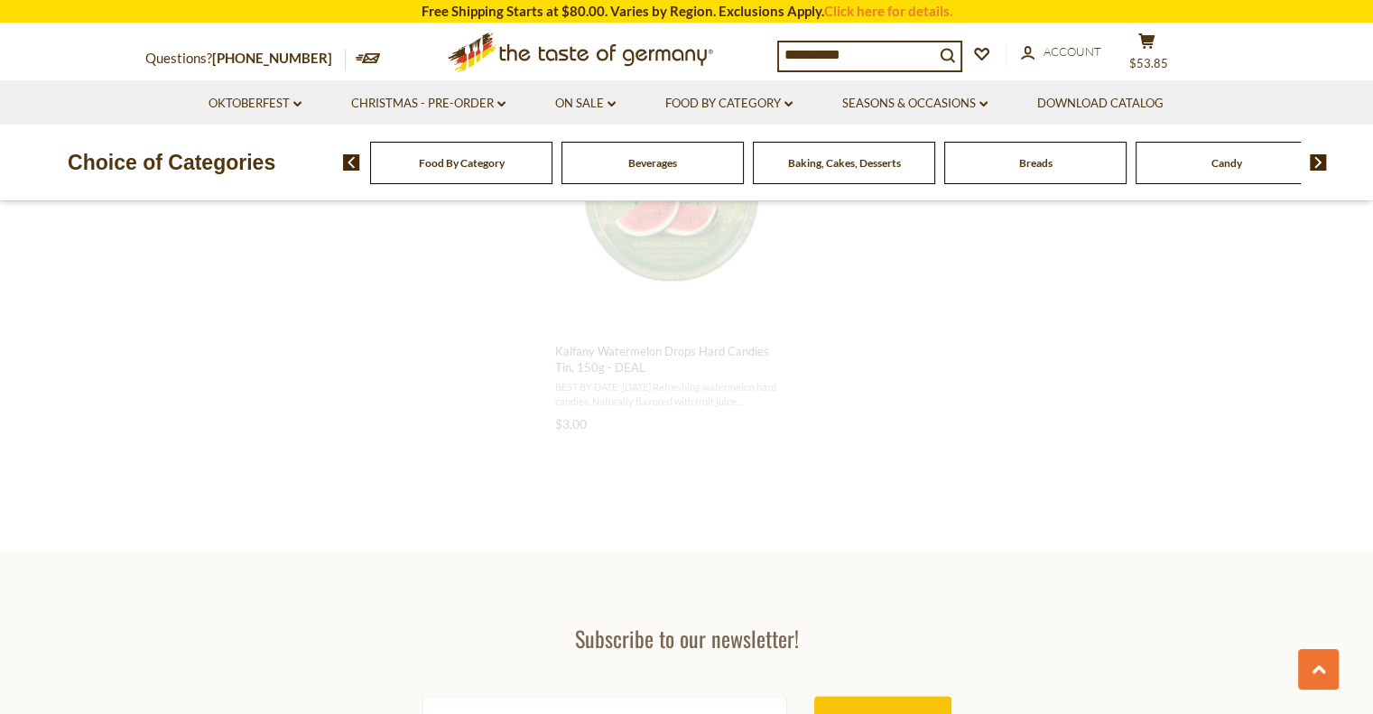
scroll to position [1383, 0]
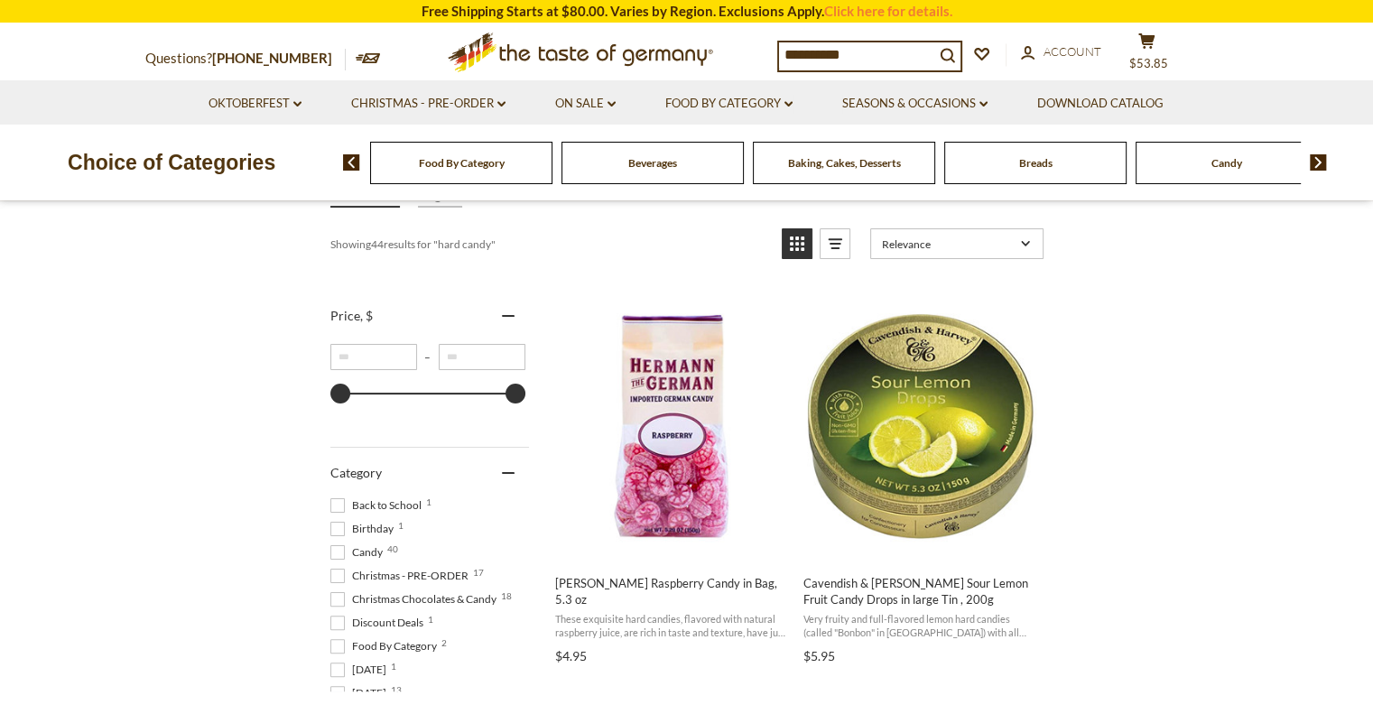
scroll to position [271, 0]
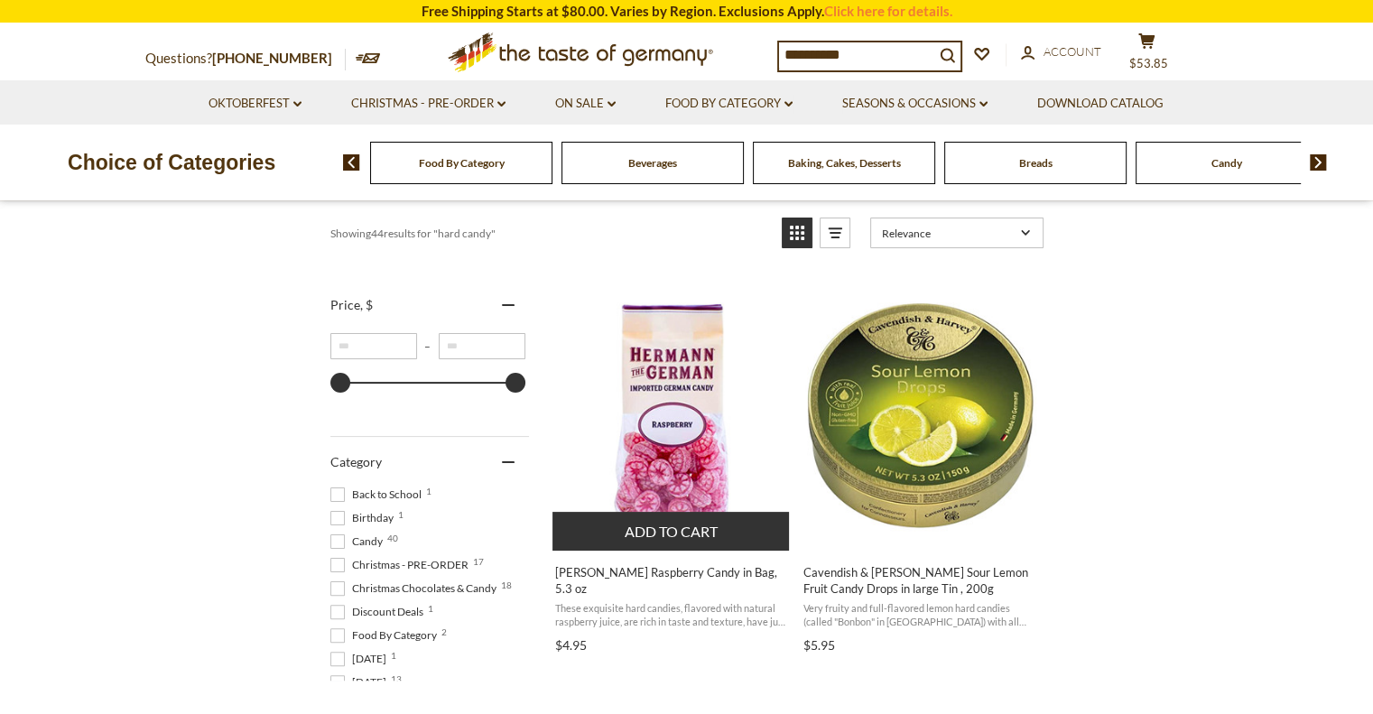
click at [673, 526] on button "Add to cart" at bounding box center [671, 531] width 237 height 39
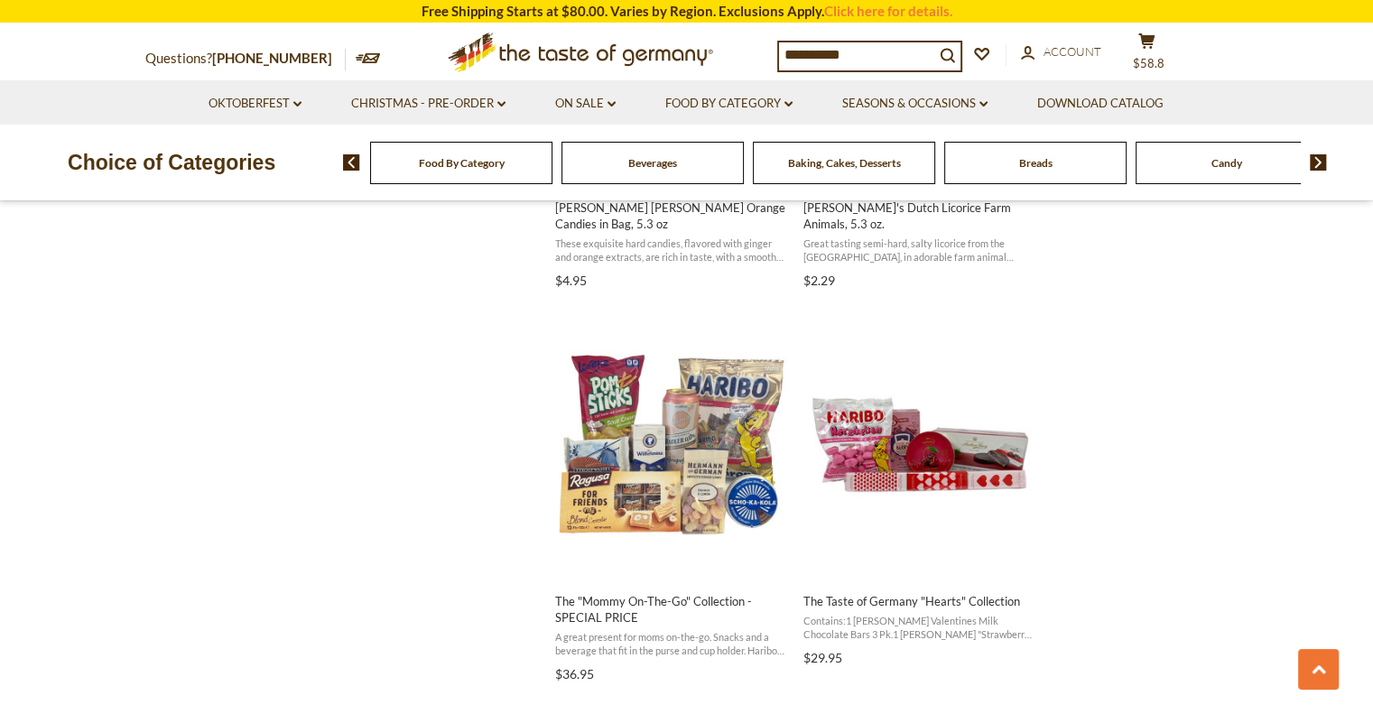
scroll to position [2618, 0]
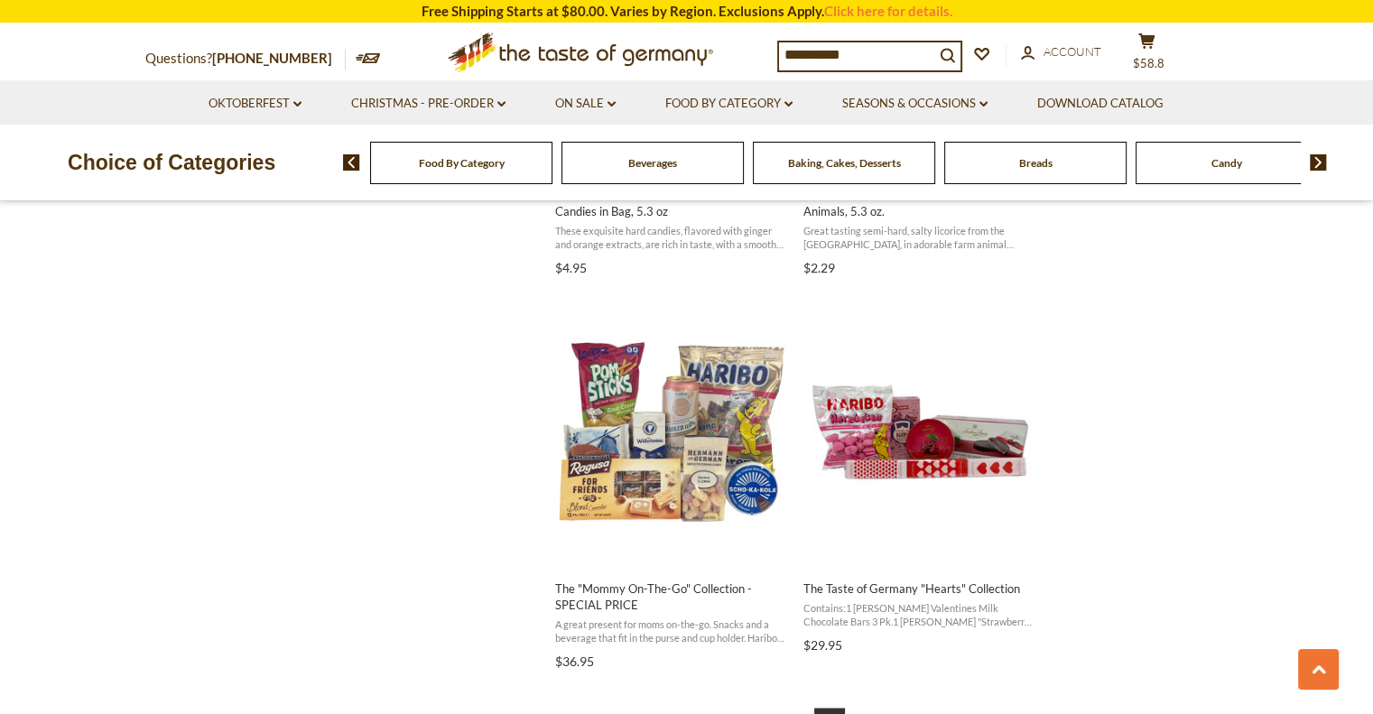
click at [868, 55] on input "**********" at bounding box center [856, 54] width 155 height 25
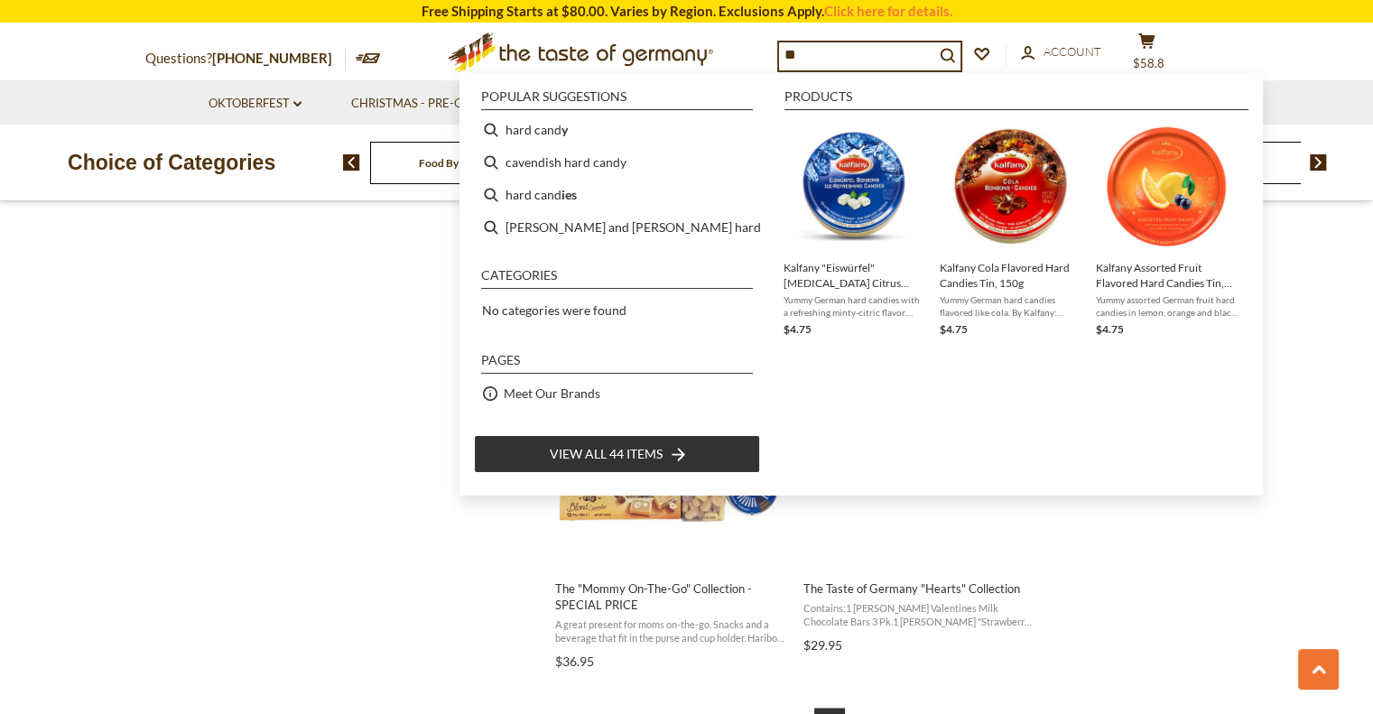
type input "*"
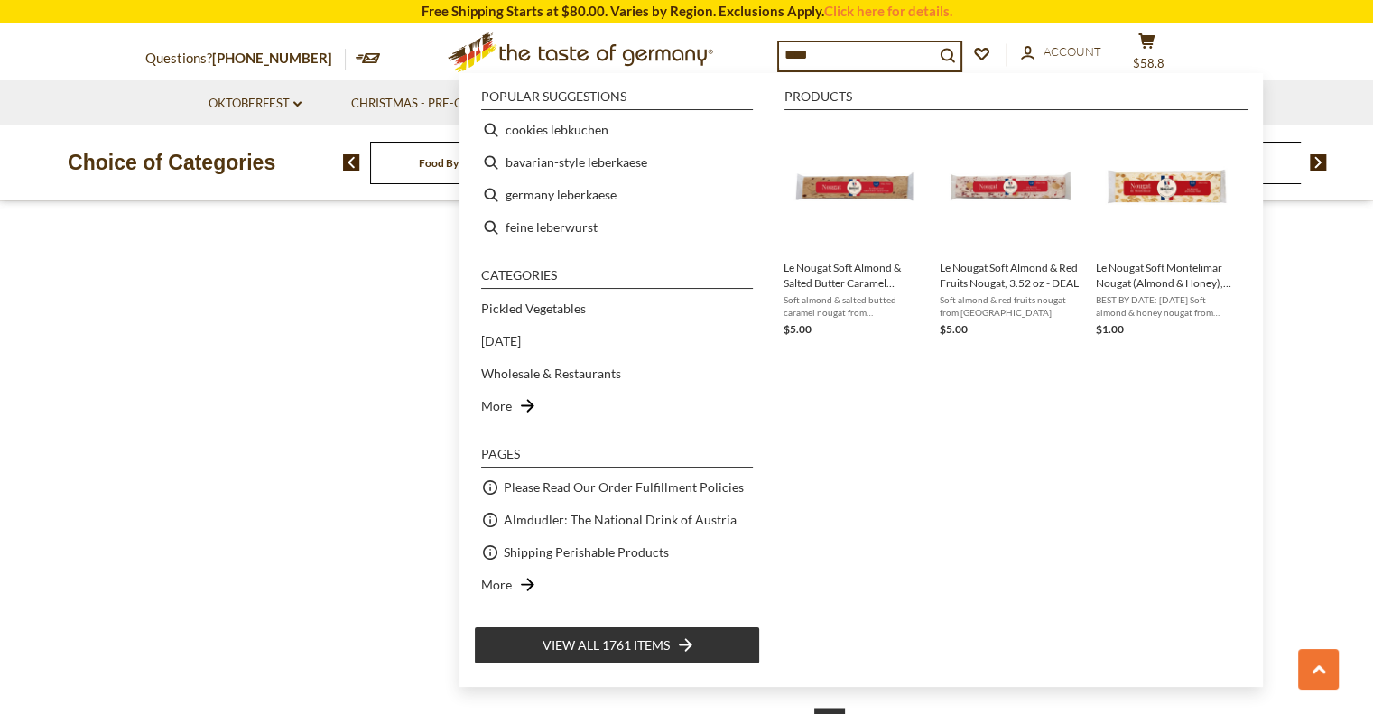
type input "*****"
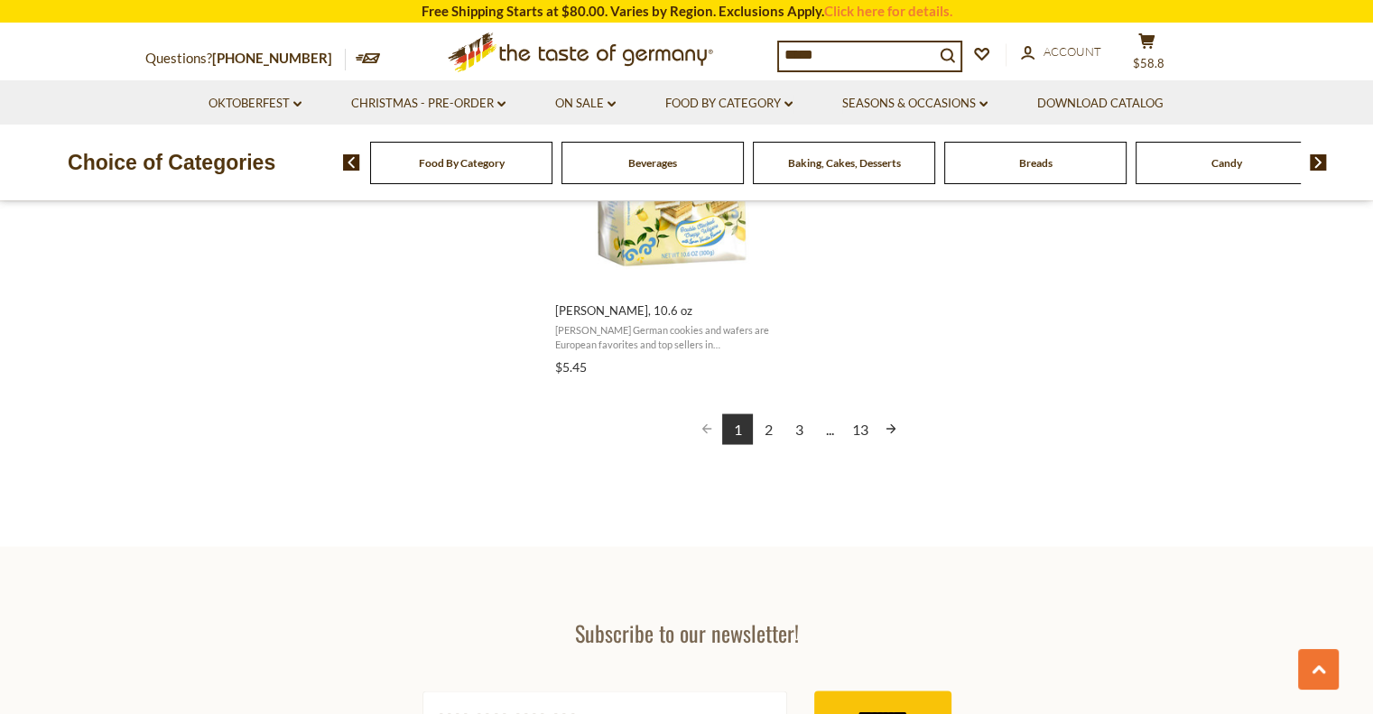
scroll to position [3340, 0]
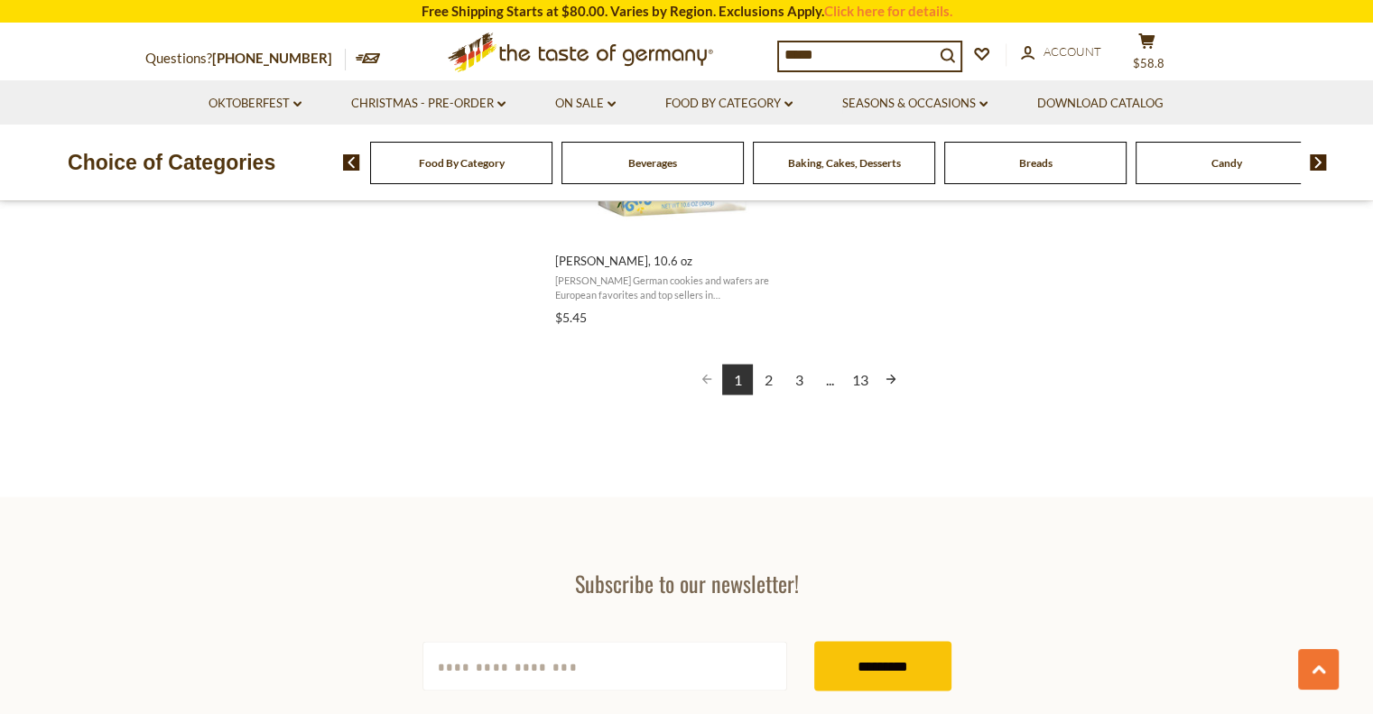
drag, startPoint x: 904, startPoint y: 35, endPoint x: 923, endPoint y: 41, distance: 19.7
click at [914, 38] on div "Questions? 800-881-6419 MON - FRI, 9:00AM - 5:00PM (EST) .st0{fill:#EDD300;} .s…" at bounding box center [687, 52] width 1110 height 56
click at [859, 64] on input "*****" at bounding box center [856, 54] width 155 height 25
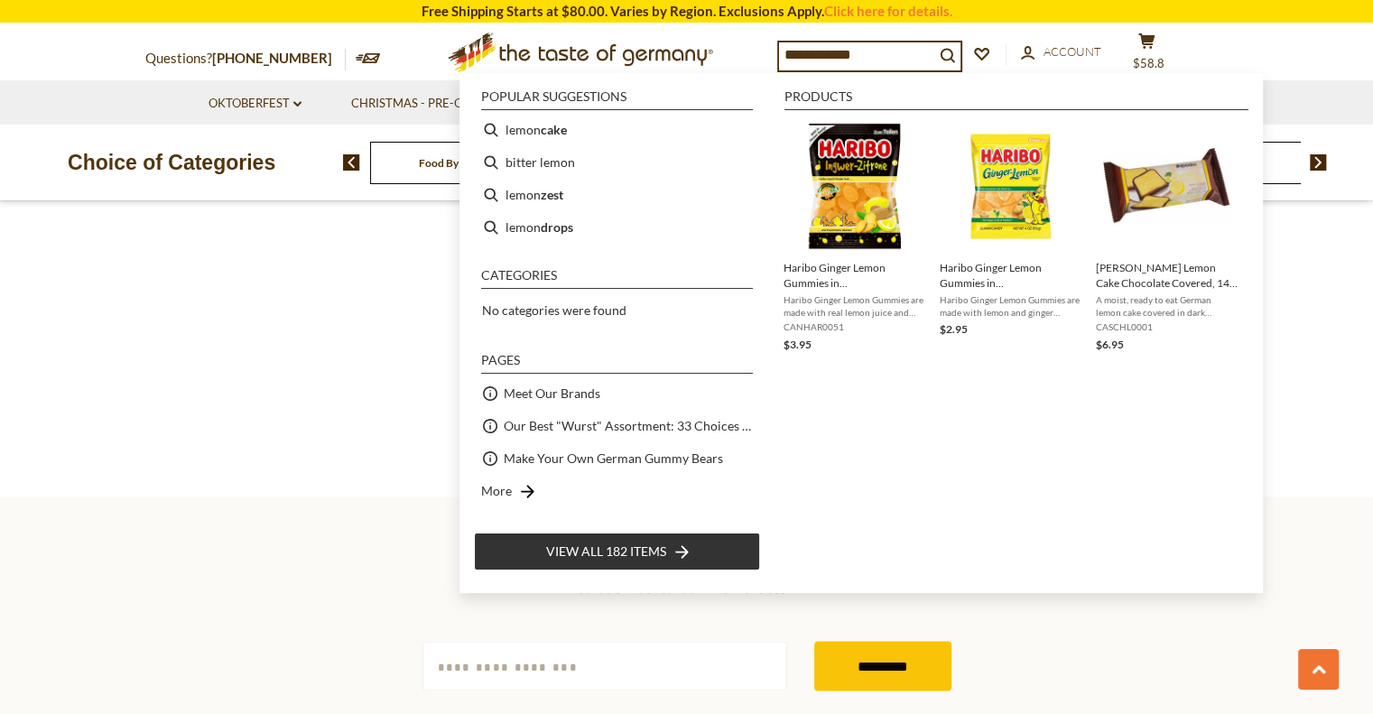
type input "**********"
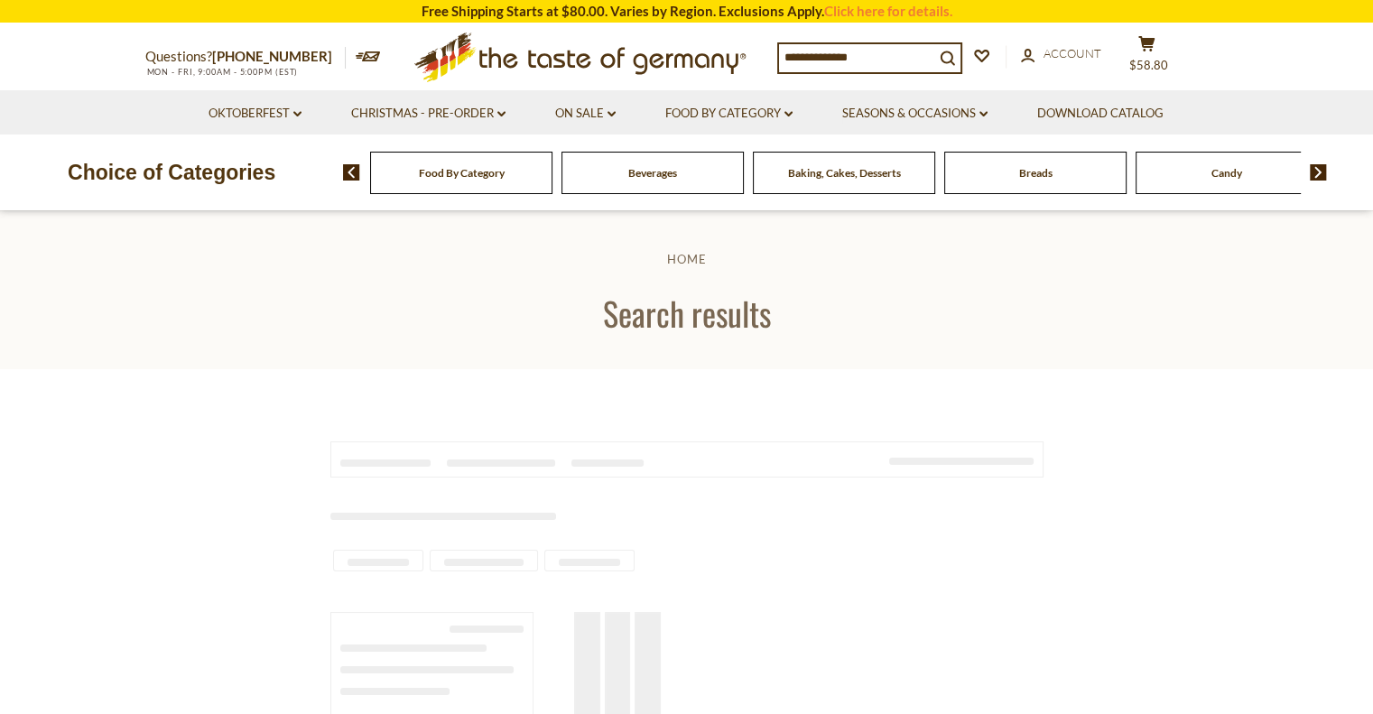
type input "**********"
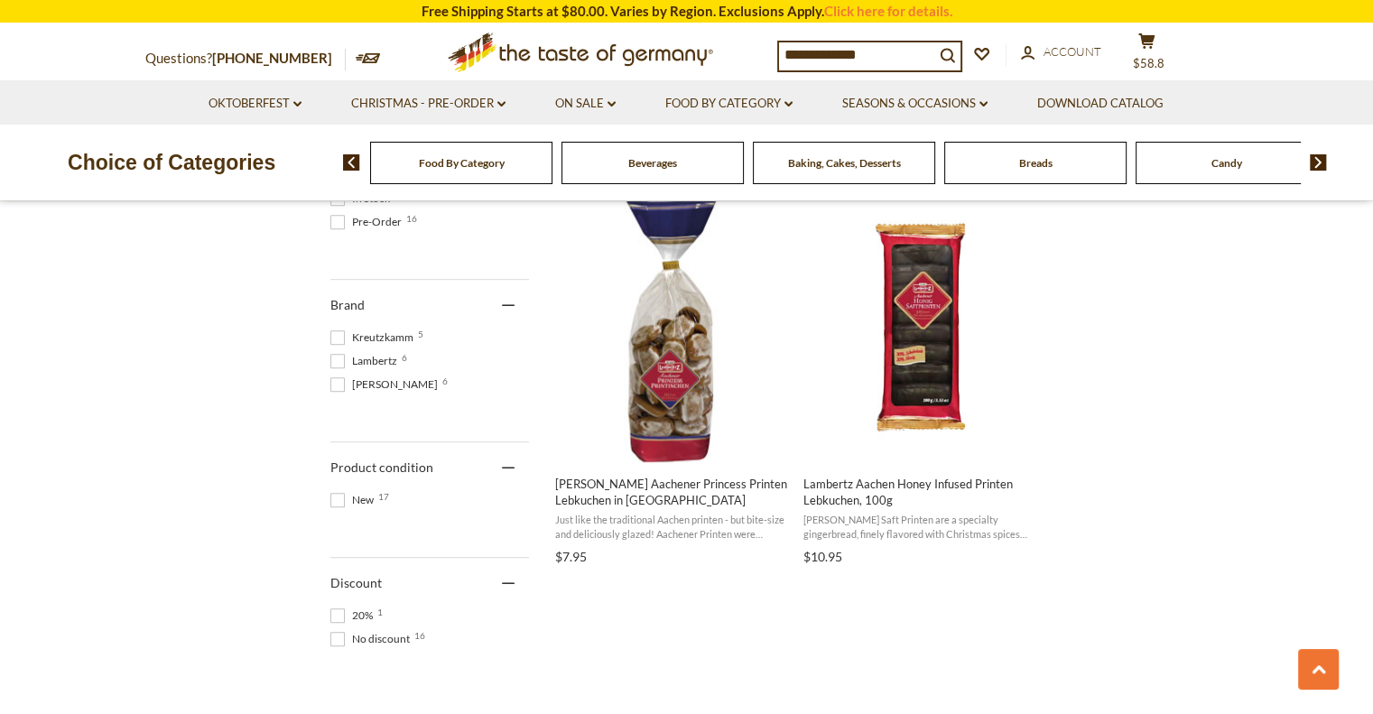
scroll to position [1083, 0]
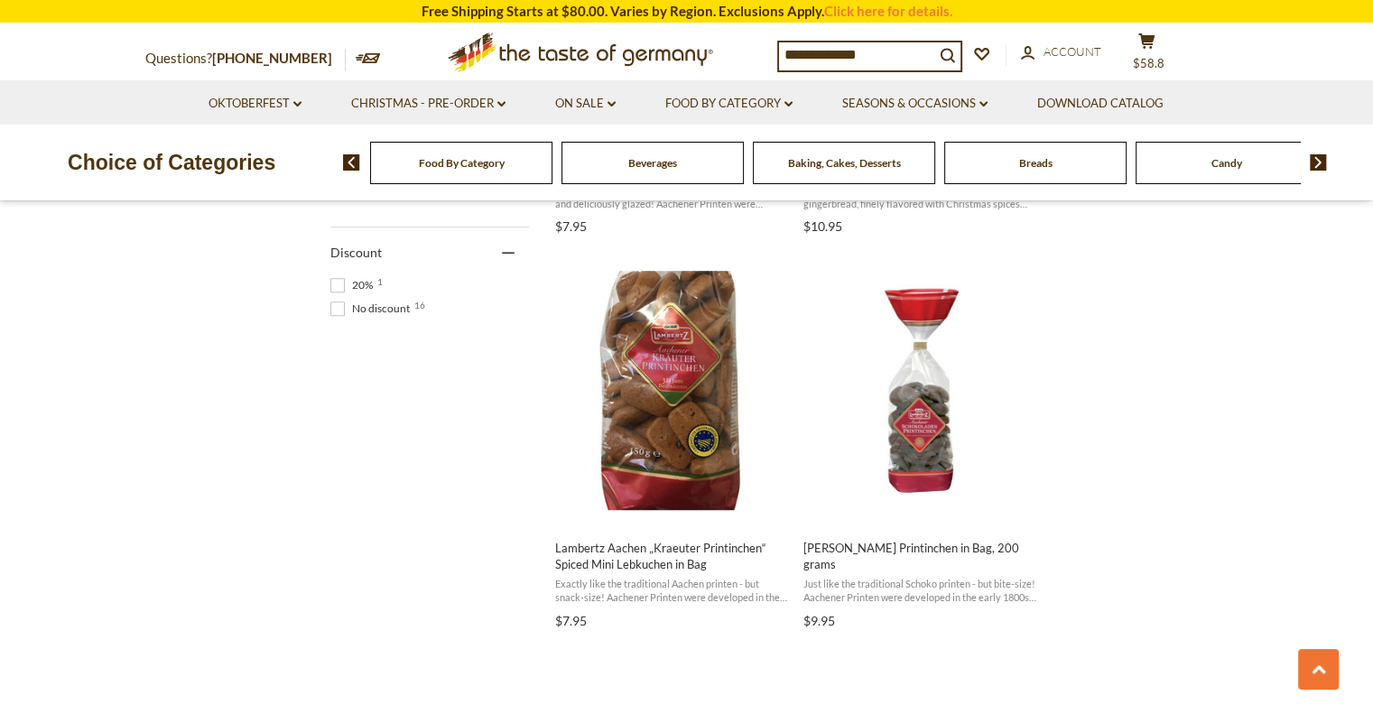
click at [1321, 156] on img at bounding box center [1318, 162] width 17 height 16
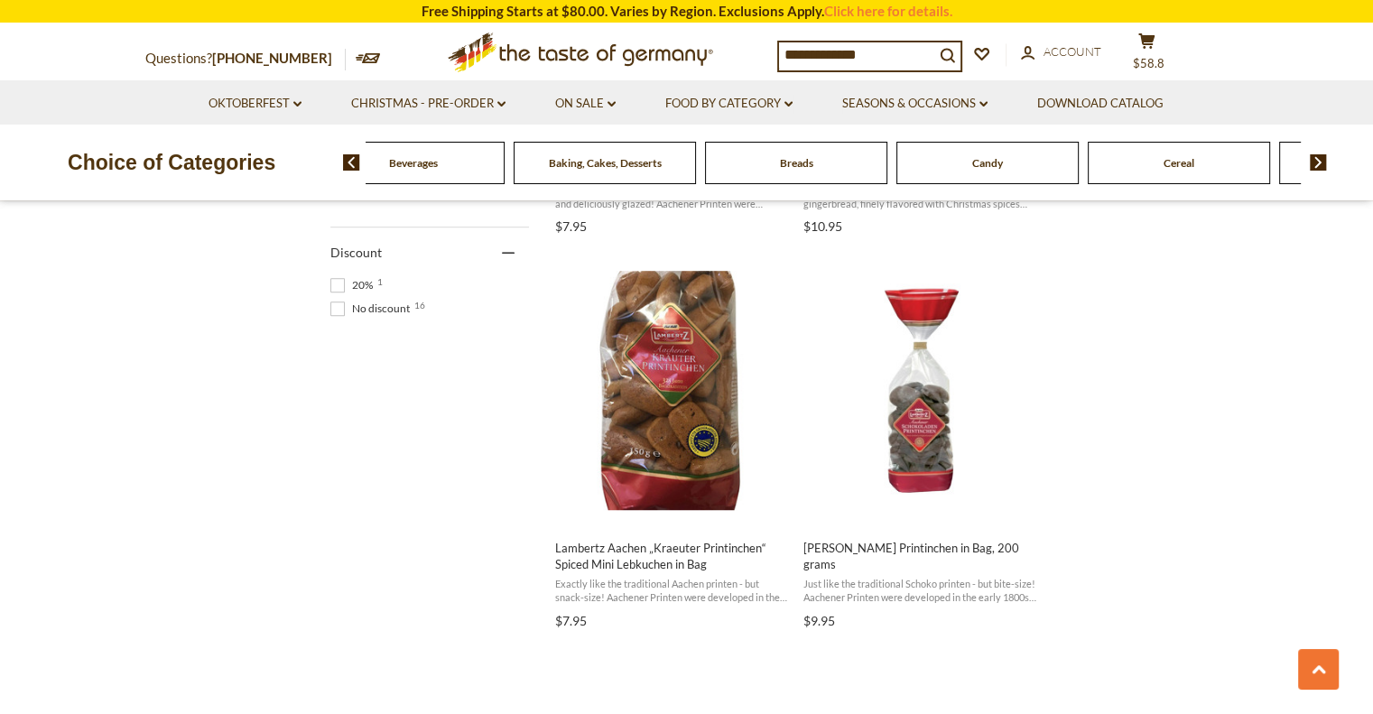
click at [1321, 156] on img at bounding box center [1318, 162] width 17 height 16
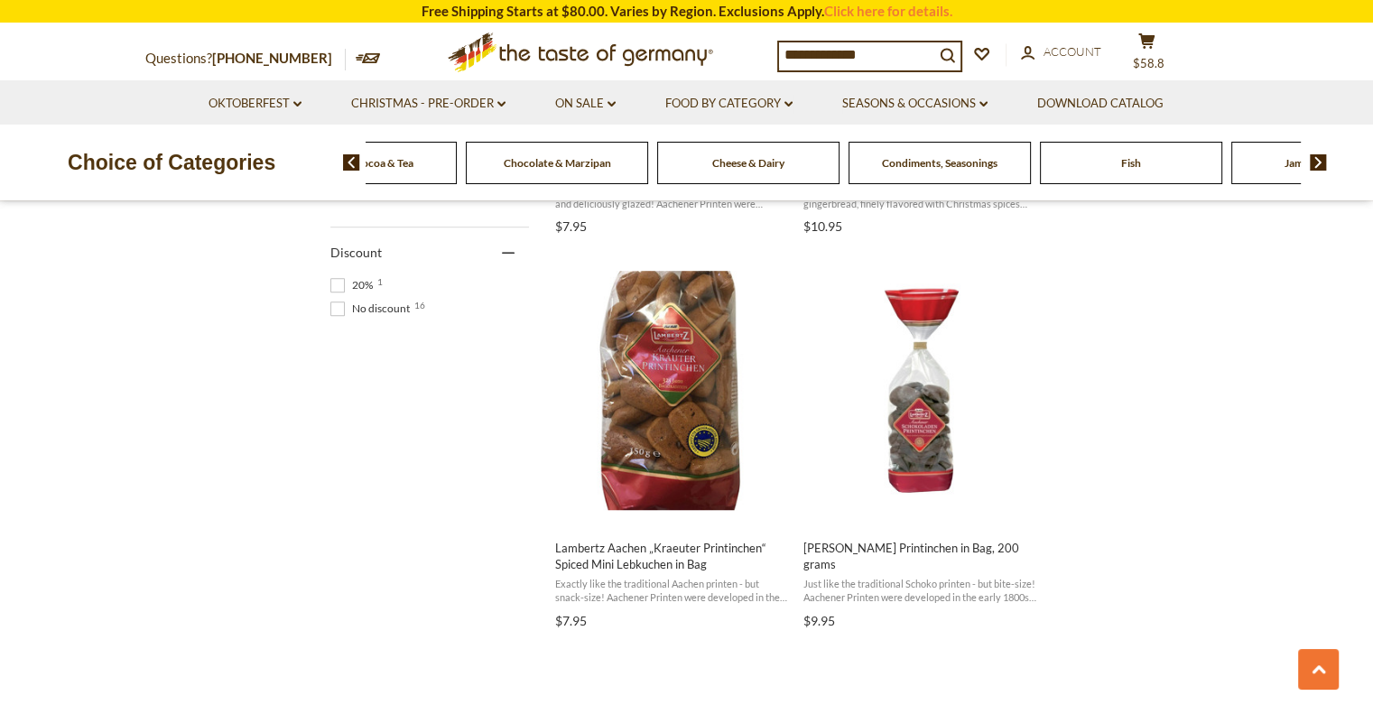
click at [1321, 156] on img at bounding box center [1318, 162] width 17 height 16
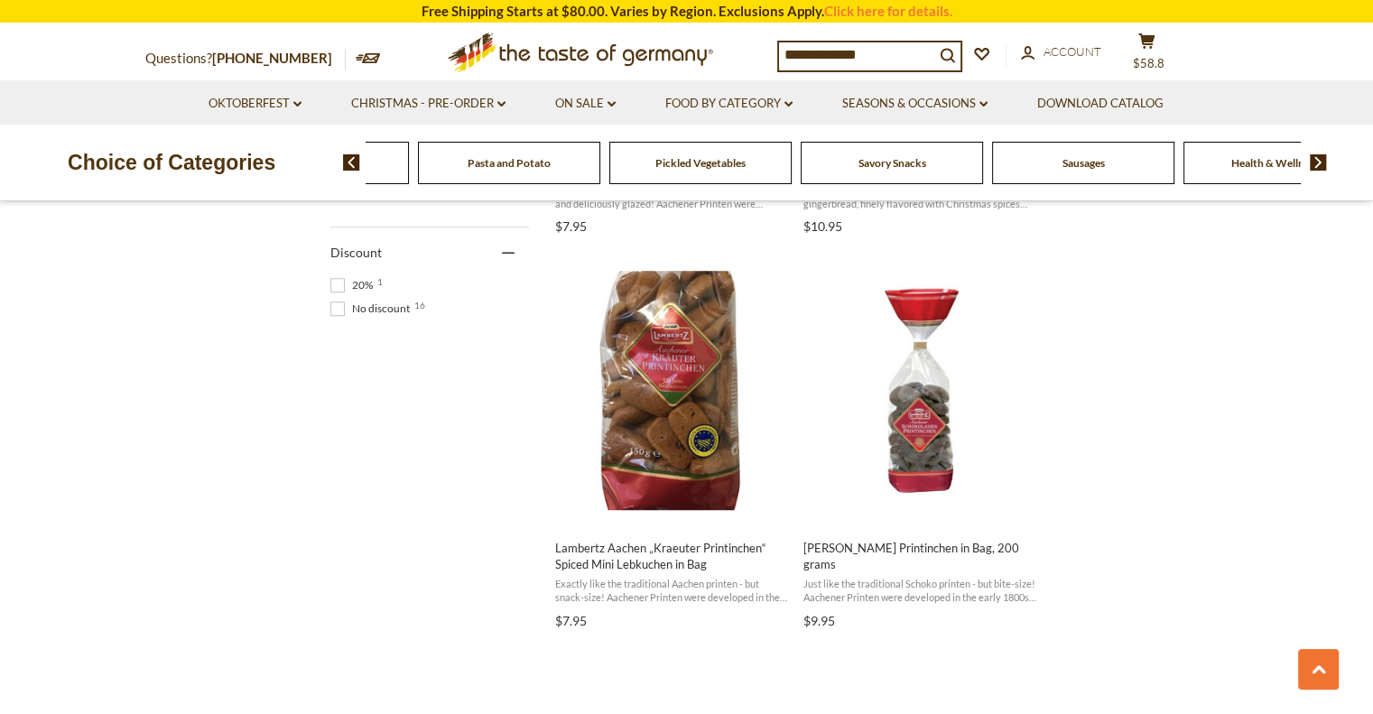
click at [1321, 156] on img at bounding box center [1318, 162] width 17 height 16
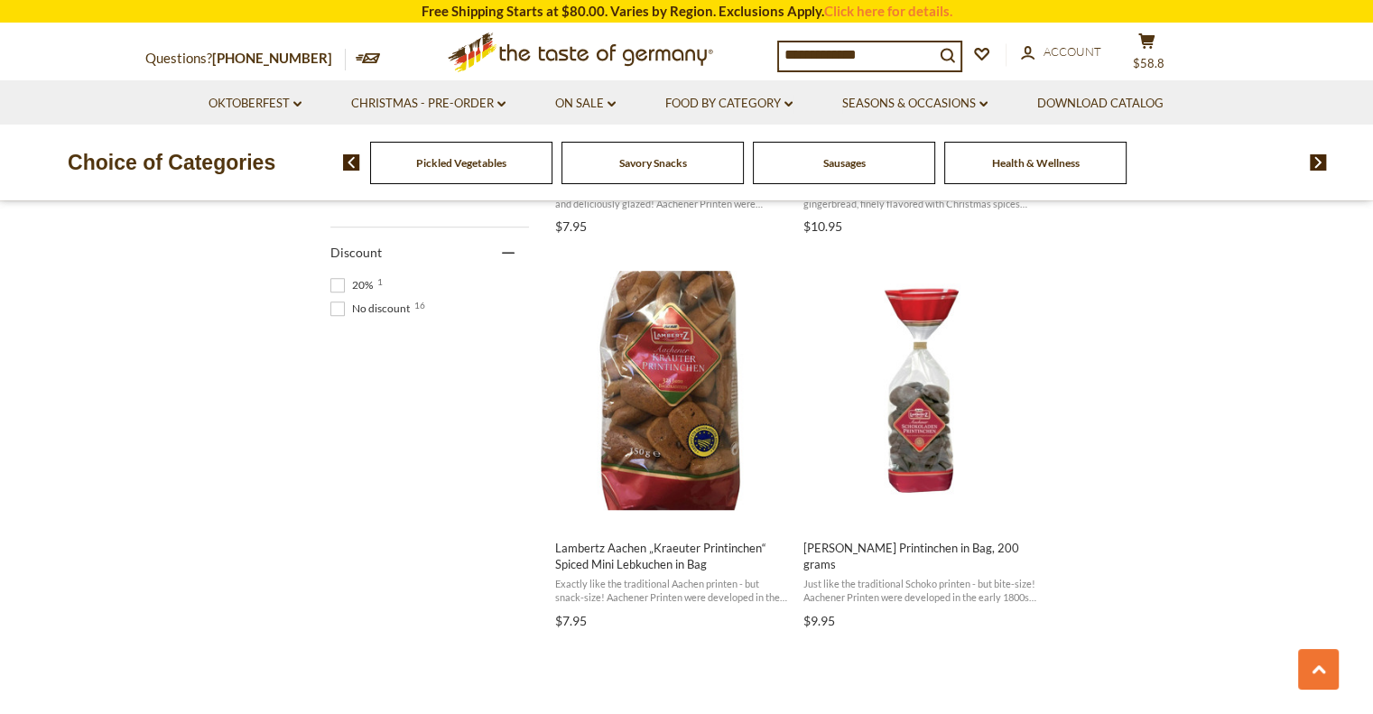
click at [837, 165] on span "Sausages" at bounding box center [844, 163] width 42 height 14
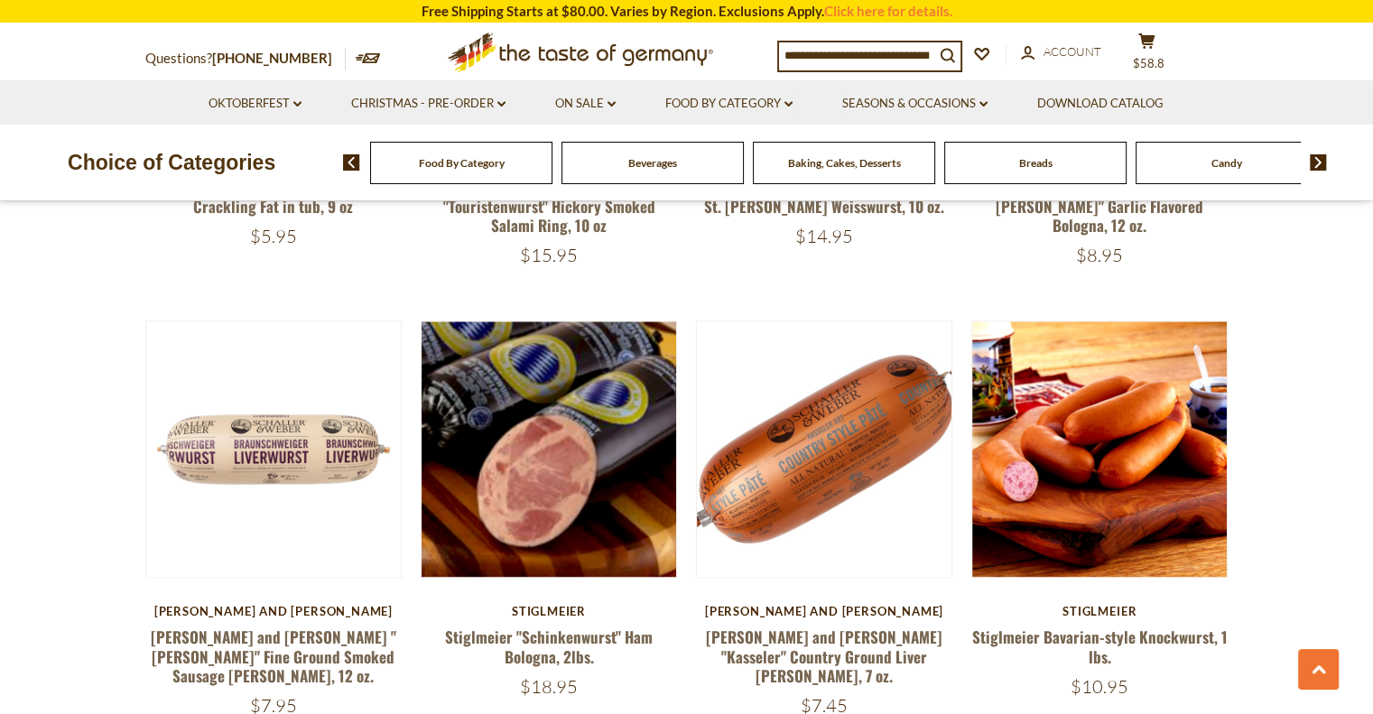
scroll to position [2347, 0]
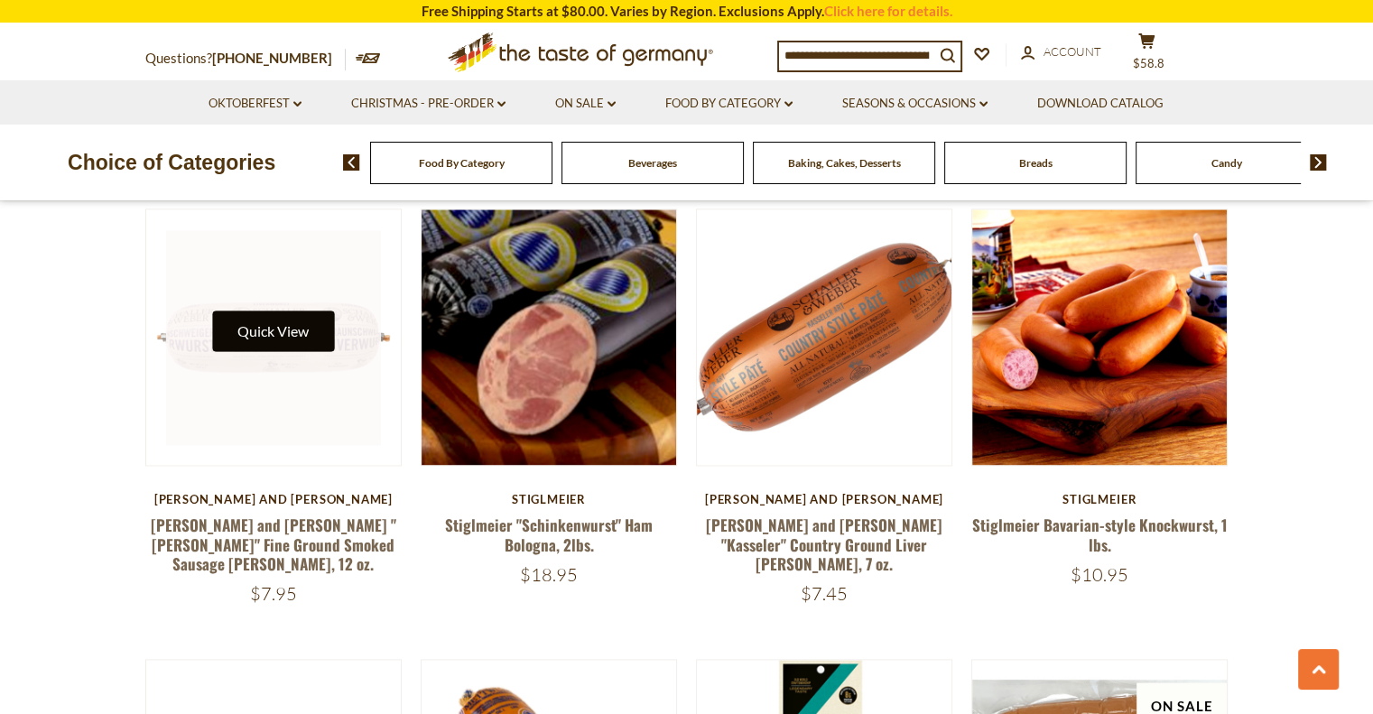
click at [307, 311] on button "Quick View" at bounding box center [273, 331] width 122 height 41
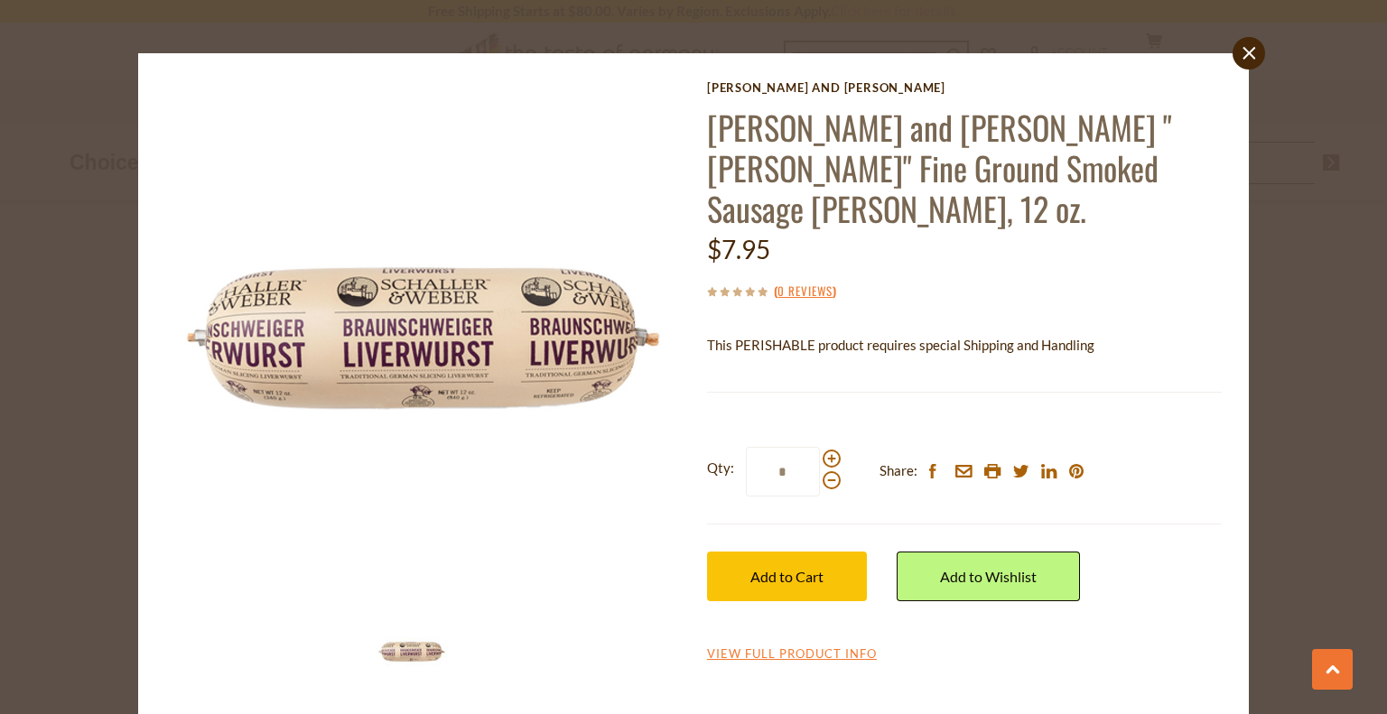
scroll to position [32, 0]
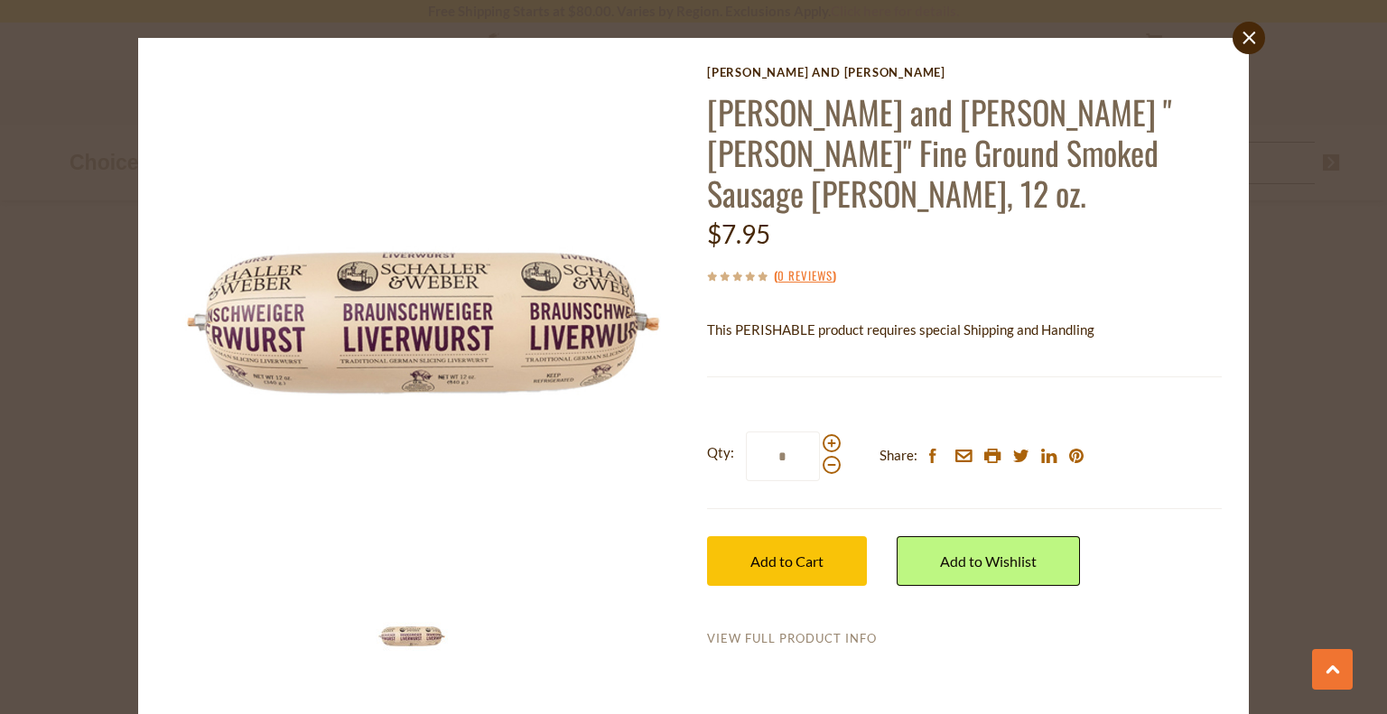
click at [784, 631] on link "View Full Product Info" at bounding box center [792, 639] width 170 height 16
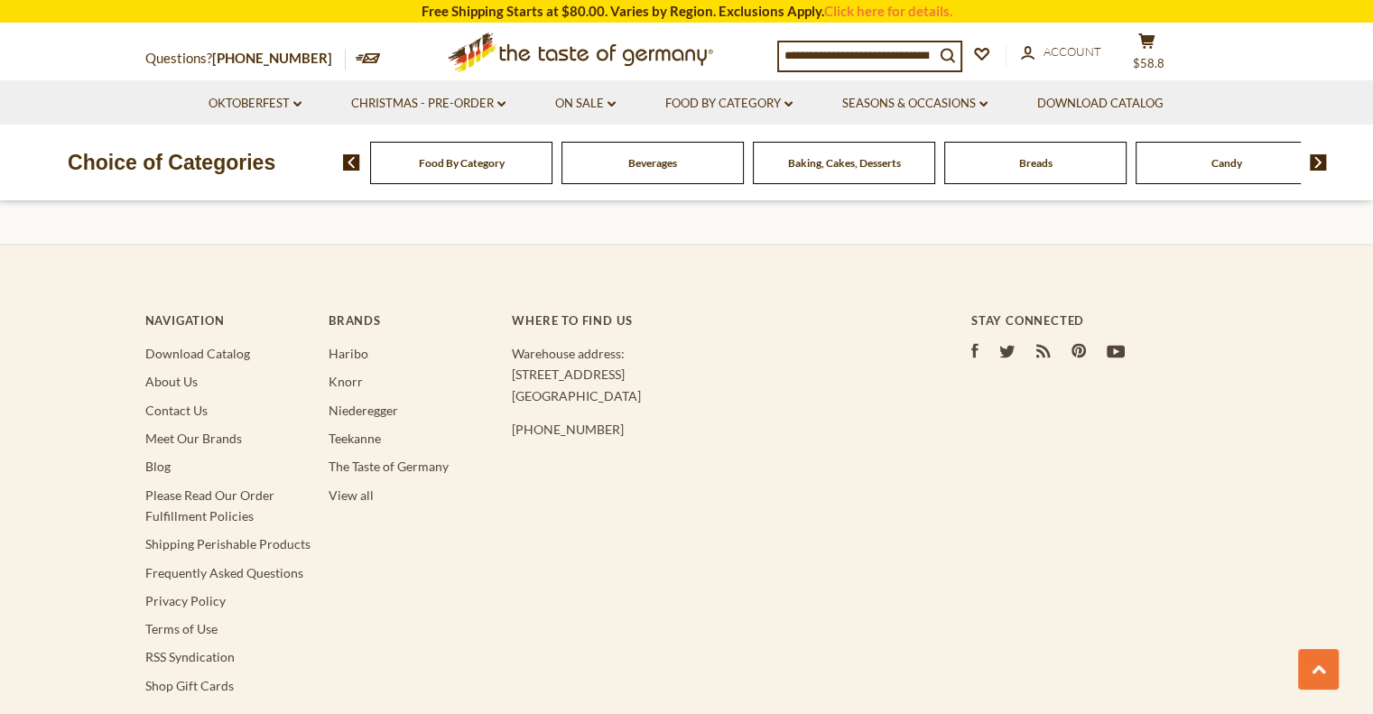
scroll to position [3400, 0]
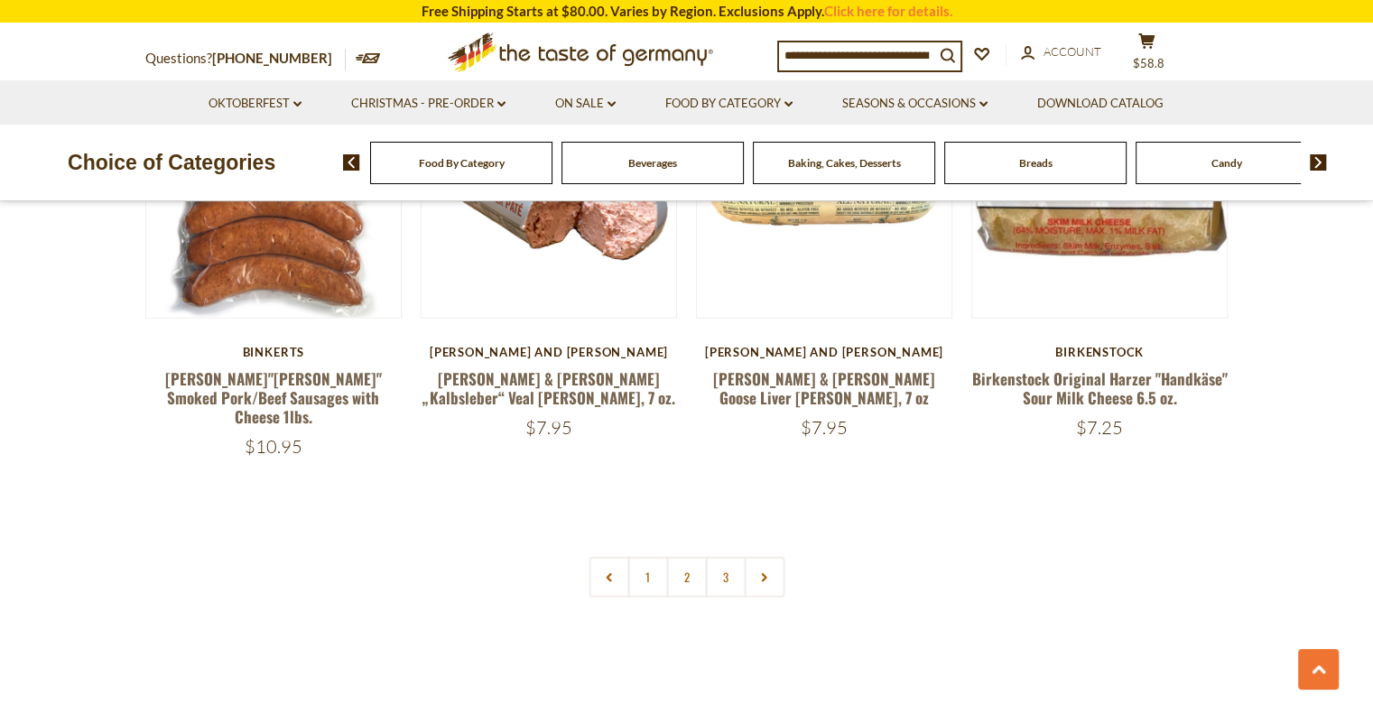
scroll to position [4337, 0]
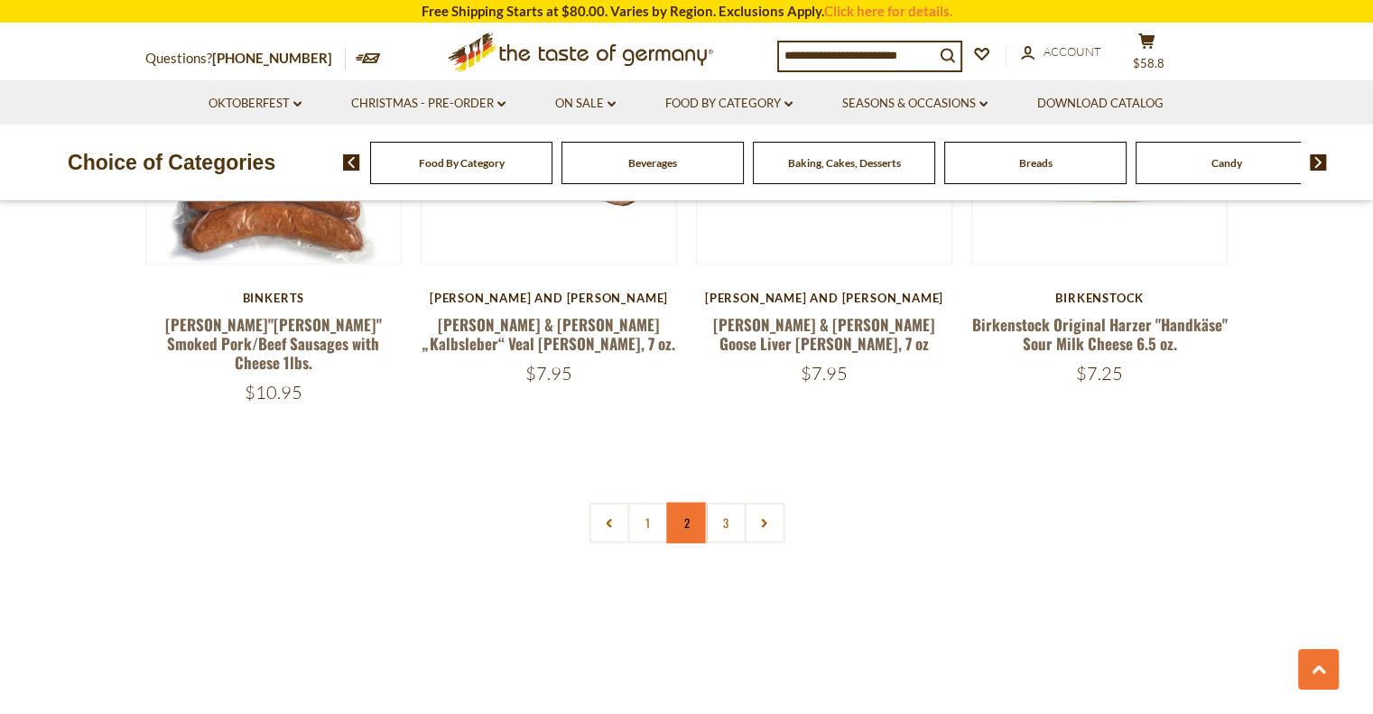
click at [684, 503] on link "2" at bounding box center [686, 523] width 41 height 41
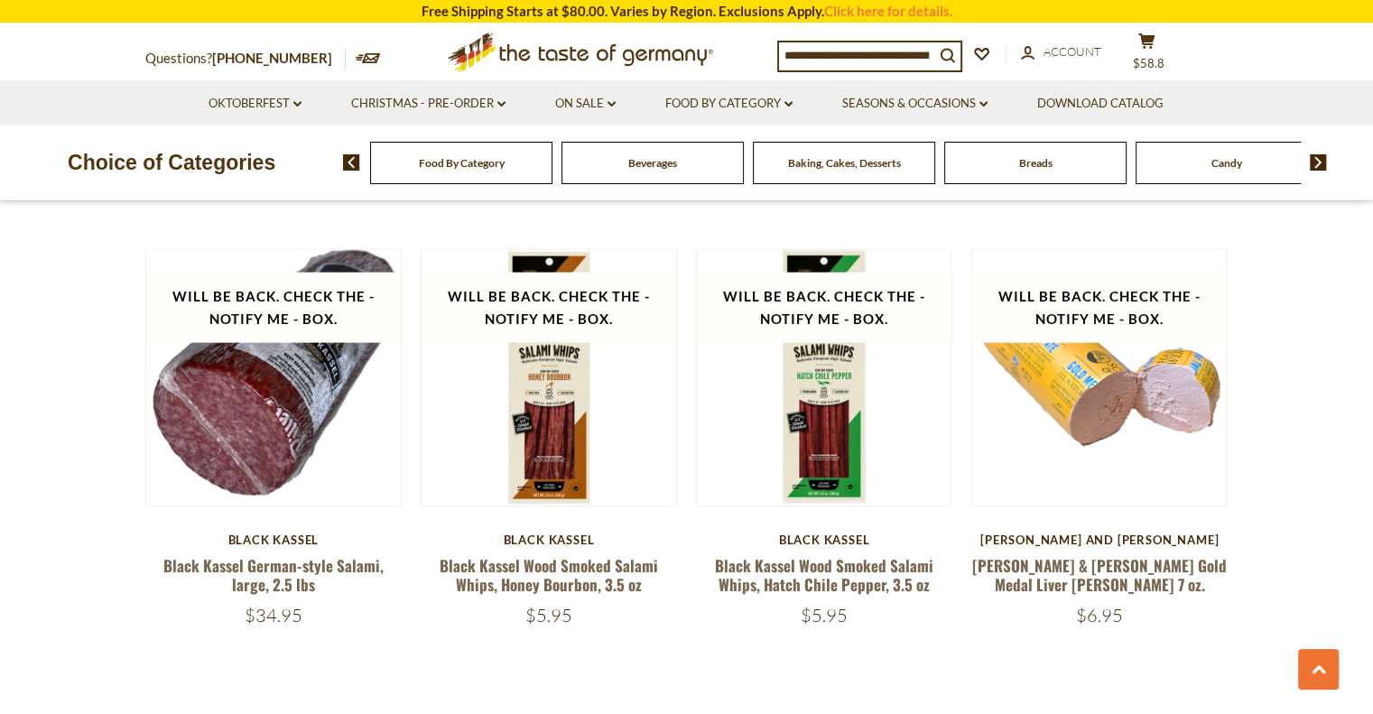
scroll to position [4102, 0]
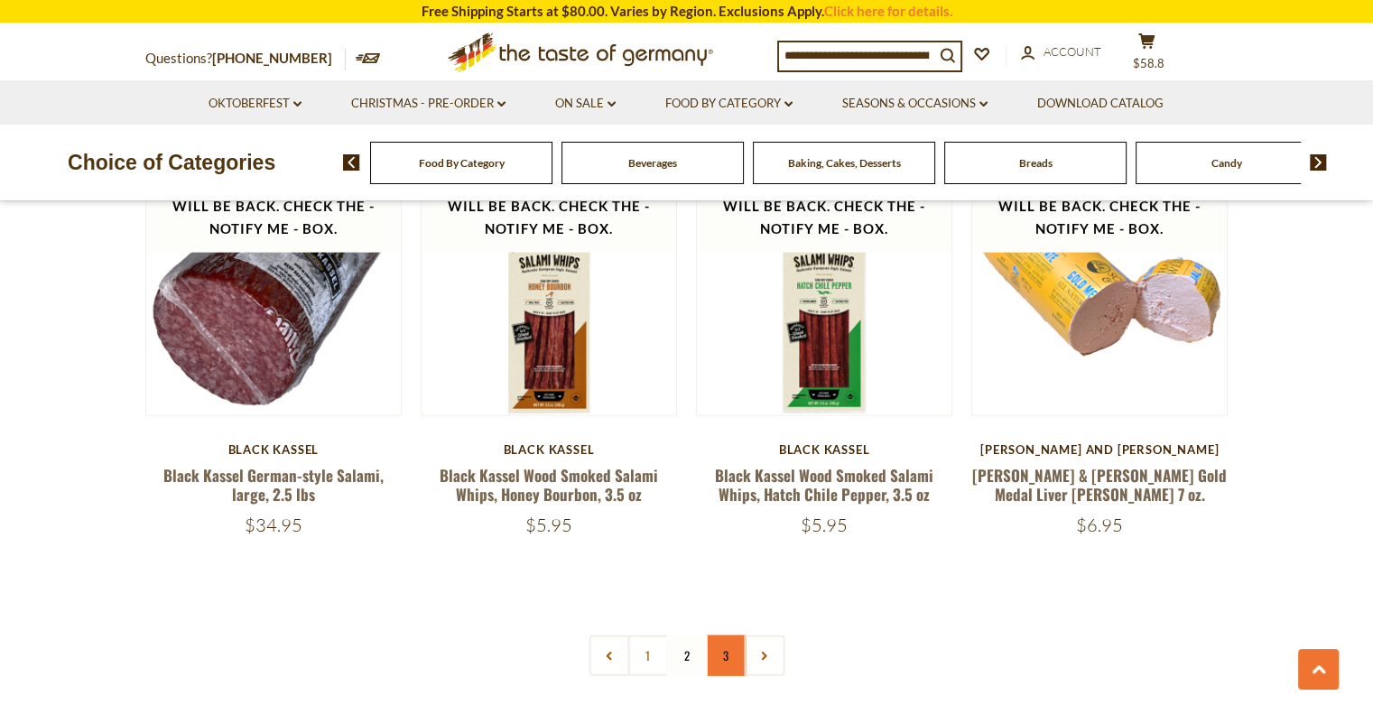
click at [729, 636] on link "3" at bounding box center [725, 656] width 41 height 41
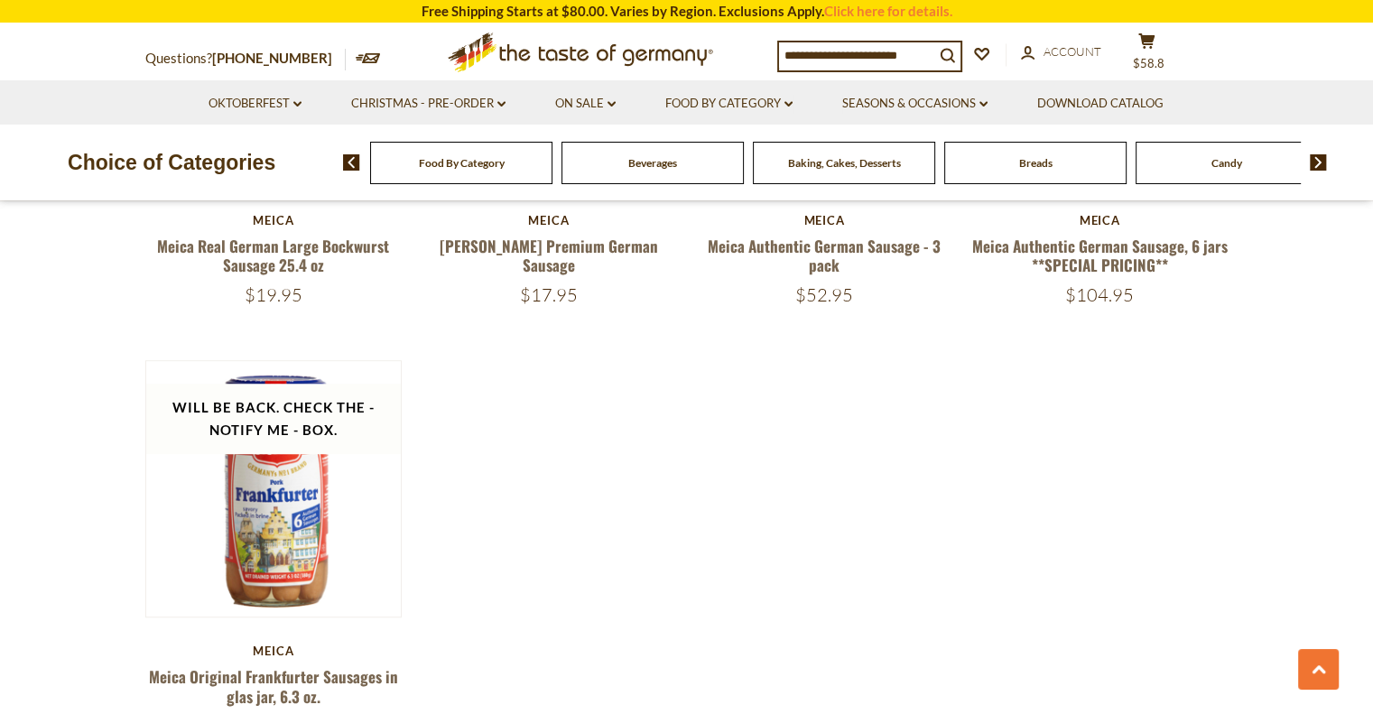
scroll to position [1484, 0]
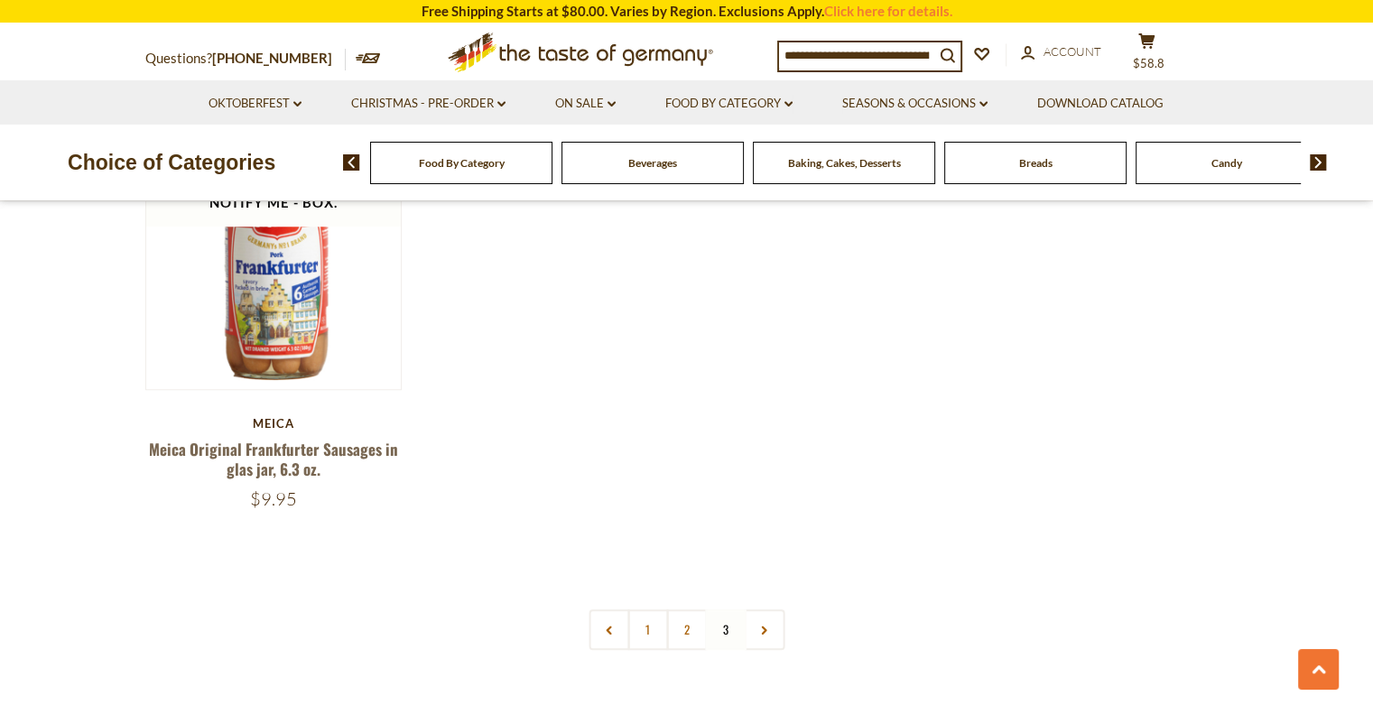
click at [866, 62] on input at bounding box center [856, 54] width 155 height 25
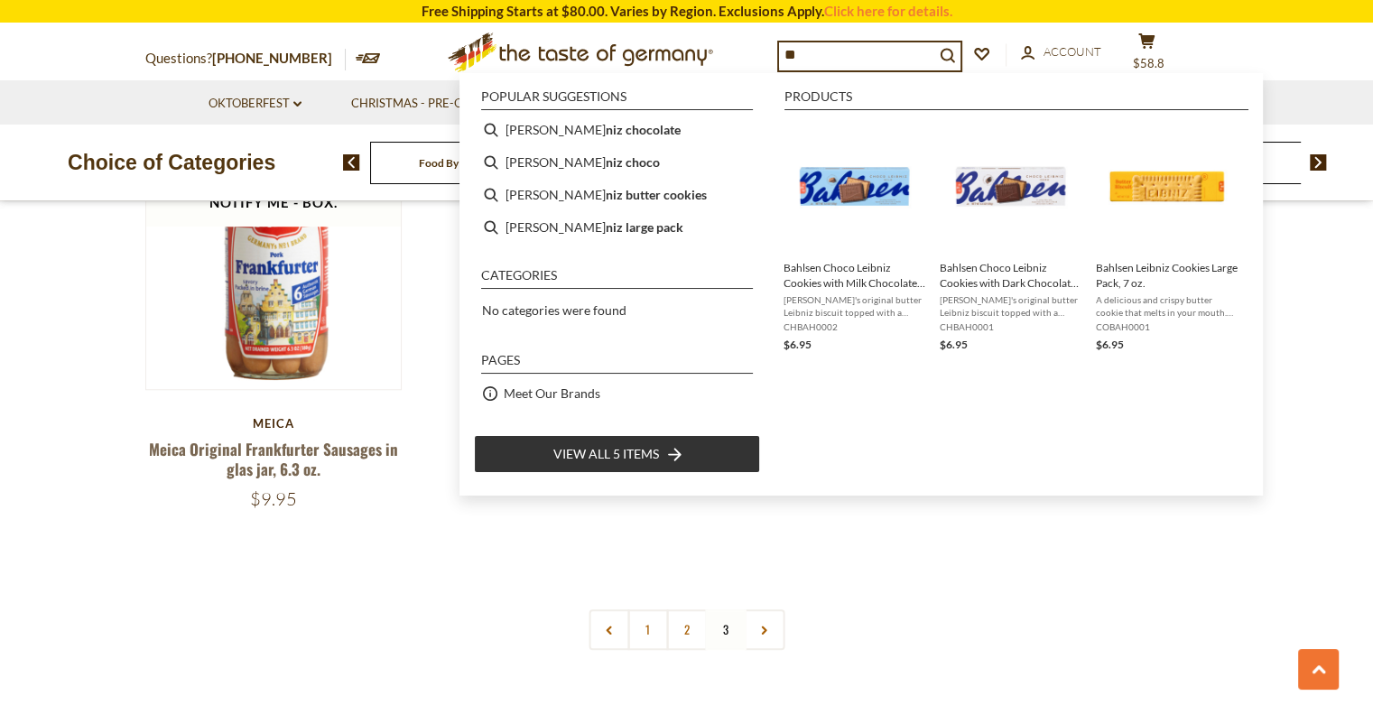
type input "*"
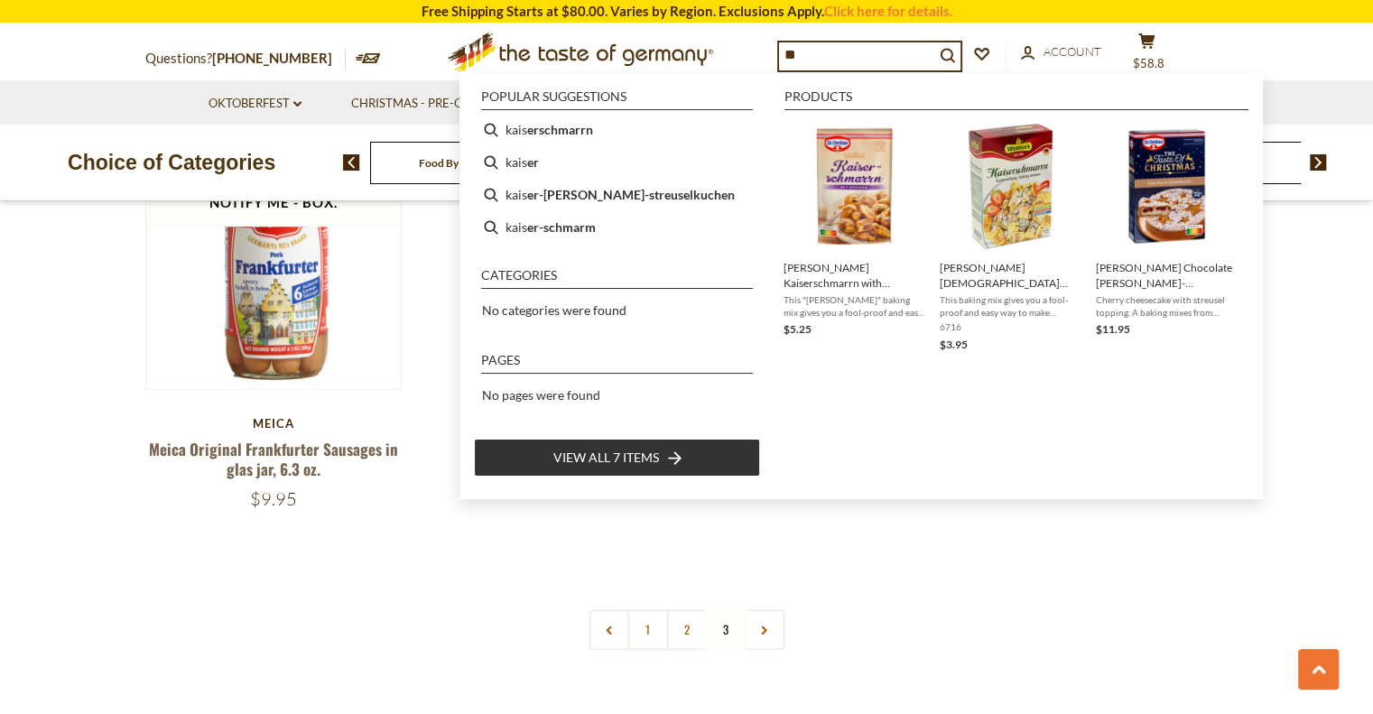
type input "*"
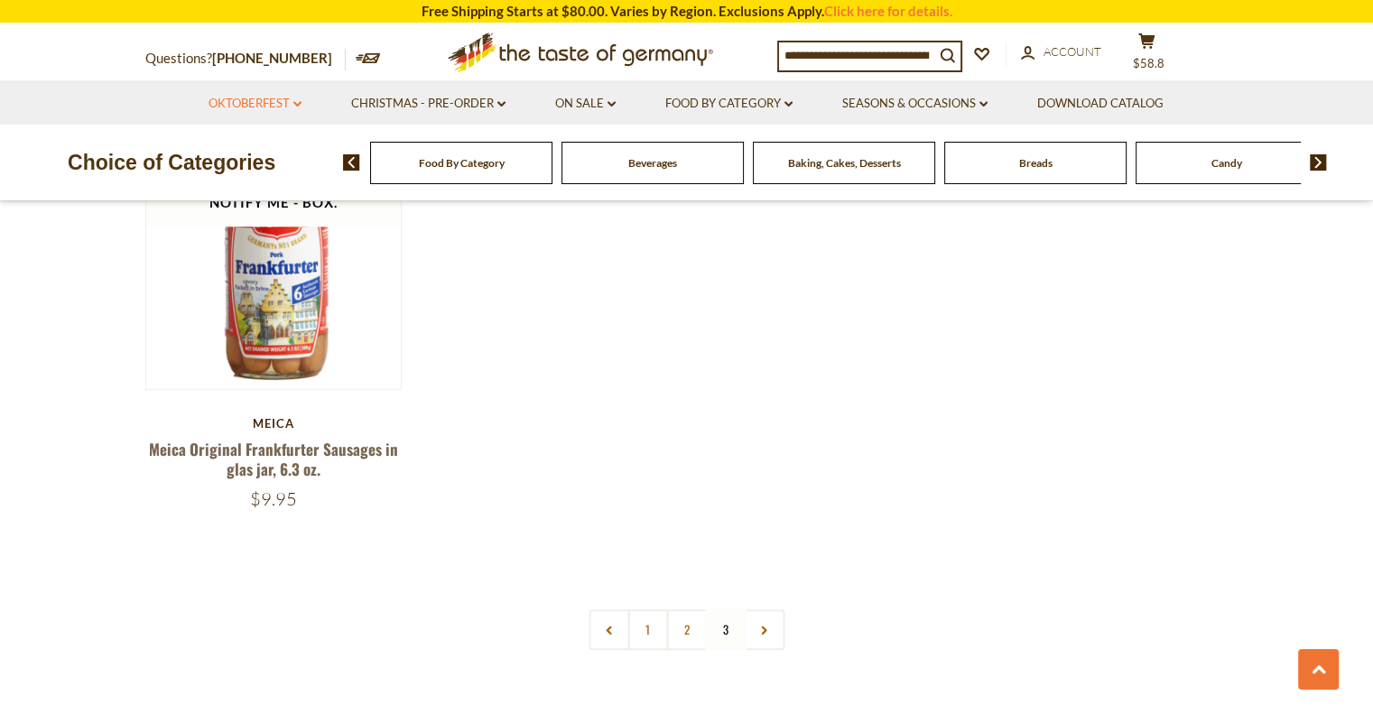
click at [274, 104] on link "Oktoberfest dropdown_arrow" at bounding box center [255, 104] width 93 height 20
click at [265, 146] on link "All Oktoberfest" at bounding box center [245, 151] width 93 height 16
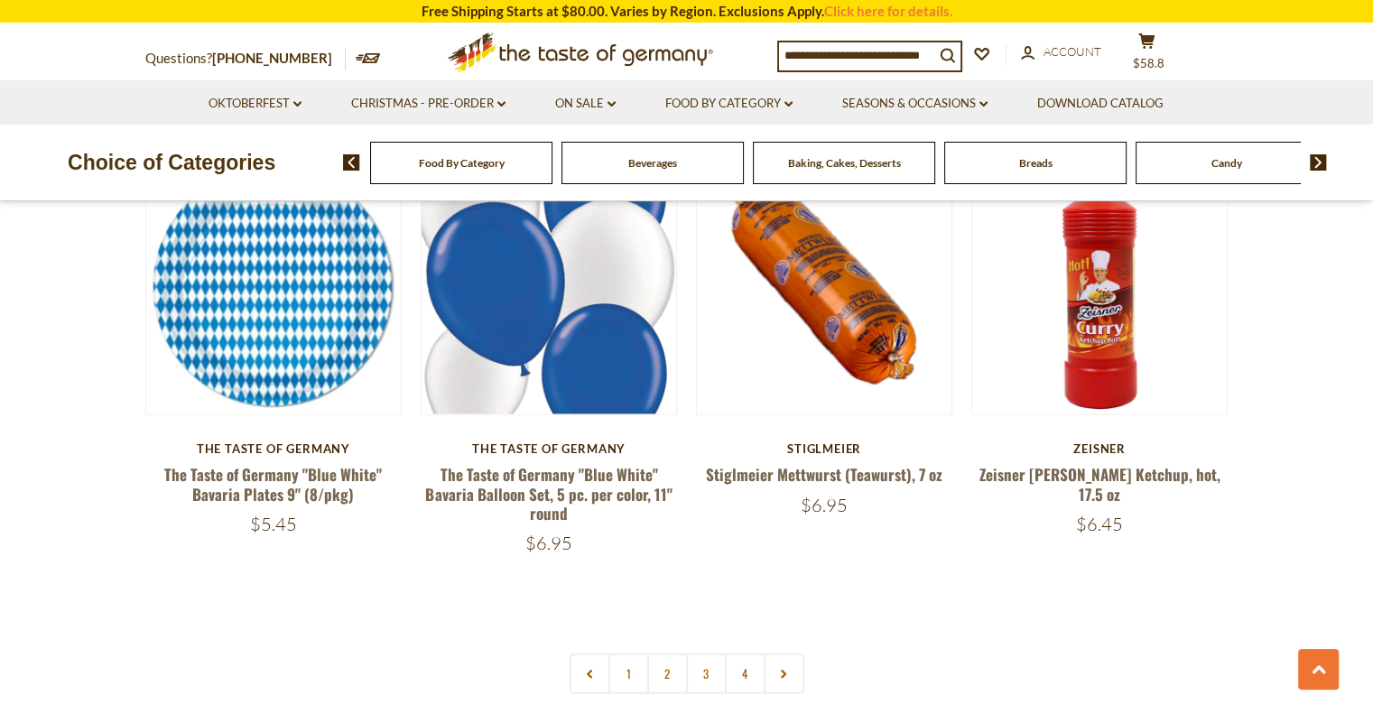
scroll to position [4153, 0]
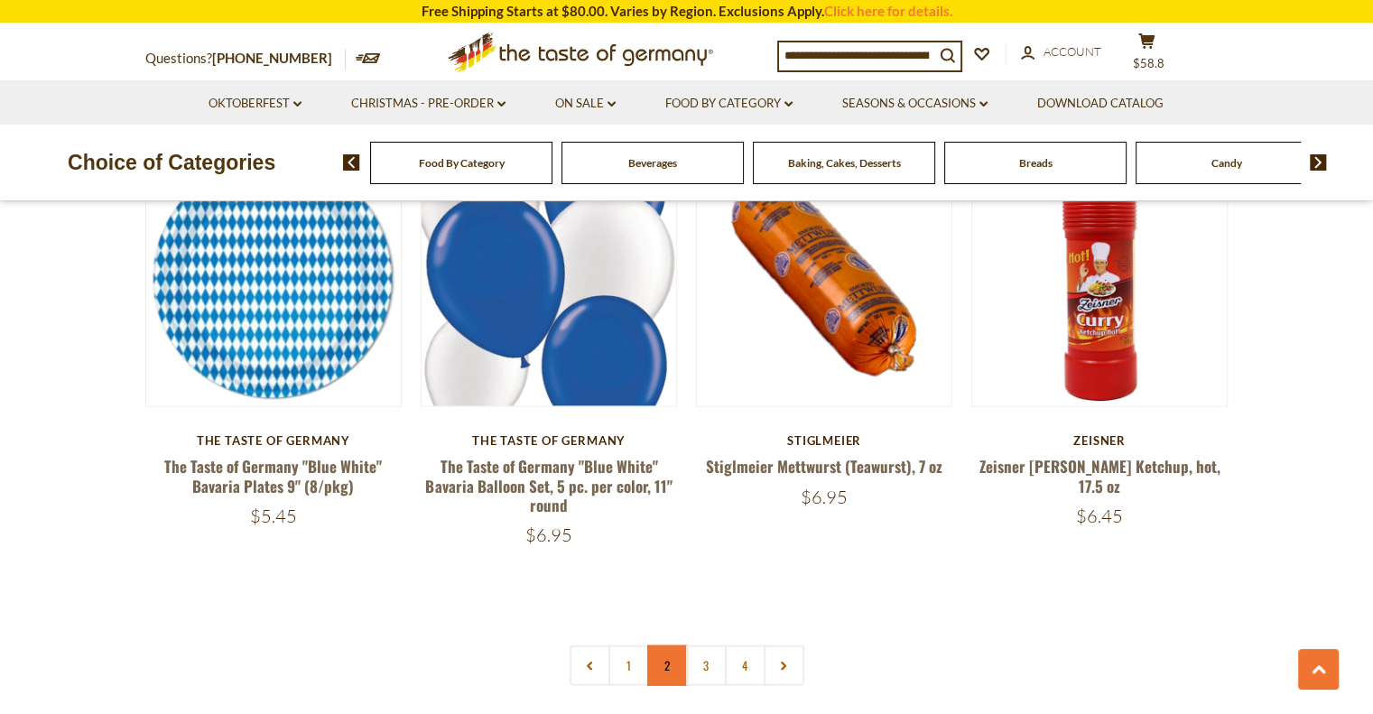
click at [664, 645] on link "2" at bounding box center [667, 665] width 41 height 41
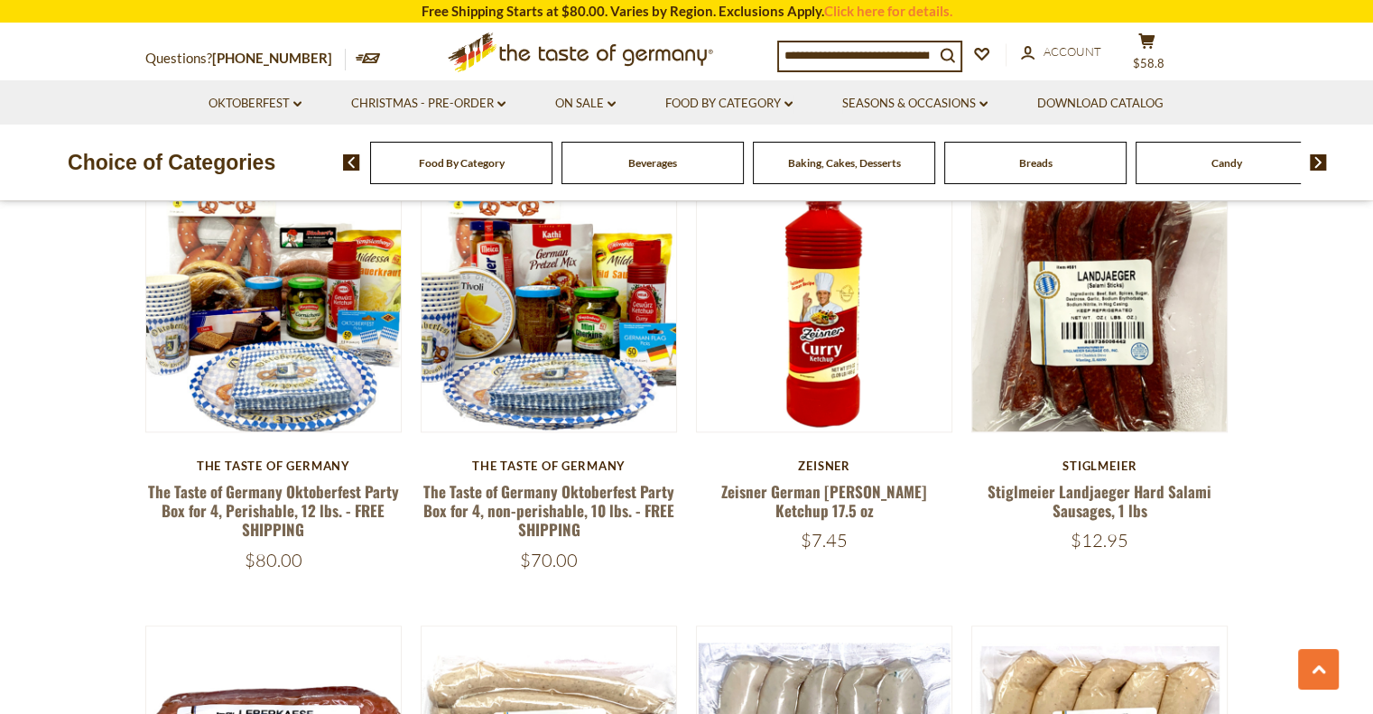
scroll to position [1484, 0]
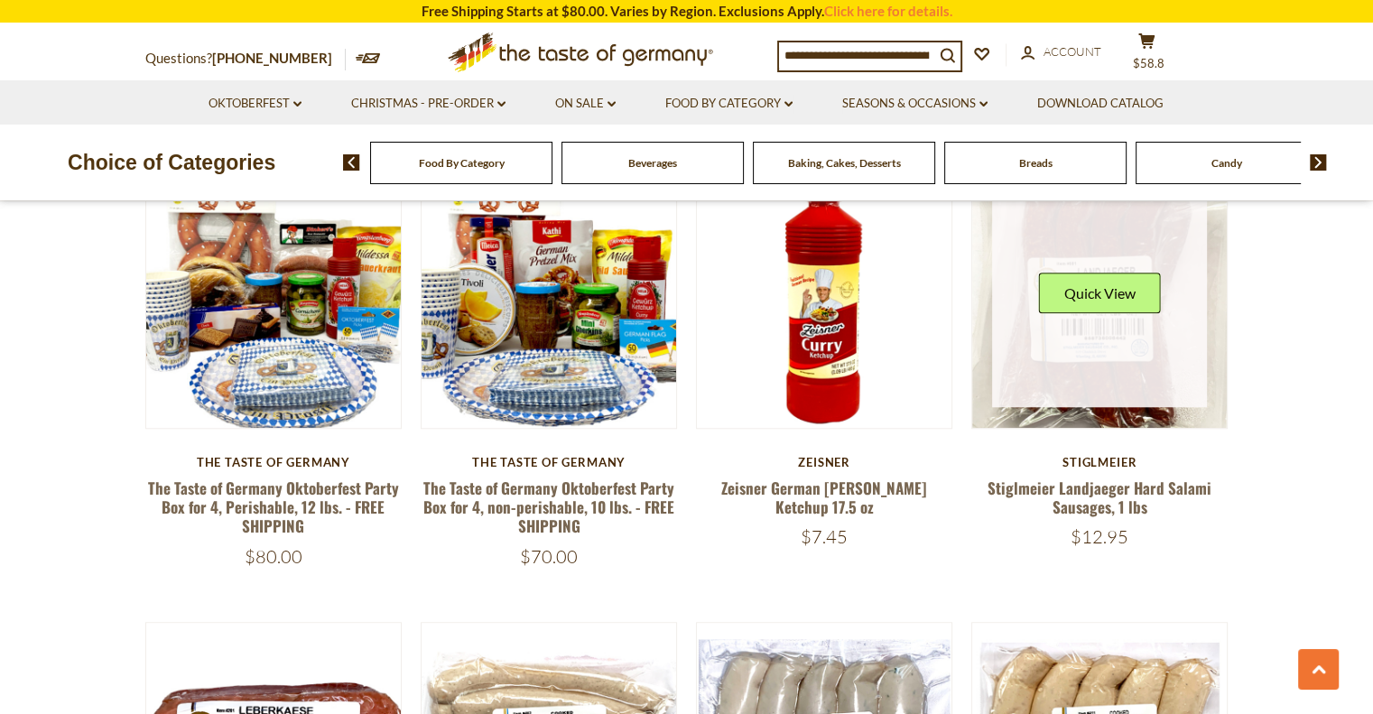
click at [1136, 244] on link at bounding box center [1099, 300] width 215 height 215
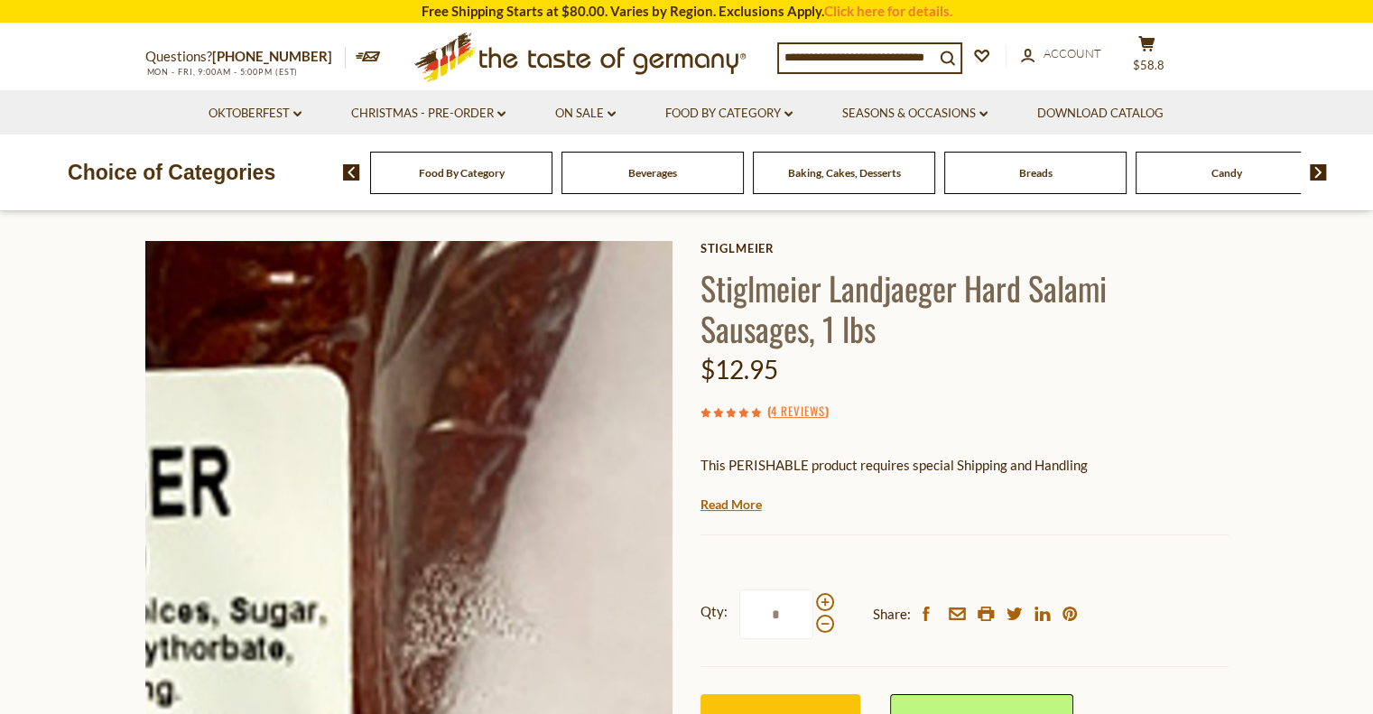
scroll to position [181, 0]
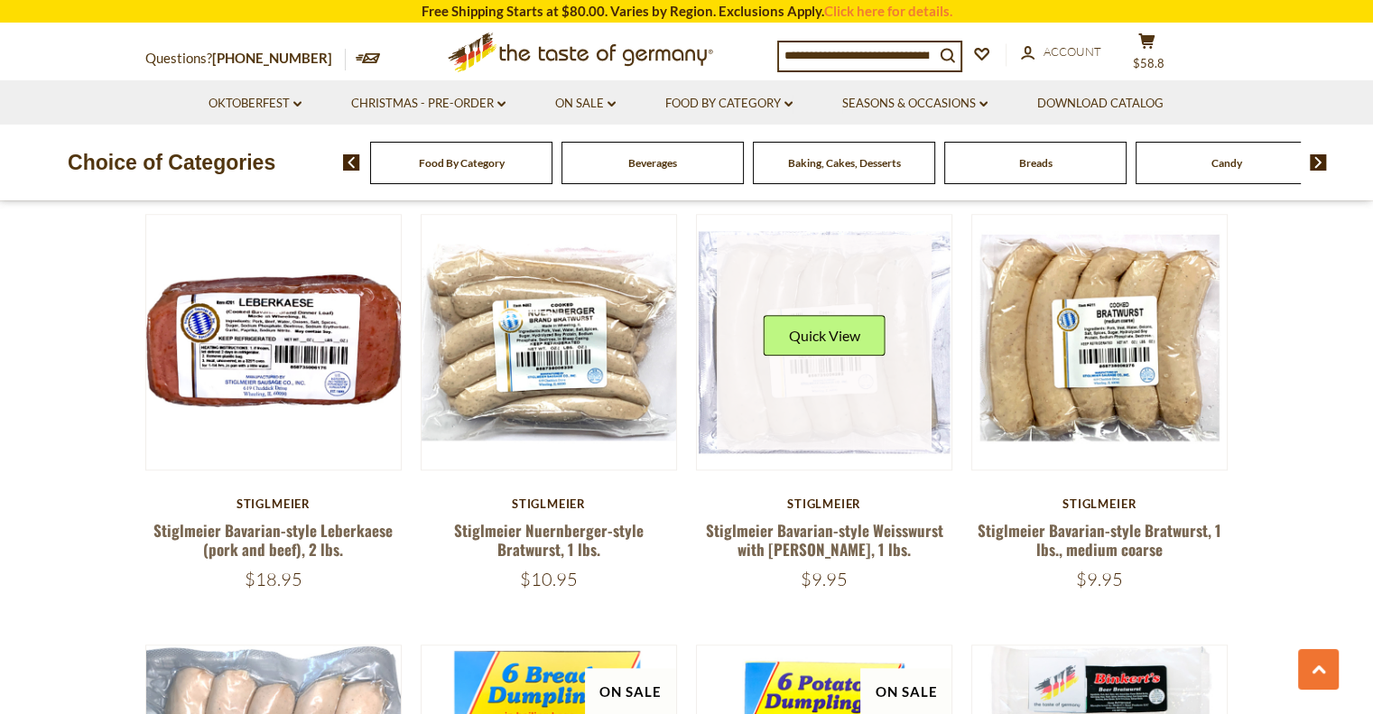
scroll to position [1936, 0]
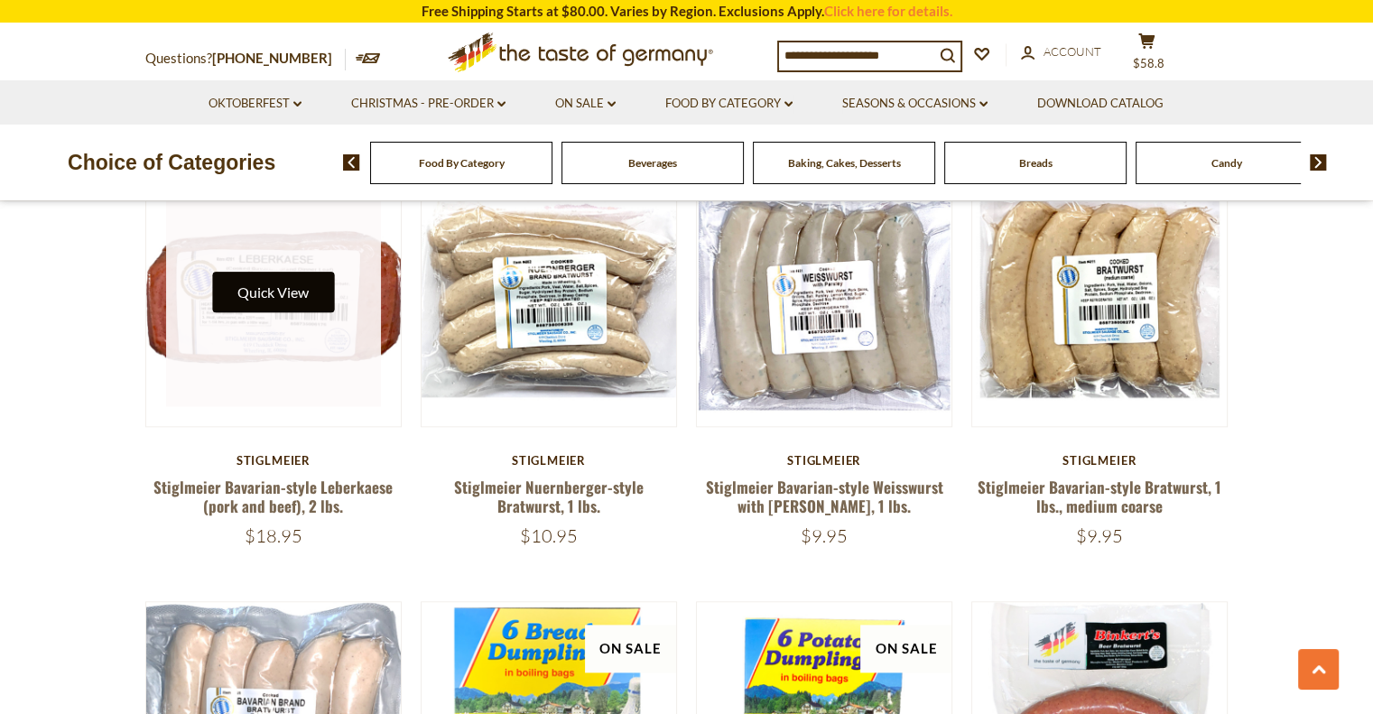
click at [260, 288] on button "Quick View" at bounding box center [273, 292] width 122 height 41
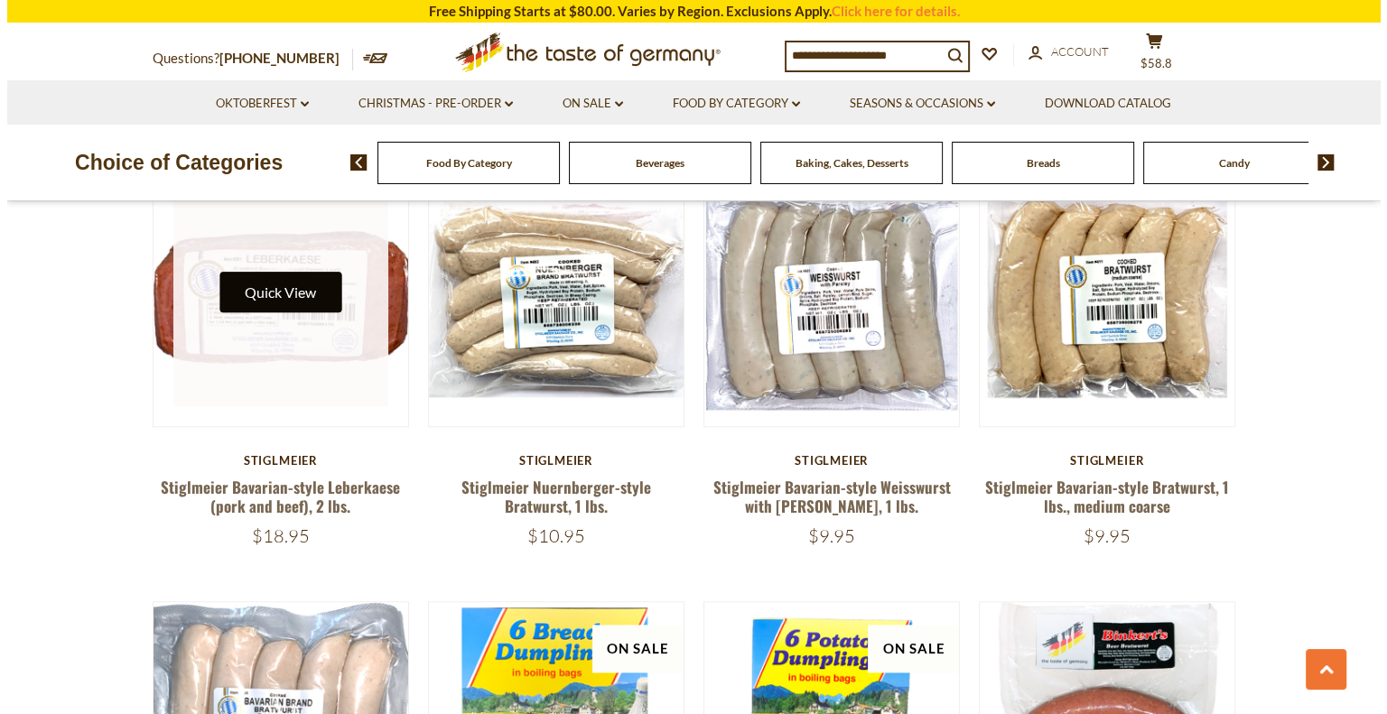
scroll to position [1939, 0]
